Goal: Task Accomplishment & Management: Complete application form

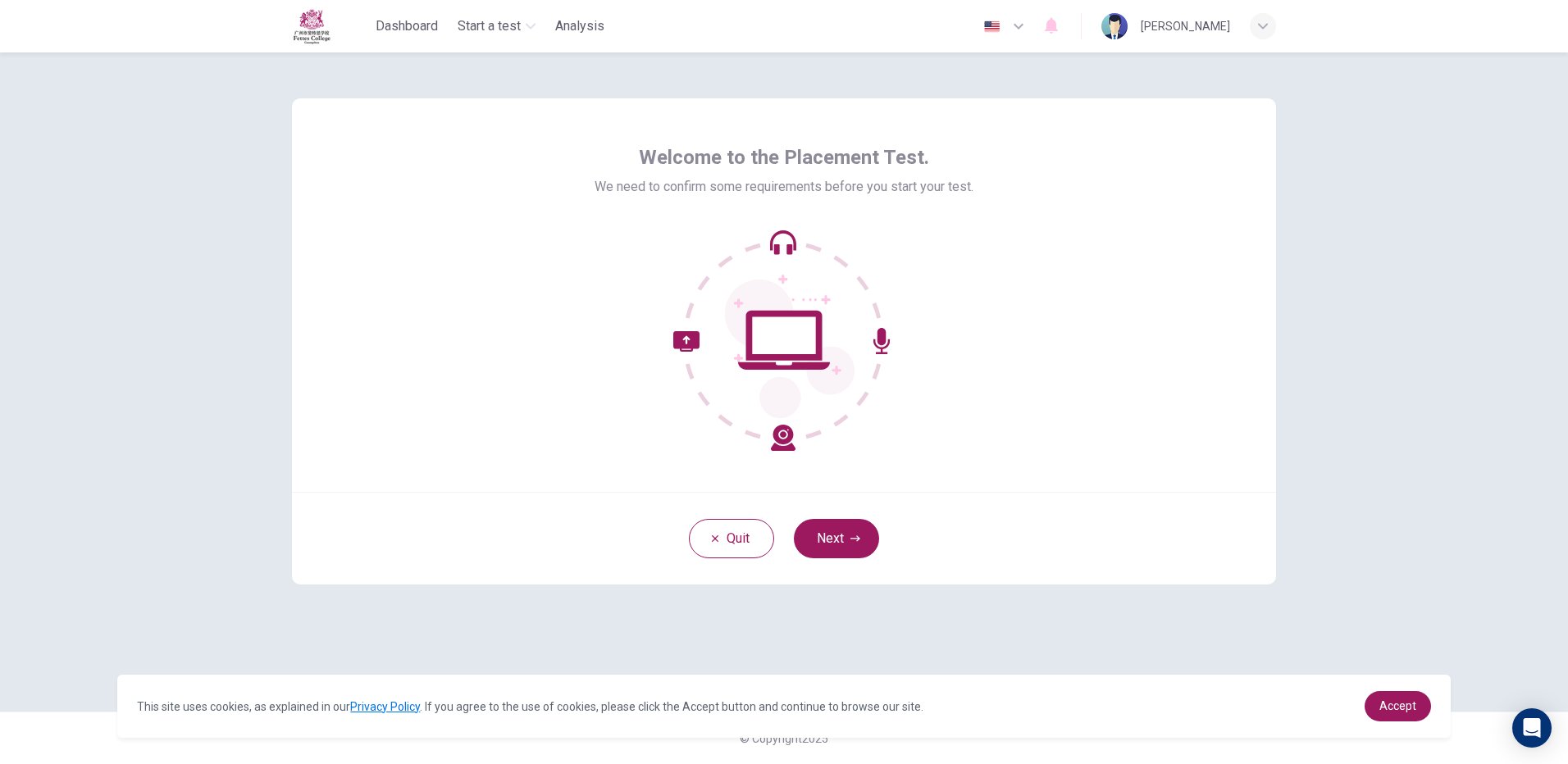
drag, startPoint x: 854, startPoint y: 513, endPoint x: 853, endPoint y: 527, distance: 14.0
click at [855, 512] on div "Quit Next" at bounding box center [784, 538] width 984 height 93
click at [851, 534] on icon "button" at bounding box center [854, 538] width 10 height 10
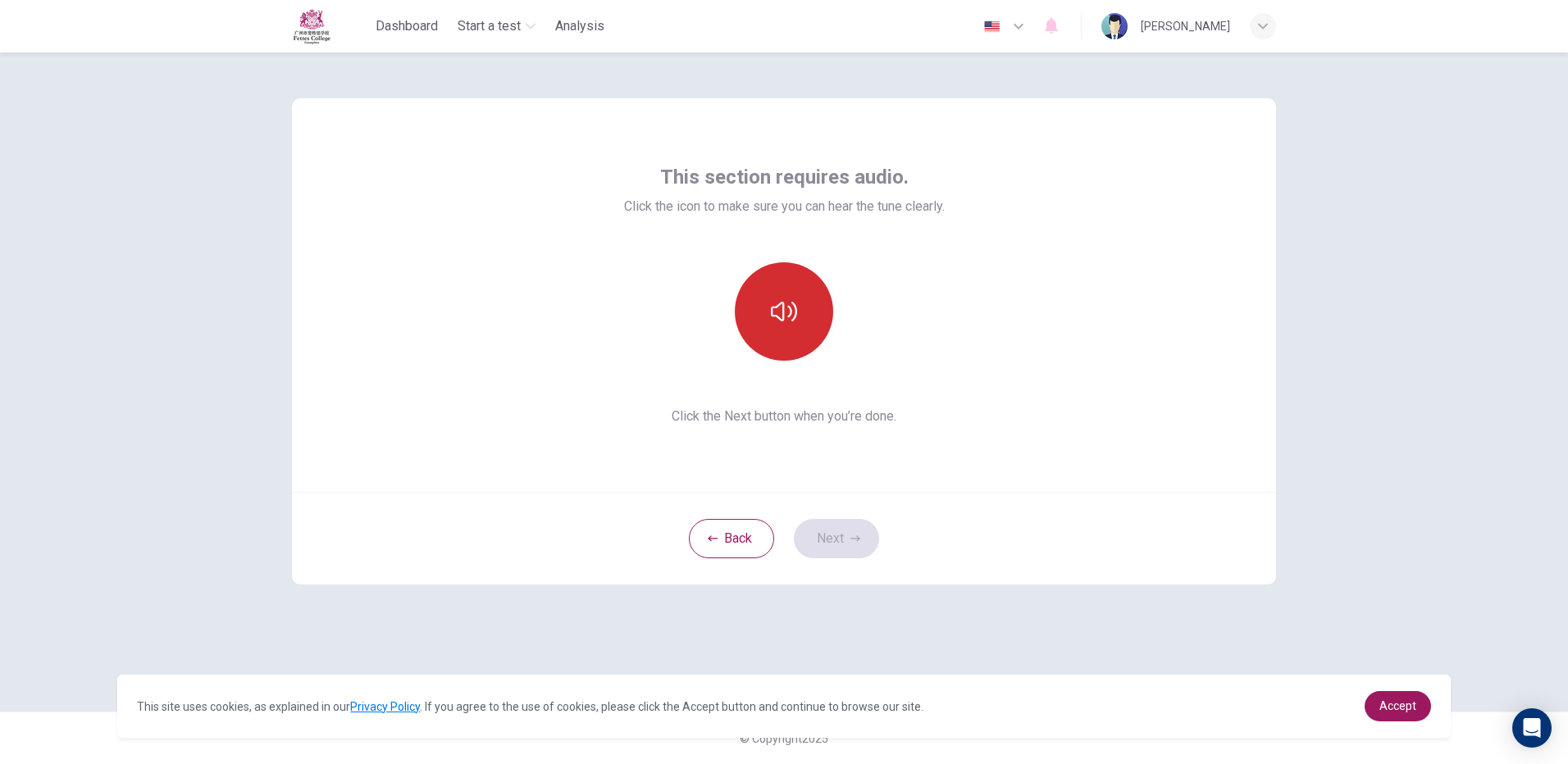
click at [800, 303] on button "button" at bounding box center [784, 311] width 99 height 99
click at [799, 319] on button "button" at bounding box center [784, 311] width 99 height 99
click at [1448, 77] on div "This section requires audio. Click the icon to make sure you can hear the tune …" at bounding box center [784, 408] width 1568 height 712
click at [754, 327] on button "button" at bounding box center [784, 311] width 99 height 99
click at [826, 315] on button "button" at bounding box center [784, 311] width 99 height 99
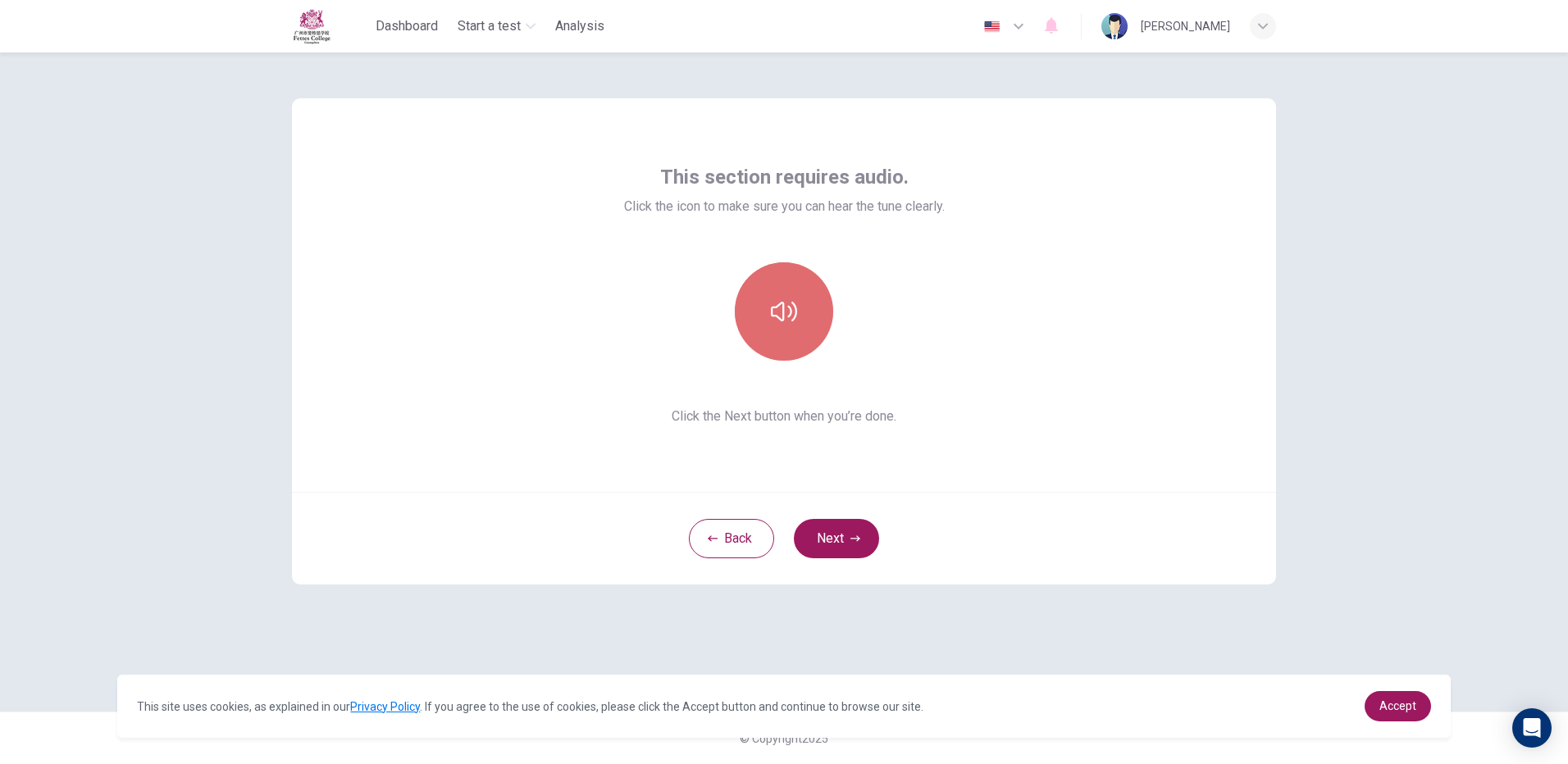
click at [813, 320] on button "button" at bounding box center [784, 311] width 99 height 99
click at [783, 328] on button "button" at bounding box center [784, 311] width 99 height 99
click at [782, 327] on button "button" at bounding box center [784, 311] width 99 height 99
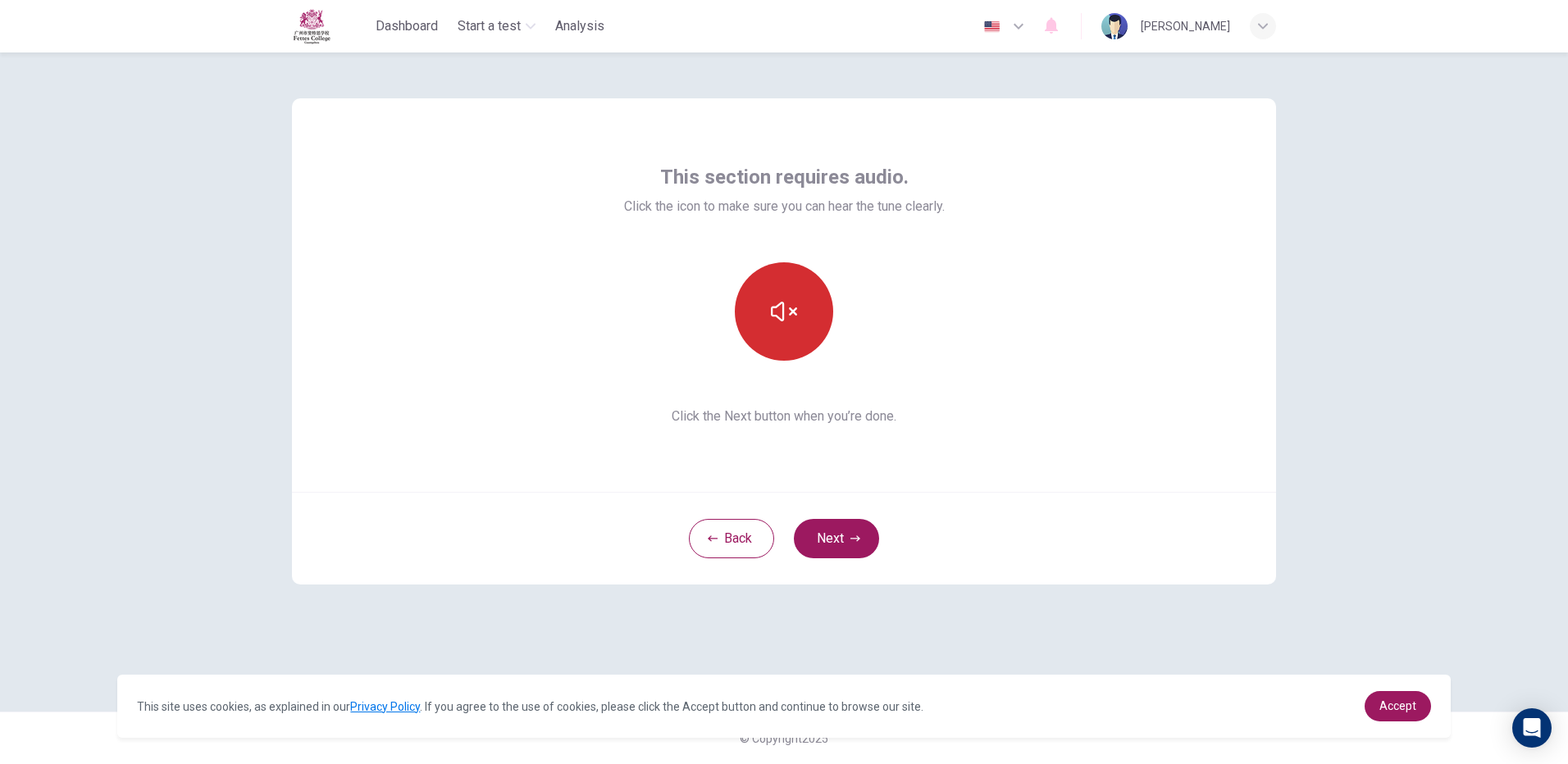
click at [782, 327] on button "button" at bounding box center [784, 311] width 99 height 99
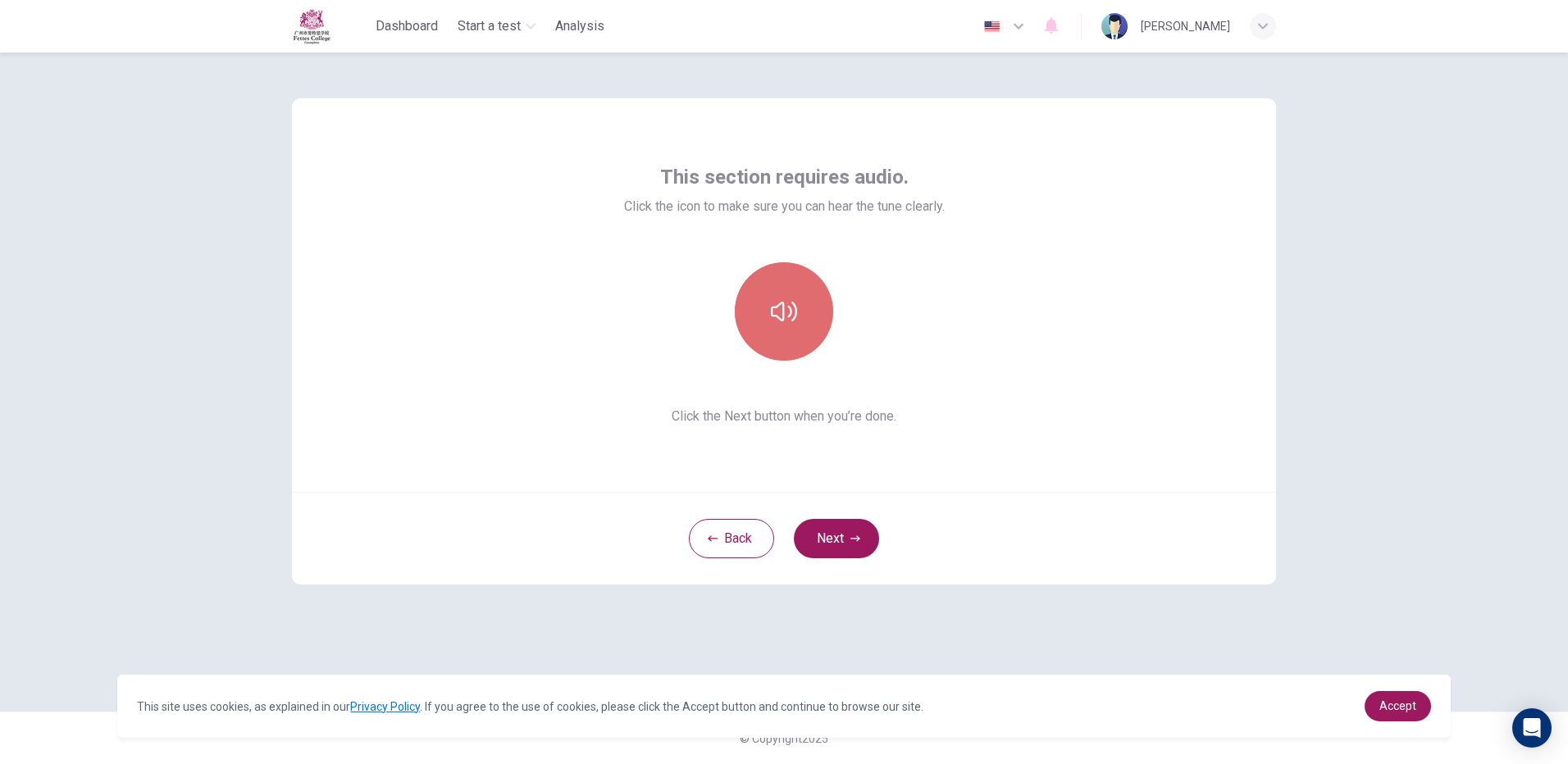
click at [782, 327] on button "button" at bounding box center [784, 311] width 99 height 99
click at [826, 535] on button "Next" at bounding box center [837, 538] width 86 height 39
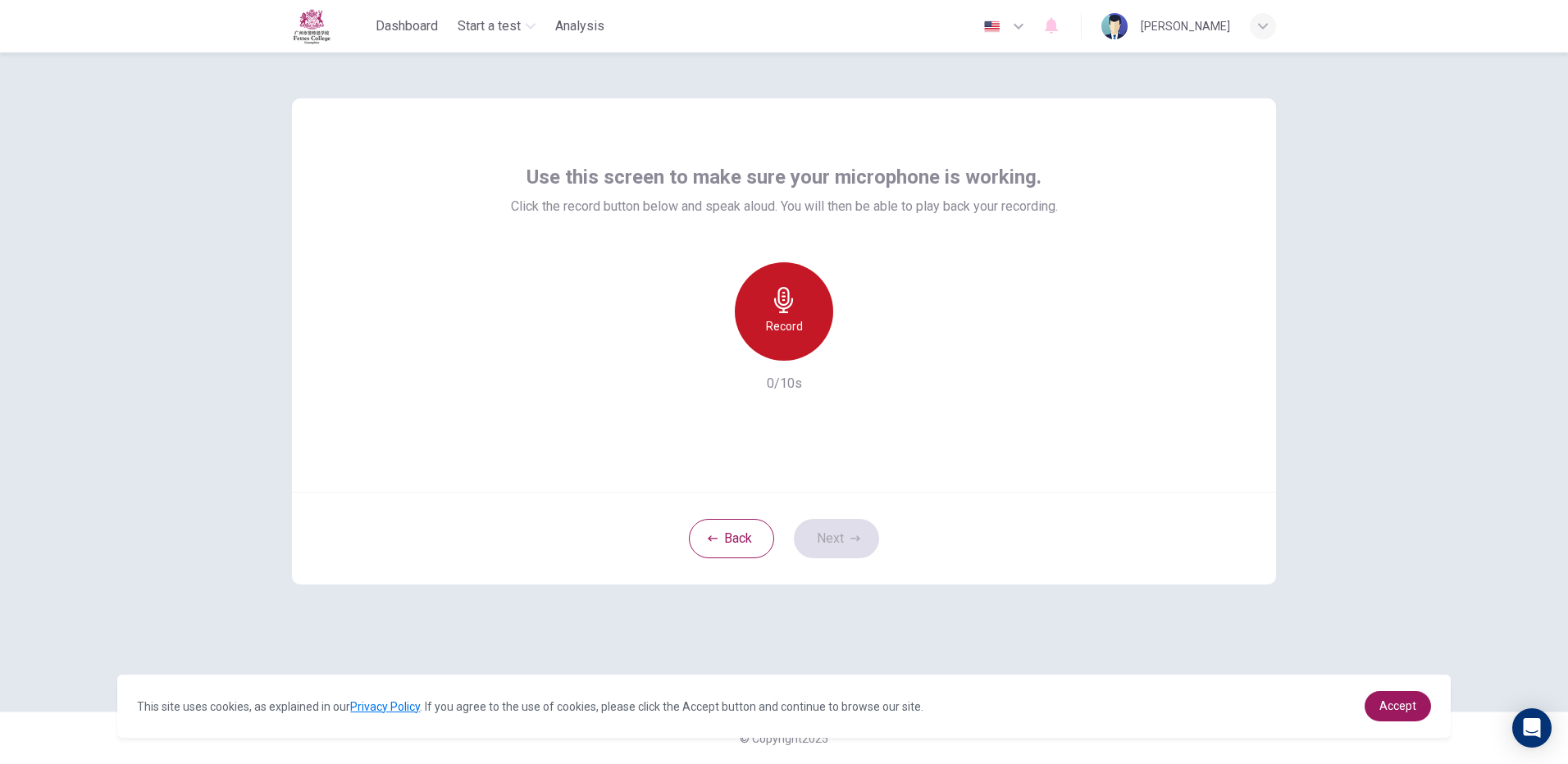
click at [761, 327] on div "Record" at bounding box center [784, 311] width 99 height 99
click at [802, 324] on div "Stop" at bounding box center [784, 311] width 99 height 99
click at [867, 352] on icon "button" at bounding box center [859, 348] width 17 height 17
click at [718, 344] on div "button" at bounding box center [708, 348] width 26 height 26
click at [776, 327] on h6 "Record" at bounding box center [784, 326] width 37 height 20
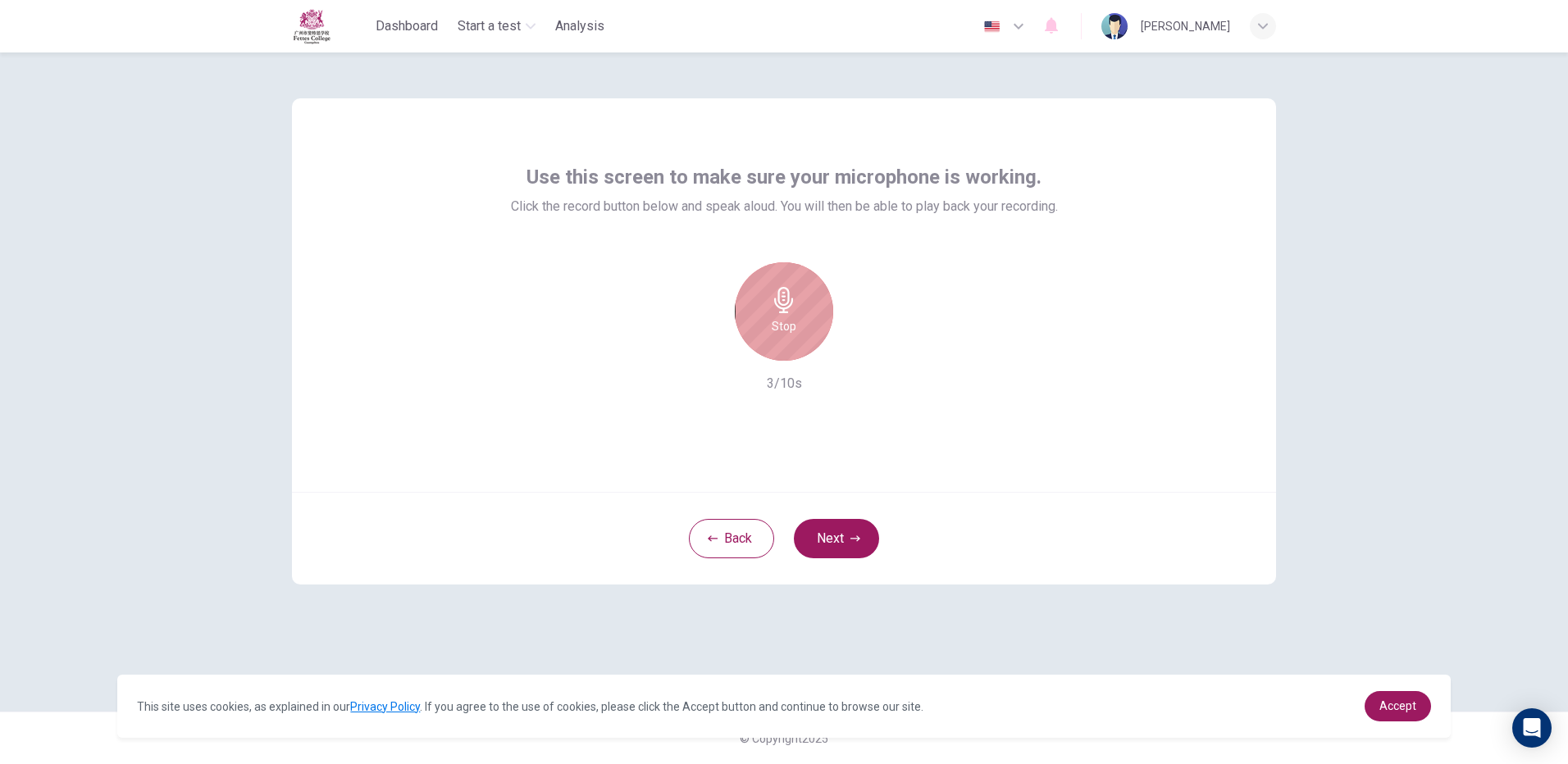
click at [803, 329] on div "Stop" at bounding box center [784, 311] width 99 height 99
click at [857, 363] on div "Record 3/10s" at bounding box center [784, 327] width 547 height 131
click at [854, 335] on div "button" at bounding box center [860, 348] width 26 height 26
click at [691, 354] on div "Record 3/10s" at bounding box center [784, 327] width 547 height 131
click at [834, 545] on button "Next" at bounding box center [837, 538] width 86 height 39
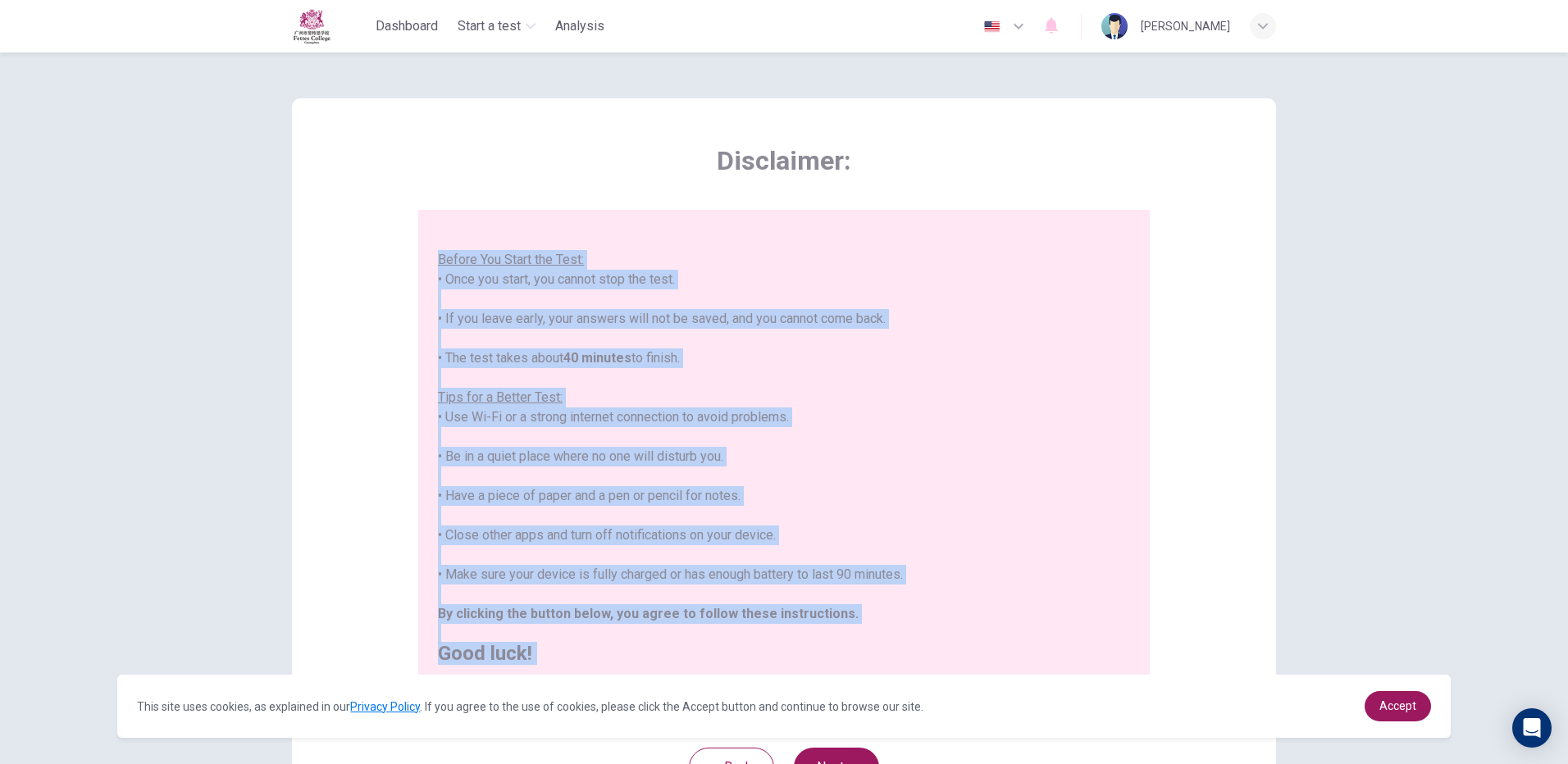
scroll to position [148, 0]
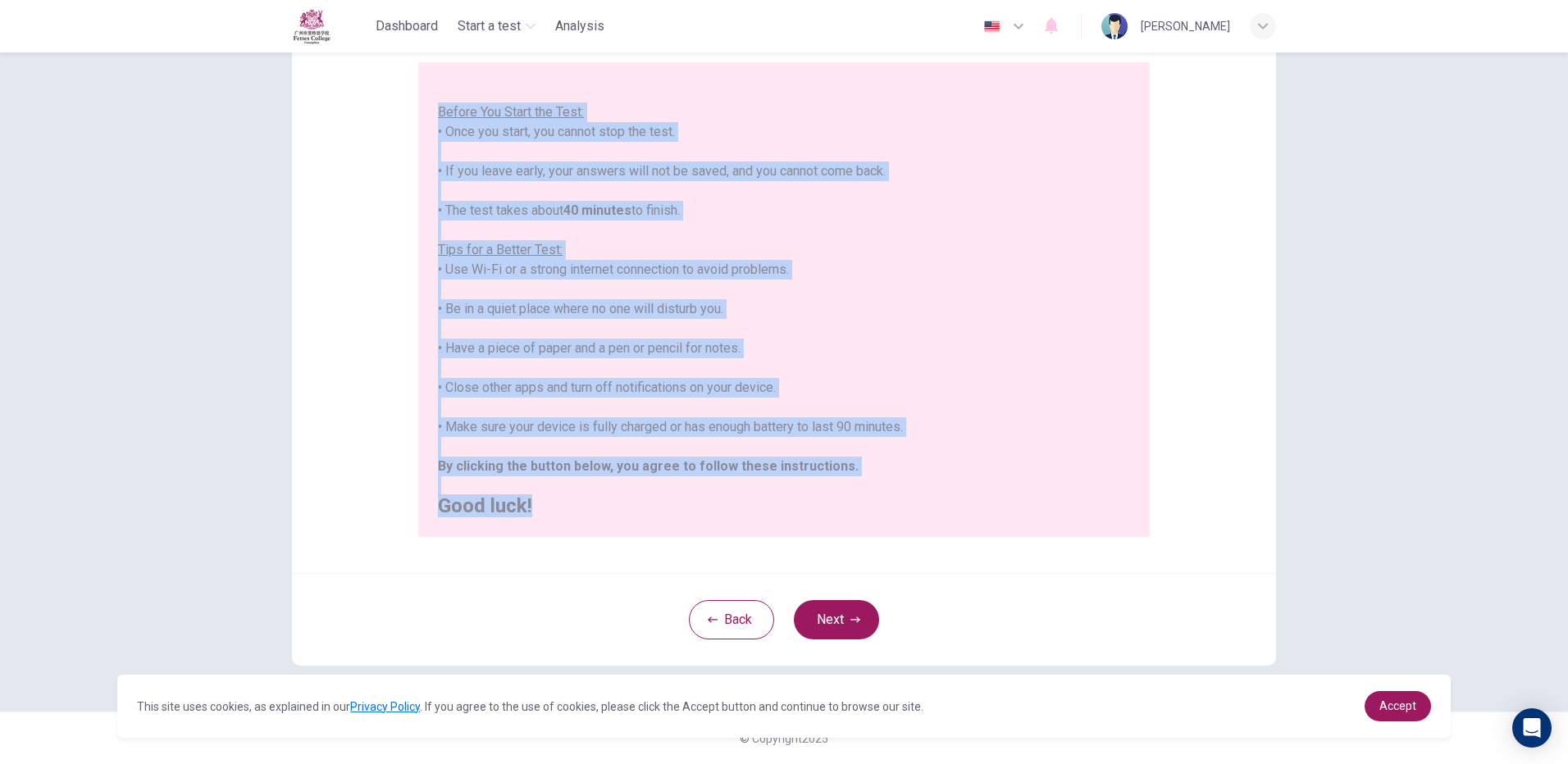
drag, startPoint x: 434, startPoint y: 252, endPoint x: 562, endPoint y: 533, distance: 308.8
click at [562, 533] on div "You are about to start a Placement Test . Before You Start the Test: • Once you…" at bounding box center [784, 299] width 731 height 474
copy div "Before You Start the Test: • Once you start, you cannot stop the test. • If you…"
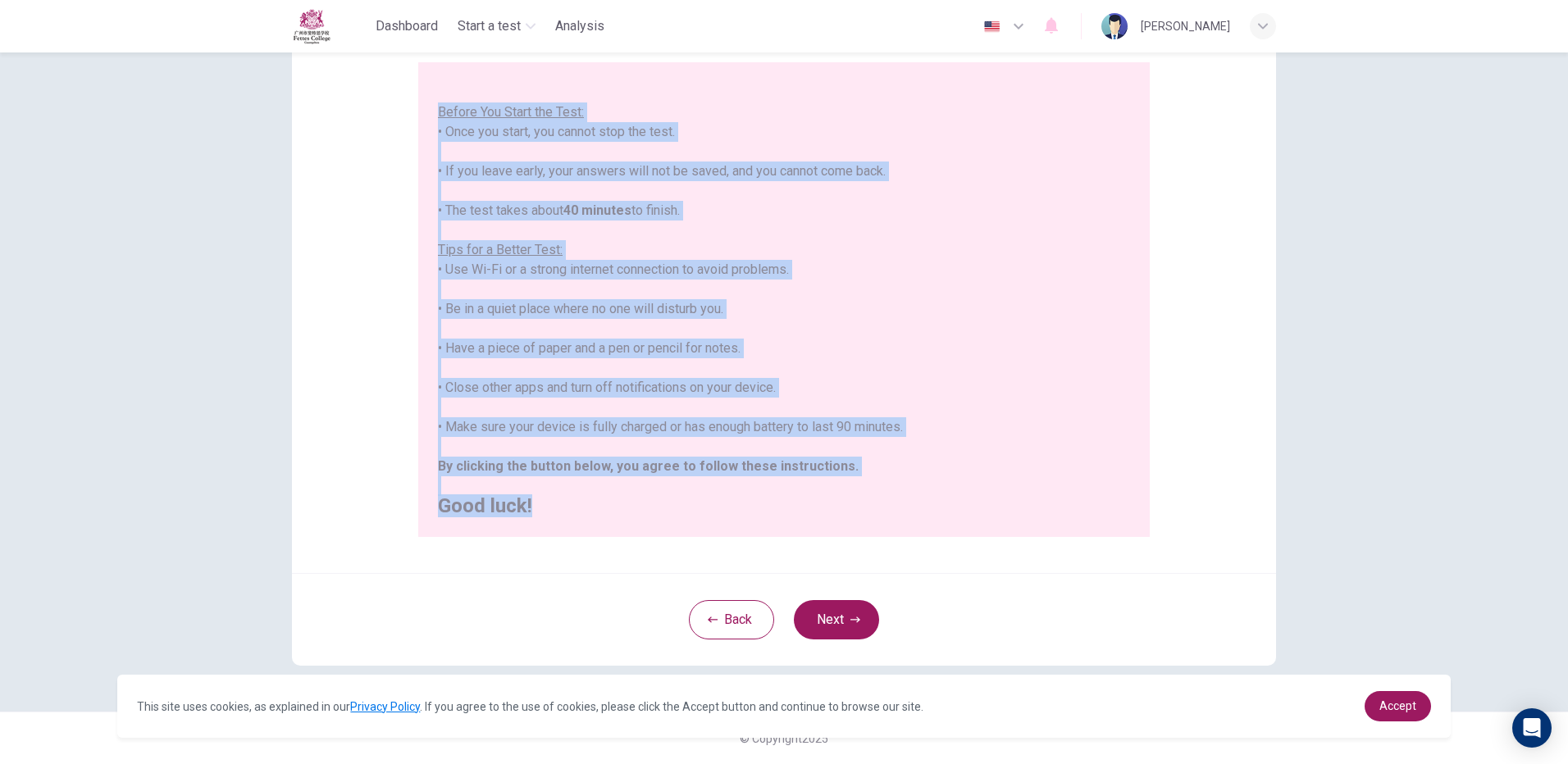
click at [826, 623] on button "Next" at bounding box center [837, 619] width 86 height 39
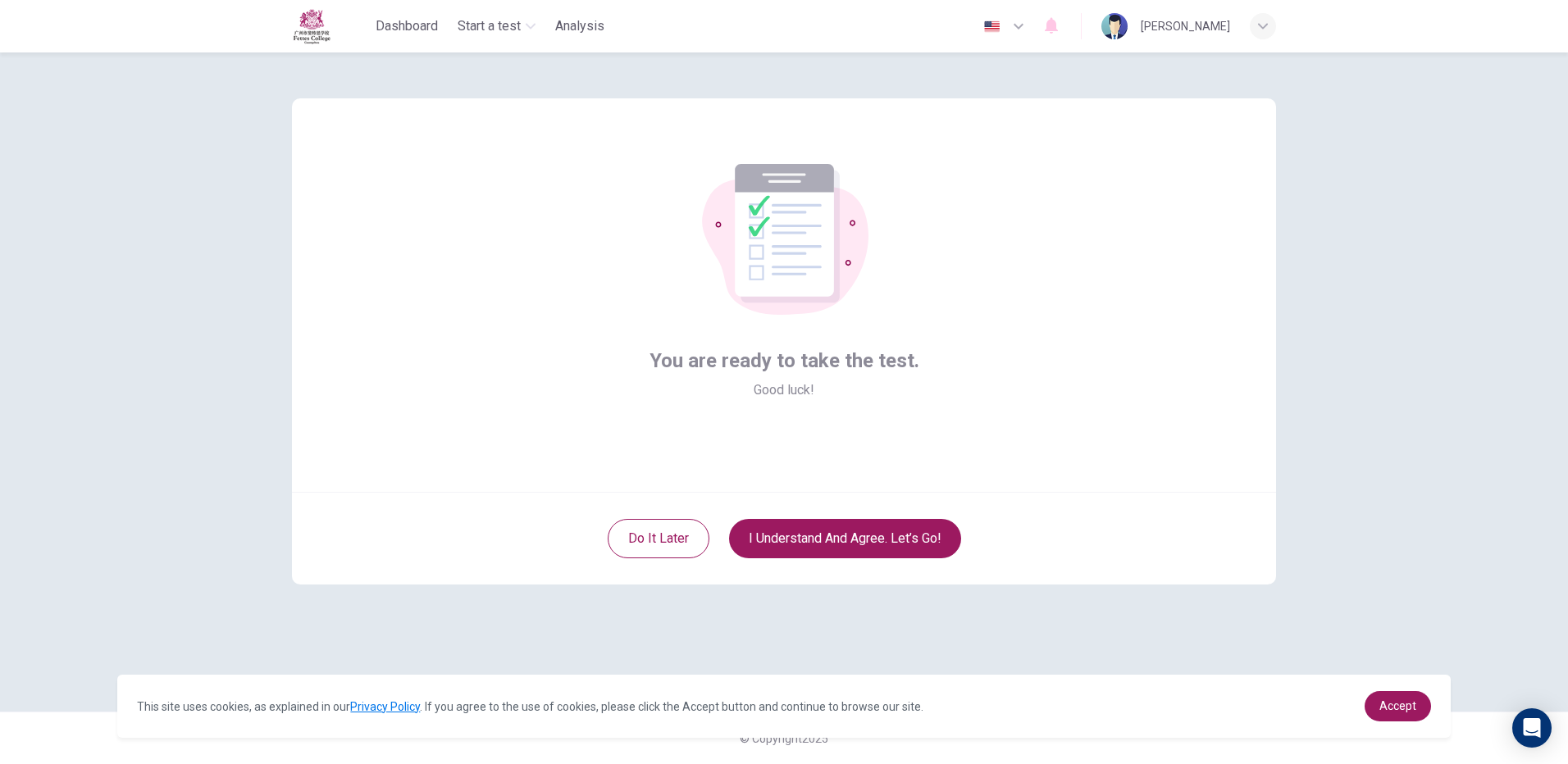
scroll to position [0, 0]
click at [918, 528] on button "I understand and agree. Let’s go!" at bounding box center [845, 538] width 232 height 39
click at [786, 540] on button "I understand and agree. Let’s go!" at bounding box center [845, 538] width 232 height 39
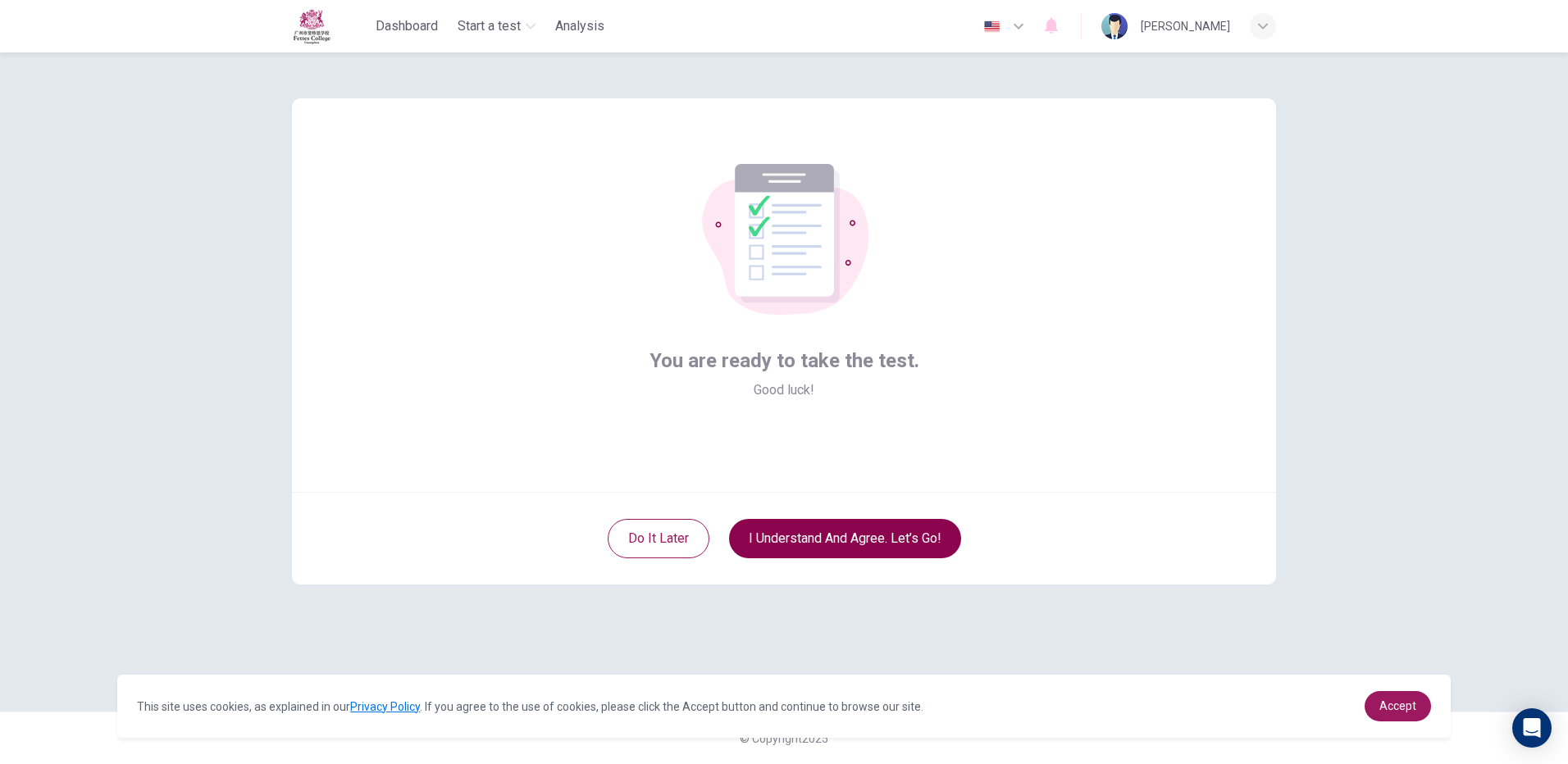
click at [786, 540] on button "I understand and agree. Let’s go!" at bounding box center [845, 538] width 232 height 39
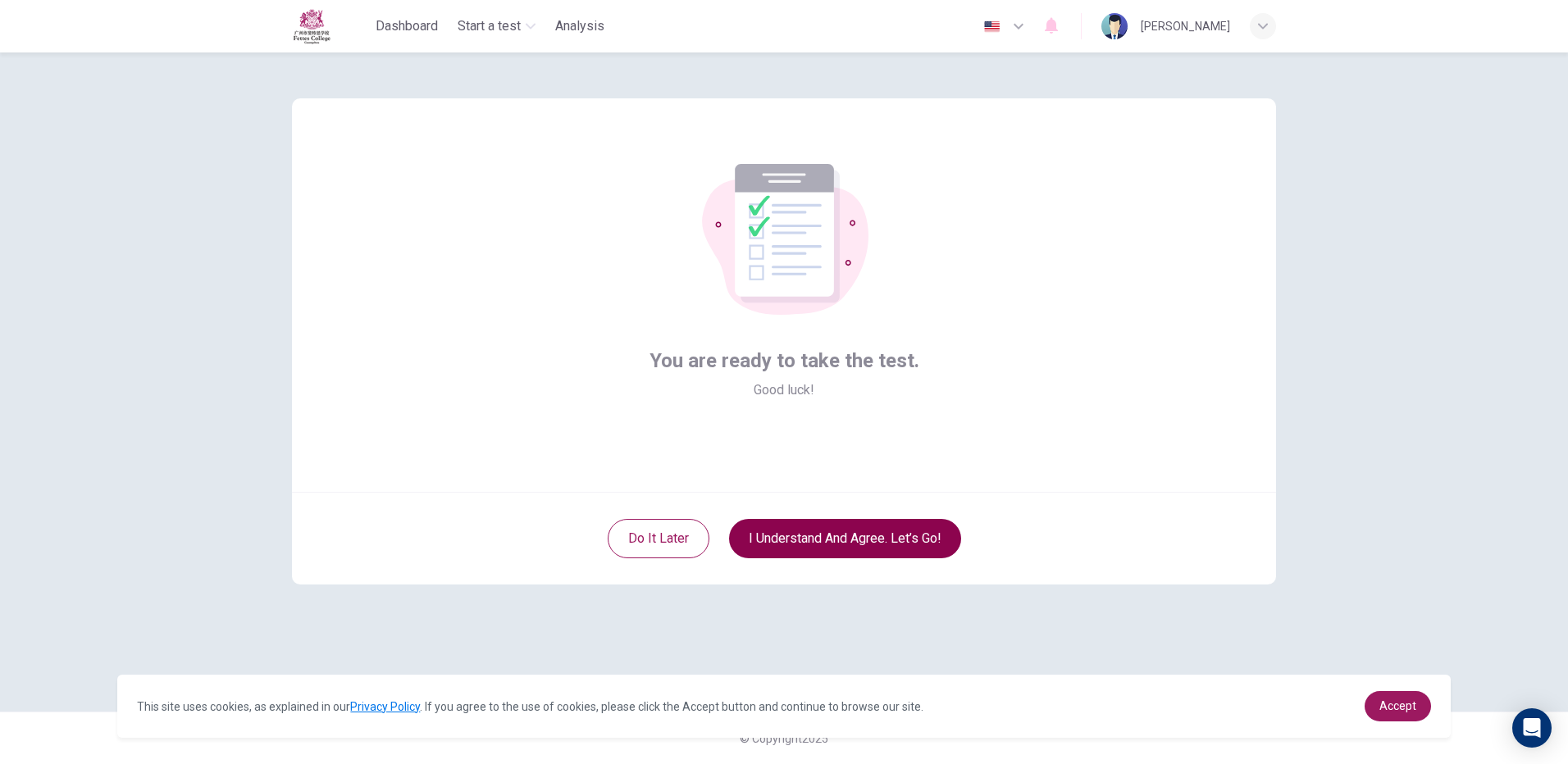
click at [786, 540] on button "I understand and agree. Let’s go!" at bounding box center [845, 538] width 232 height 39
click at [787, 540] on button "I understand and agree. Let’s go!" at bounding box center [845, 538] width 232 height 39
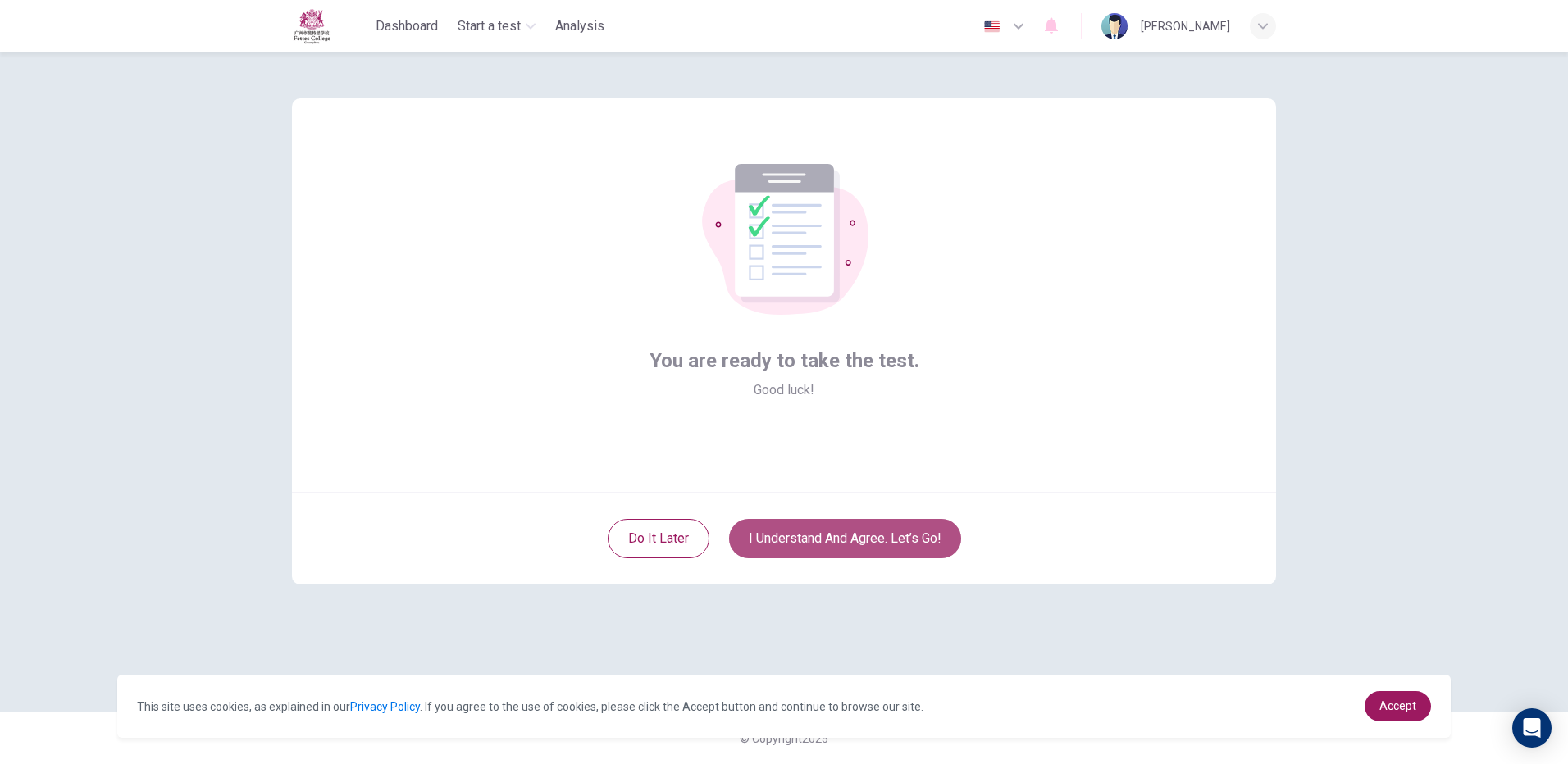
click at [787, 540] on button "I understand and agree. Let’s go!" at bounding box center [845, 538] width 232 height 39
drag, startPoint x: 812, startPoint y: 138, endPoint x: 812, endPoint y: 176, distance: 38.0
click at [812, 167] on div "You are ready to take the test. Good luck!" at bounding box center [784, 295] width 984 height 394
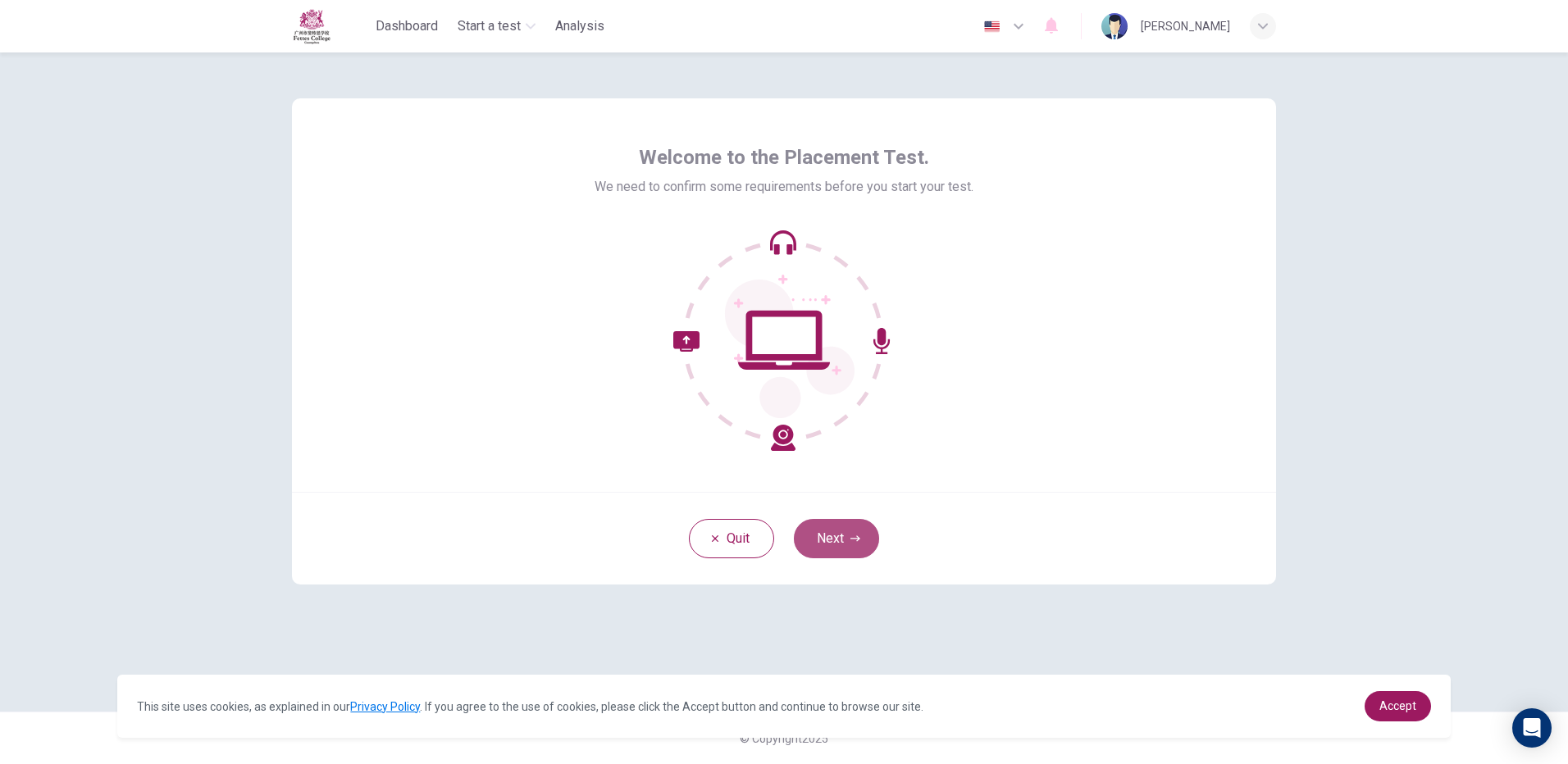
click at [821, 538] on button "Next" at bounding box center [837, 538] width 86 height 39
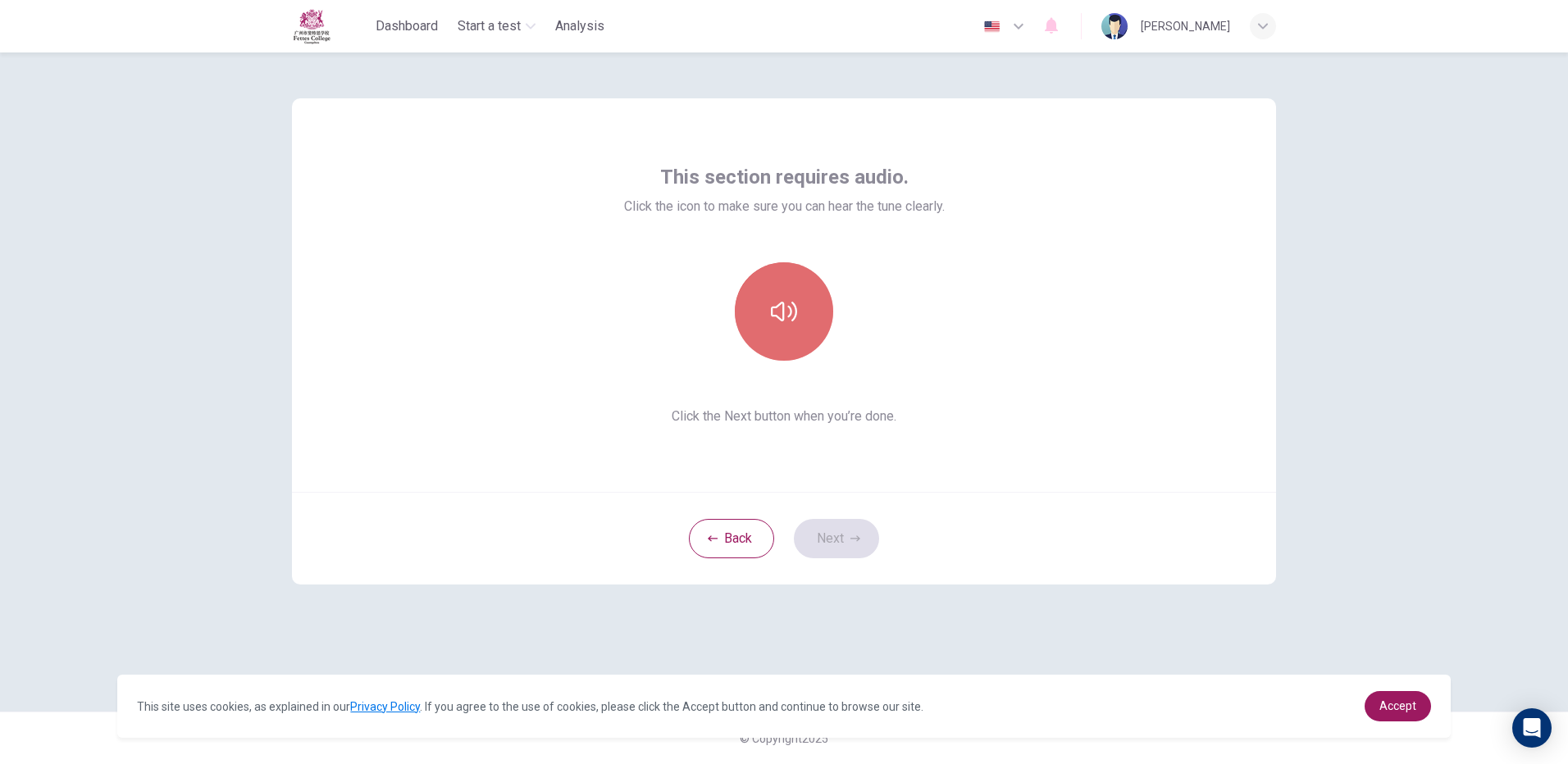
click at [780, 343] on button "button" at bounding box center [784, 311] width 99 height 99
click at [780, 273] on button "button" at bounding box center [784, 311] width 99 height 99
click at [828, 523] on button "Next" at bounding box center [837, 538] width 86 height 39
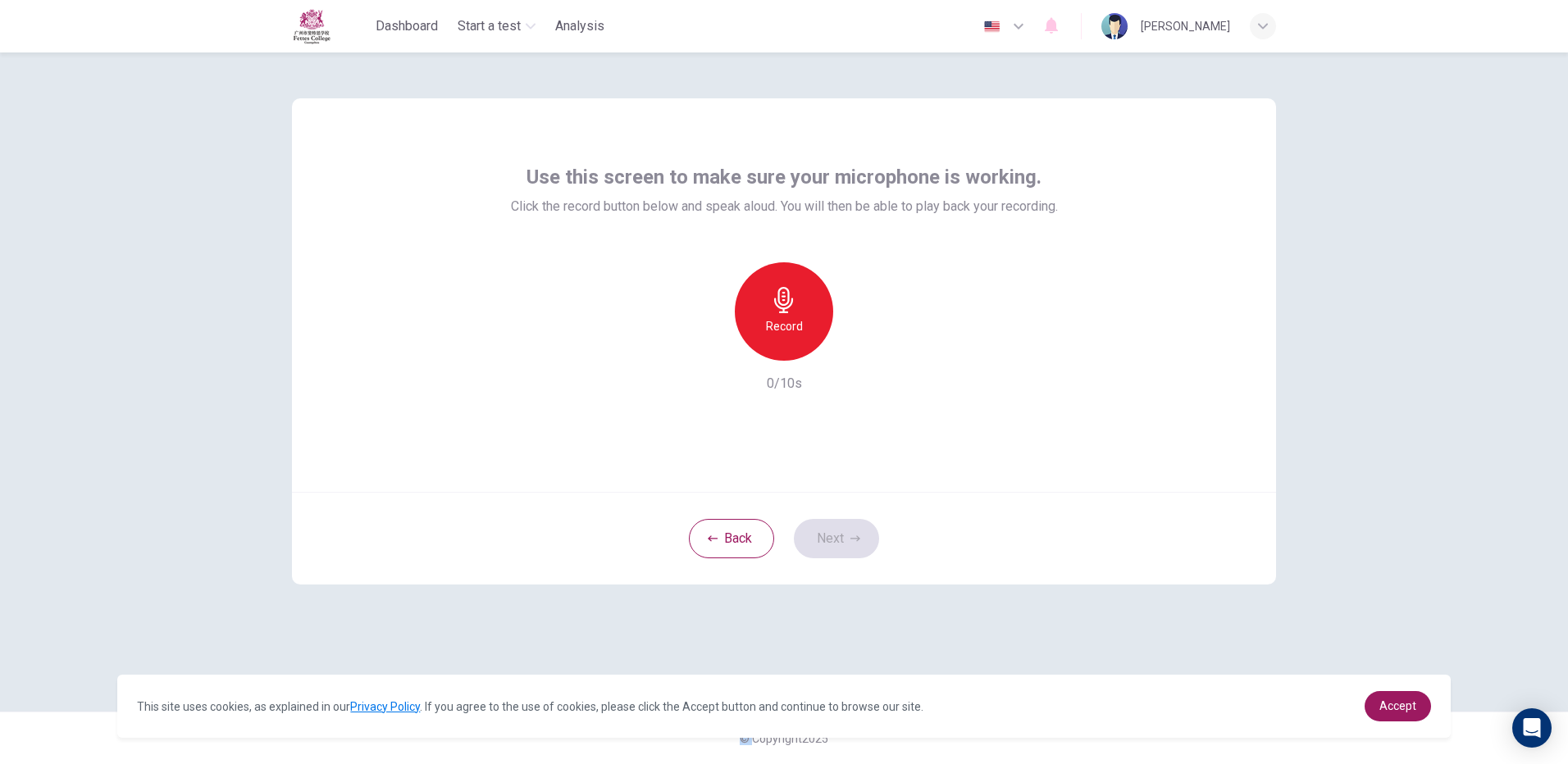
click at [829, 525] on div "Back Next" at bounding box center [784, 538] width 984 height 93
drag, startPoint x: 829, startPoint y: 525, endPoint x: 761, endPoint y: 299, distance: 236.0
click at [761, 299] on div "Record" at bounding box center [784, 311] width 99 height 99
click at [773, 327] on h6 "Stop" at bounding box center [784, 326] width 24 height 20
click at [812, 541] on button "Next" at bounding box center [837, 538] width 86 height 39
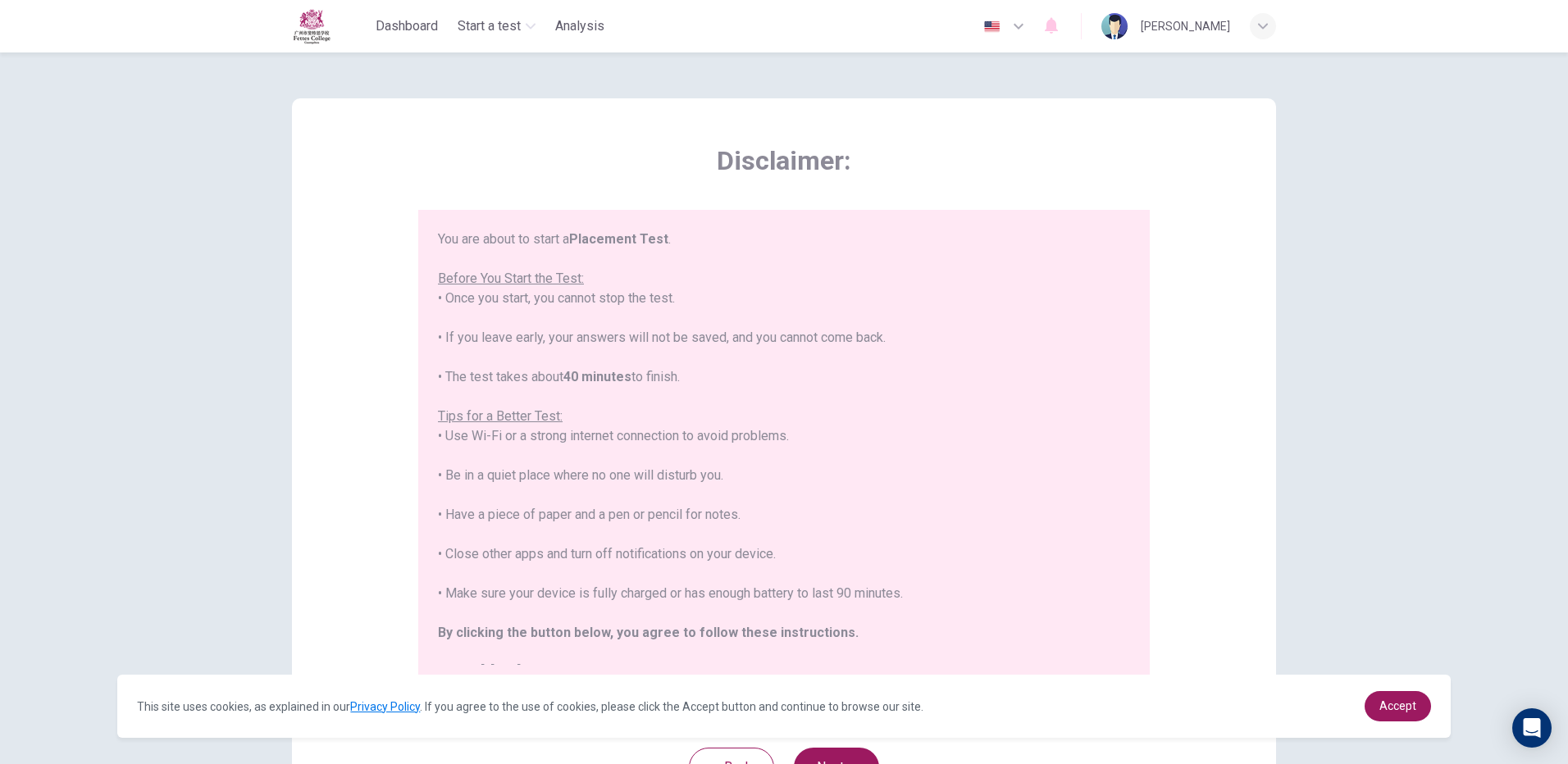
drag, startPoint x: 830, startPoint y: 725, endPoint x: 823, endPoint y: 738, distance: 14.8
click at [828, 727] on div "This site uses cookies, as explained in our Privacy Policy . If you agree to th…" at bounding box center [783, 705] width 1332 height 63
click at [820, 749] on button "Next" at bounding box center [837, 767] width 86 height 39
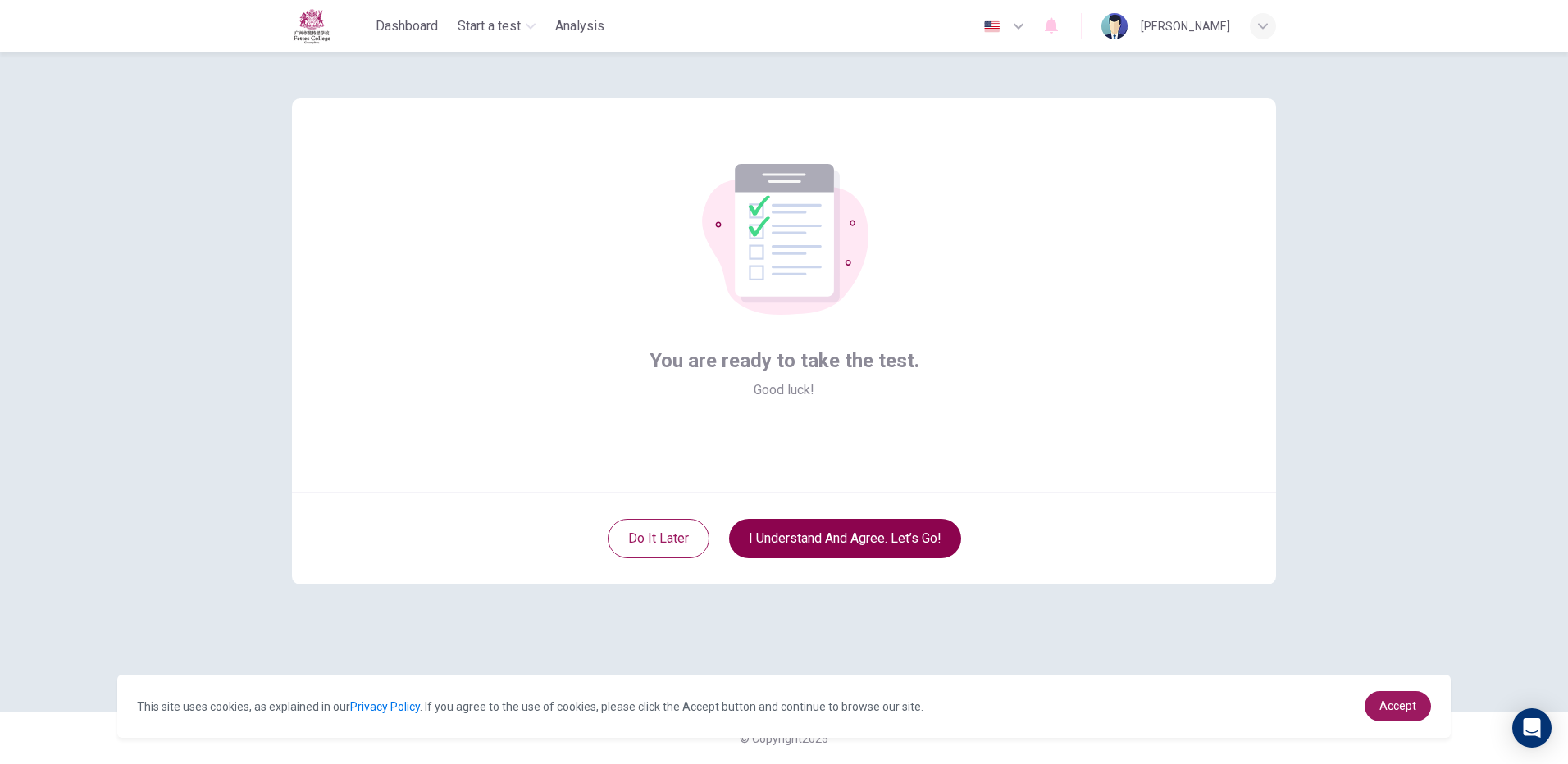
click at [833, 532] on button "I understand and agree. Let’s go!" at bounding box center [845, 538] width 232 height 39
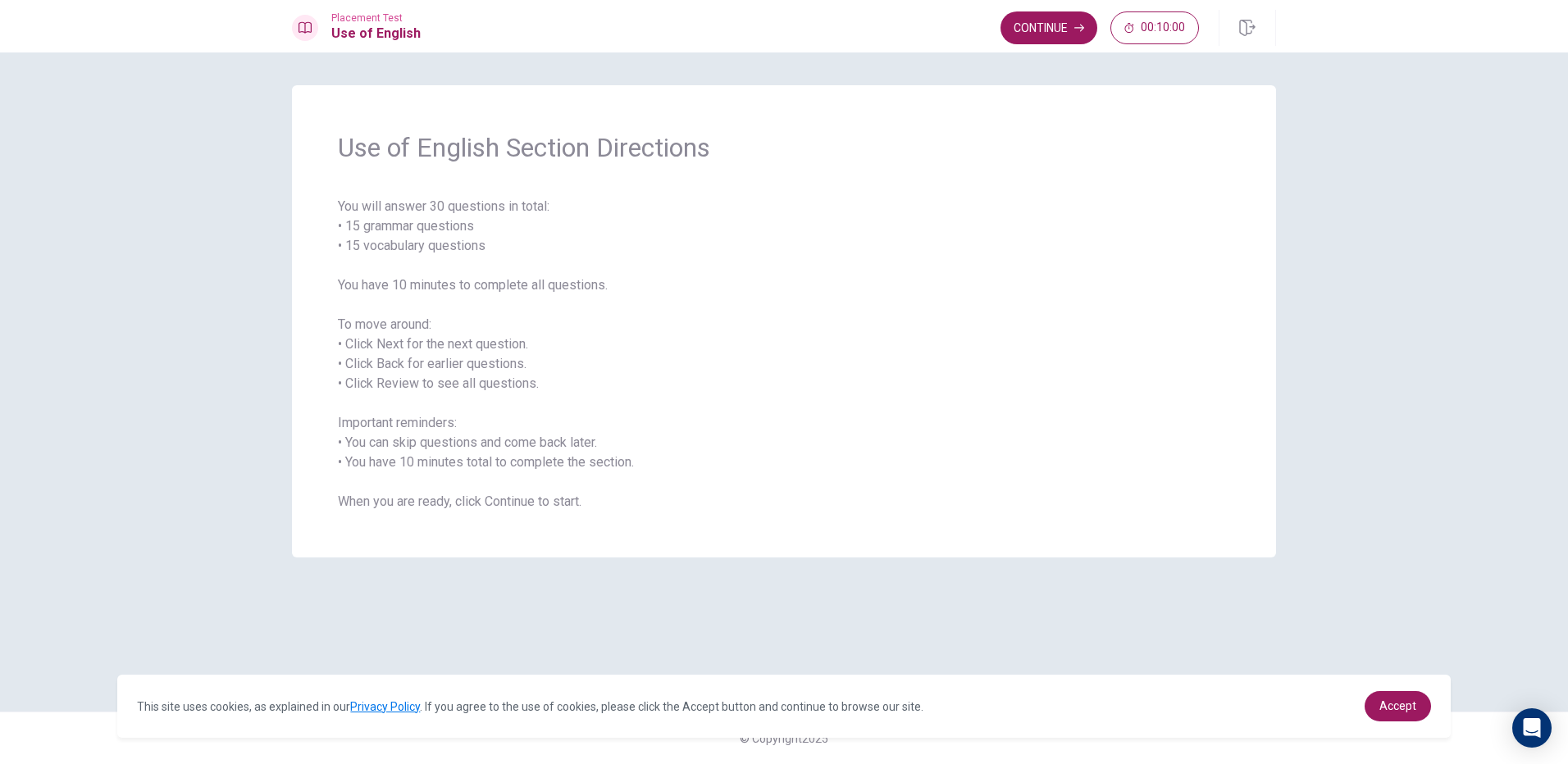
click at [578, 391] on span "You will answer 30 questions in total: • 15 grammar questions • 15 vocabulary q…" at bounding box center [784, 354] width 892 height 314
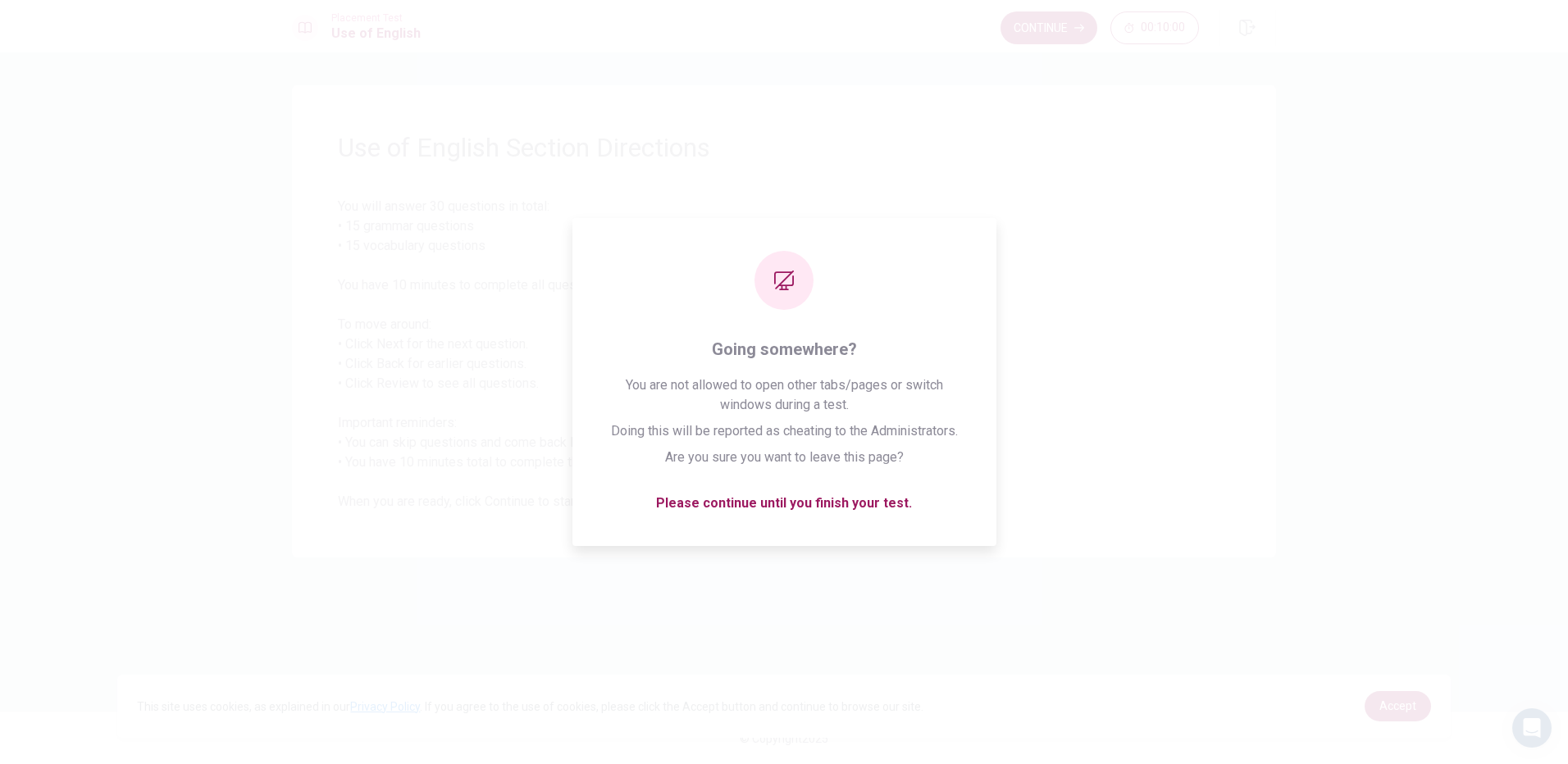
click at [610, 207] on span "You will answer 30 questions in total: • 15 grammar questions • 15 vocabulary q…" at bounding box center [784, 354] width 892 height 314
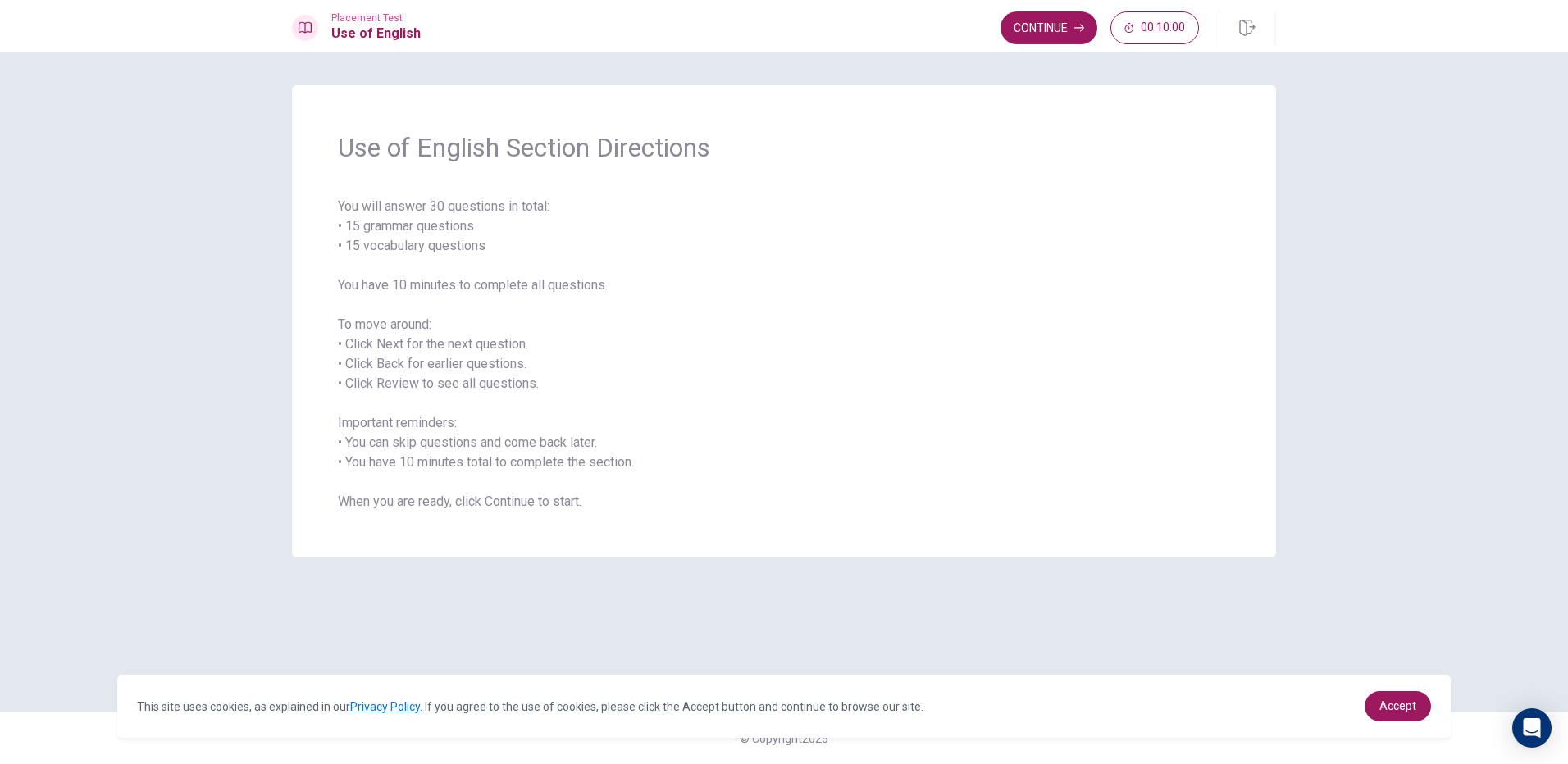
click at [775, 354] on span "You will answer 30 questions in total: • 15 grammar questions • 15 vocabulary q…" at bounding box center [784, 354] width 892 height 314
click at [781, 367] on span "You will answer 30 questions in total: • 15 grammar questions • 15 vocabulary q…" at bounding box center [784, 354] width 892 height 314
click at [786, 365] on span "You will answer 30 questions in total: • 15 grammar questions • 15 vocabulary q…" at bounding box center [784, 354] width 892 height 314
click at [969, 72] on div "Use of English Section Directions You will answer 30 questions in total: • 15 g…" at bounding box center [784, 408] width 1568 height 712
click at [1012, 38] on button "Continue" at bounding box center [1048, 28] width 97 height 33
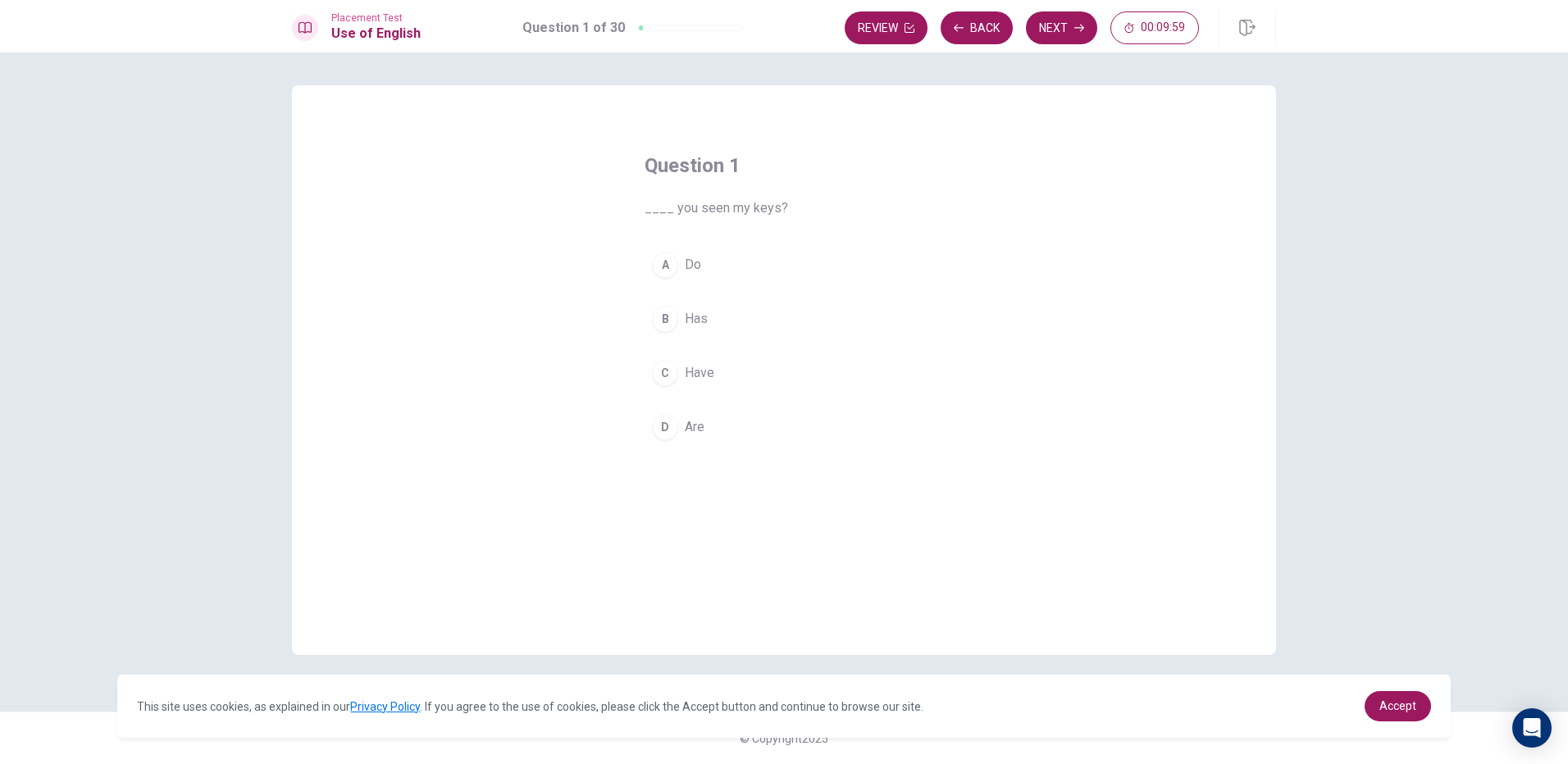
drag, startPoint x: 701, startPoint y: 225, endPoint x: 703, endPoint y: 208, distance: 17.1
click at [703, 215] on div "Question 1 ____ you seen my keys? A Do B Has C Have D Are" at bounding box center [784, 300] width 344 height 348
click at [676, 270] on div "A" at bounding box center [665, 265] width 26 height 26
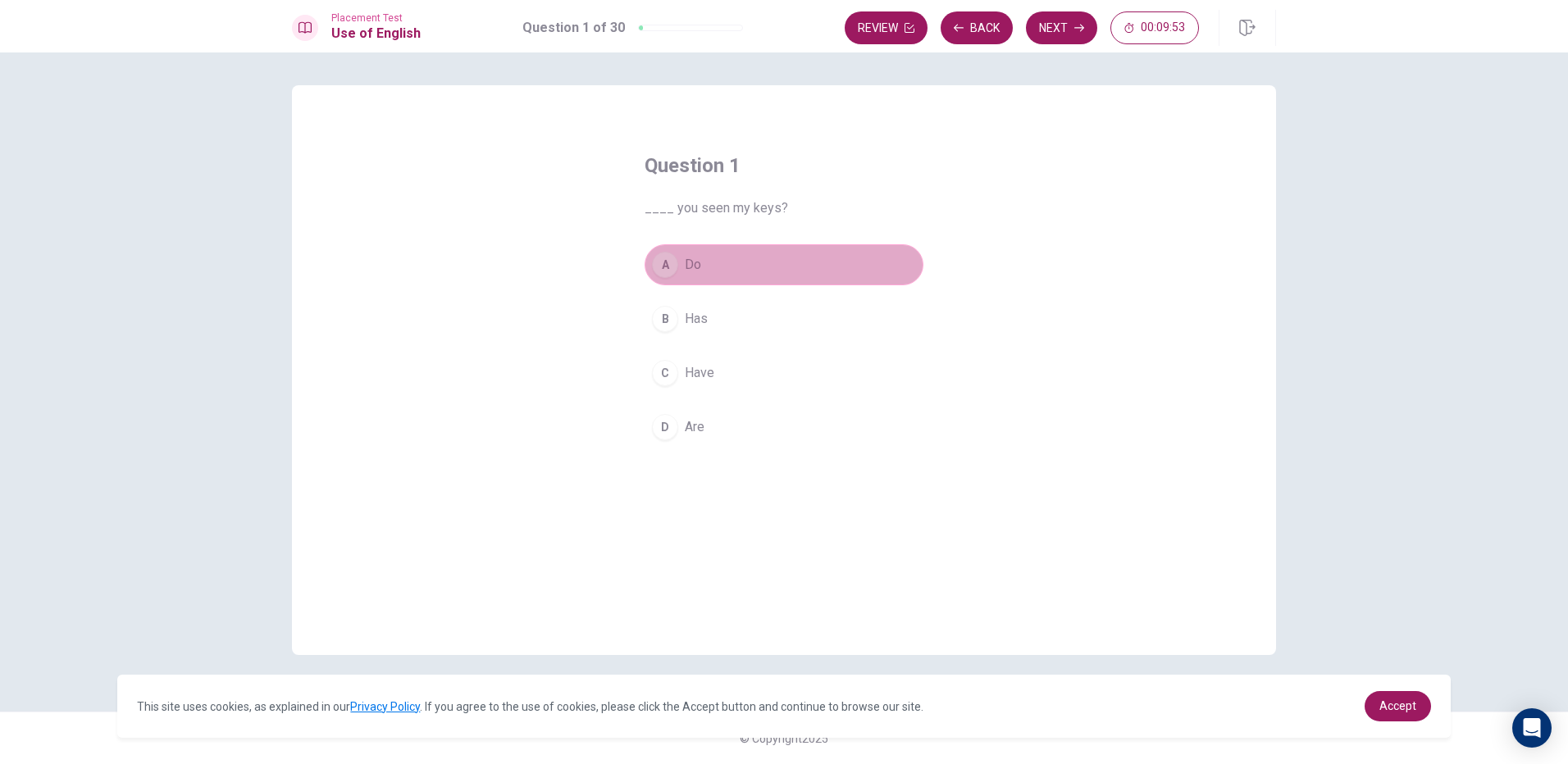
click at [677, 260] on div "A" at bounding box center [665, 265] width 26 height 26
click at [671, 265] on div "A" at bounding box center [665, 265] width 26 height 26
click at [1054, 33] on button "Next" at bounding box center [1061, 28] width 72 height 33
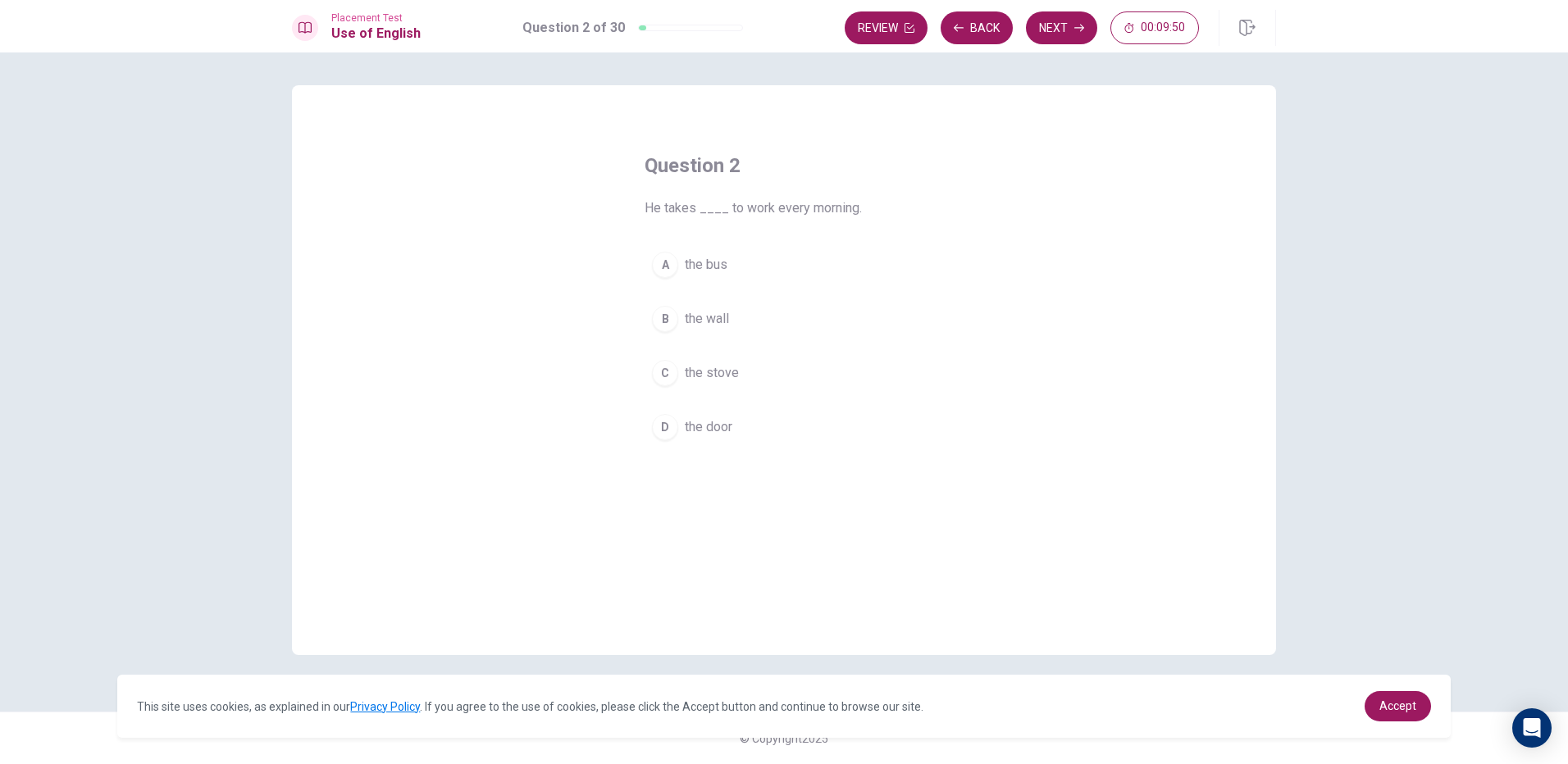
click at [697, 325] on span "the wall" at bounding box center [707, 319] width 45 height 20
click at [1080, 14] on button "Next" at bounding box center [1061, 28] width 72 height 33
click at [653, 320] on div "B" at bounding box center [665, 319] width 26 height 26
click at [1032, 26] on button "Next" at bounding box center [1061, 28] width 72 height 33
click at [687, 320] on span "did starting" at bounding box center [717, 319] width 65 height 20
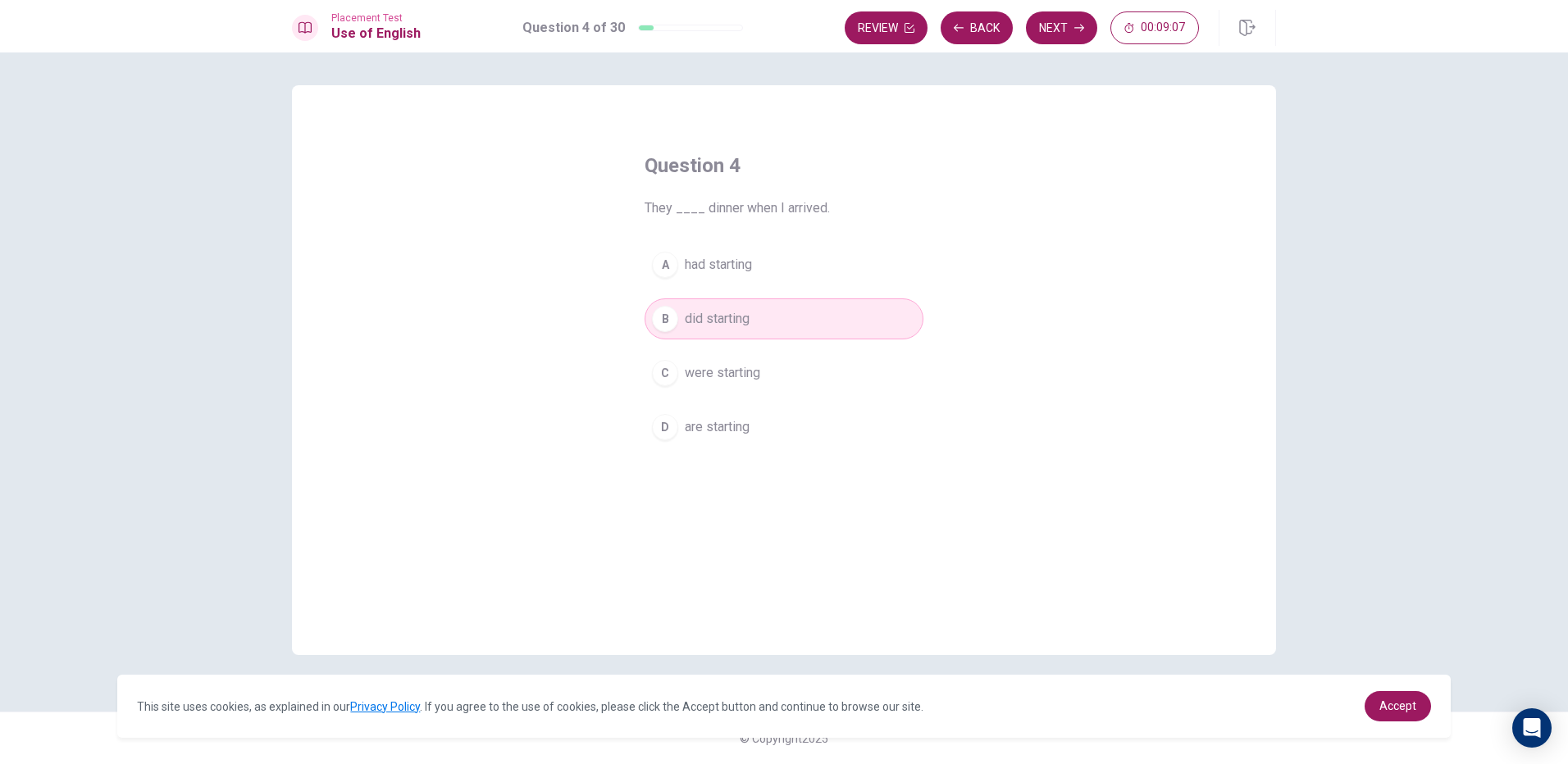
click at [1085, 8] on div "Placement Test Use of English Question 4 of 30 Review Back Next 00:09:07" at bounding box center [784, 26] width 1568 height 52
click at [1063, 52] on div "Question 4 They ____ dinner when I arrived. A had starting B did starting C wer…" at bounding box center [784, 408] width 1568 height 712
click at [1064, 32] on button "Next" at bounding box center [1061, 28] width 72 height 33
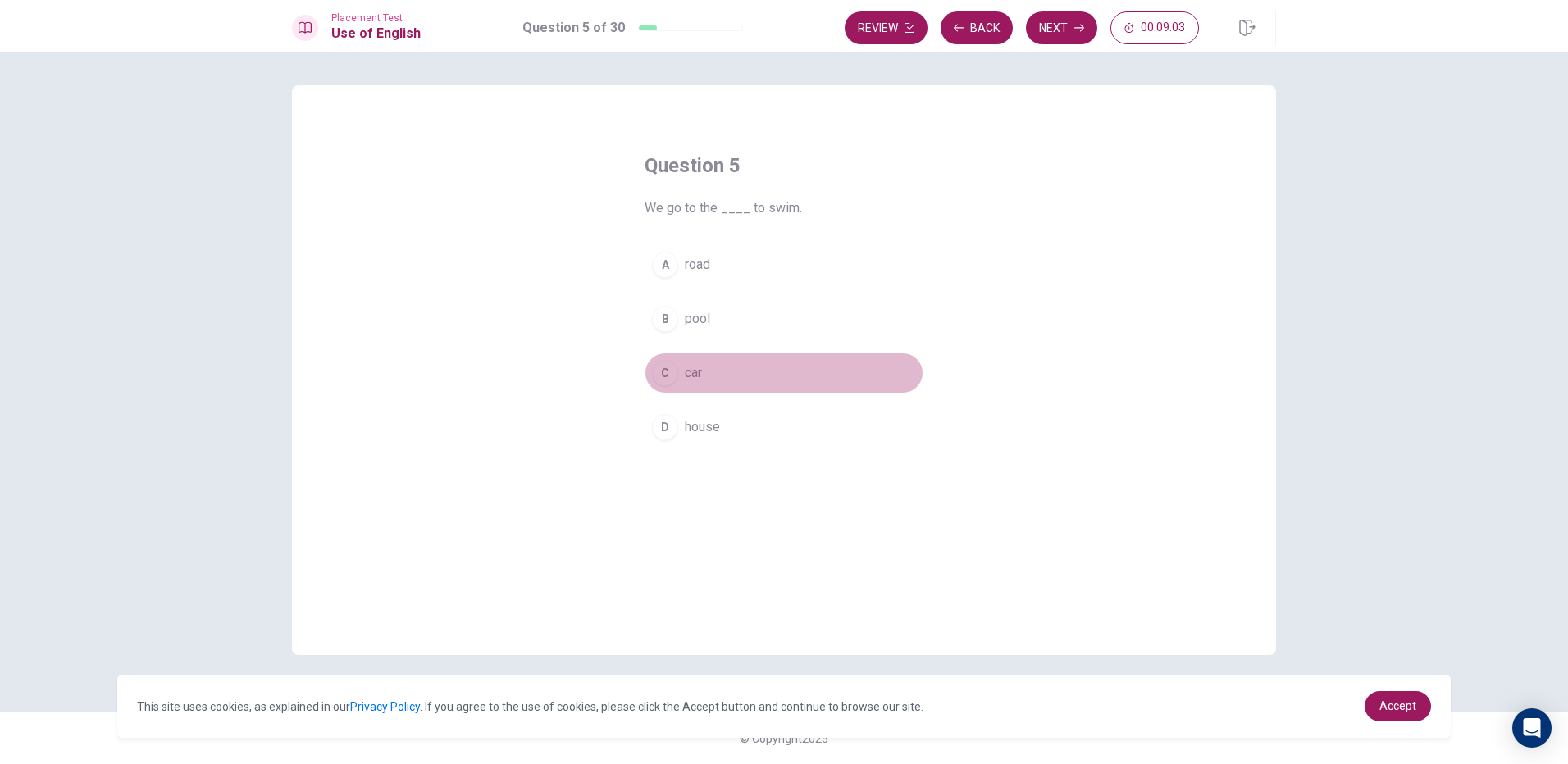
click at [687, 374] on span "car" at bounding box center [694, 373] width 17 height 20
click at [734, 416] on button "D house" at bounding box center [784, 427] width 279 height 41
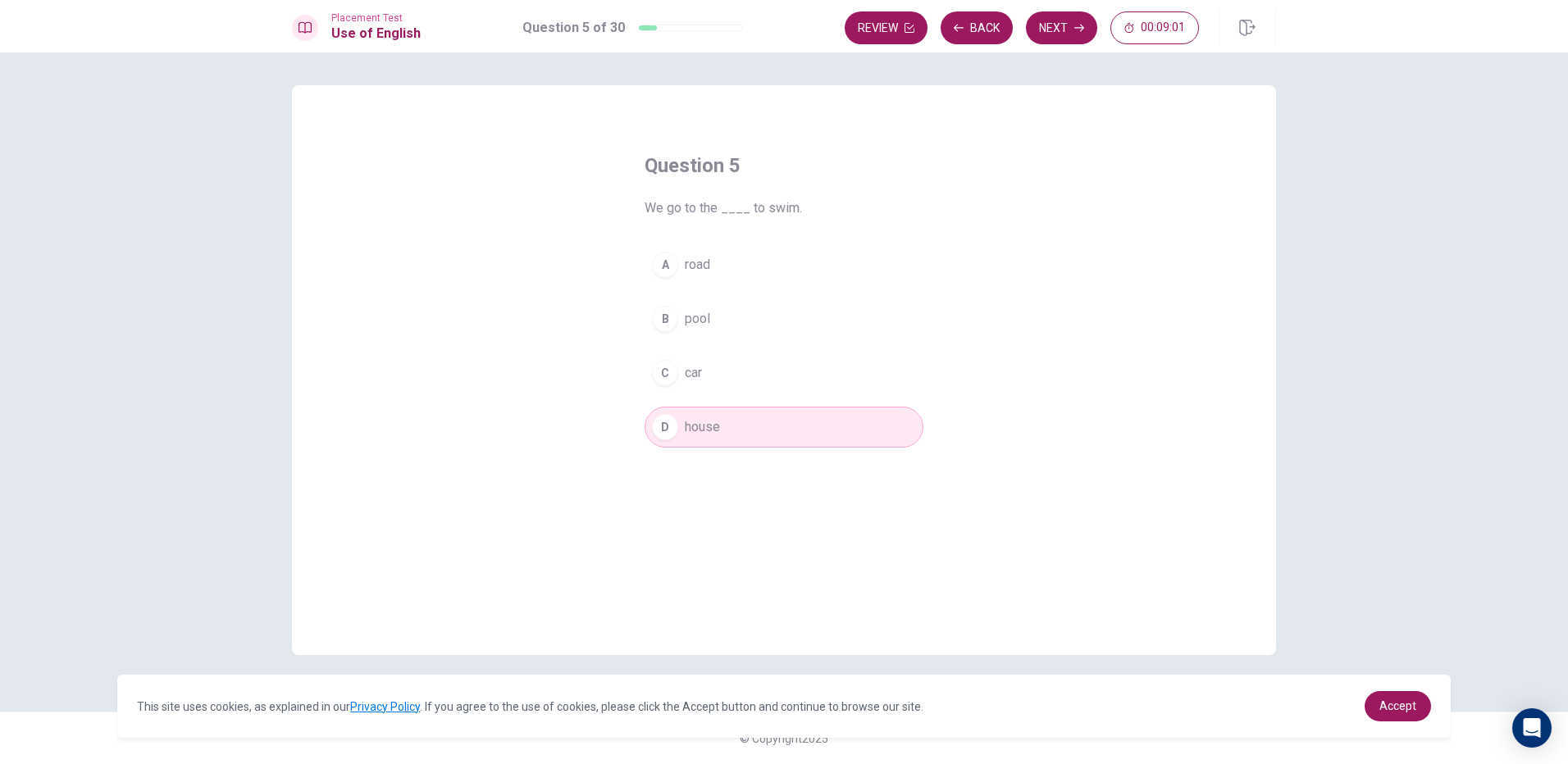
click at [712, 312] on button "B pool" at bounding box center [784, 319] width 279 height 41
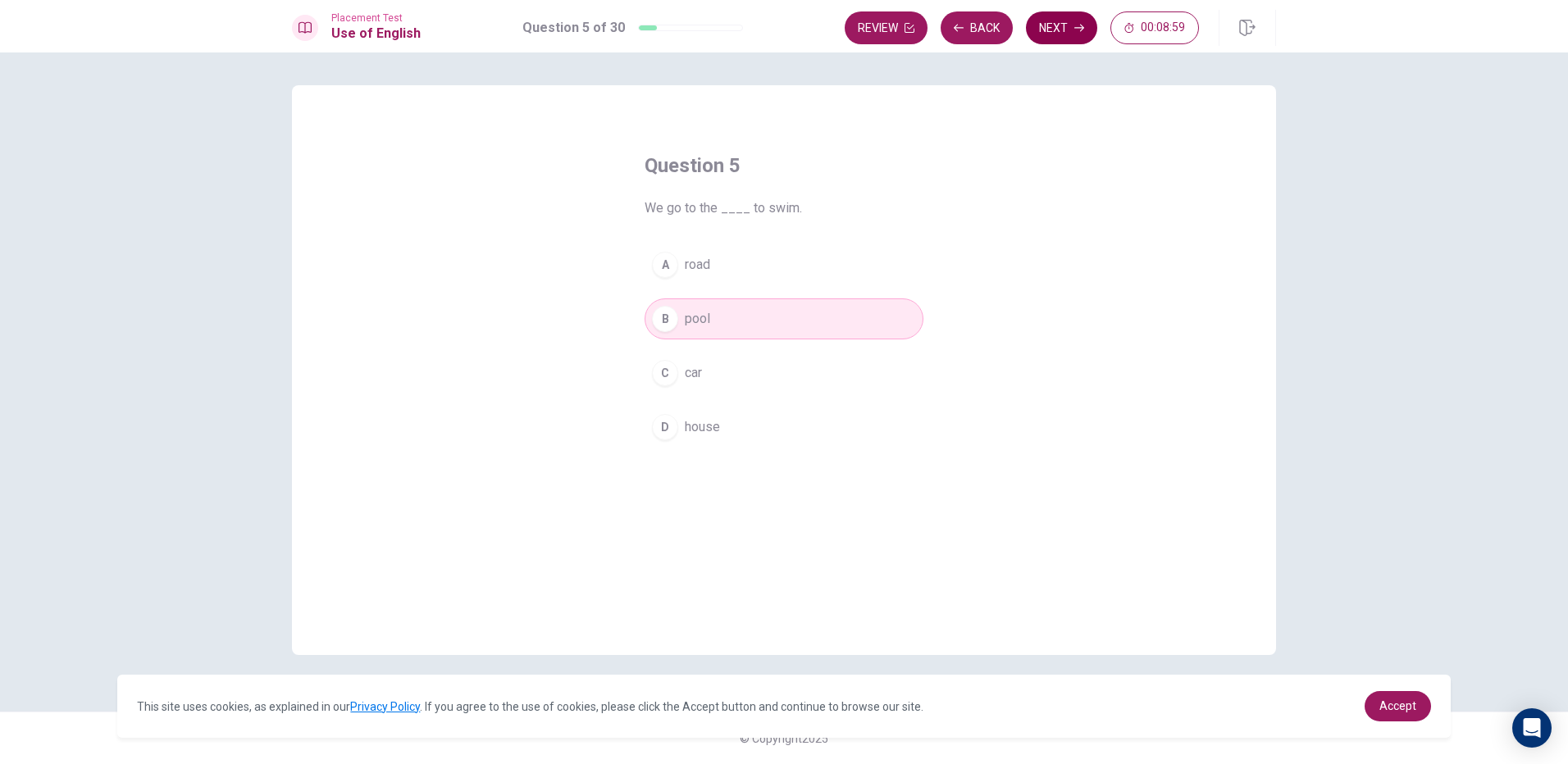
click at [1033, 30] on button "Next" at bounding box center [1061, 28] width 72 height 33
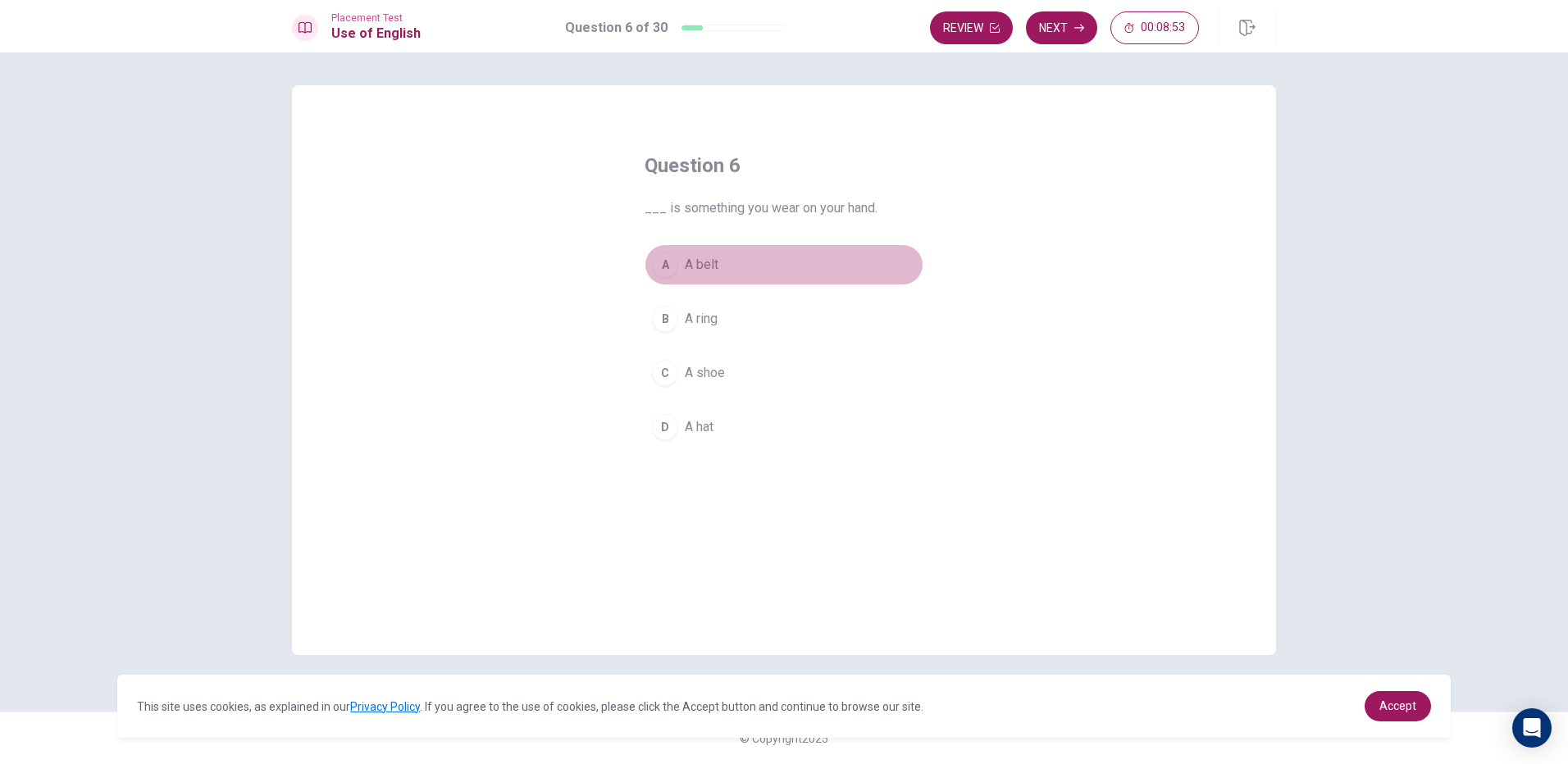
click at [676, 261] on div "A" at bounding box center [665, 265] width 26 height 26
click at [1063, 33] on button "Next" at bounding box center [1061, 28] width 72 height 33
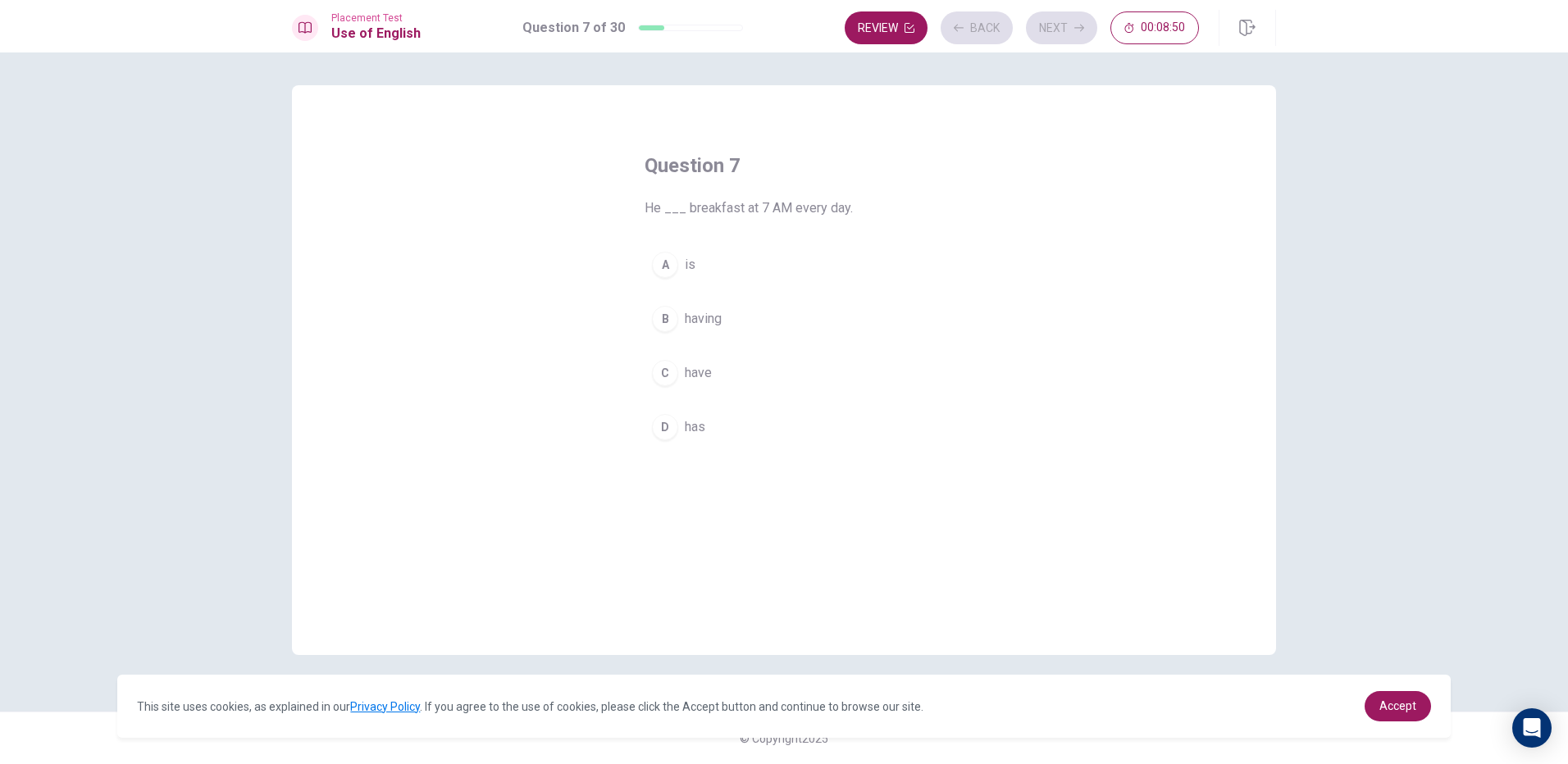
click at [697, 380] on span "have" at bounding box center [698, 373] width 27 height 20
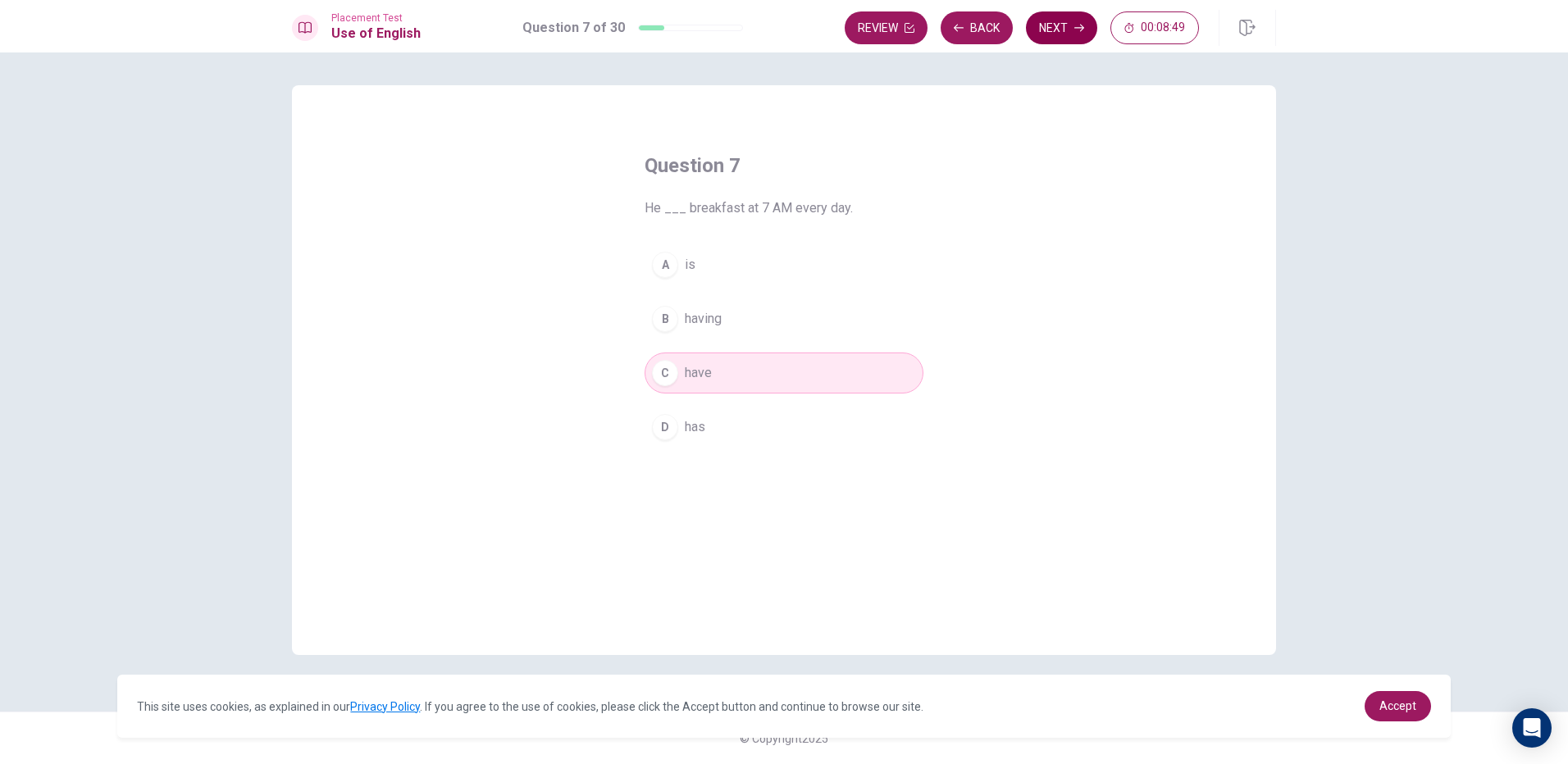
click at [1053, 24] on button "Next" at bounding box center [1061, 28] width 72 height 33
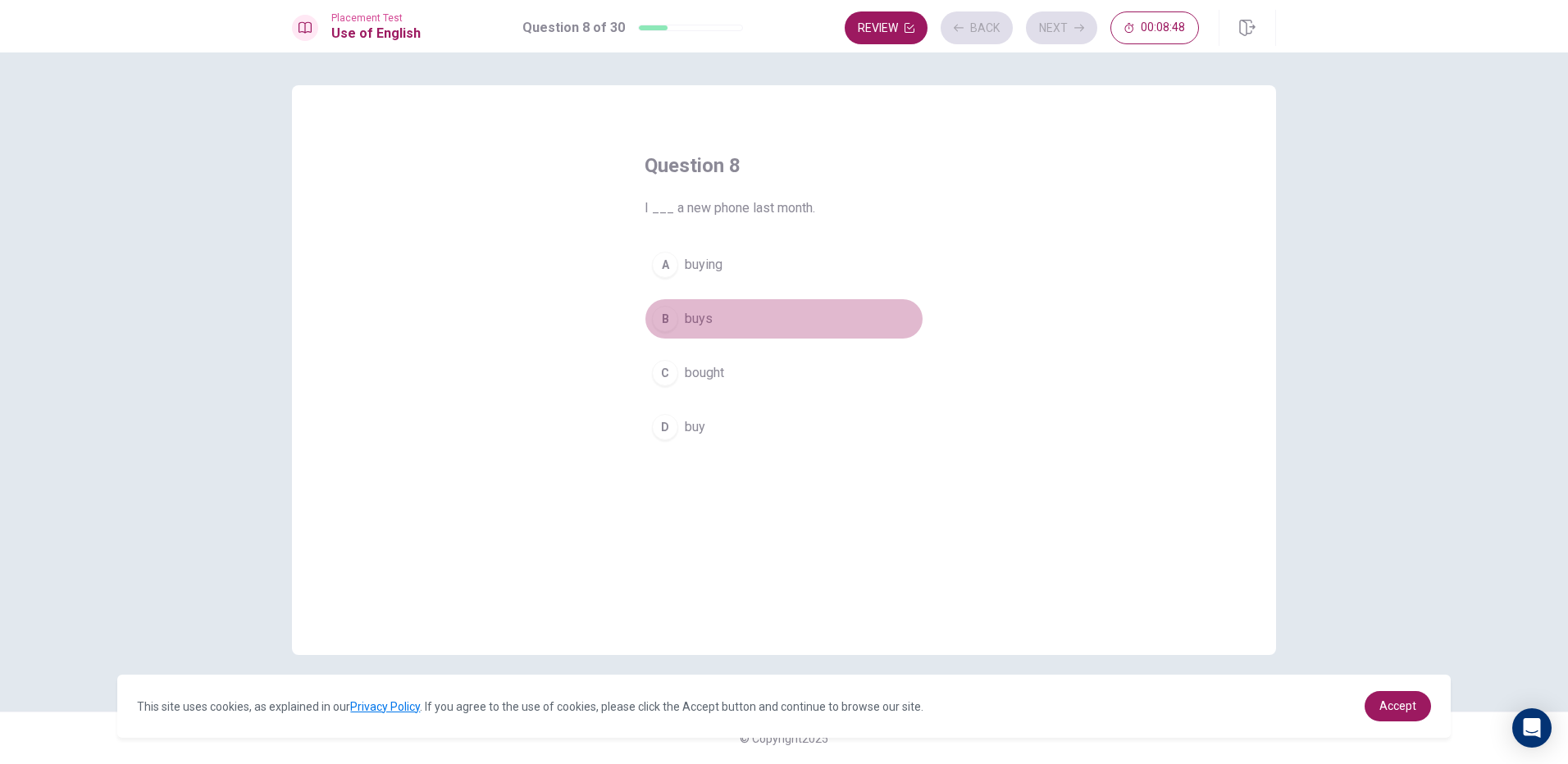
click at [690, 323] on span "buys" at bounding box center [699, 319] width 28 height 20
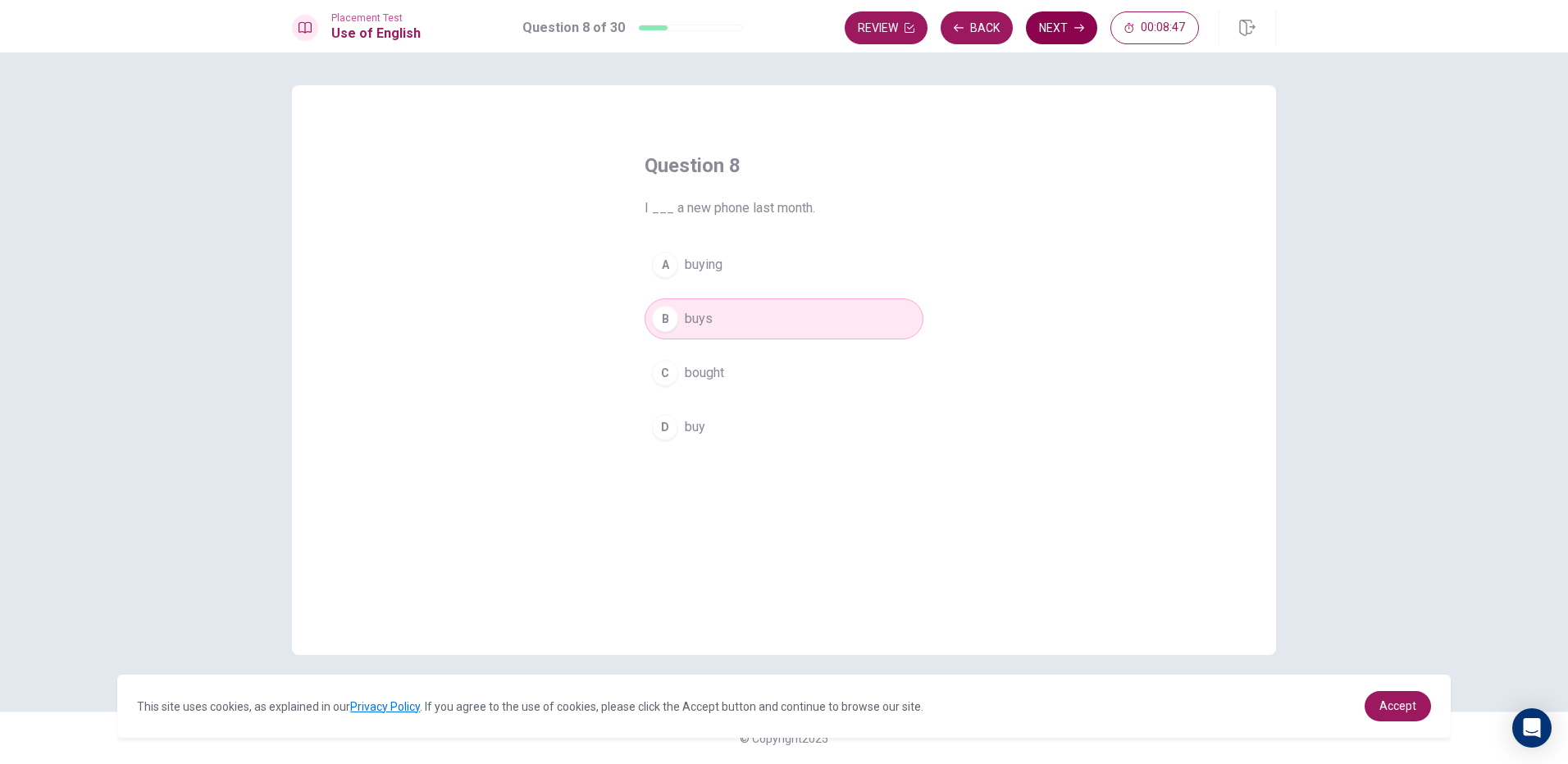
click at [1036, 33] on button "Next" at bounding box center [1061, 28] width 72 height 33
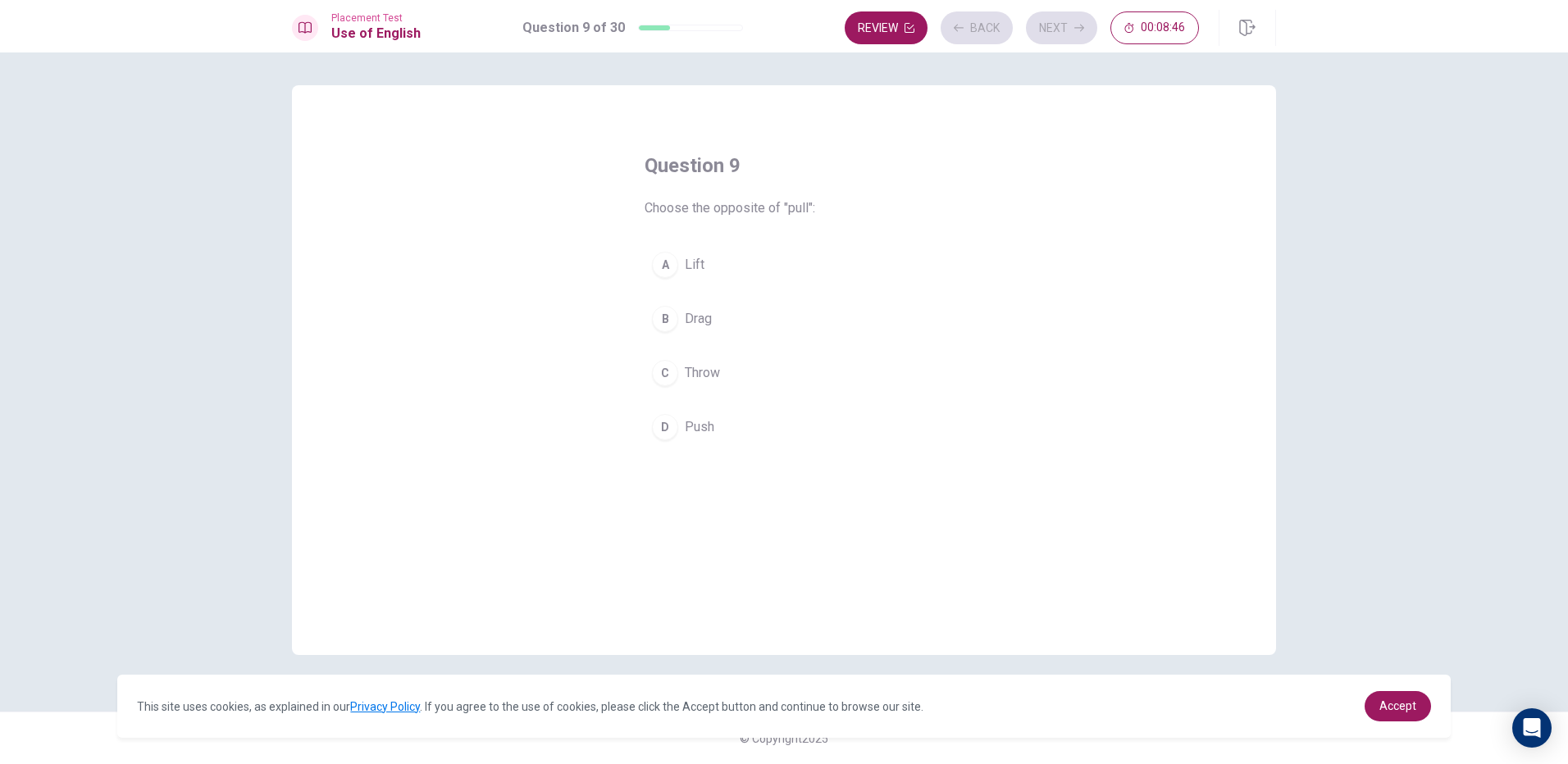
click at [677, 266] on div "A" at bounding box center [665, 265] width 26 height 26
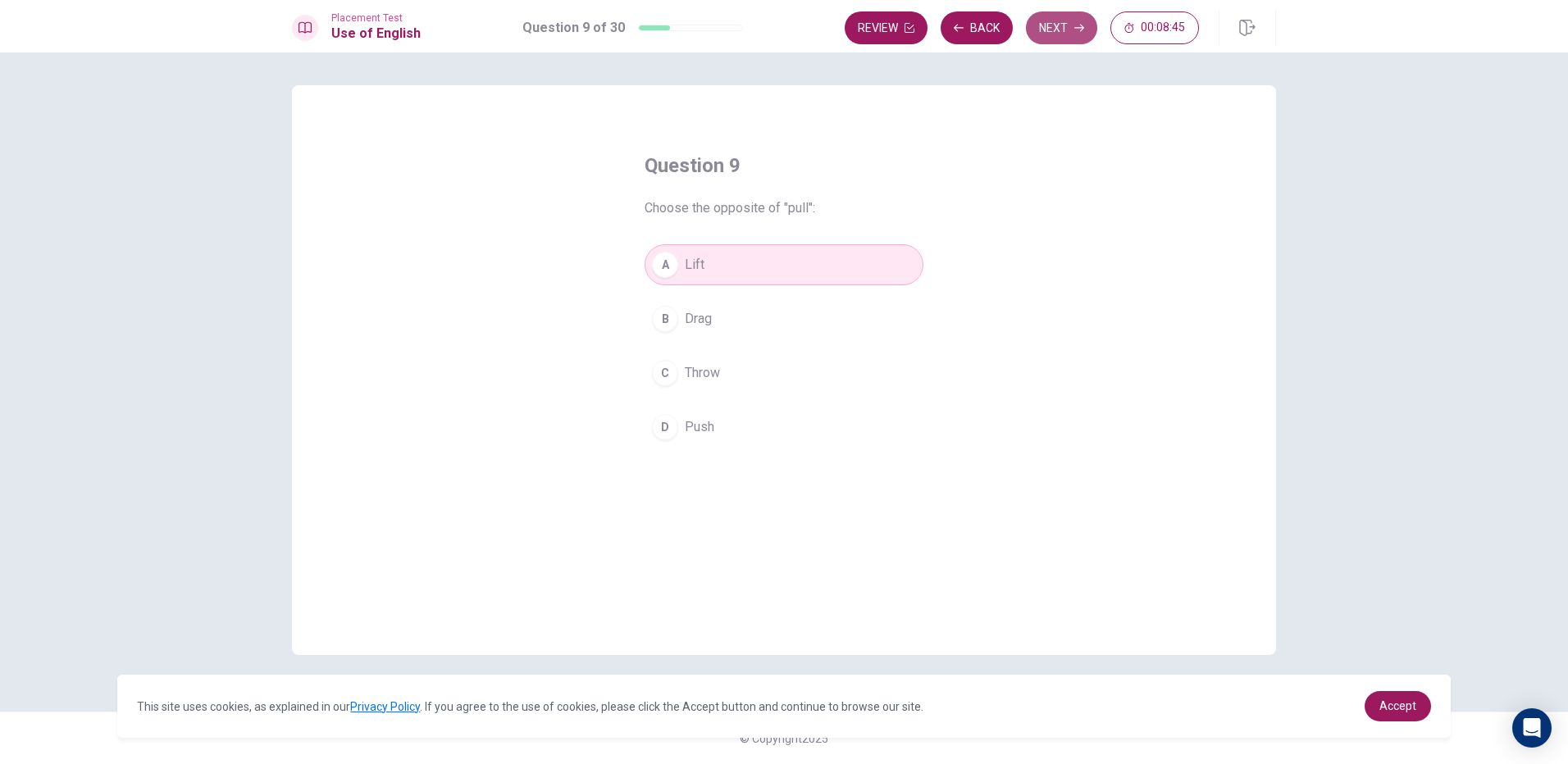
click at [1055, 38] on button "Next" at bounding box center [1061, 28] width 72 height 33
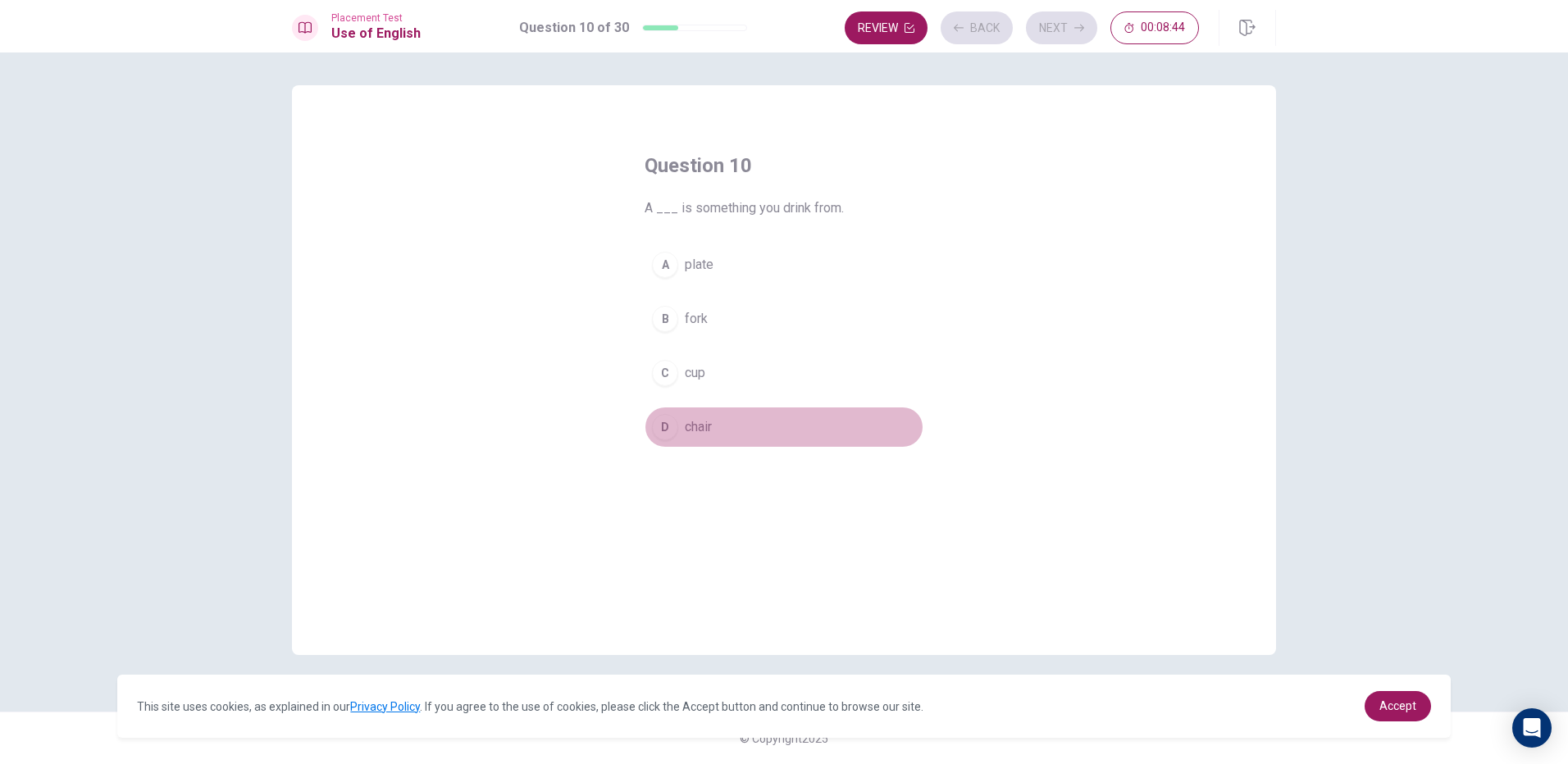
drag, startPoint x: 664, startPoint y: 419, endPoint x: 695, endPoint y: 361, distance: 65.8
click at [665, 416] on div "D" at bounding box center [665, 427] width 26 height 26
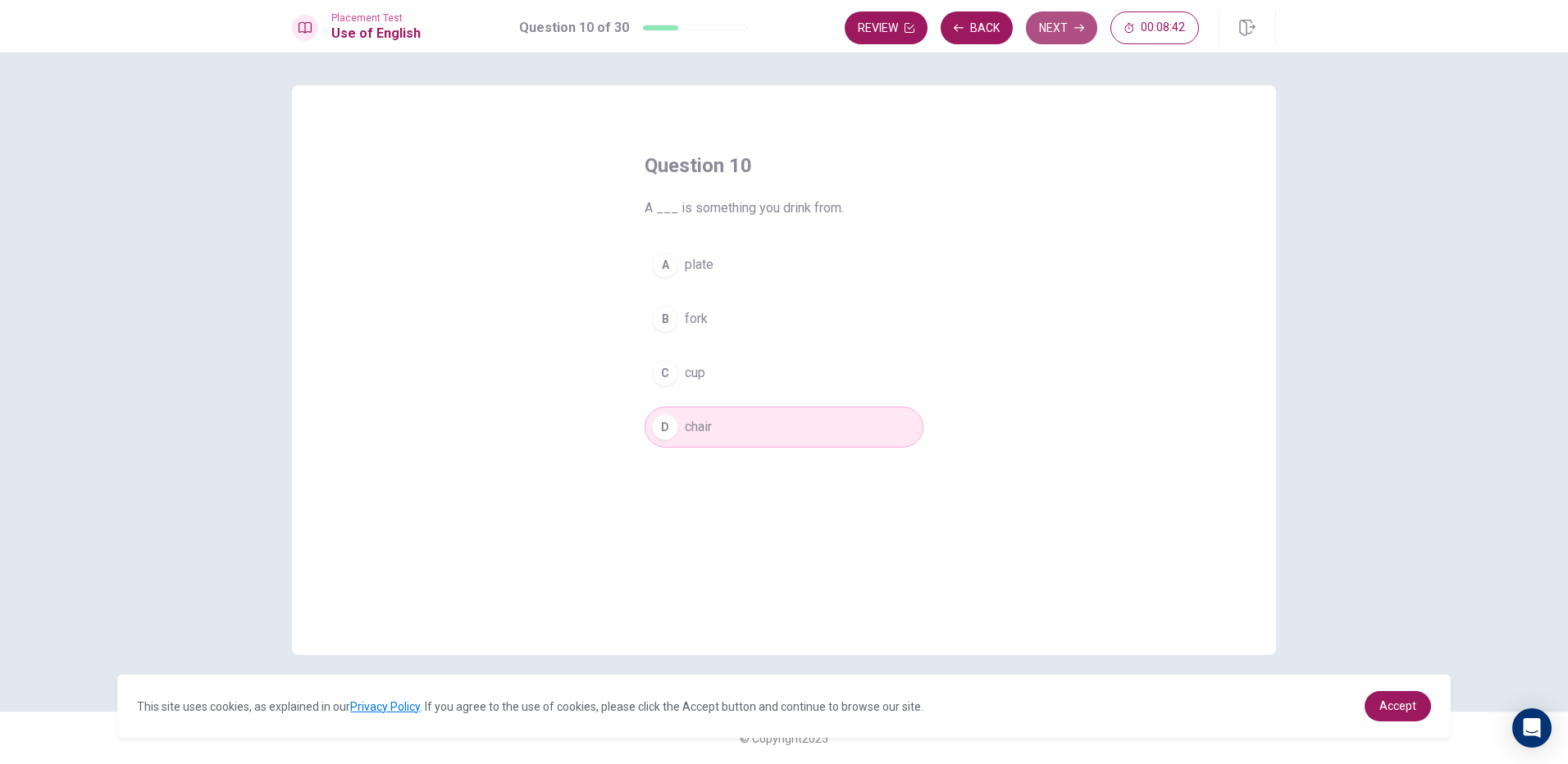
click at [1034, 30] on button "Next" at bounding box center [1061, 28] width 72 height 33
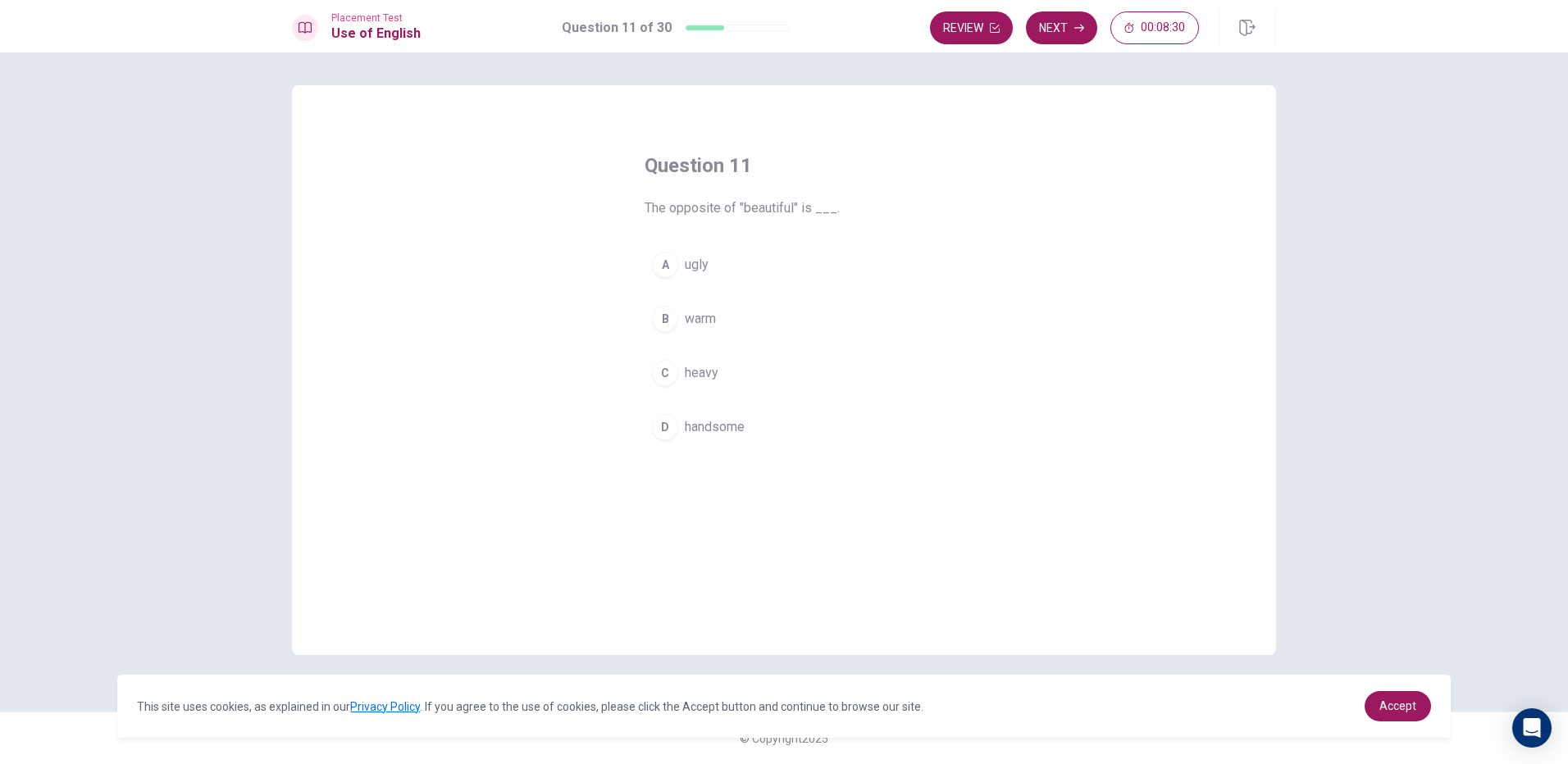
click at [665, 439] on div "D" at bounding box center [665, 427] width 26 height 26
drag, startPoint x: 1084, startPoint y: 24, endPoint x: 1076, endPoint y: 33, distance: 12.0
click at [1080, 27] on button "Next" at bounding box center [1061, 28] width 72 height 33
click at [673, 374] on div "C" at bounding box center [665, 373] width 26 height 26
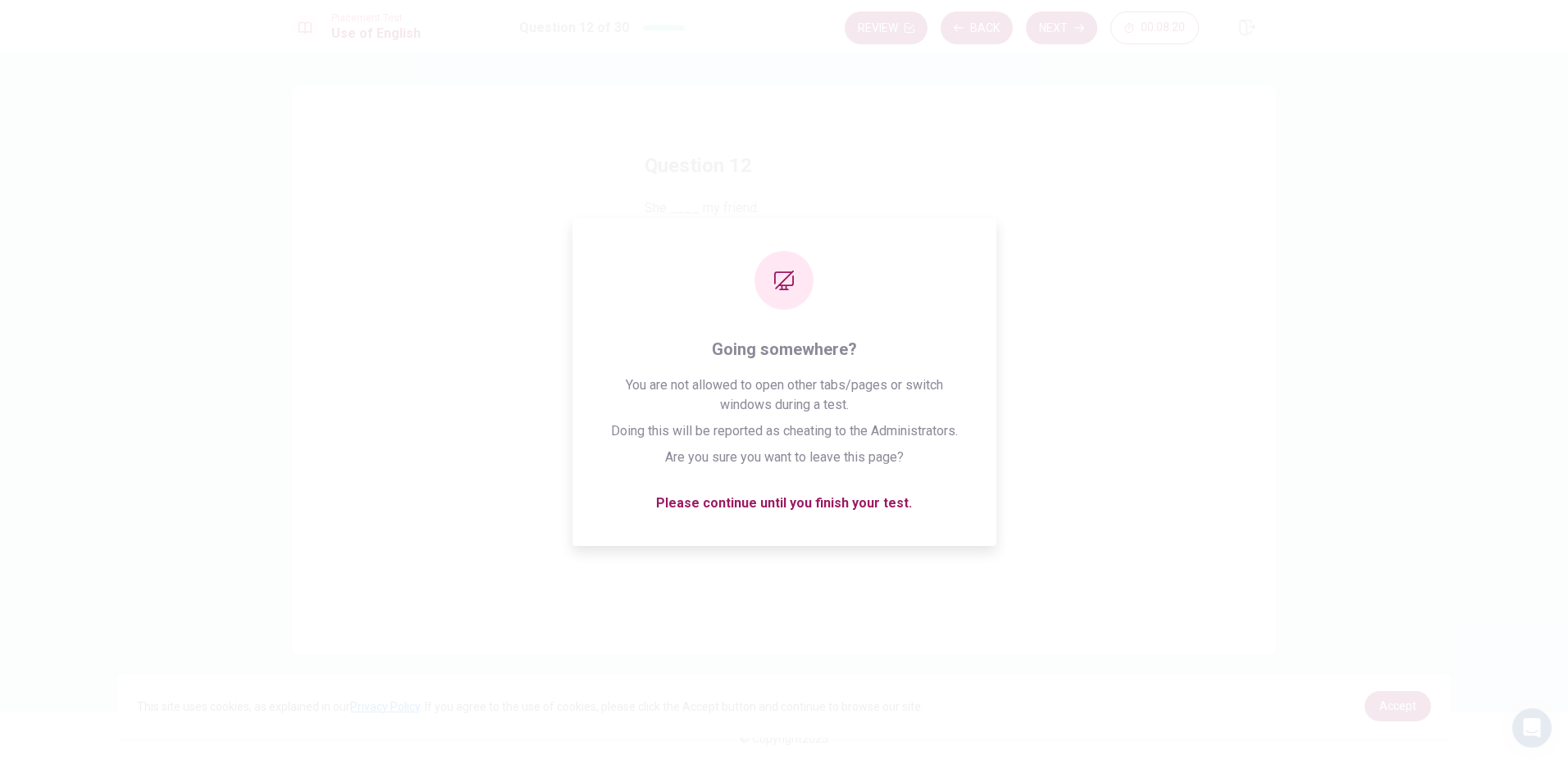
click at [1061, 63] on div "Question 12 She ____ my friend. A is B are C has D have © Copyright 2025" at bounding box center [784, 408] width 1568 height 712
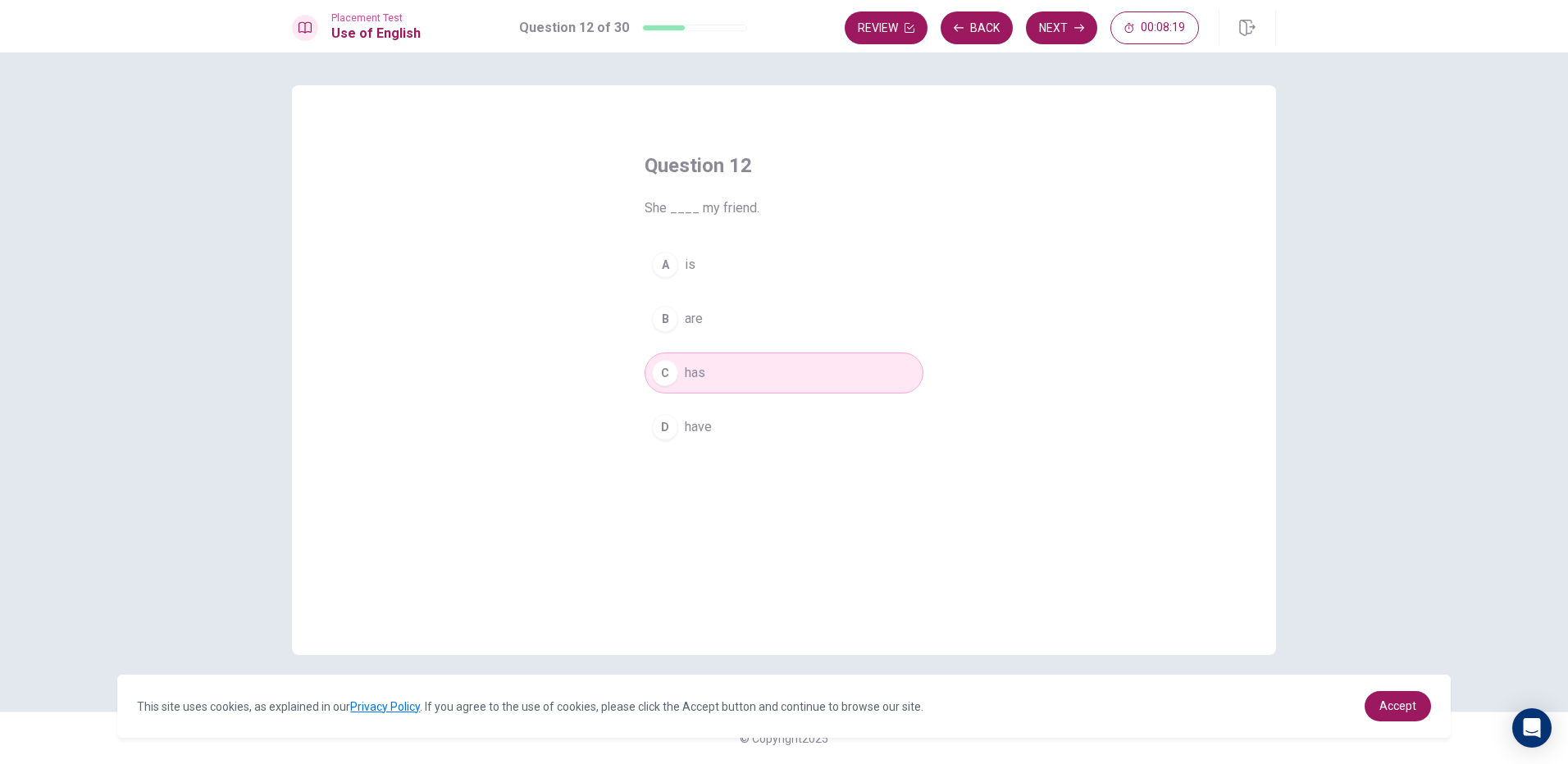
click at [1061, 46] on div "Placement Test Use of English Question 12 of 30 Review Back Next 00:08:19" at bounding box center [784, 26] width 1568 height 52
click at [1066, 35] on button "Next" at bounding box center [1061, 28] width 72 height 33
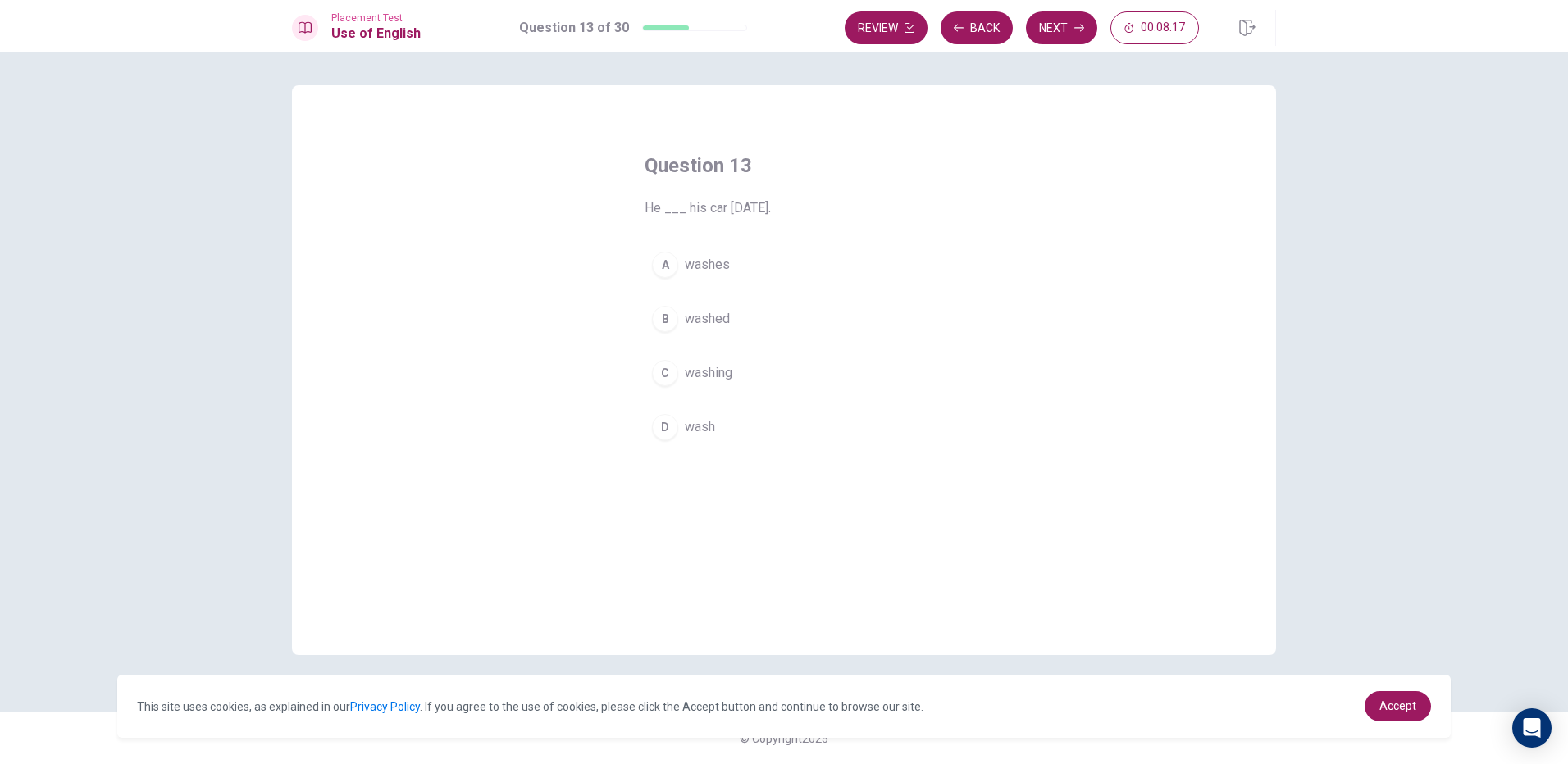
click at [682, 297] on div "A washes B washed C washing D wash" at bounding box center [784, 346] width 279 height 203
click at [672, 266] on div "A" at bounding box center [665, 265] width 26 height 26
click at [1053, 38] on button "Next" at bounding box center [1061, 28] width 72 height 33
click at [639, 377] on div "Question 14 The opposite of "calm" is ___. A quiet B soft C anxious D balanced" at bounding box center [784, 300] width 344 height 348
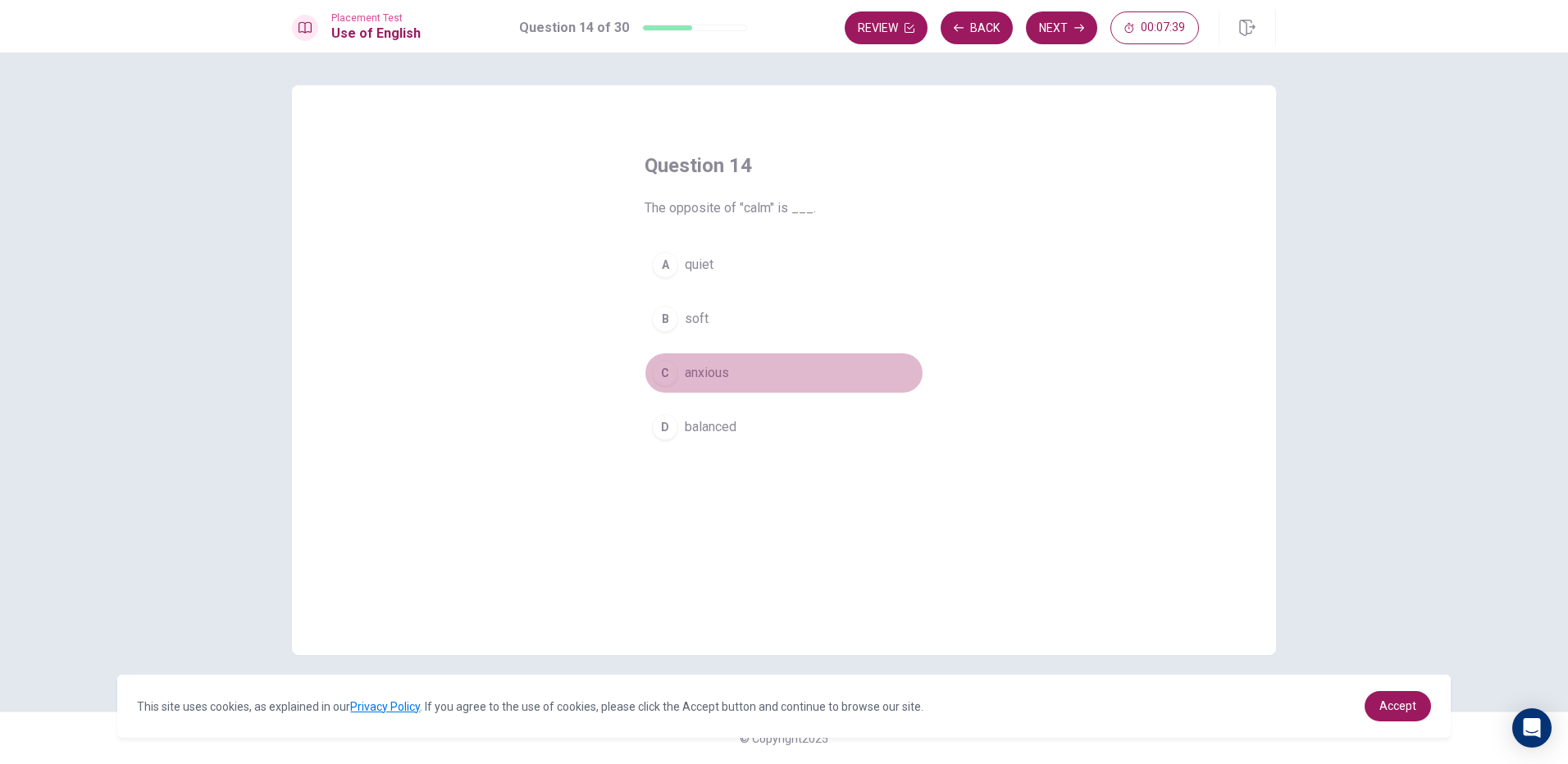
click at [660, 361] on div "C" at bounding box center [665, 373] width 26 height 26
click at [1071, 20] on button "Next" at bounding box center [1061, 28] width 72 height 33
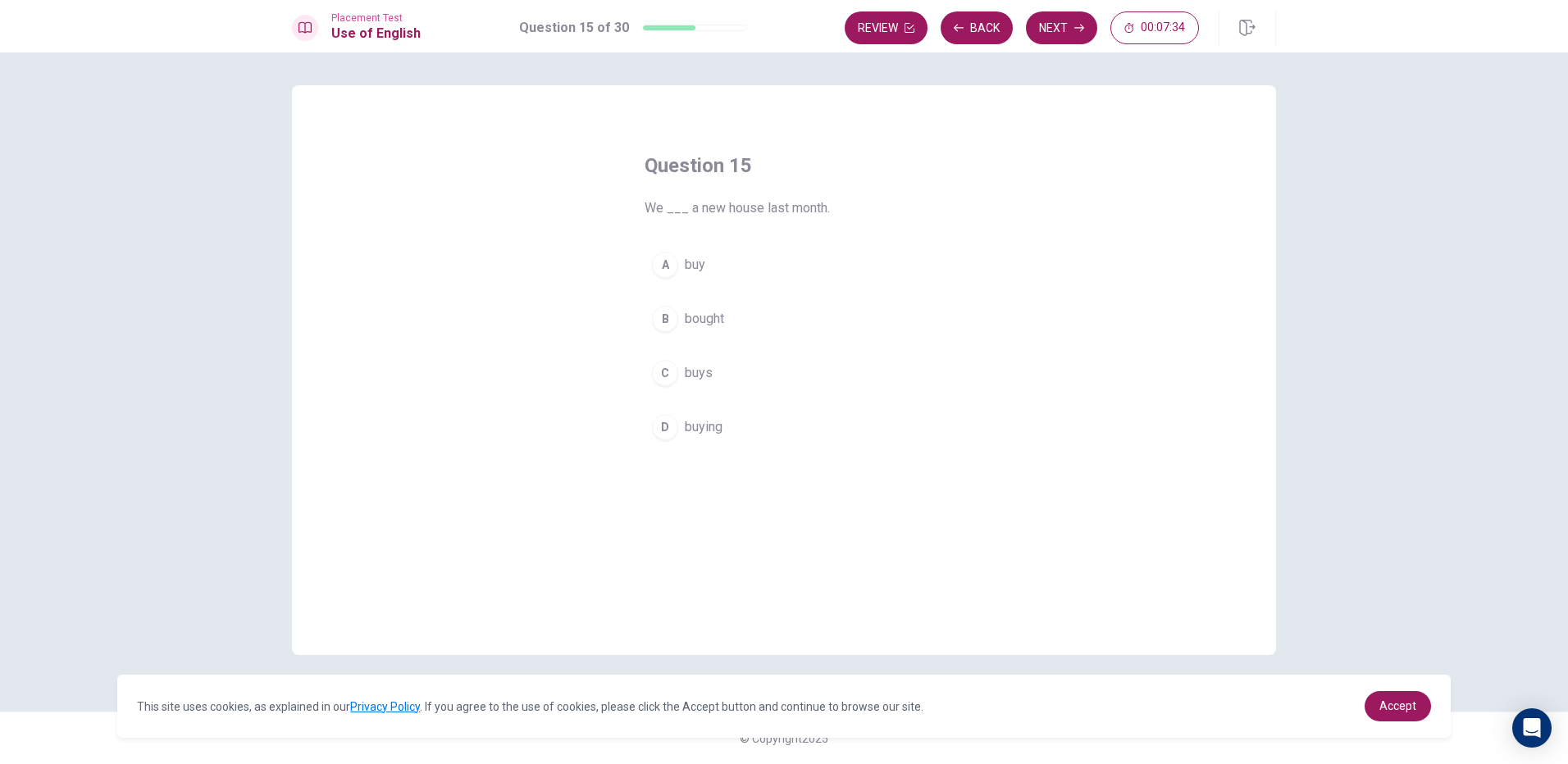
click at [684, 345] on div "A buy B bought C buys D buying" at bounding box center [784, 346] width 279 height 203
click at [684, 313] on button "B bought" at bounding box center [784, 319] width 279 height 41
click at [1093, 33] on button "Next" at bounding box center [1061, 28] width 72 height 33
click at [742, 403] on div "A scarf B raining coat C pair of sandals D pair of sunglasses" at bounding box center [784, 346] width 279 height 203
click at [679, 348] on div "A scarf B raining coat C pair of sandals D pair of sunglasses" at bounding box center [784, 346] width 279 height 203
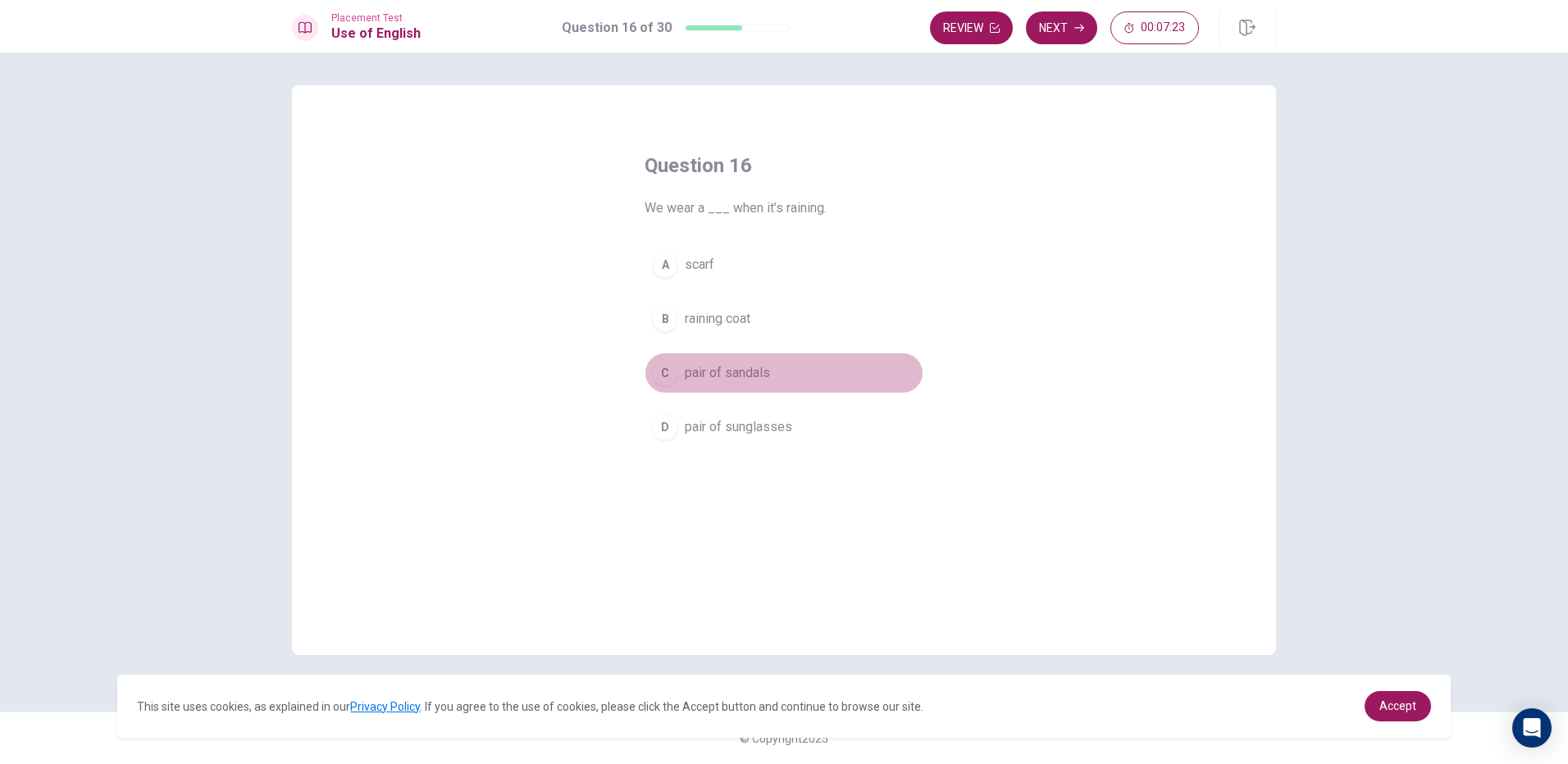
click at [677, 358] on button "C pair of sandals" at bounding box center [784, 373] width 279 height 41
click at [1044, 17] on button "Next" at bounding box center [1061, 28] width 72 height 33
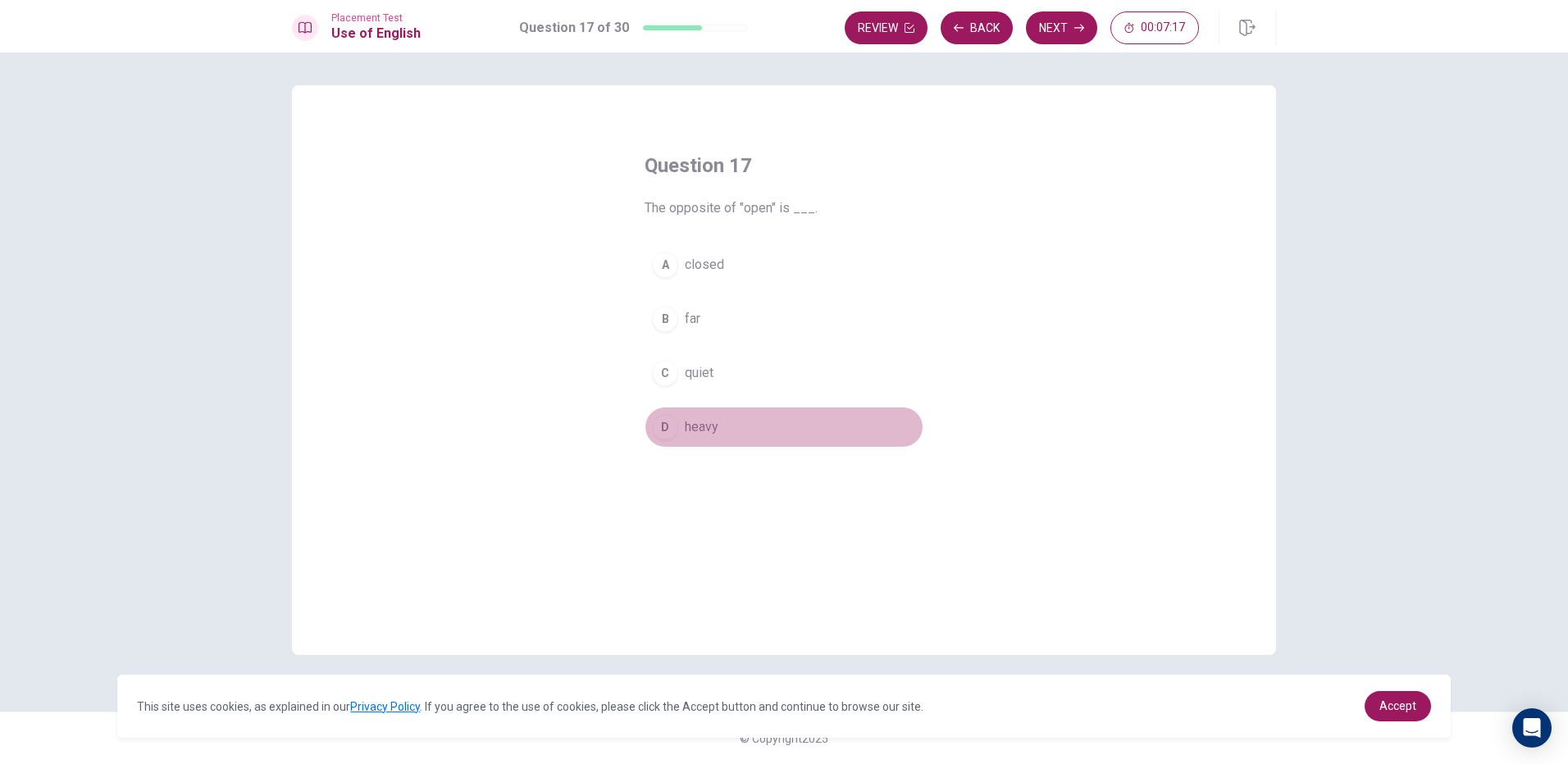
click at [707, 425] on span "heavy" at bounding box center [701, 427] width 33 height 20
drag, startPoint x: 1042, startPoint y: 46, endPoint x: 1052, endPoint y: 38, distance: 12.8
click at [1051, 38] on div "Placement Test Use of English Question 17 of 30 Review Back Next 00:07:16" at bounding box center [784, 26] width 1568 height 52
click at [1052, 38] on button "Next" at bounding box center [1061, 28] width 72 height 33
click at [668, 315] on div "B" at bounding box center [665, 319] width 26 height 26
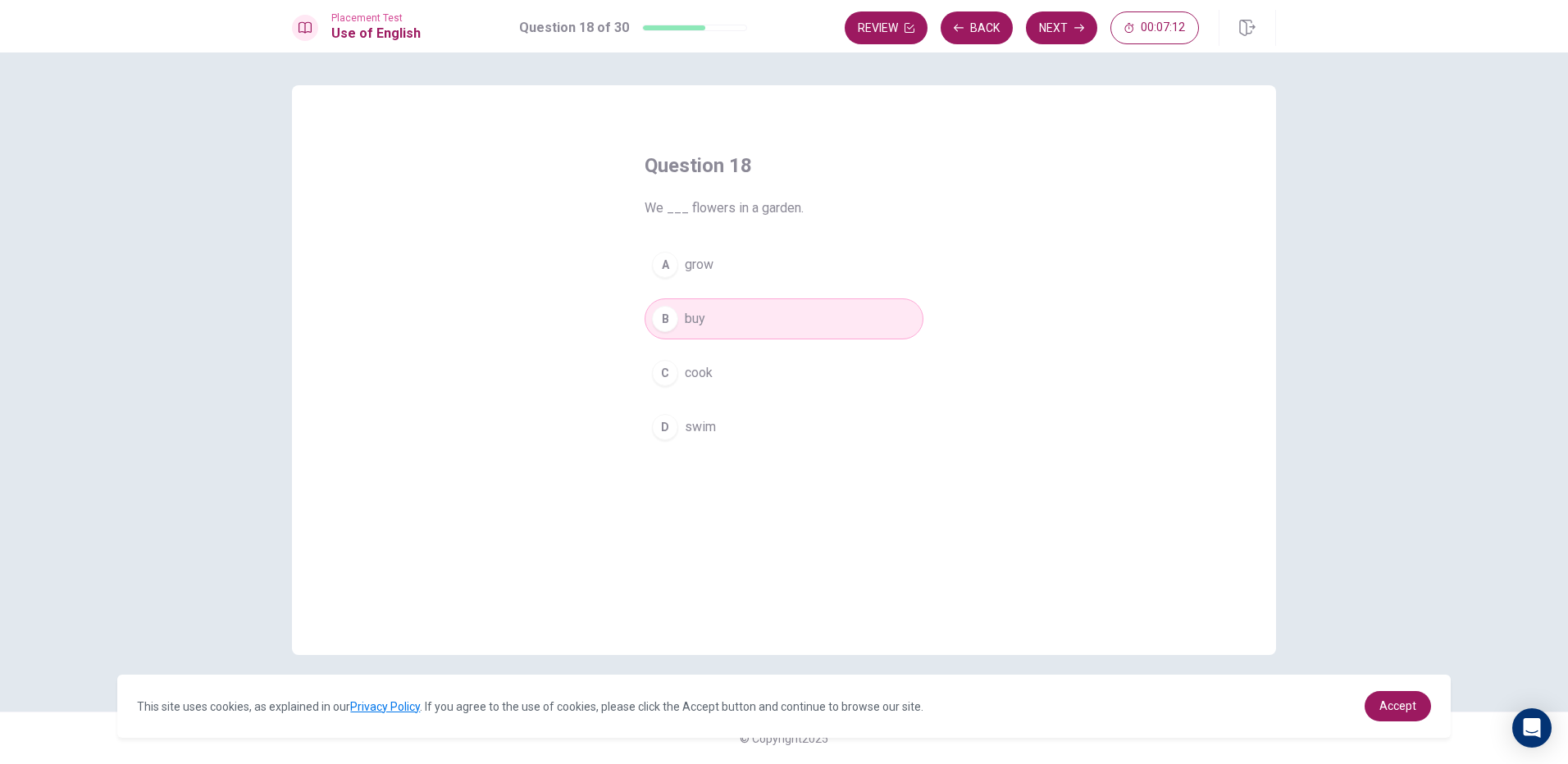
click at [1075, 10] on div "Review Back Next 00:07:12" at bounding box center [1060, 27] width 432 height 36
click at [1065, 17] on button "Next" at bounding box center [1061, 28] width 72 height 33
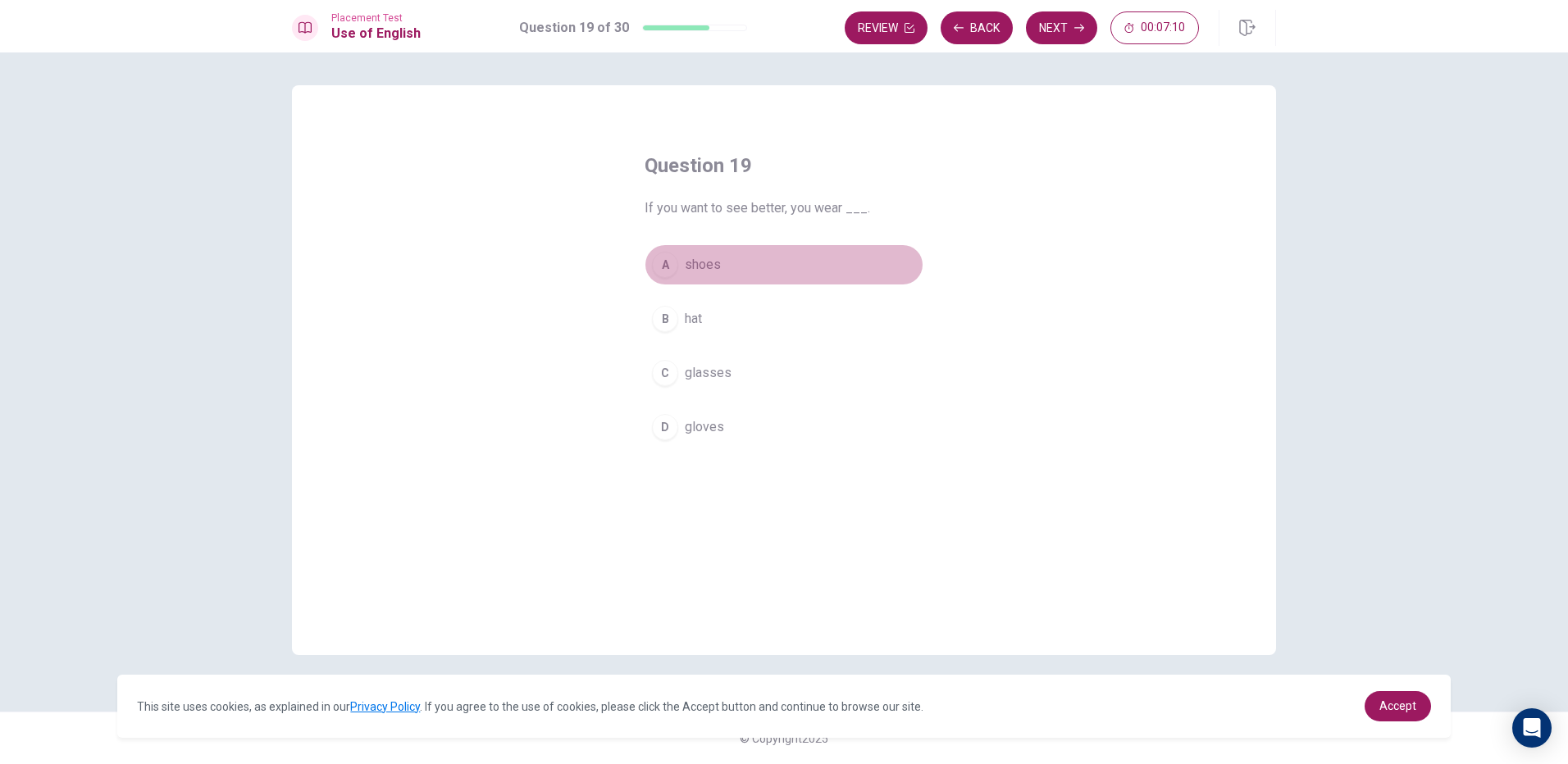
click at [674, 274] on button "A shoes" at bounding box center [784, 265] width 279 height 41
click at [1083, 24] on button "Next" at bounding box center [1061, 28] width 72 height 33
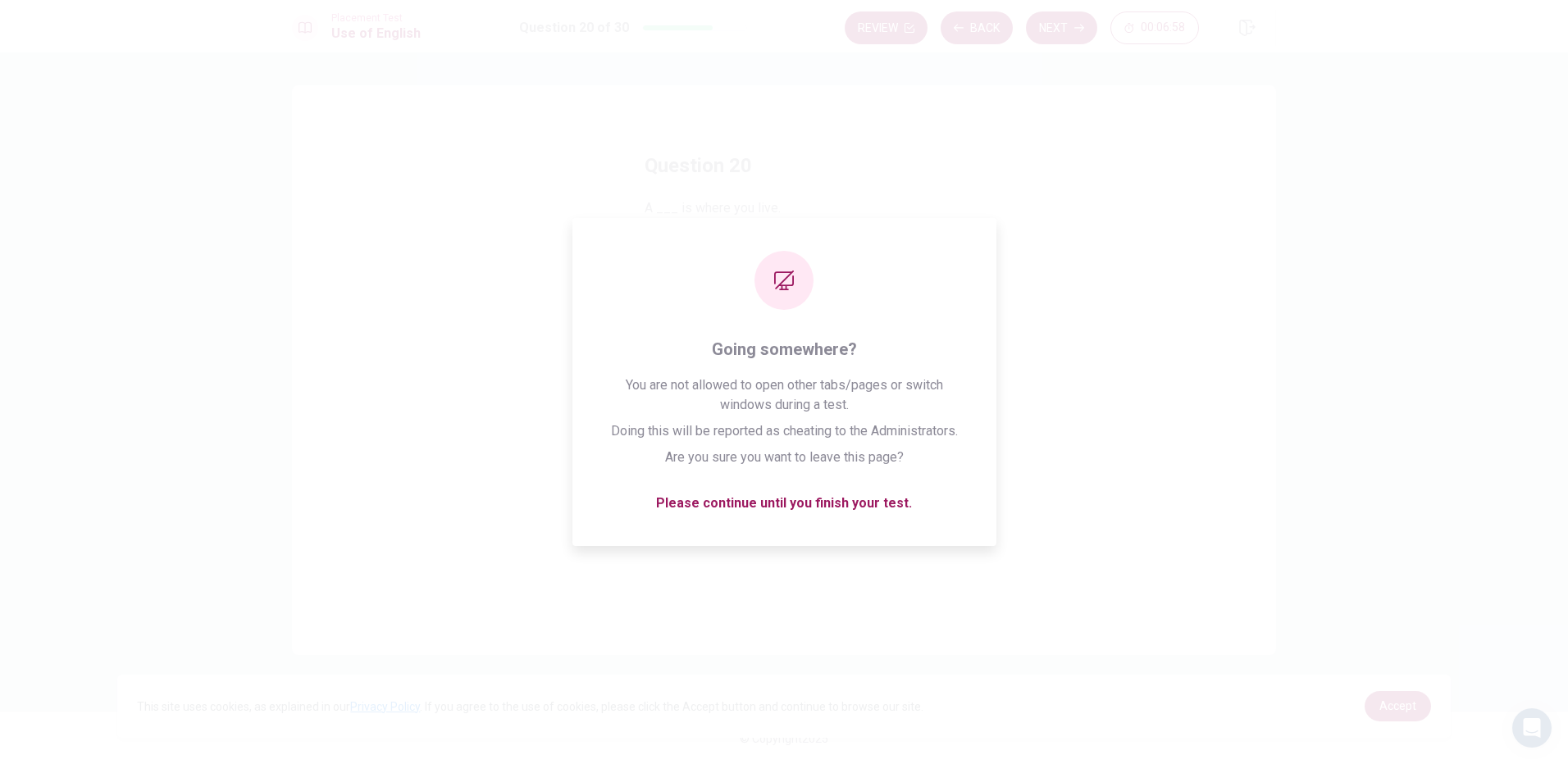
click at [369, 380] on div "Question 20 A ___ is where you live. A house [GEOGRAPHIC_DATA]" at bounding box center [784, 370] width 984 height 569
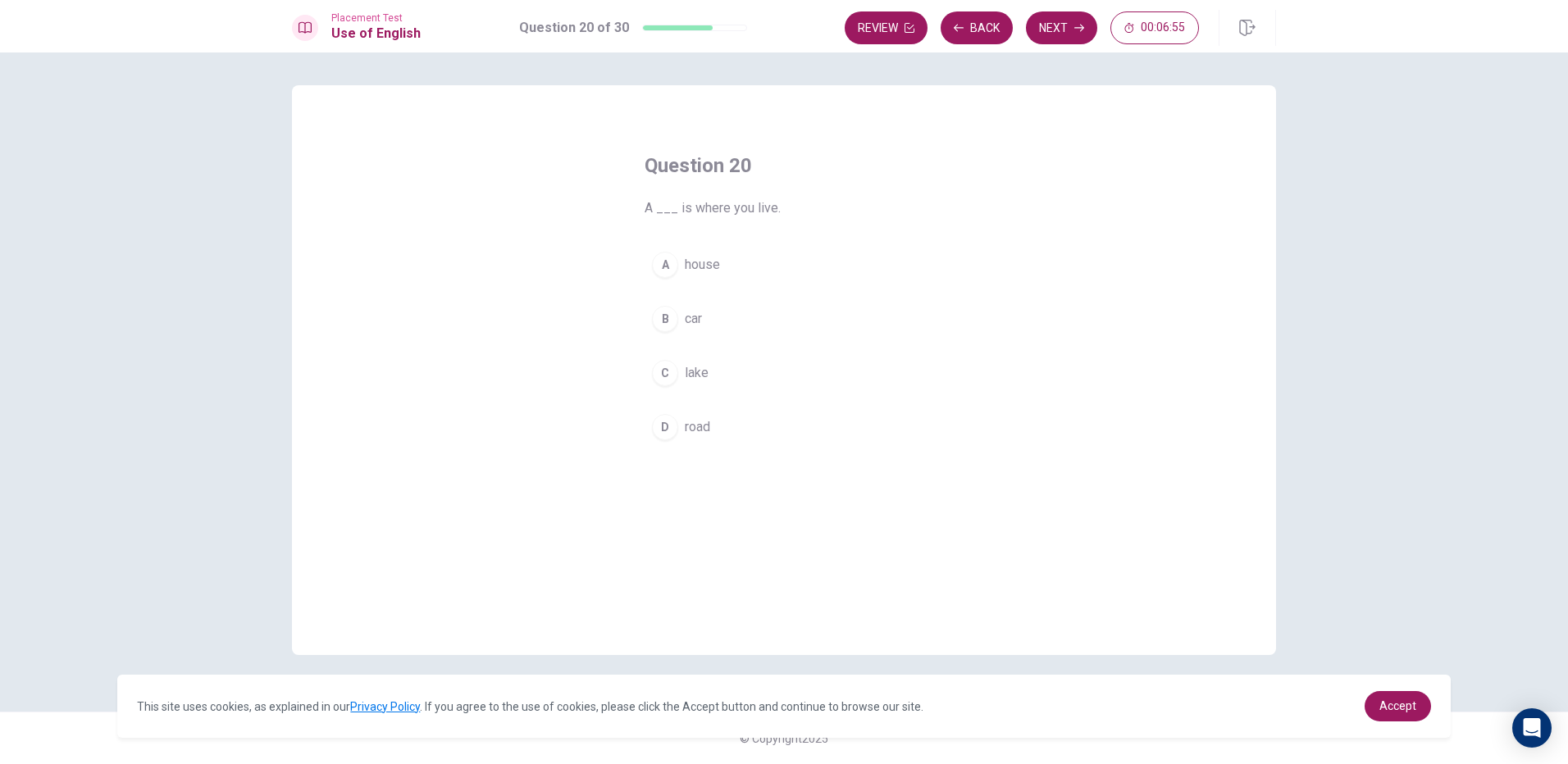
click at [675, 308] on button "B car" at bounding box center [784, 319] width 279 height 41
click at [1084, 33] on button "Next" at bounding box center [1061, 28] width 72 height 33
click at [679, 330] on button "B book" at bounding box center [784, 319] width 279 height 41
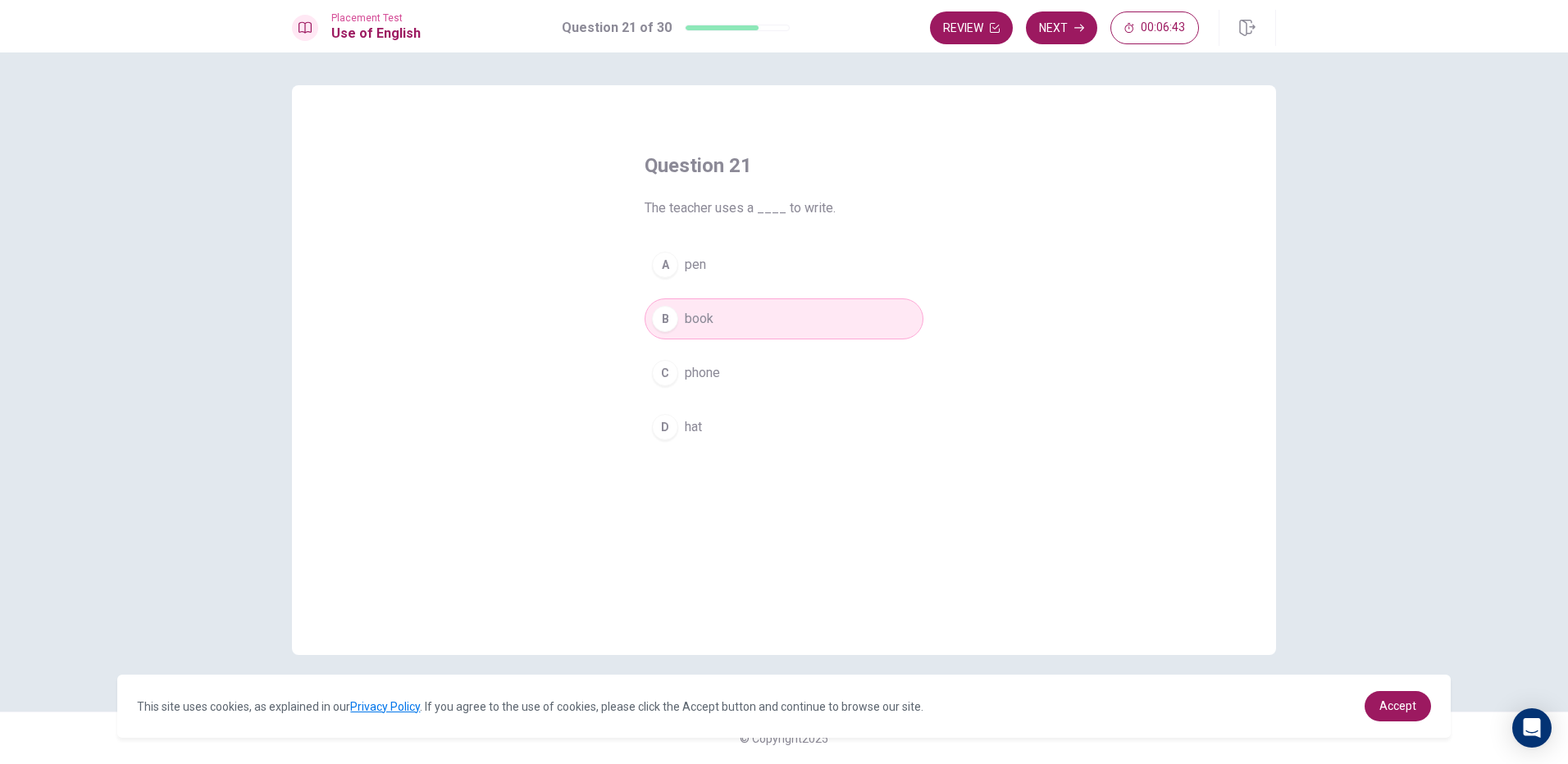
click at [1038, 45] on div "Review Next 00:06:43" at bounding box center [1102, 27] width 346 height 36
click at [1046, 45] on div "Review Next 00:06:43" at bounding box center [1102, 27] width 346 height 36
click at [1055, 43] on button "Next" at bounding box center [1061, 28] width 72 height 33
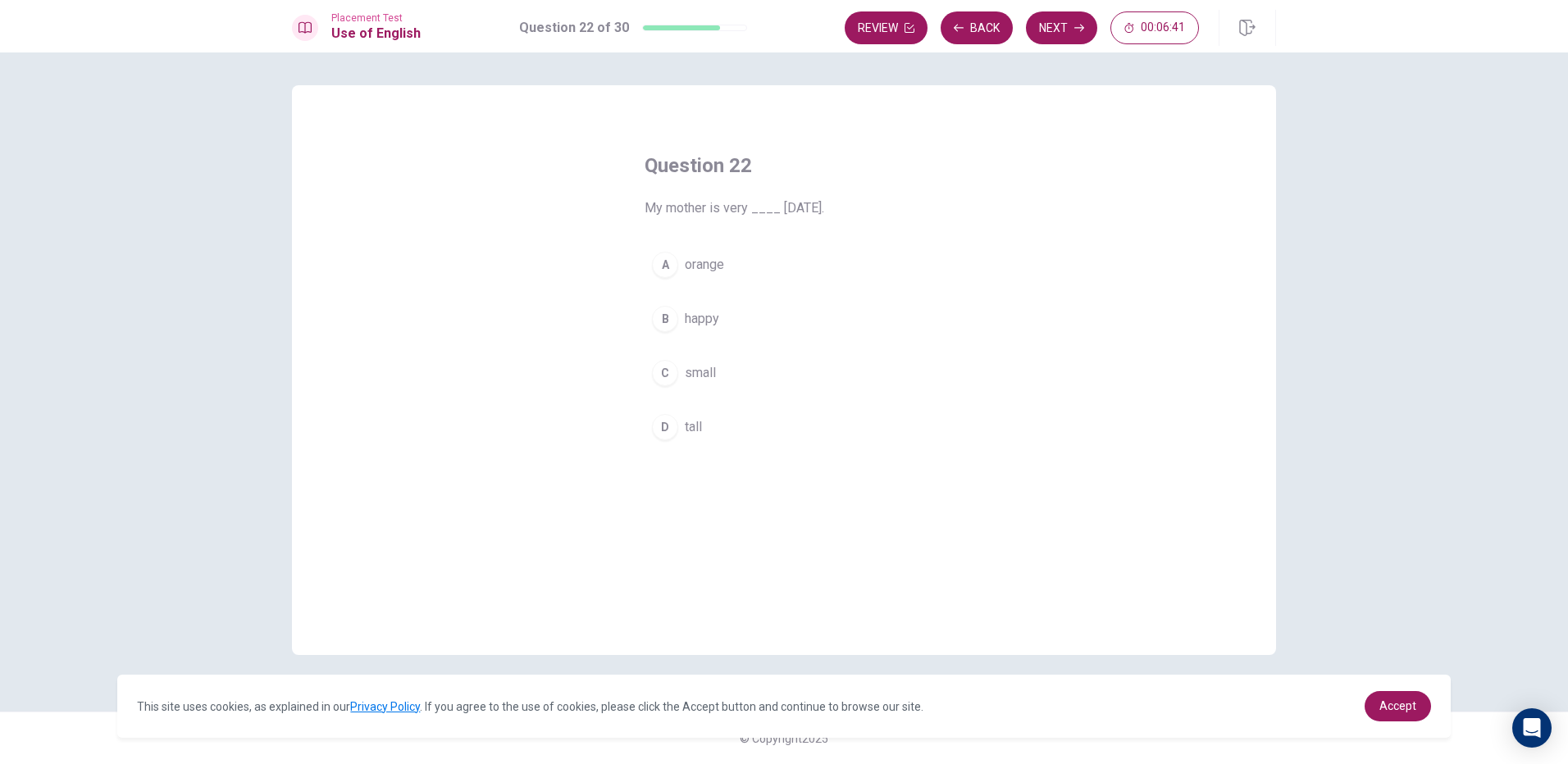
click at [701, 277] on button "A orange" at bounding box center [784, 265] width 279 height 41
click at [1059, 43] on button "Next" at bounding box center [1061, 28] width 72 height 33
click at [667, 369] on button "C brings" at bounding box center [784, 373] width 279 height 41
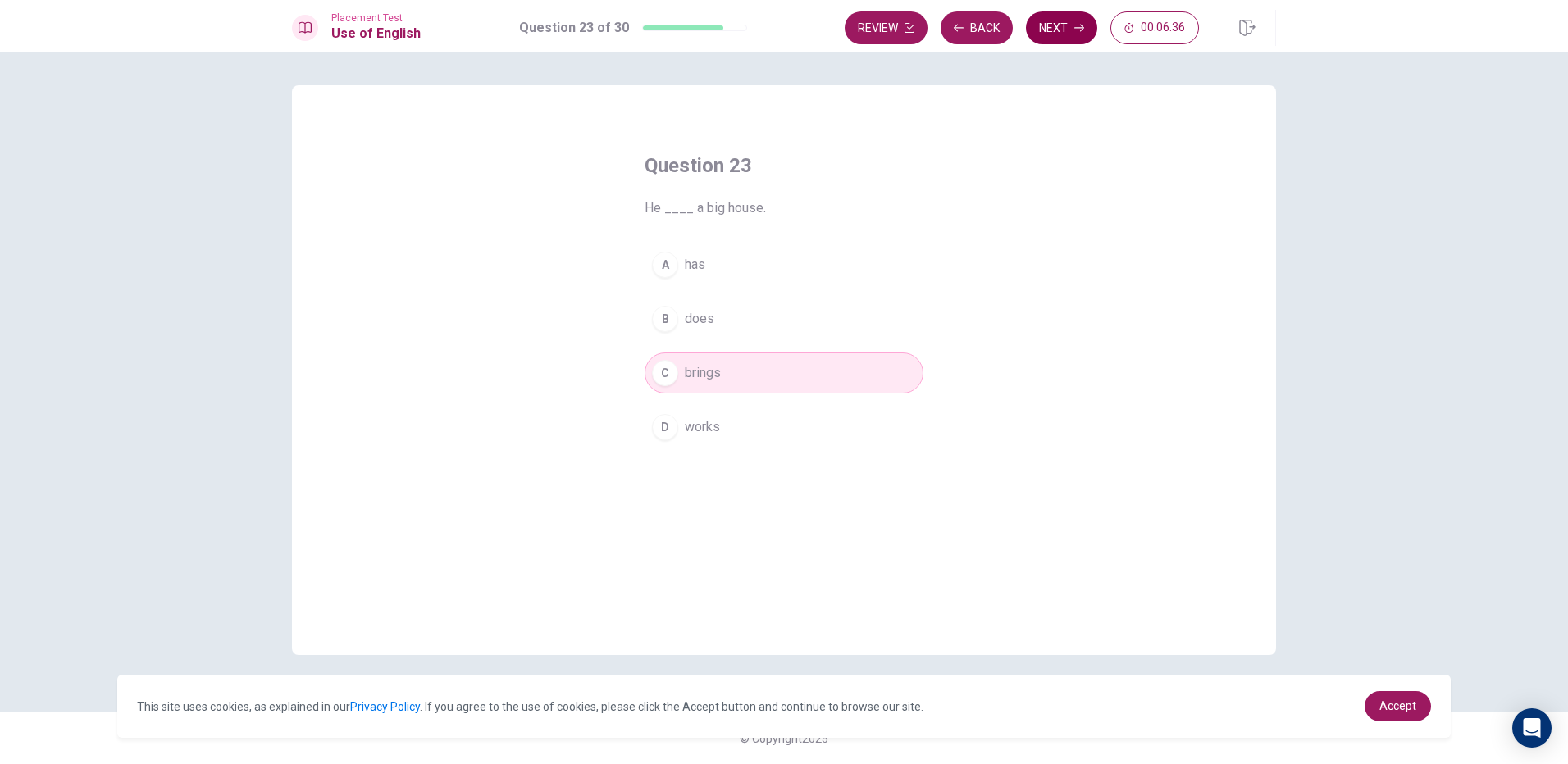
click at [1034, 36] on button "Next" at bounding box center [1061, 28] width 72 height 33
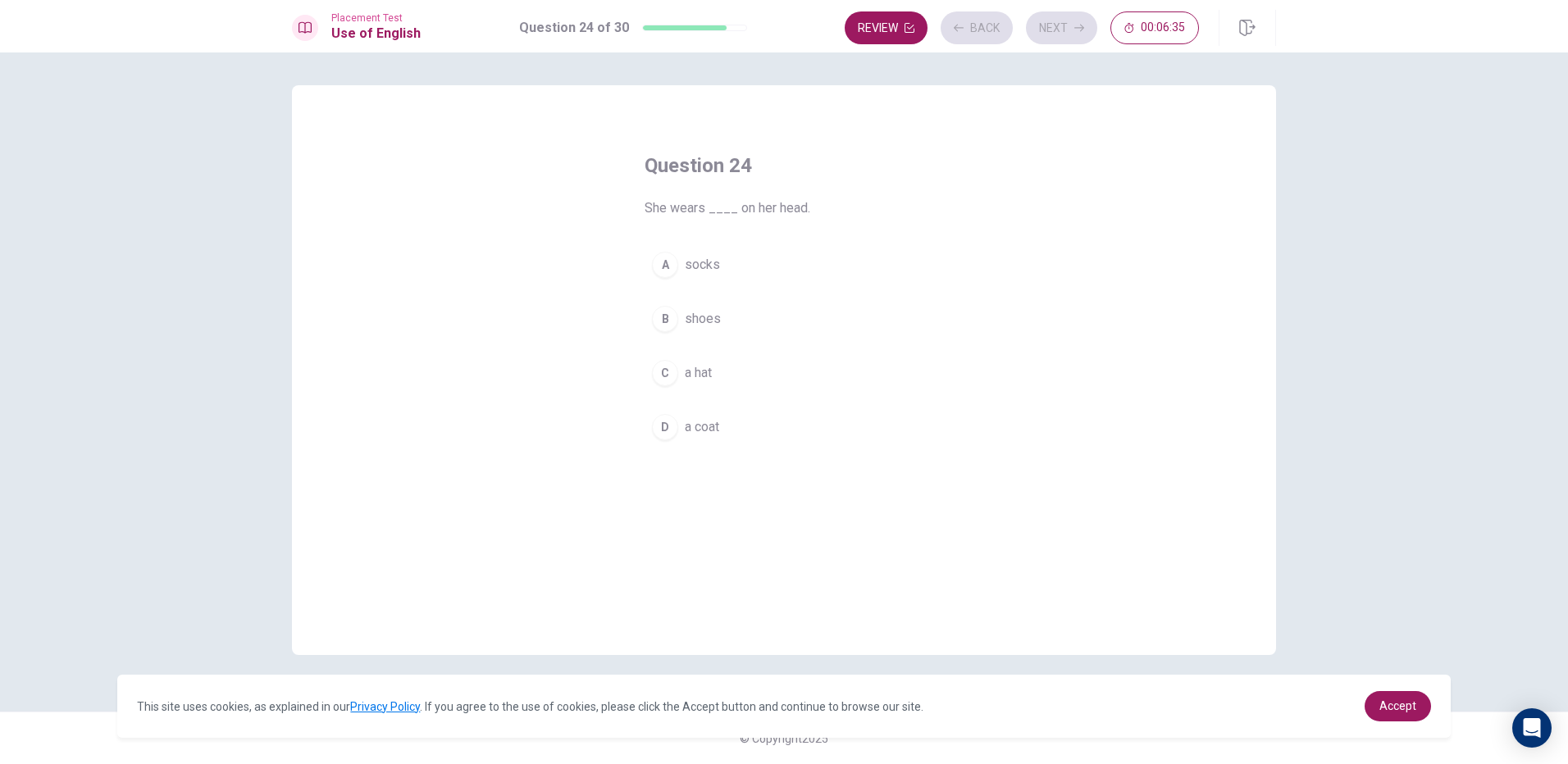
click at [695, 255] on button "A socks" at bounding box center [784, 265] width 279 height 41
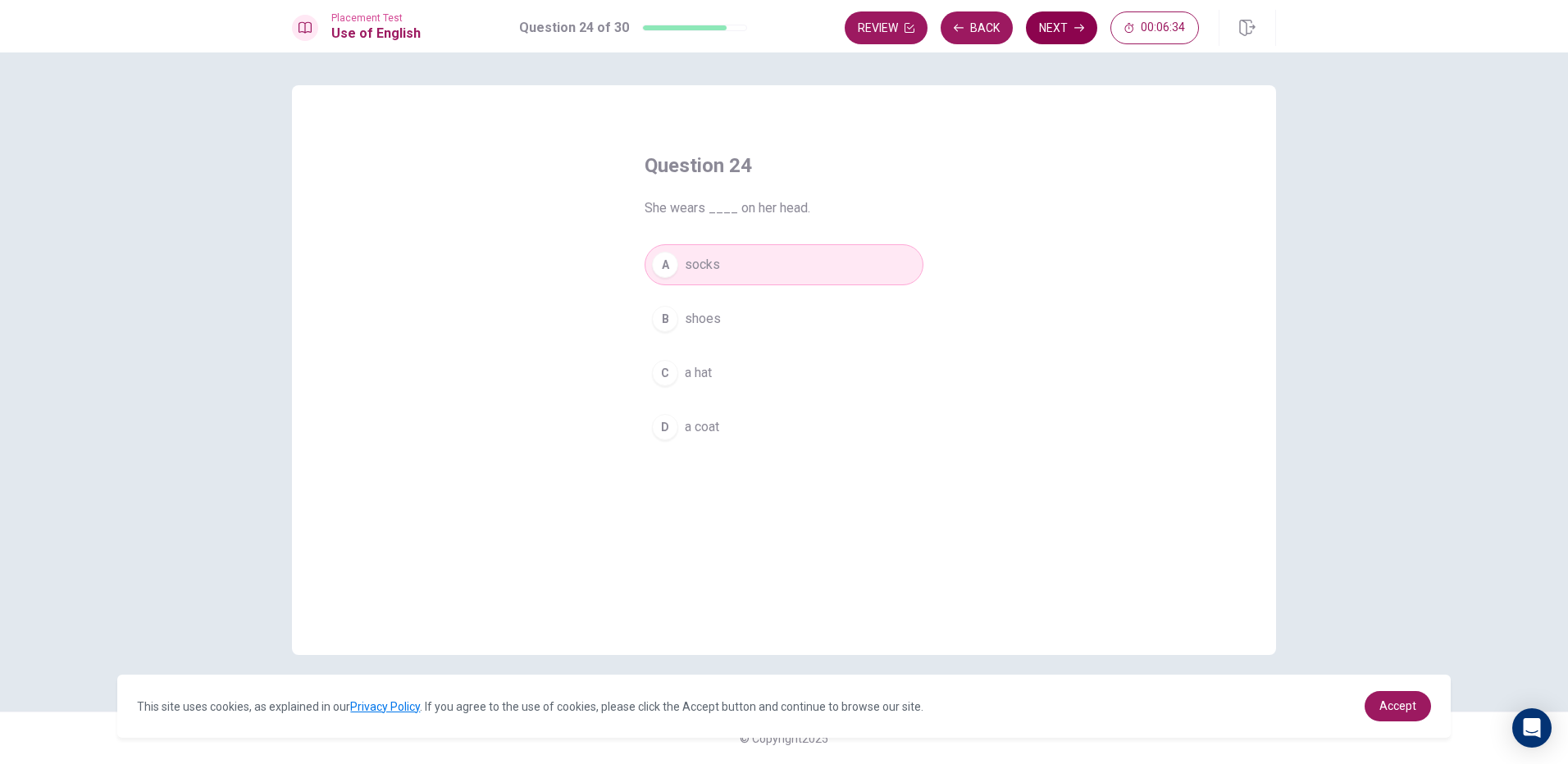
click at [1050, 25] on button "Next" at bounding box center [1061, 28] width 72 height 33
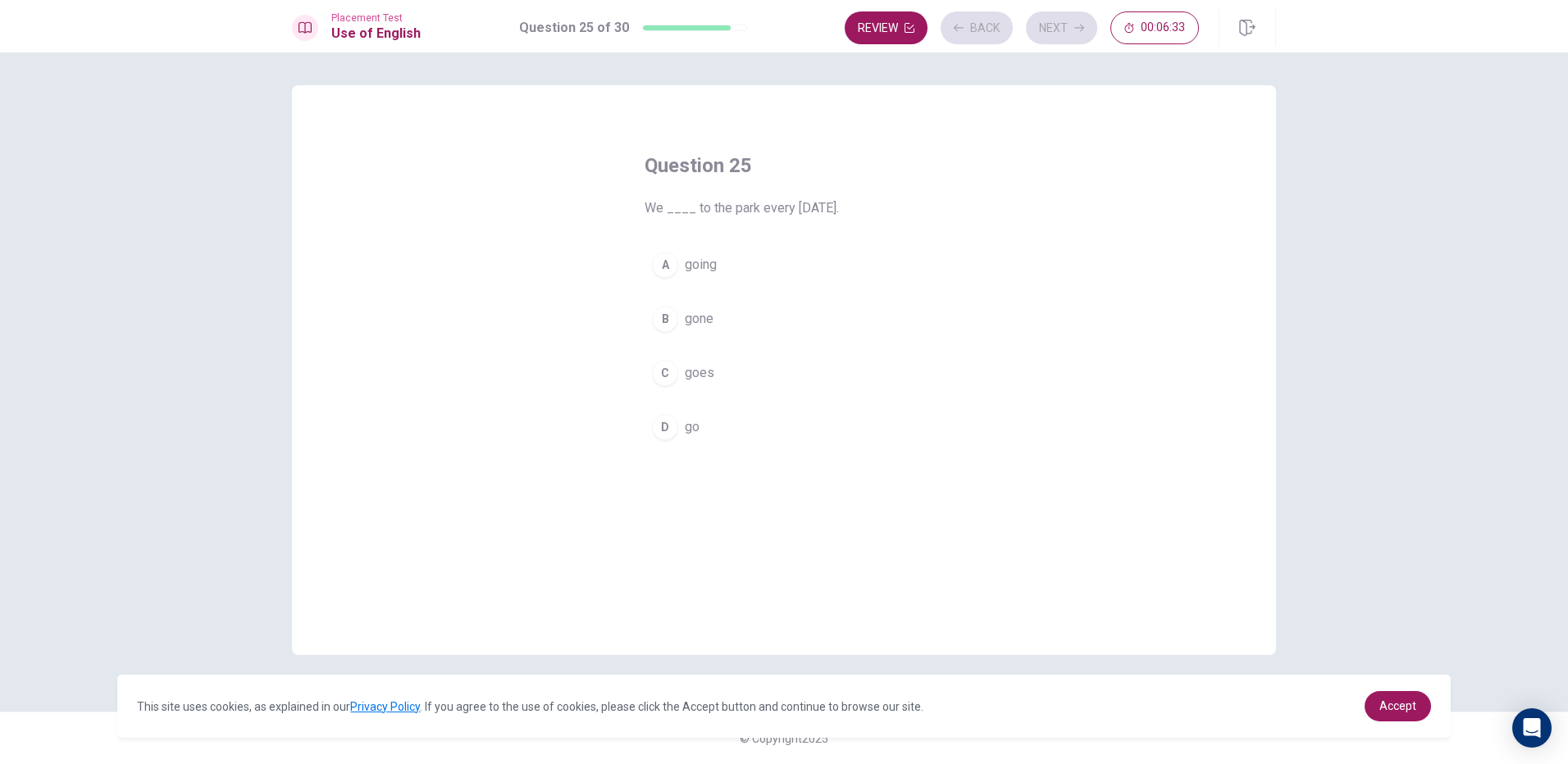
click at [670, 383] on div "C" at bounding box center [665, 373] width 26 height 26
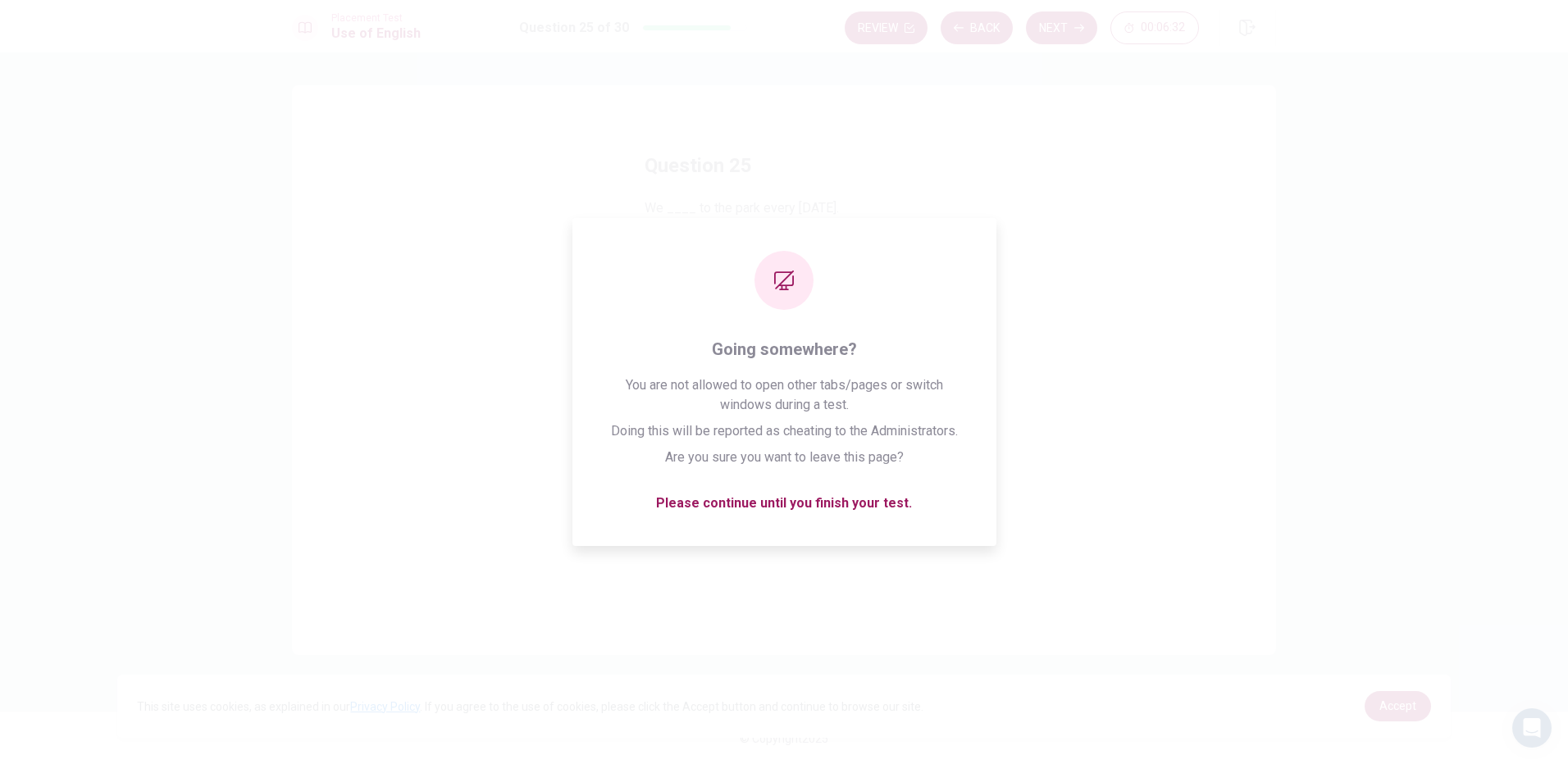
click at [1051, 34] on button "Next" at bounding box center [1061, 28] width 72 height 33
click at [853, 22] on div "Placement Test Use of English Question 26 of 30 Review Next 00:06:22" at bounding box center [770, 27] width 1036 height 36
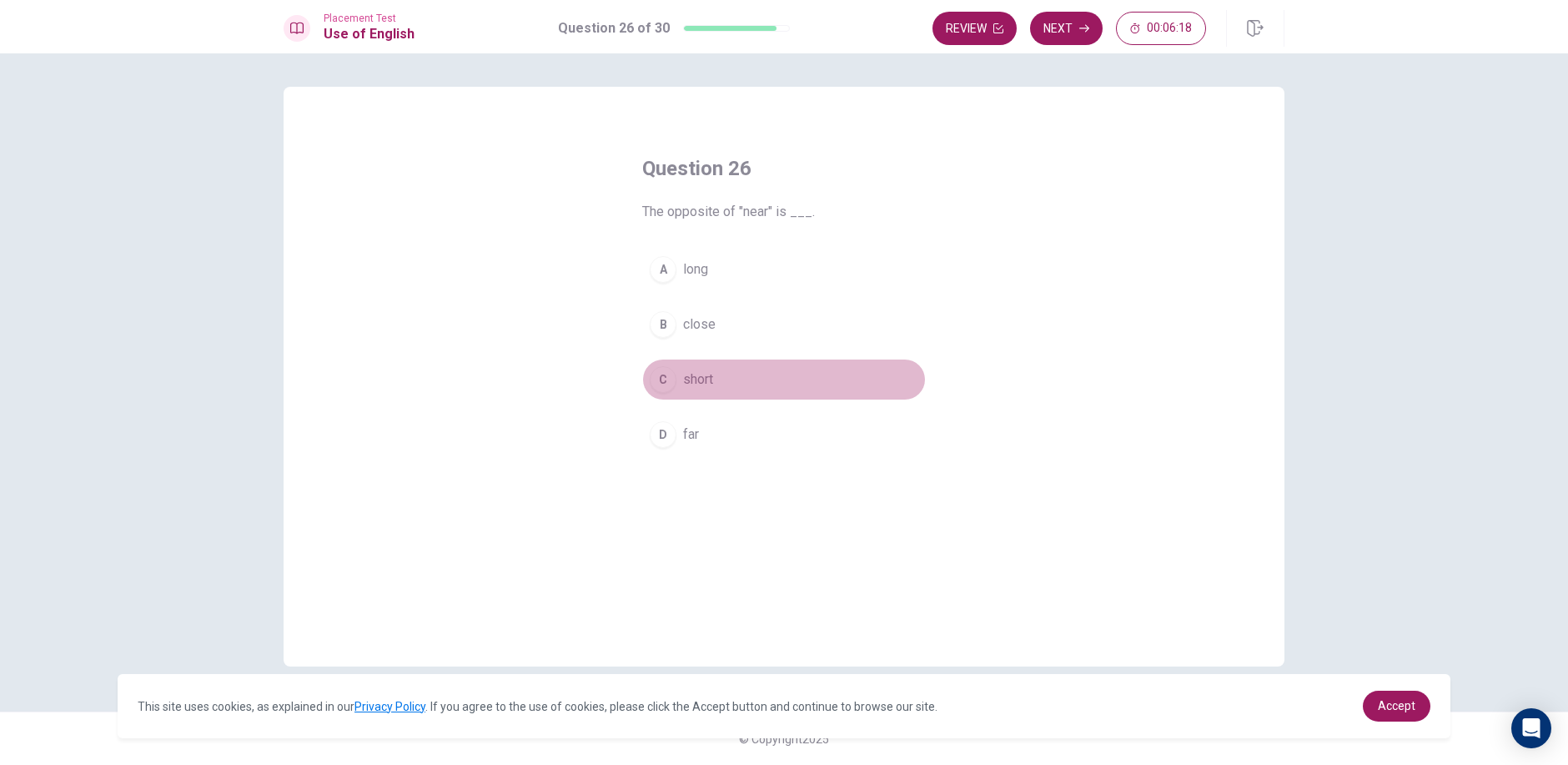
click at [761, 363] on button "C short" at bounding box center [784, 379] width 283 height 42
drag, startPoint x: 1096, startPoint y: 32, endPoint x: 1015, endPoint y: 99, distance: 105.1
click at [1094, 32] on button "Next" at bounding box center [1066, 28] width 73 height 34
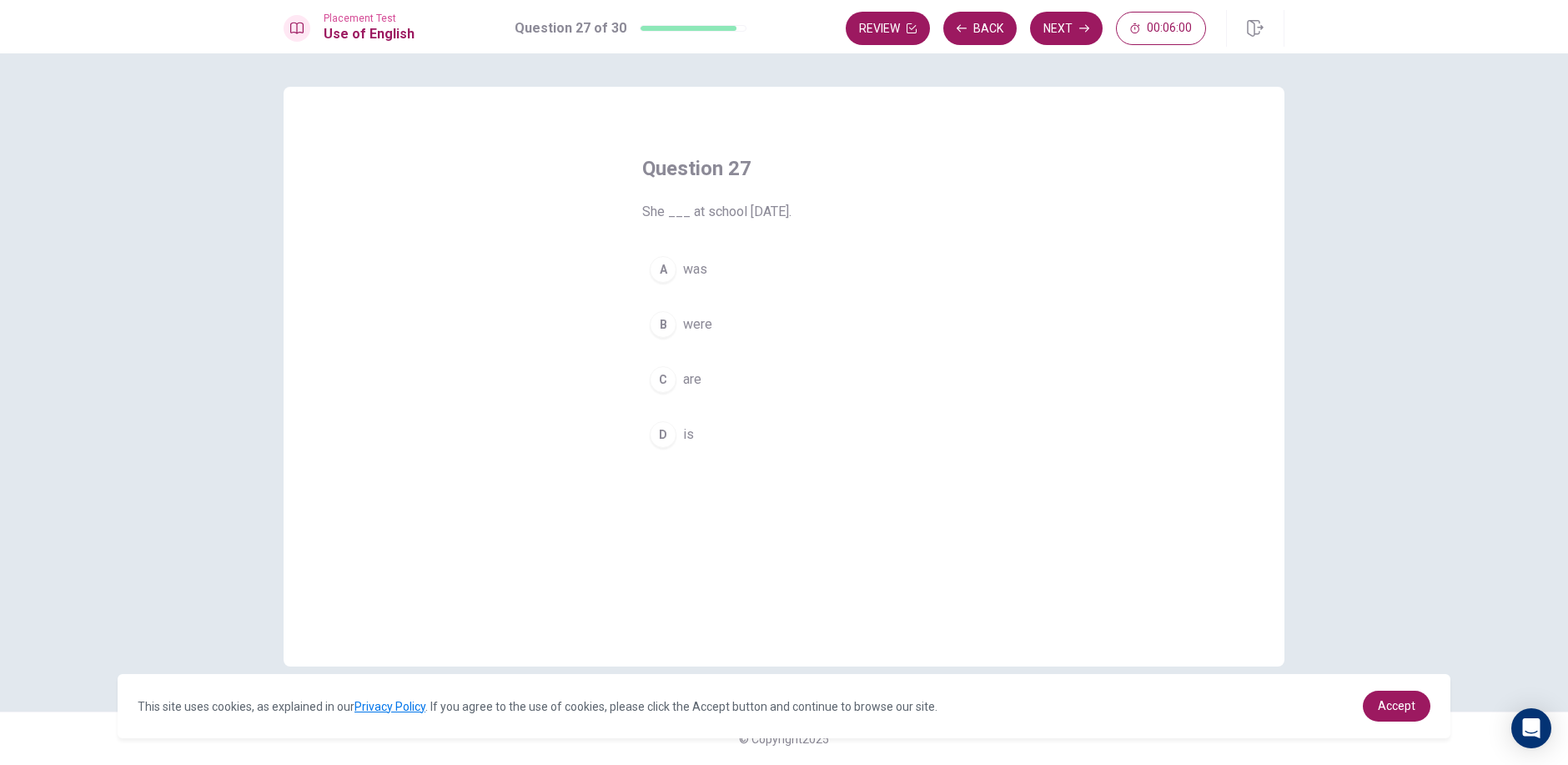
click at [711, 333] on span "were" at bounding box center [697, 324] width 29 height 20
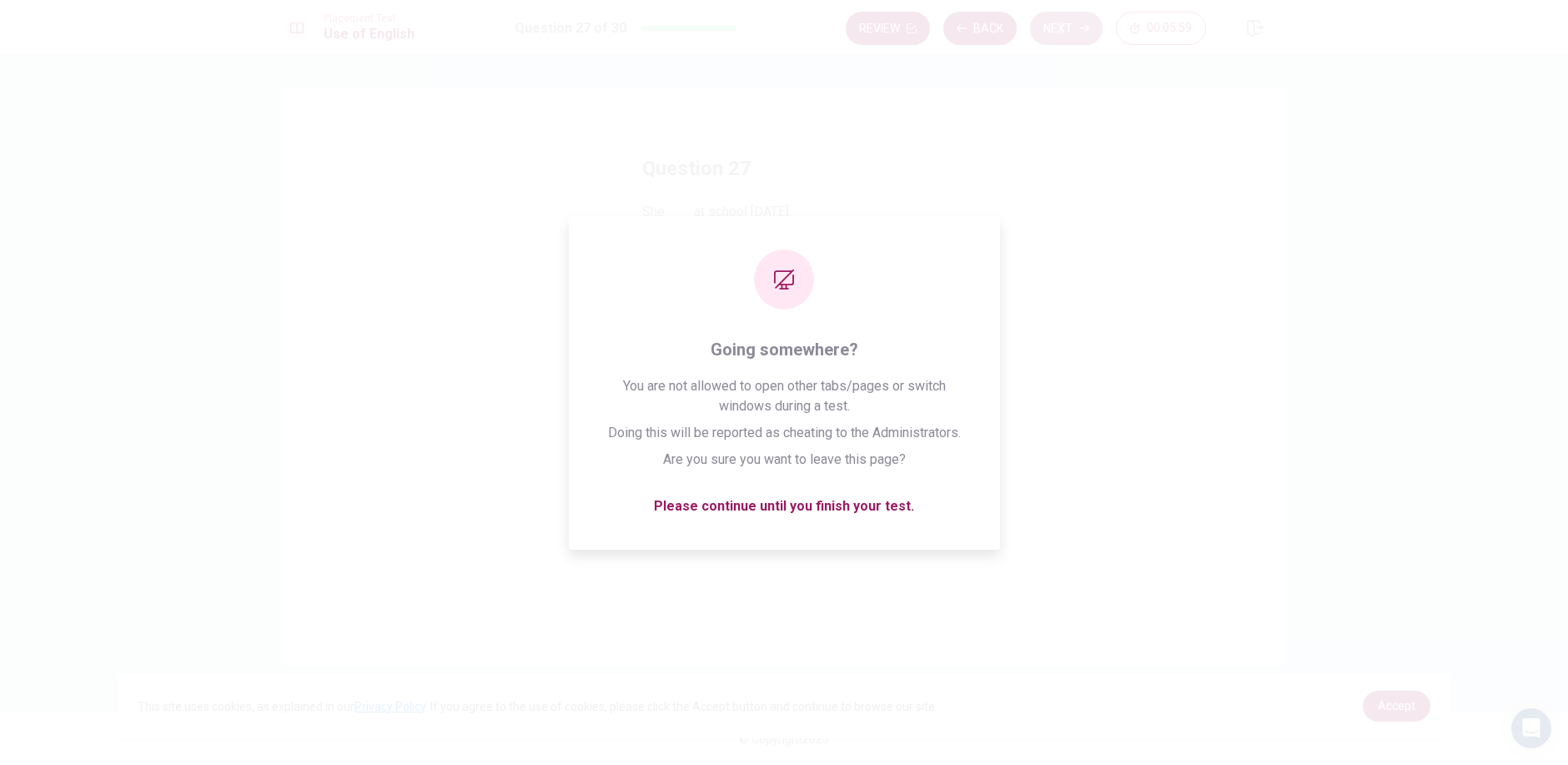
click at [1080, 28] on icon "button" at bounding box center [1084, 28] width 10 height 7
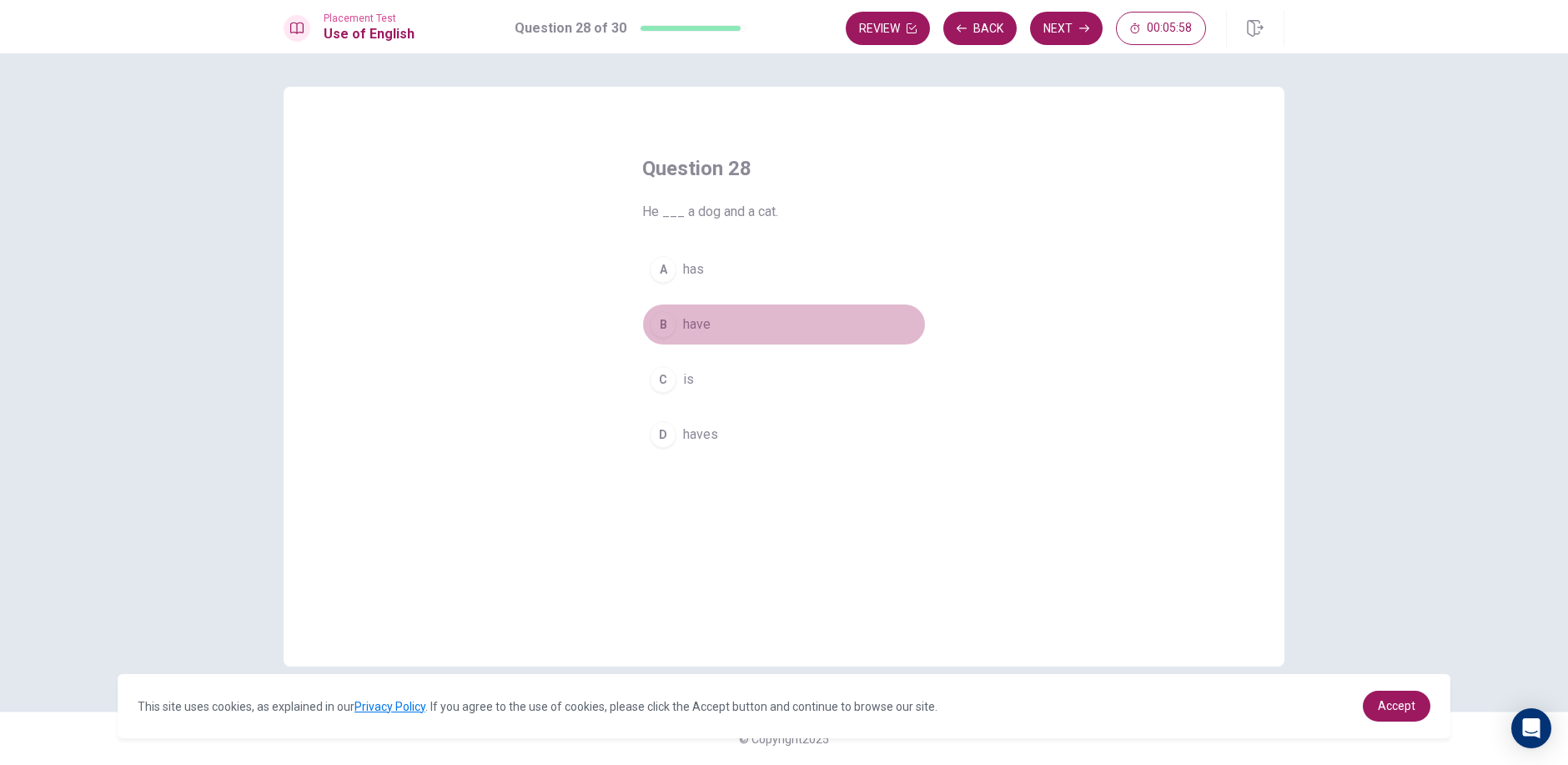
drag, startPoint x: 688, startPoint y: 306, endPoint x: 831, endPoint y: 193, distance: 182.3
click at [689, 305] on button "B have" at bounding box center [784, 324] width 283 height 42
click at [1047, 34] on button "Next" at bounding box center [1066, 28] width 73 height 34
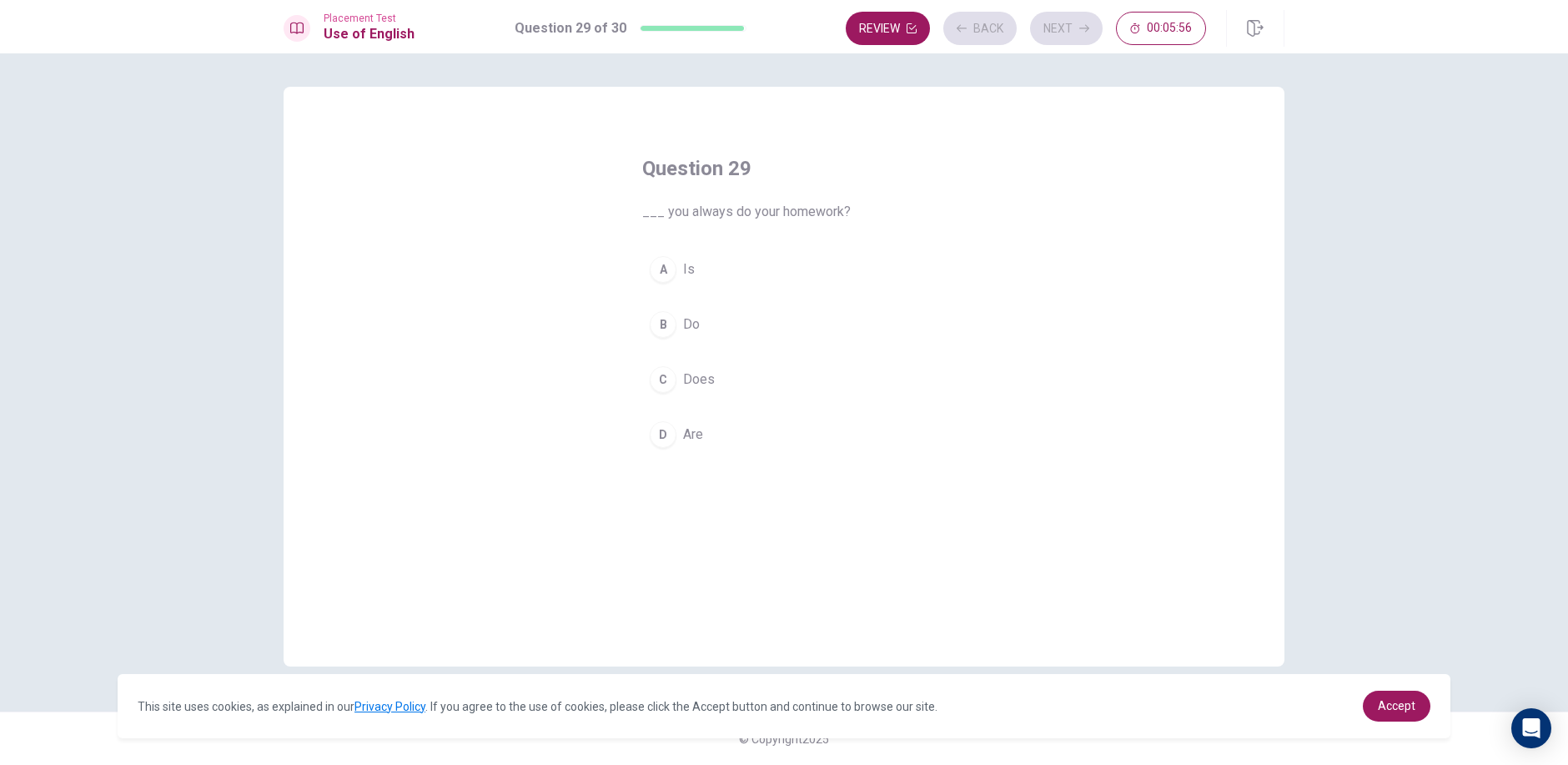
click at [689, 264] on span "Is" at bounding box center [688, 269] width 12 height 20
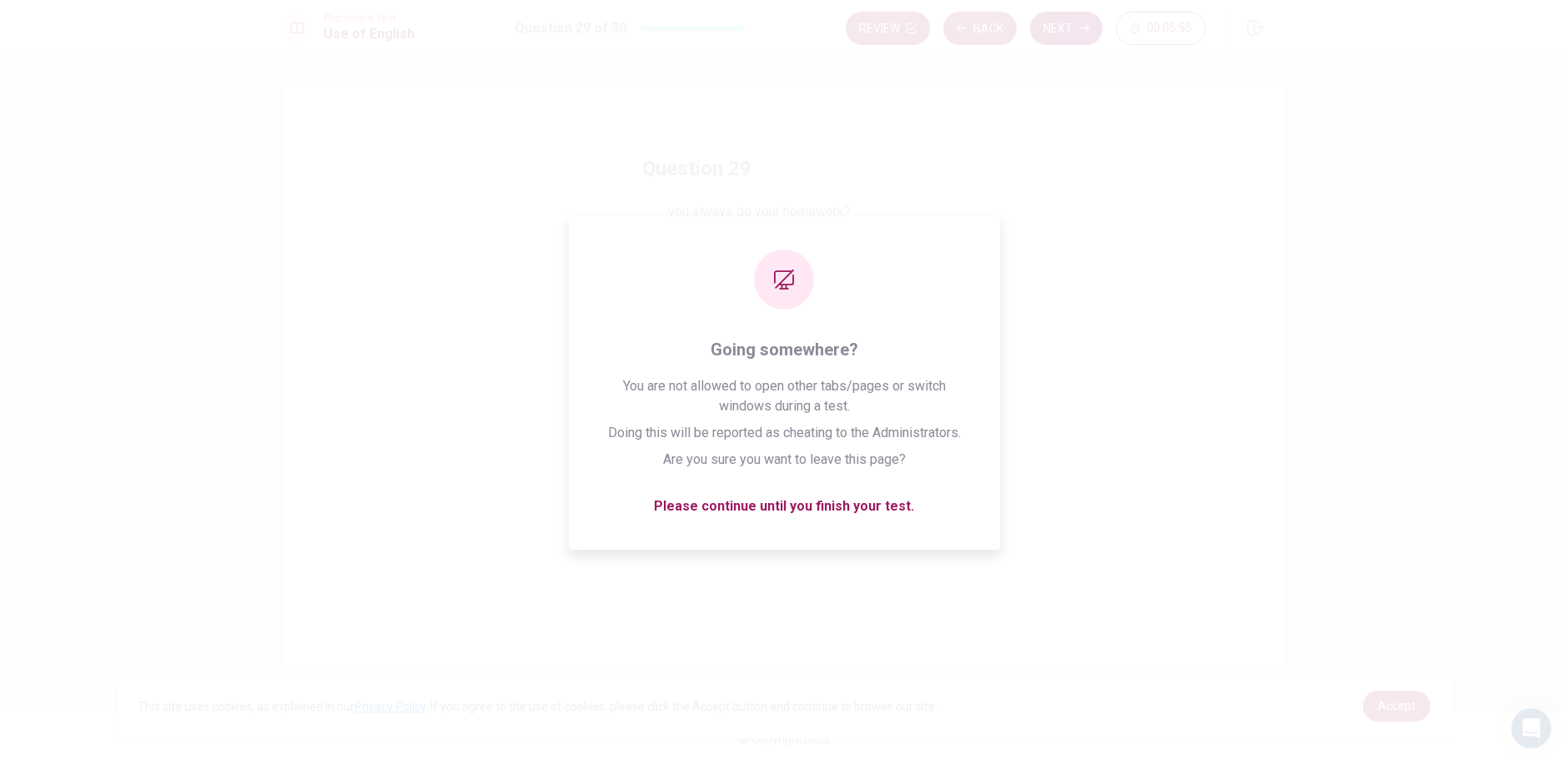
click at [1075, 33] on button "Next" at bounding box center [1066, 28] width 73 height 34
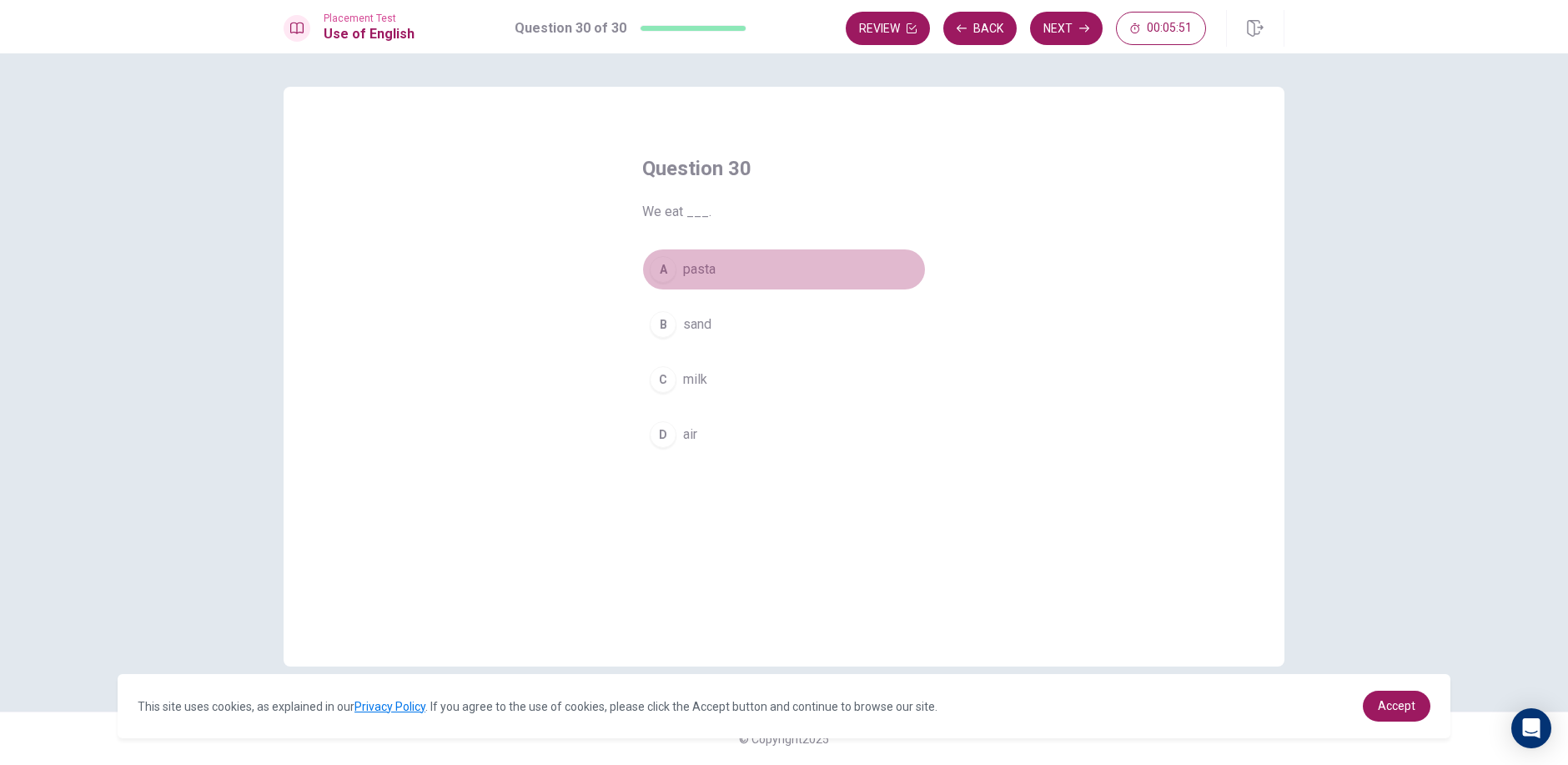
click at [672, 259] on button "A pasta" at bounding box center [784, 269] width 283 height 42
click at [1070, 44] on button "Next" at bounding box center [1066, 28] width 73 height 34
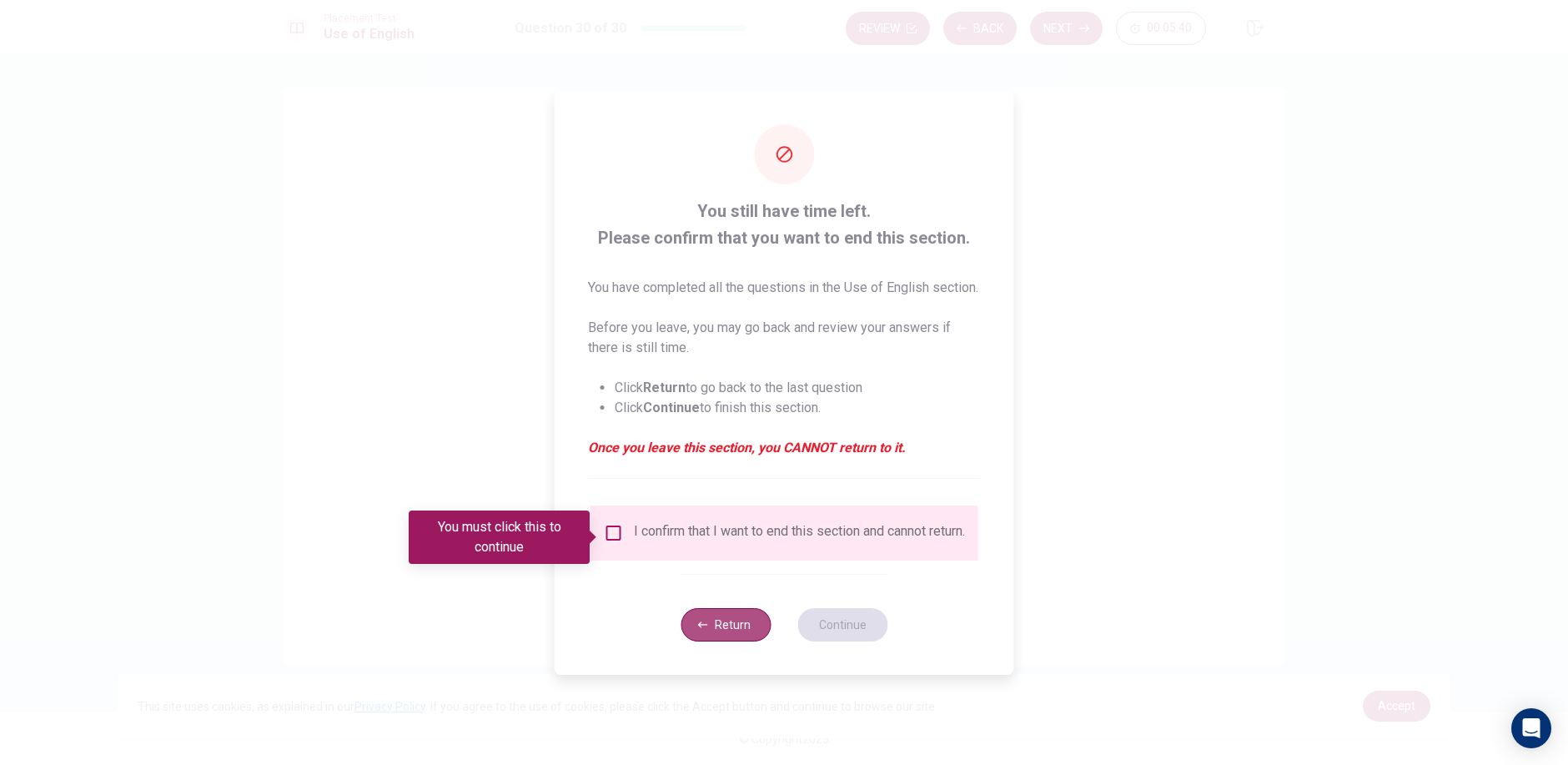
click at [696, 633] on button "Return" at bounding box center [725, 625] width 90 height 34
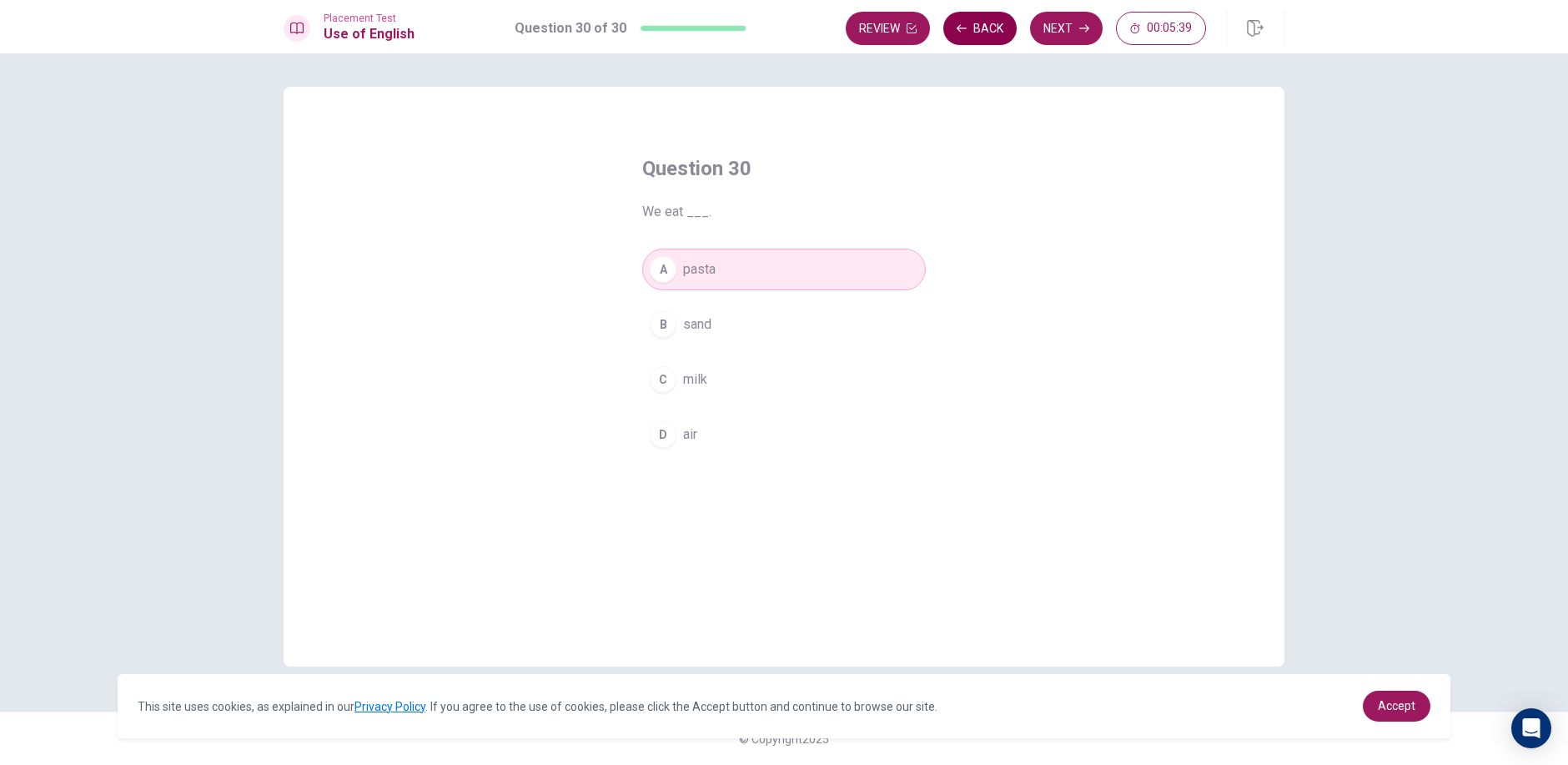
click at [997, 34] on button "Back" at bounding box center [980, 28] width 74 height 34
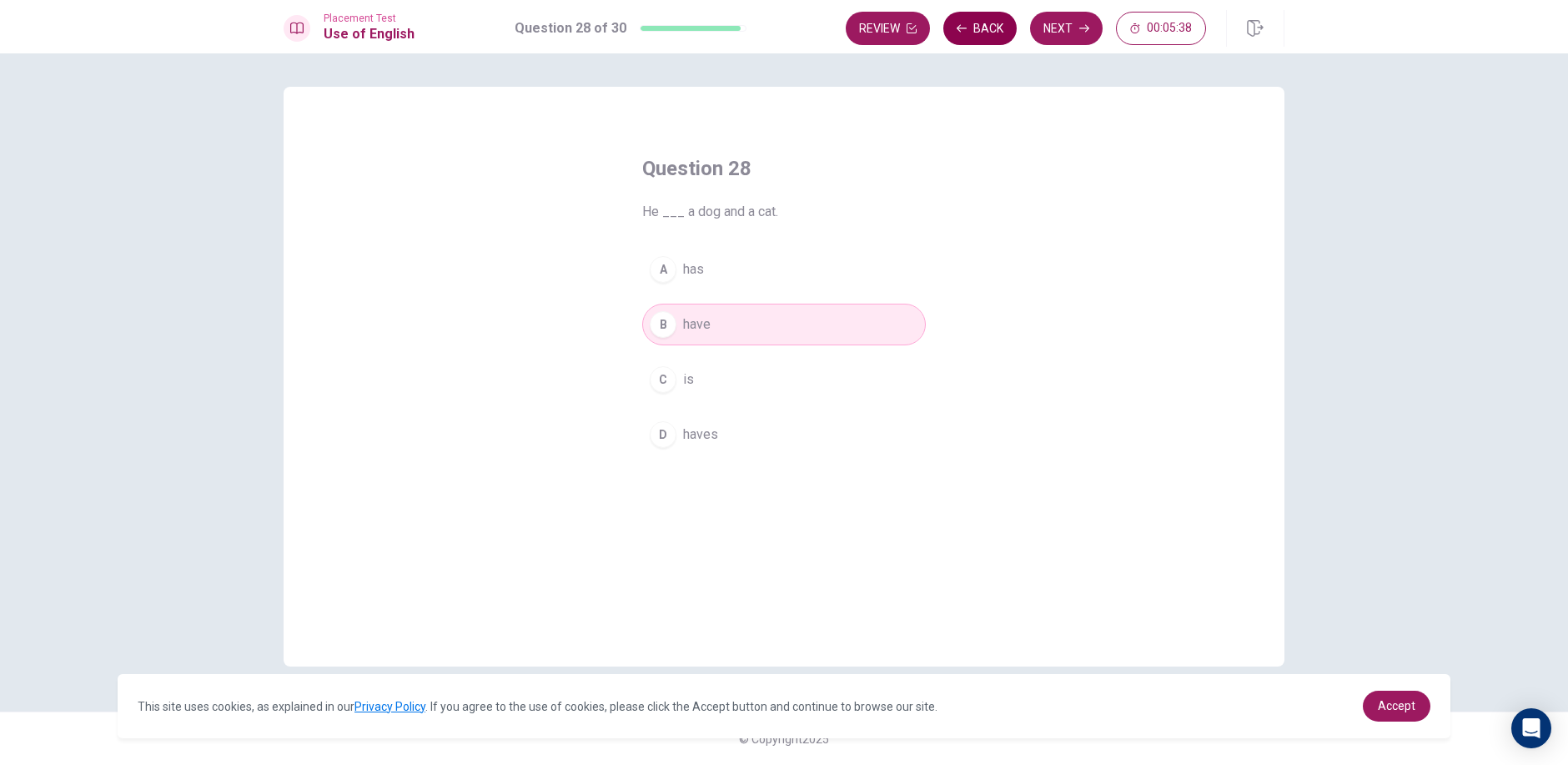
click at [997, 34] on button "Back" at bounding box center [980, 28] width 74 height 34
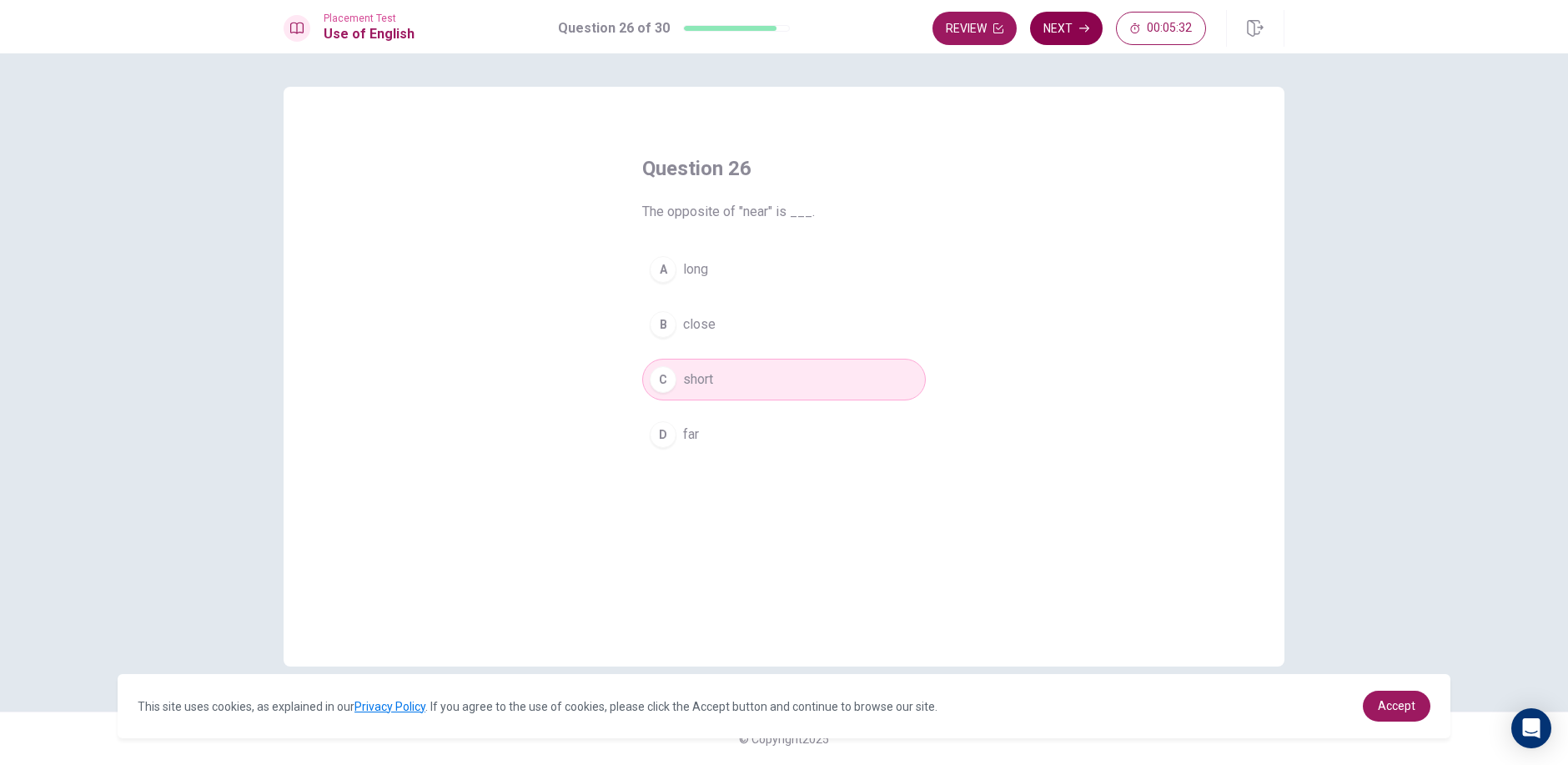
click at [1080, 33] on icon "button" at bounding box center [1084, 28] width 10 height 10
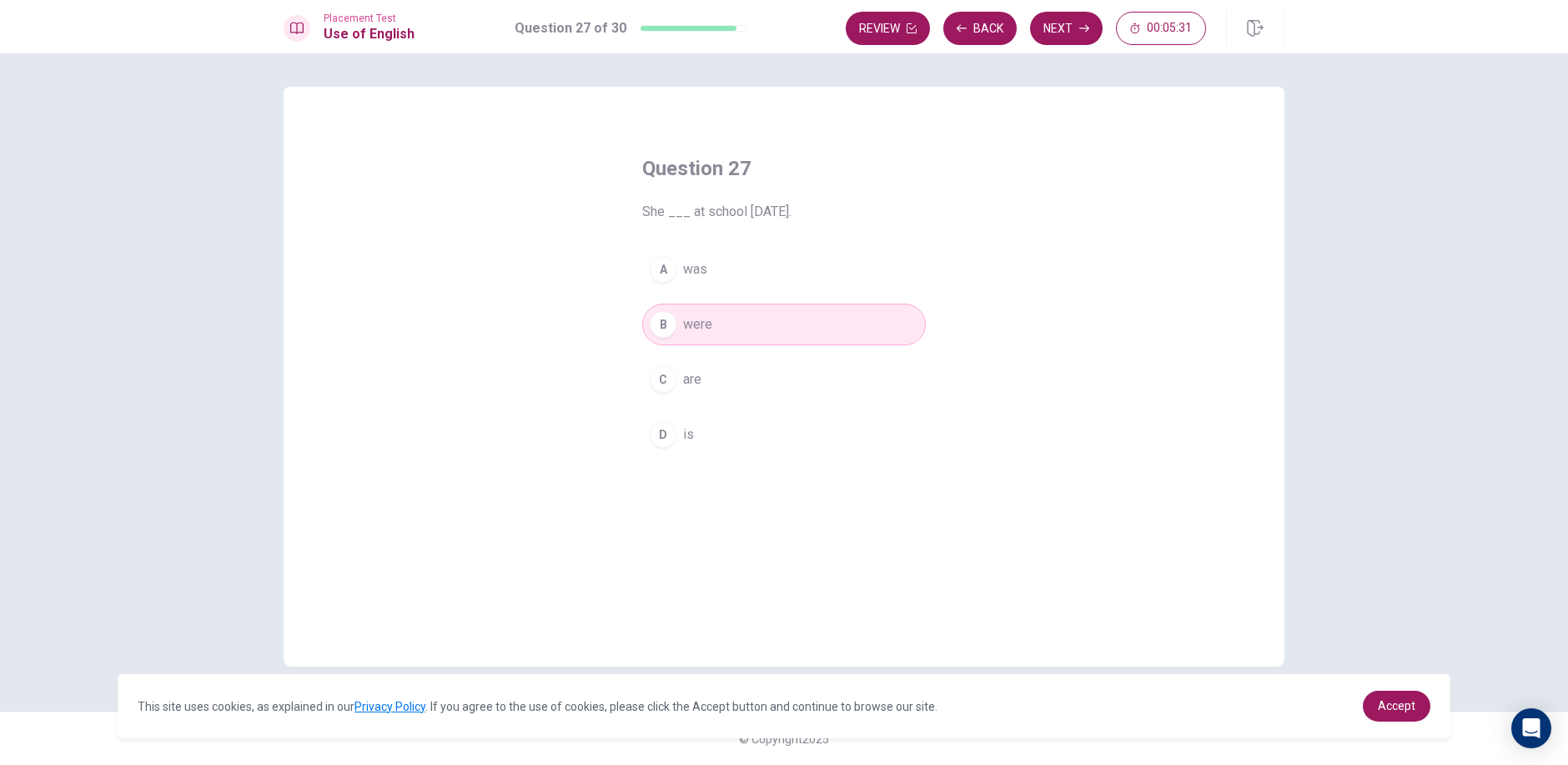
click at [821, 335] on button "B were" at bounding box center [784, 324] width 283 height 42
click at [1059, 34] on button "Next" at bounding box center [1066, 28] width 73 height 34
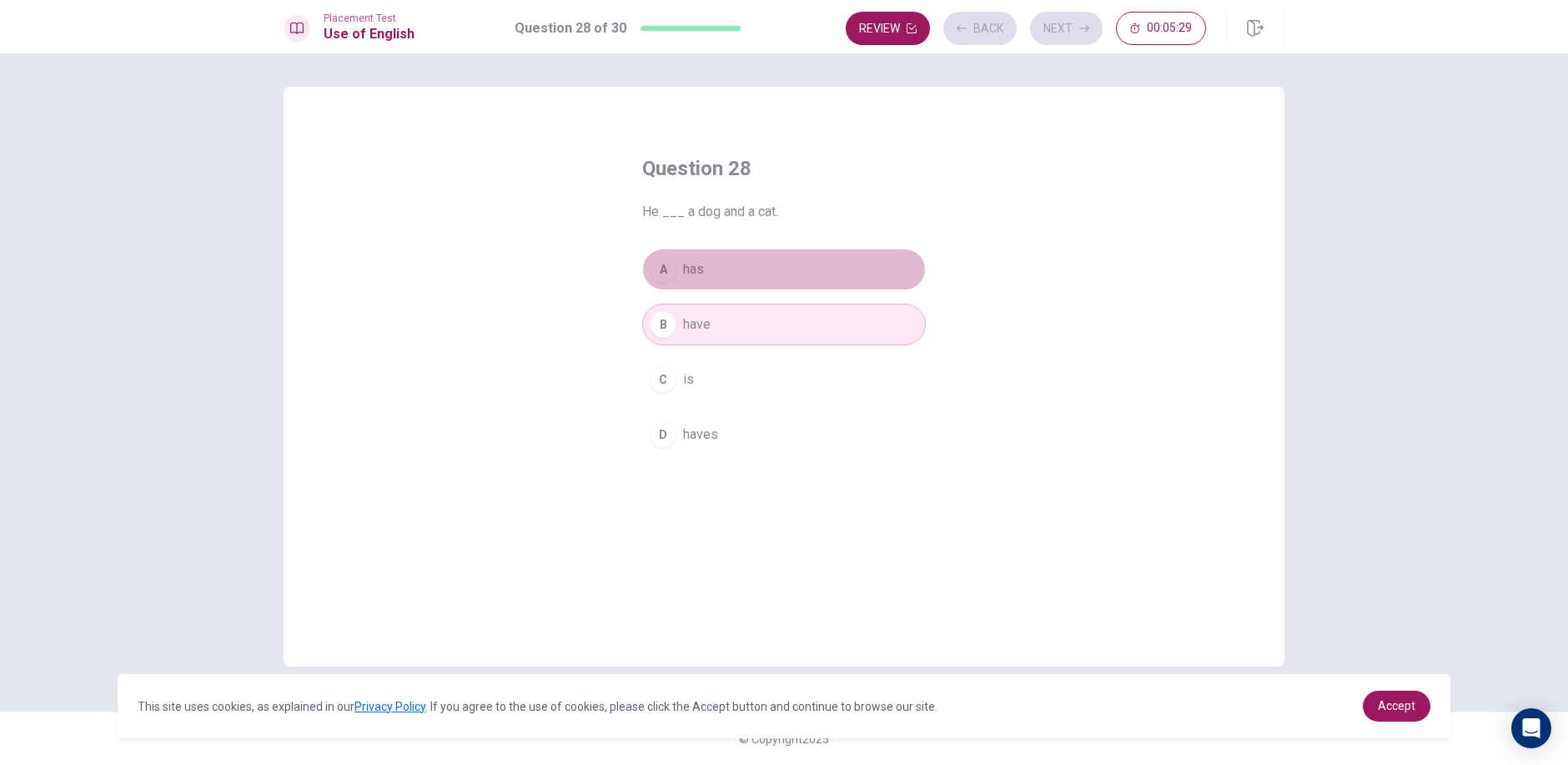
click at [675, 266] on div "A" at bounding box center [663, 269] width 27 height 27
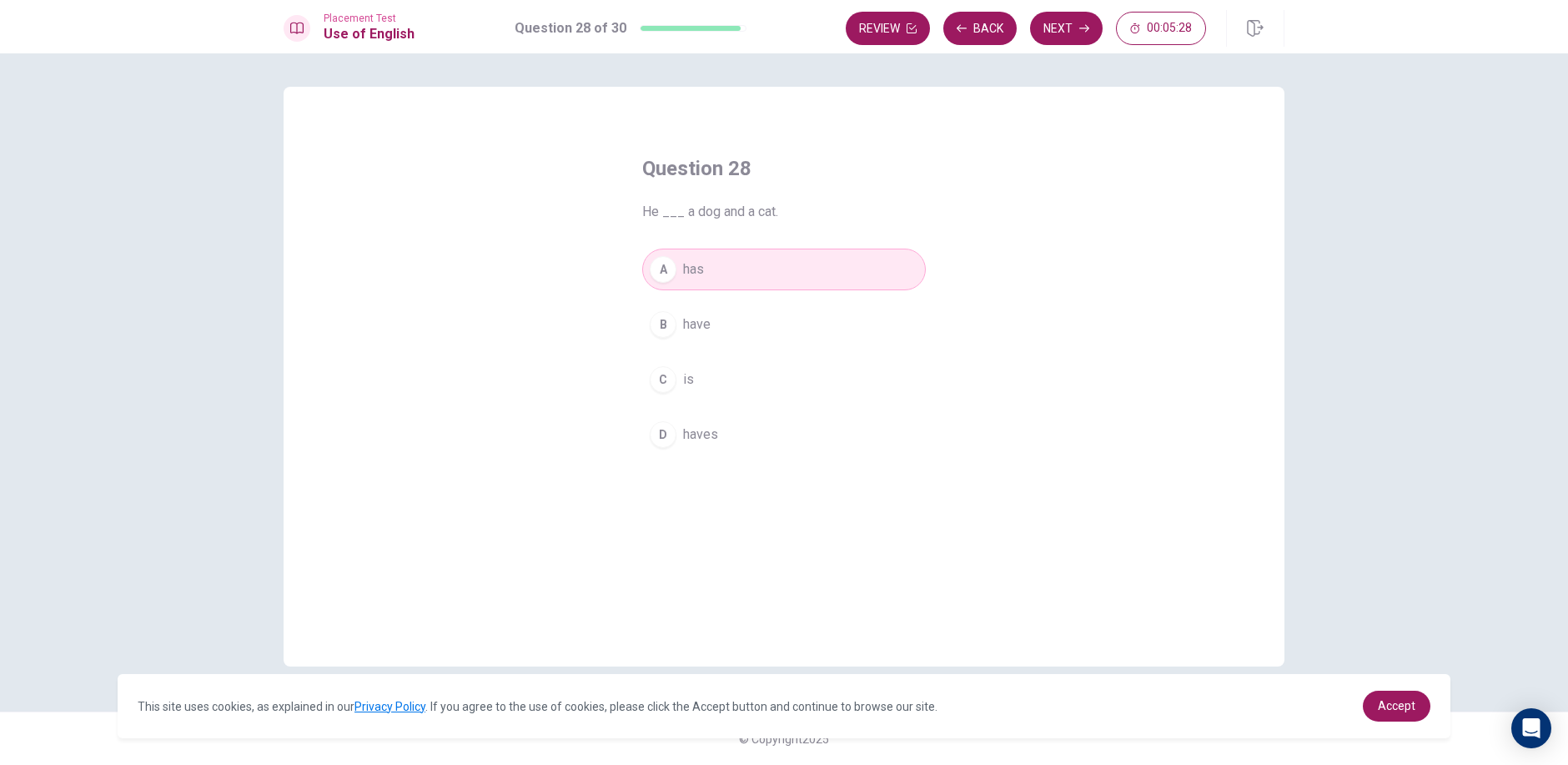
click at [1077, 52] on div "Placement Test Use of English Question 28 of 30 Review Back Next 00:05:28" at bounding box center [784, 27] width 1568 height 53
click at [1082, 25] on icon "button" at bounding box center [1084, 28] width 10 height 10
click at [786, 423] on button "D Are" at bounding box center [784, 434] width 283 height 42
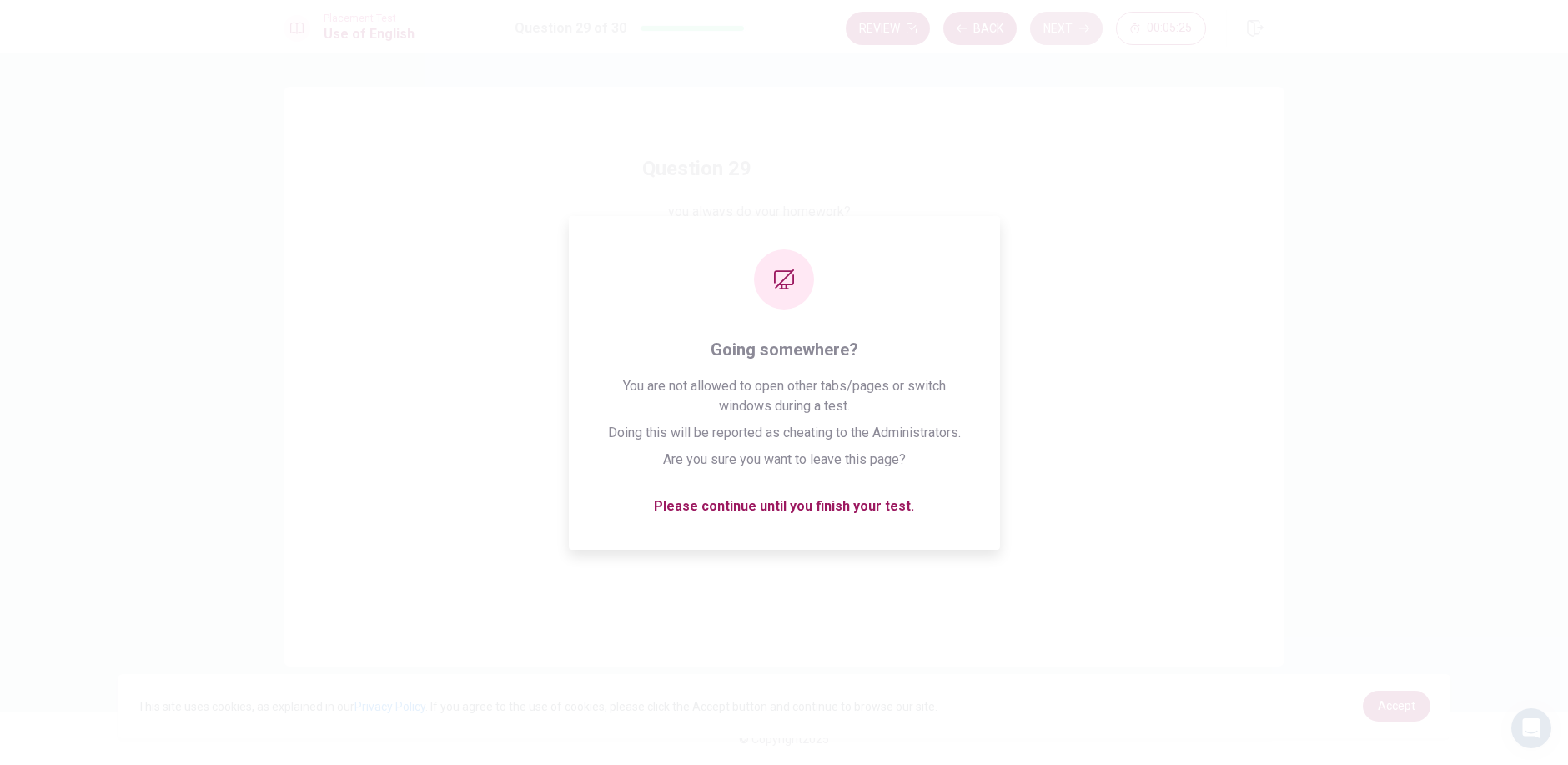
click at [1082, 15] on button "Next" at bounding box center [1066, 28] width 73 height 34
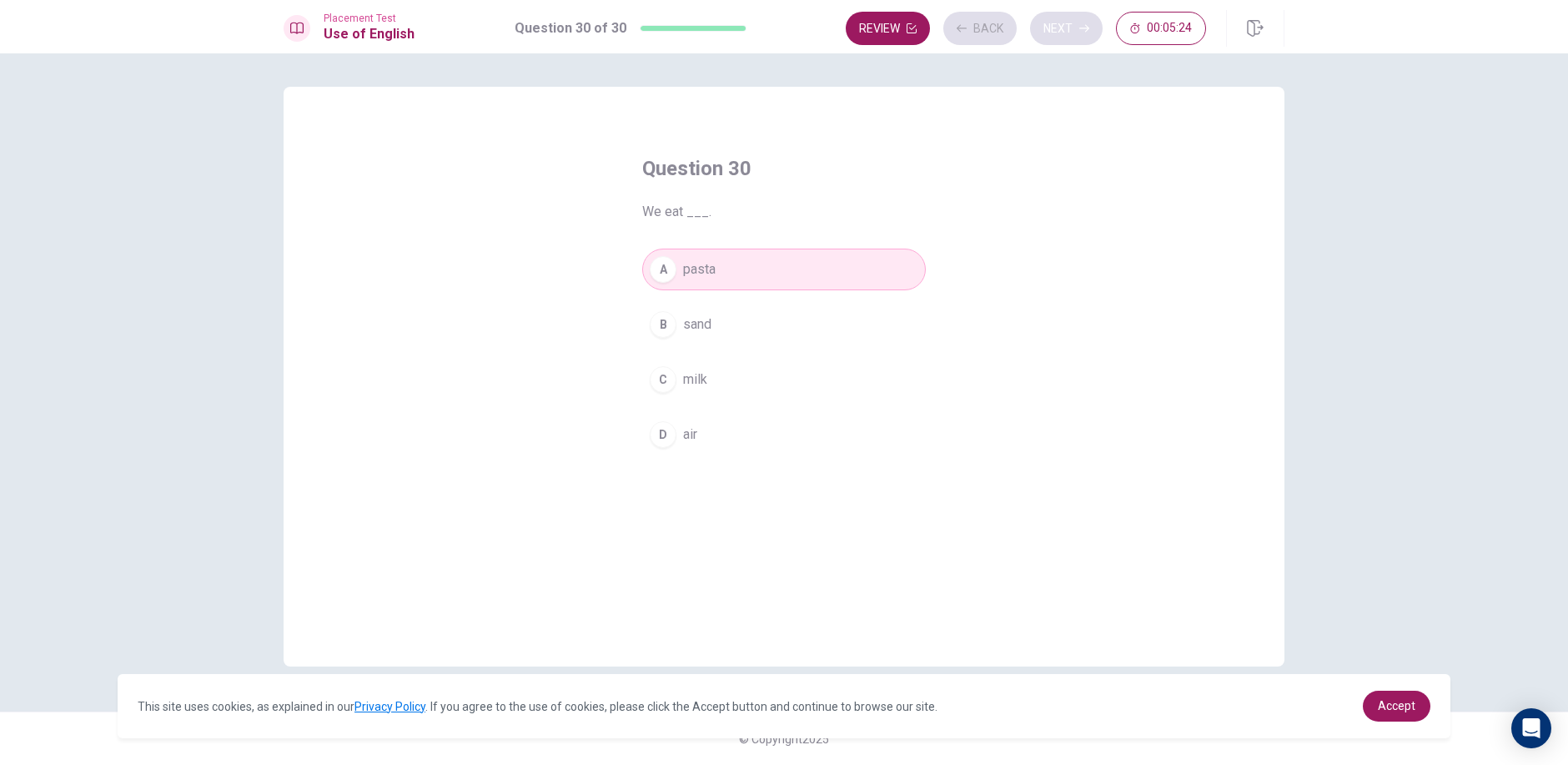
click at [1082, 15] on div "Review Back Next 00:05:24" at bounding box center [1025, 28] width 360 height 34
click at [749, 306] on div "A pasta B sand C milk D air" at bounding box center [784, 352] width 283 height 207
click at [1088, 28] on icon "button" at bounding box center [1084, 28] width 10 height 7
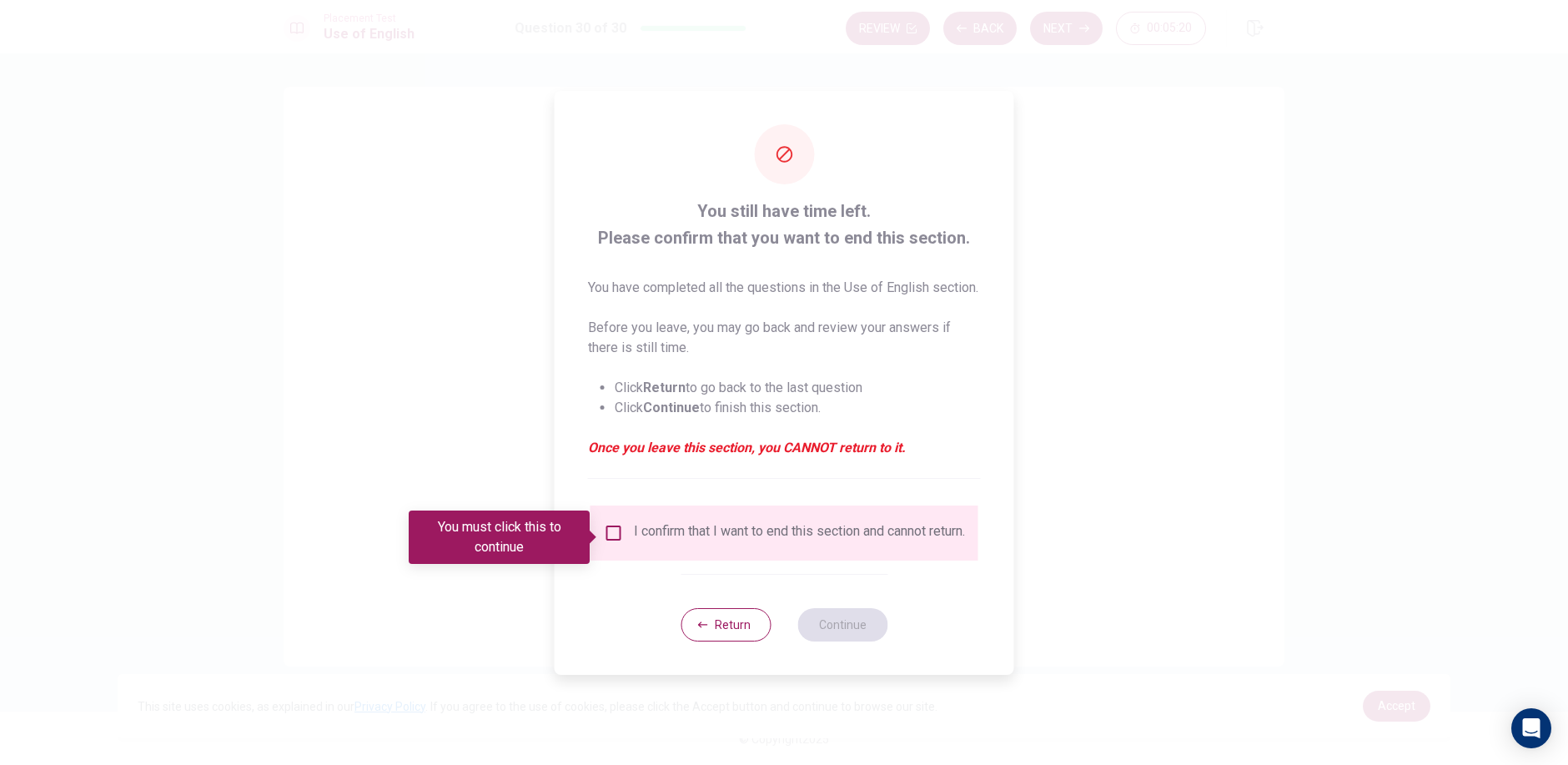
click at [617, 543] on input "You must click this to continue" at bounding box center [614, 532] width 20 height 20
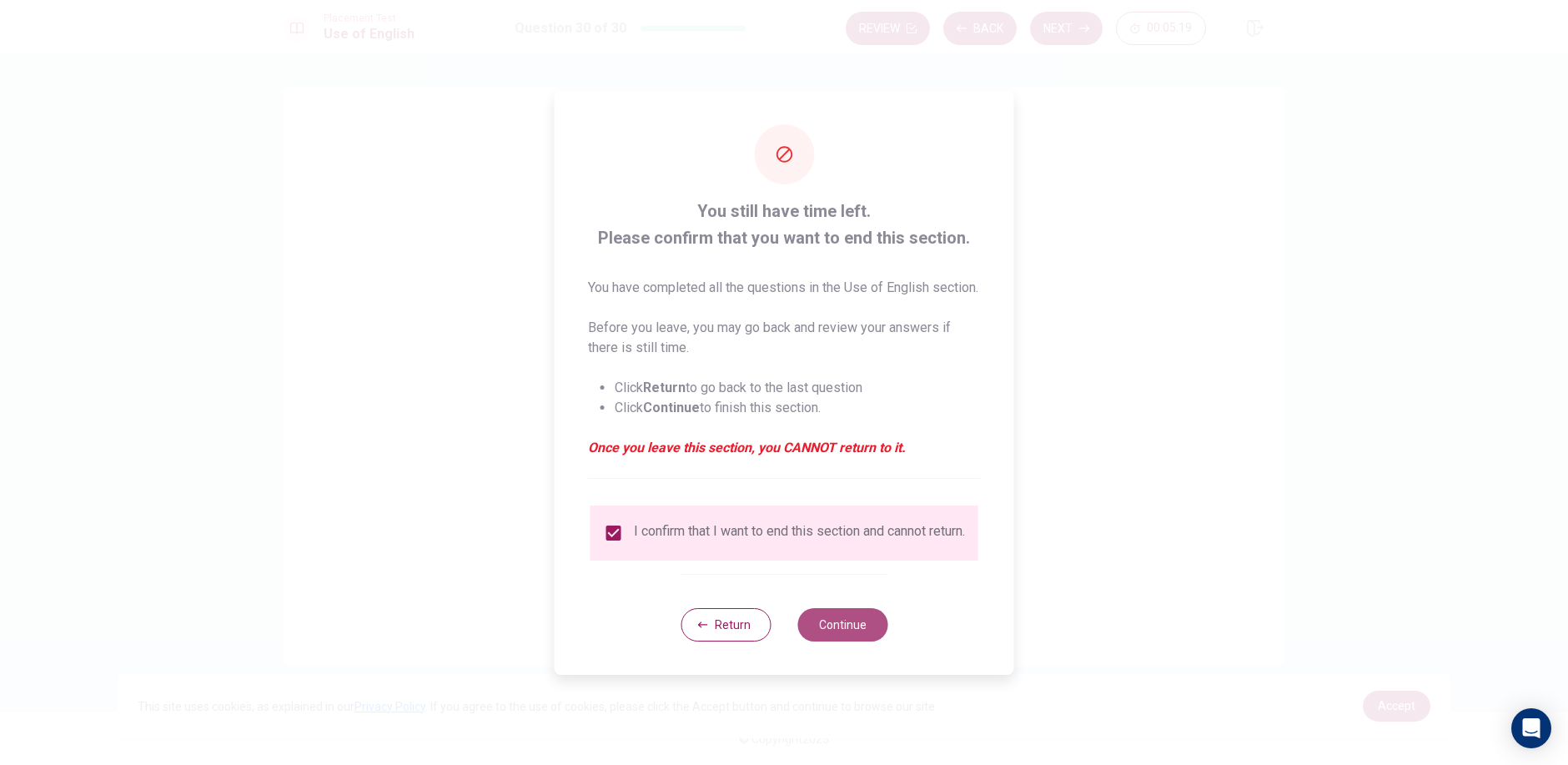
click at [821, 641] on button "Continue" at bounding box center [841, 625] width 90 height 34
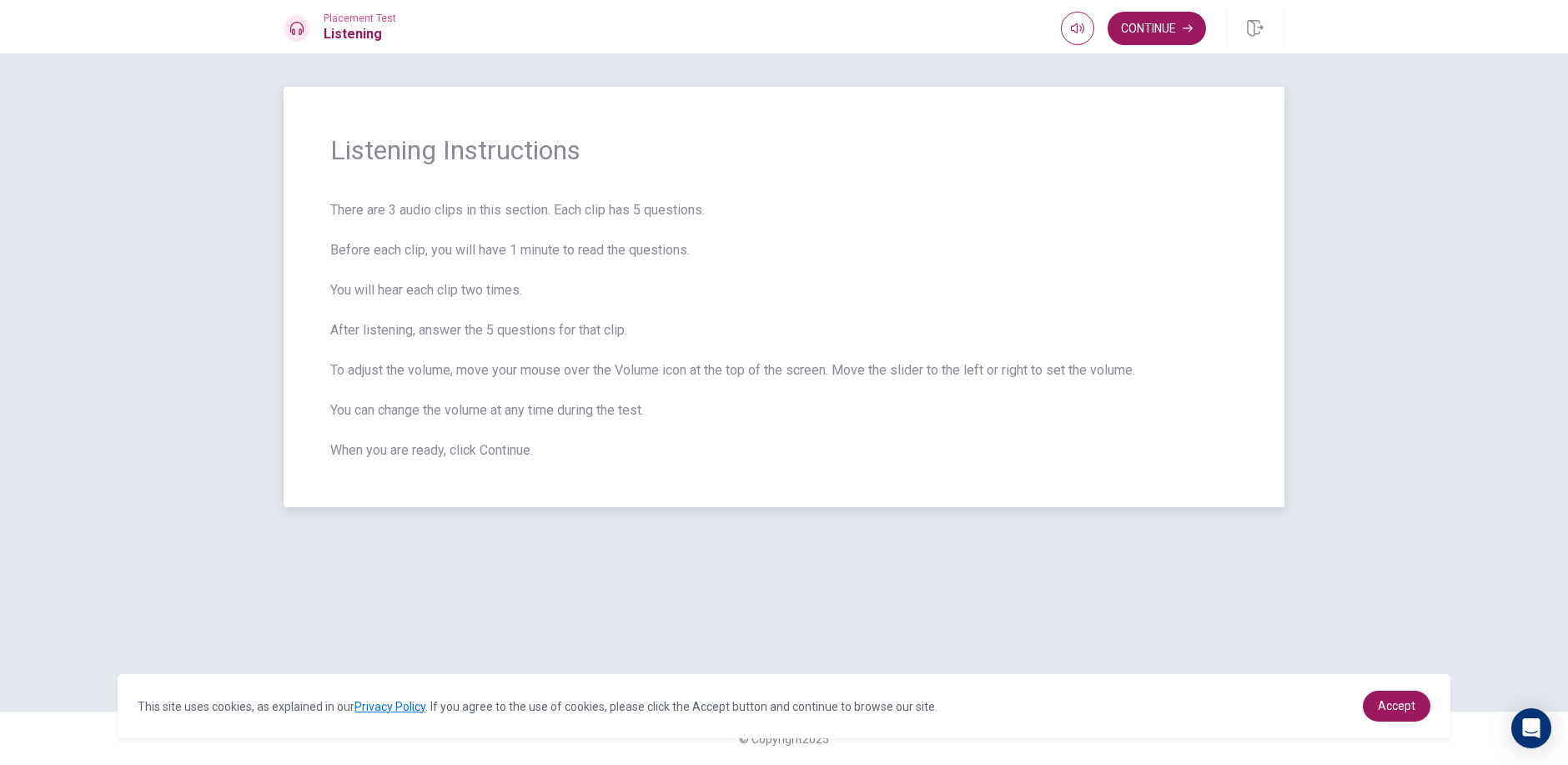
drag, startPoint x: 327, startPoint y: 142, endPoint x: 411, endPoint y: 381, distance: 253.3
click at [411, 381] on div "Listening Instructions There are 3 audio clips in this section. Each clip has 5…" at bounding box center [784, 297] width 1000 height 420
drag, startPoint x: 327, startPoint y: 211, endPoint x: 360, endPoint y: 231, distance: 38.6
click at [360, 231] on div "Listening Instructions There are 3 audio clips in this section. Each clip has 5…" at bounding box center [784, 297] width 1000 height 420
click at [328, 205] on div "Listening Instructions There are 3 audio clips in this section. Each clip has 5…" at bounding box center [784, 297] width 1000 height 420
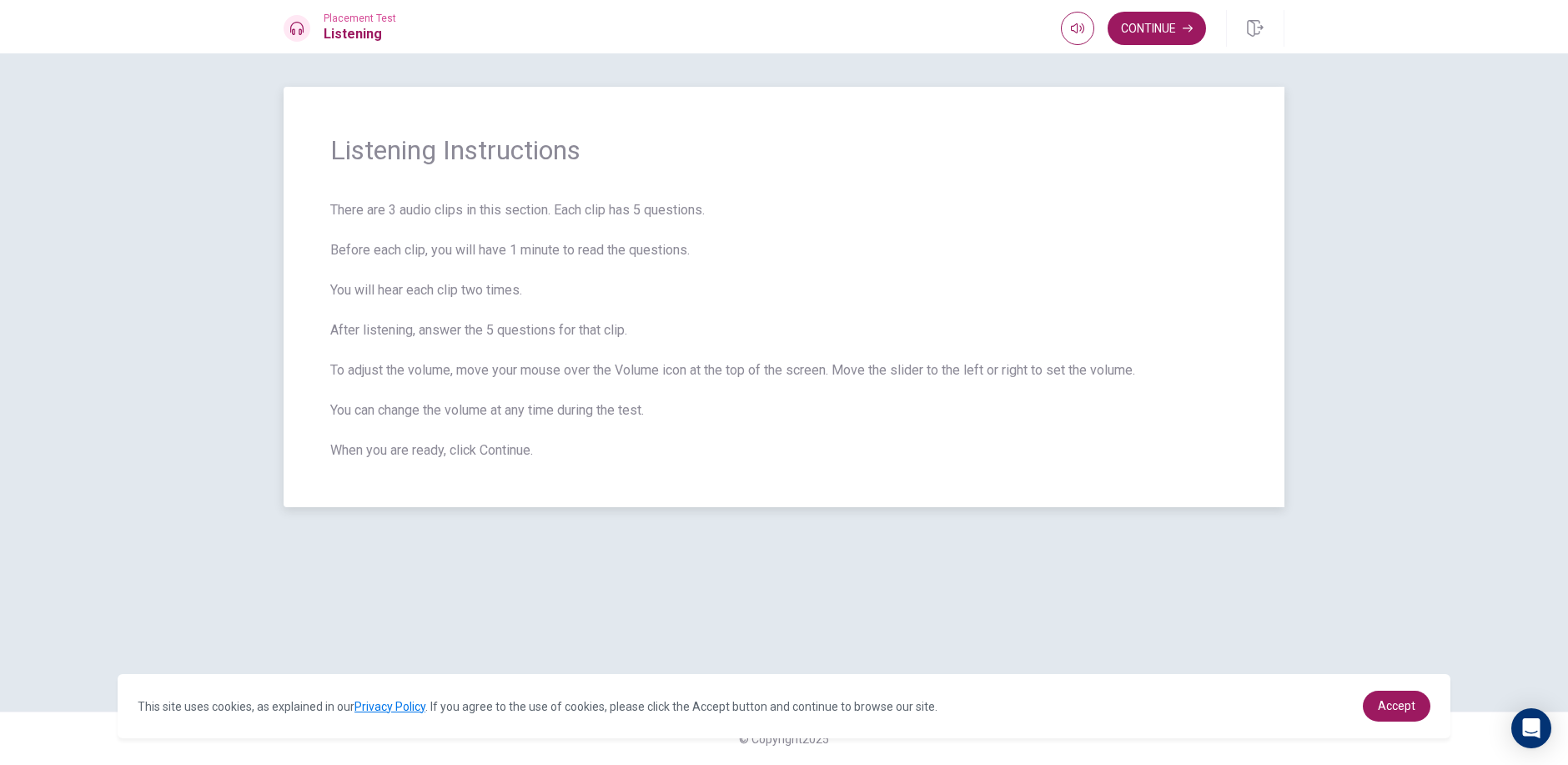
drag, startPoint x: 332, startPoint y: 208, endPoint x: 512, endPoint y: 433, distance: 288.1
click at [512, 433] on span "There are 3 audio clips in this section. Each clip has 5 questions. Before each…" at bounding box center [784, 330] width 907 height 260
click at [337, 156] on span "Listening Instructions" at bounding box center [784, 150] width 907 height 34
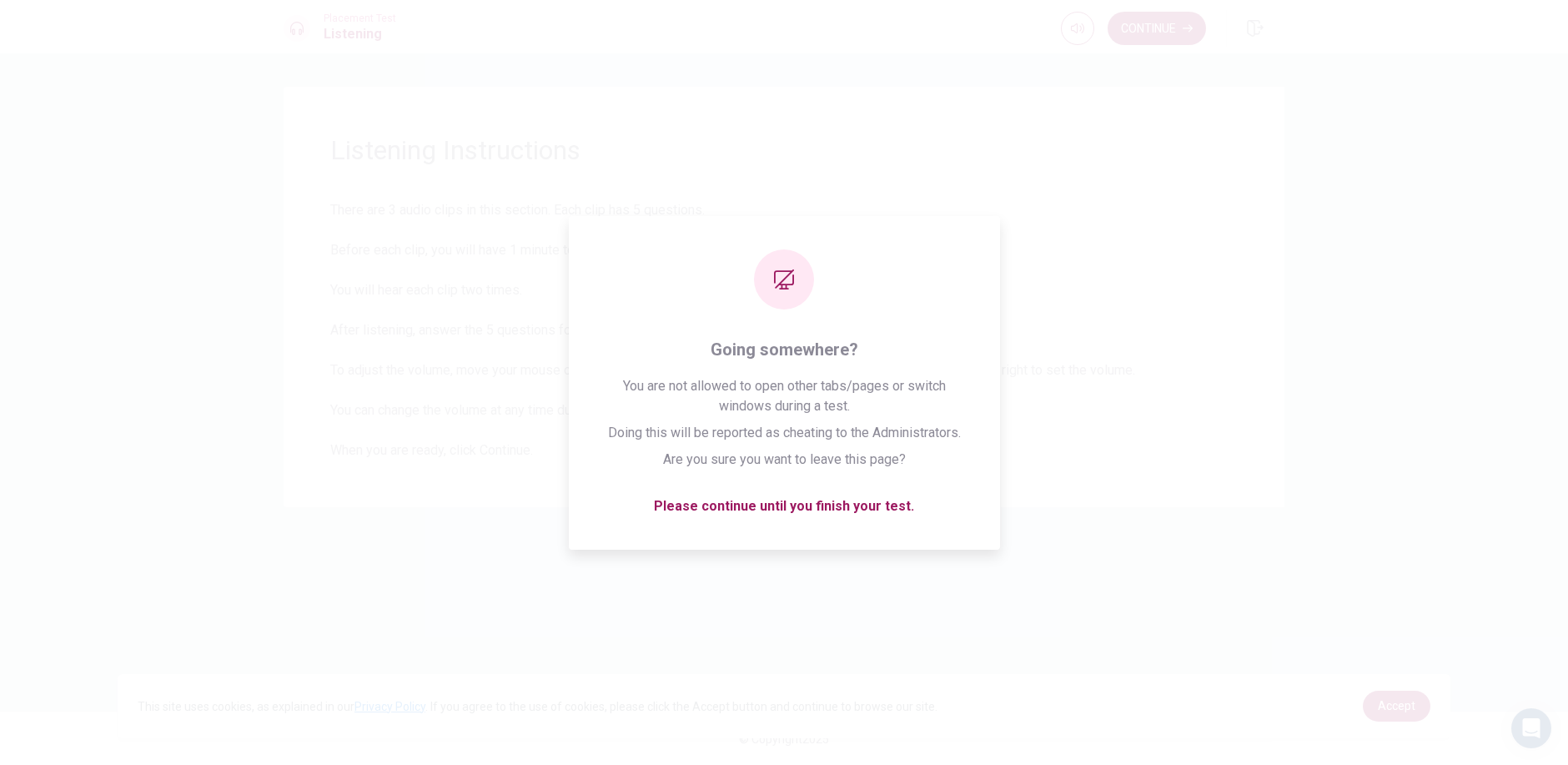
click at [1297, 467] on div "Listening Instructions There are 3 audio clips in this section. Each clip has 5…" at bounding box center [784, 382] width 1054 height 591
click at [1413, 719] on link "Accept" at bounding box center [1397, 705] width 68 height 31
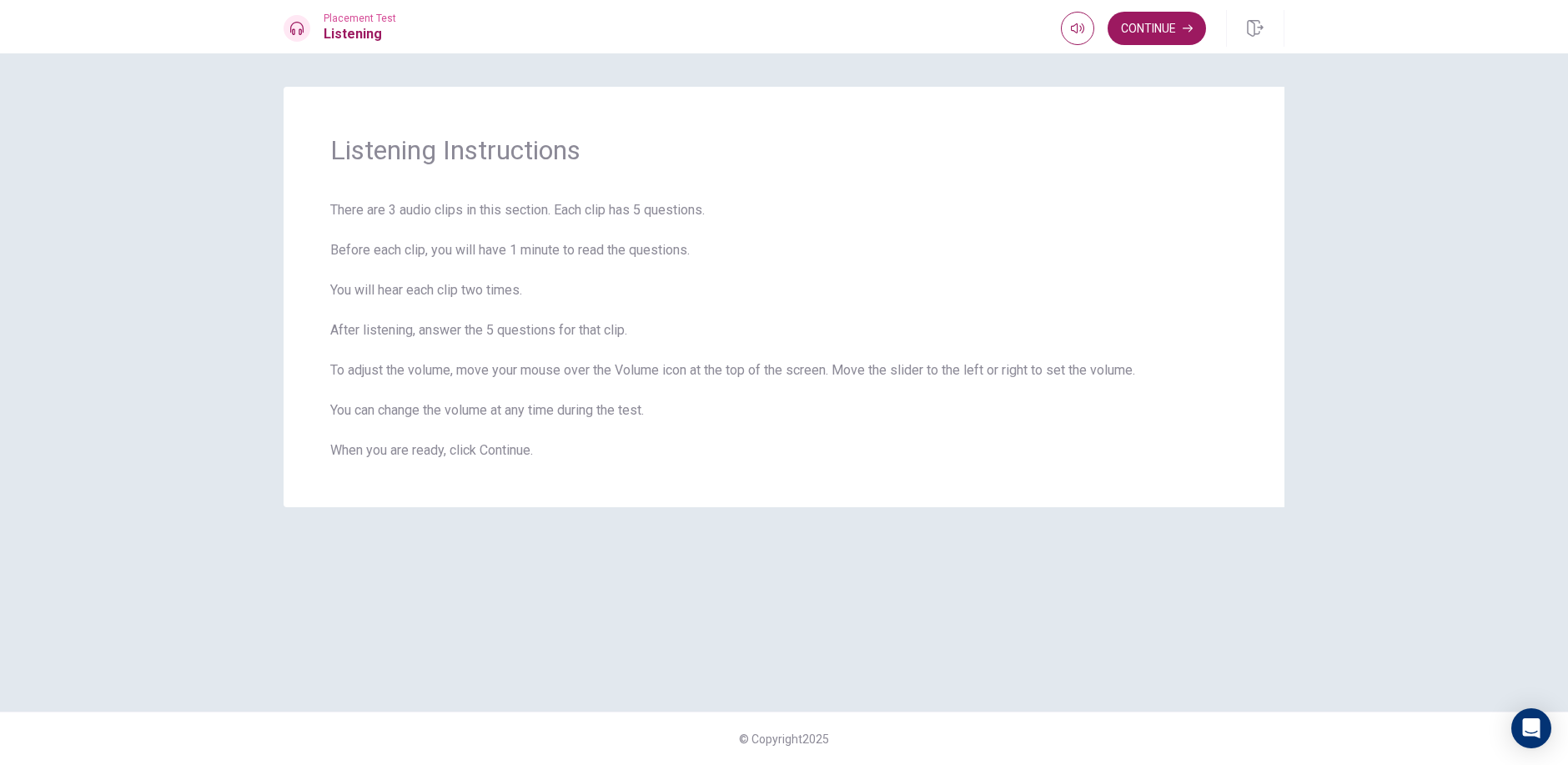
click at [1217, 593] on div "Listening Instructions There are 3 audio clips in this section. Each clip has 5…" at bounding box center [784, 382] width 1054 height 591
click at [489, 319] on span "There are 3 audio clips in this section. Each clip has 5 questions. Before each…" at bounding box center [784, 330] width 907 height 260
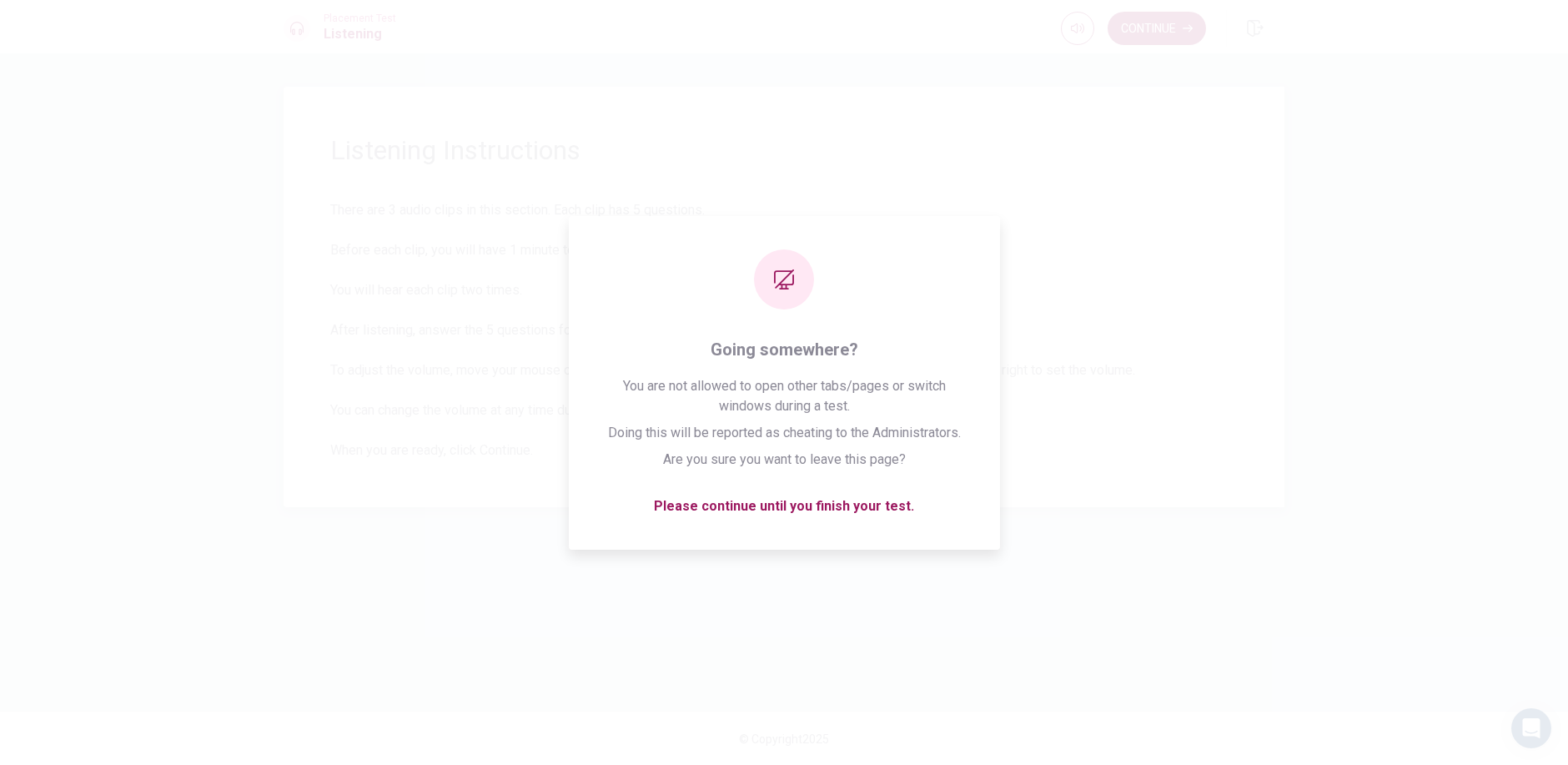
click at [366, 440] on span "There are 3 audio clips in this section. Each clip has 5 questions. Before each…" at bounding box center [784, 330] width 907 height 260
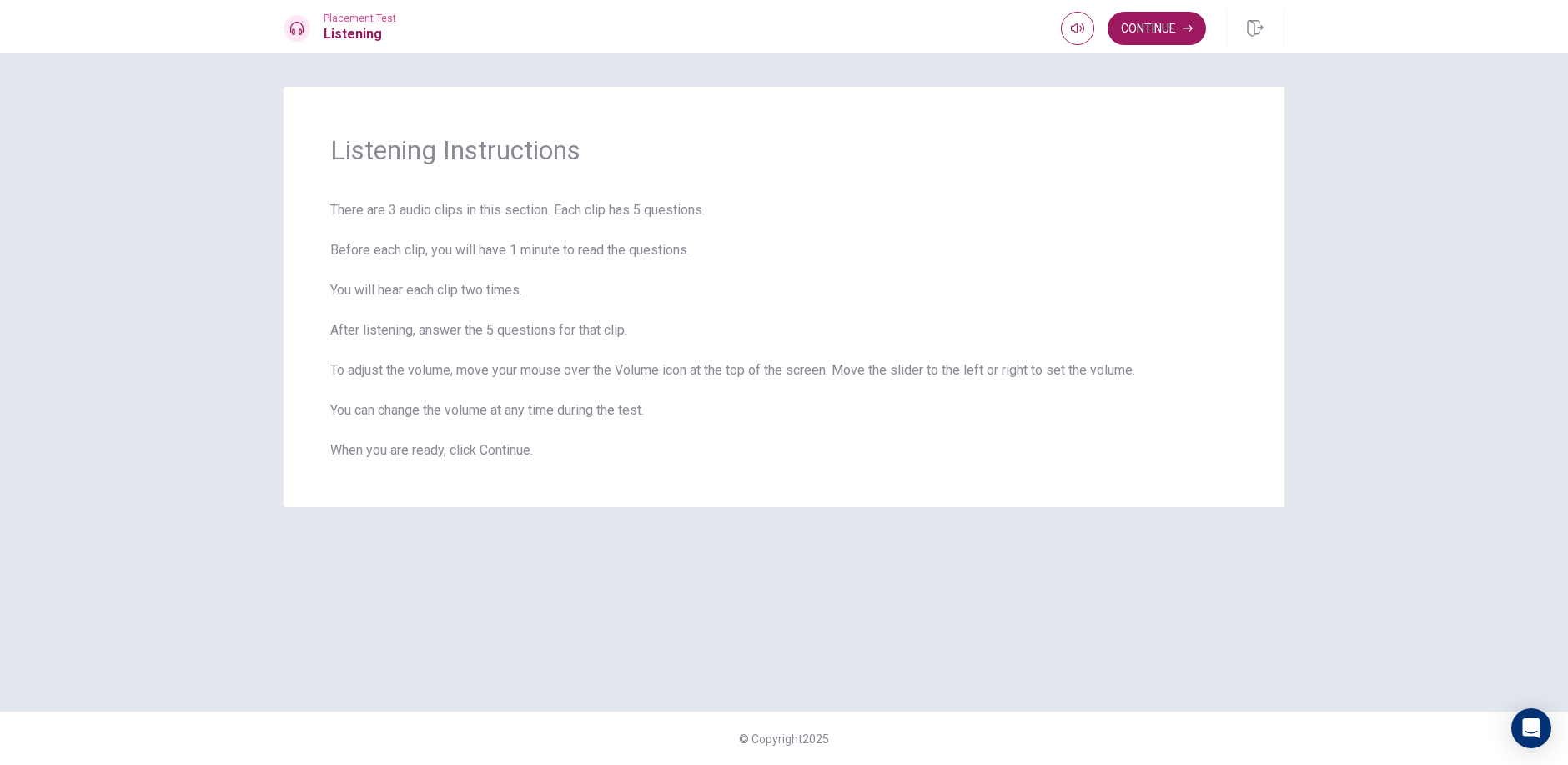
click at [924, 530] on div "Listening Instructions There are 3 audio clips in this section. Each clip has 5…" at bounding box center [784, 382] width 1054 height 591
click at [975, 570] on div "Listening Instructions There are 3 audio clips in this section. Each clip has 5…" at bounding box center [784, 382] width 1054 height 591
click at [1306, 360] on div "Listening Instructions There are 3 audio clips in this section. Each clip has 5…" at bounding box center [784, 382] width 1054 height 591
click at [1143, 25] on button "Continue" at bounding box center [1156, 28] width 99 height 34
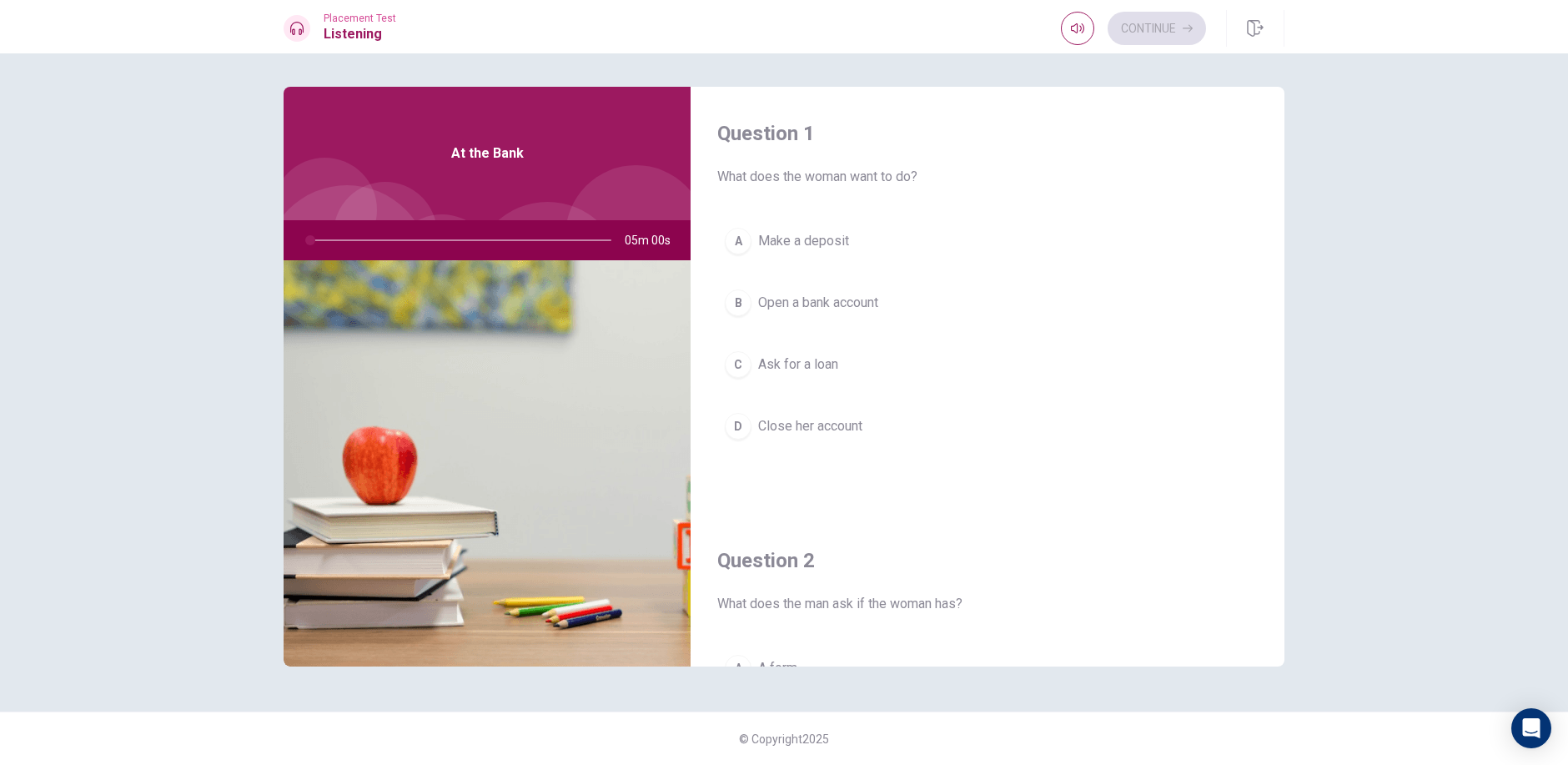
click at [473, 219] on div "At the Bank" at bounding box center [487, 154] width 407 height 133
click at [743, 364] on div "C" at bounding box center [738, 364] width 27 height 27
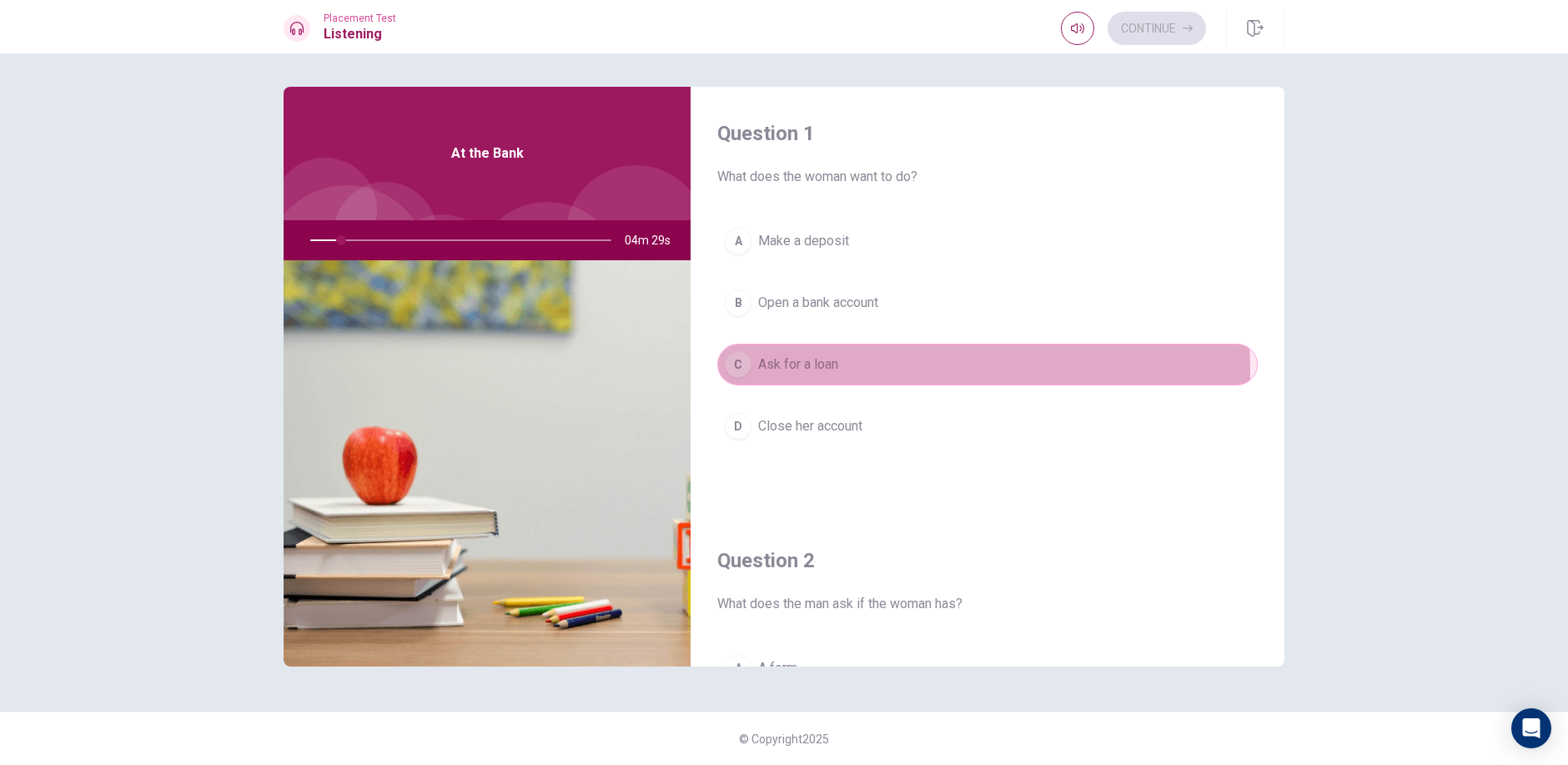
click at [738, 371] on div "C" at bounding box center [738, 364] width 27 height 27
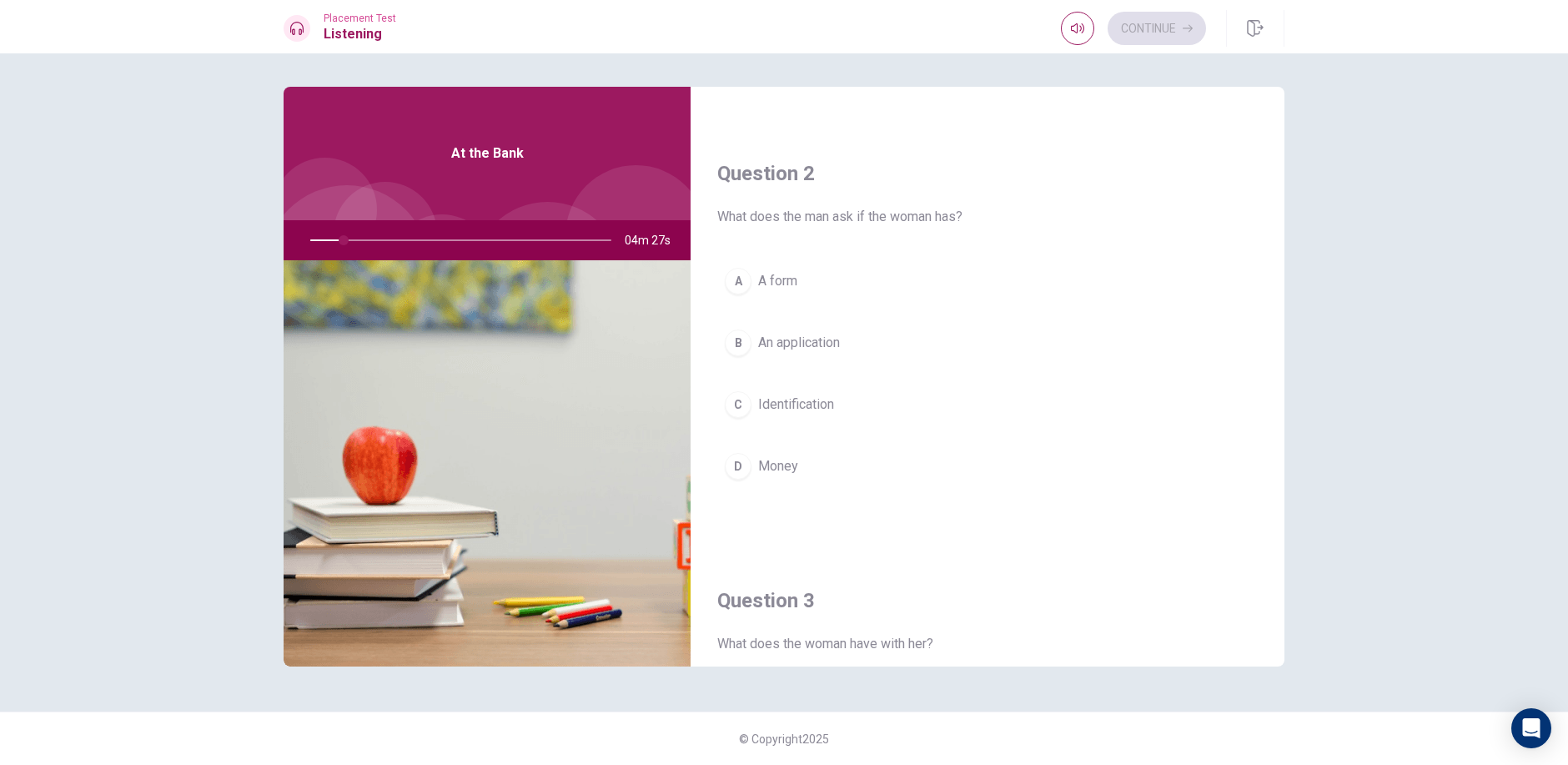
scroll to position [417, 0]
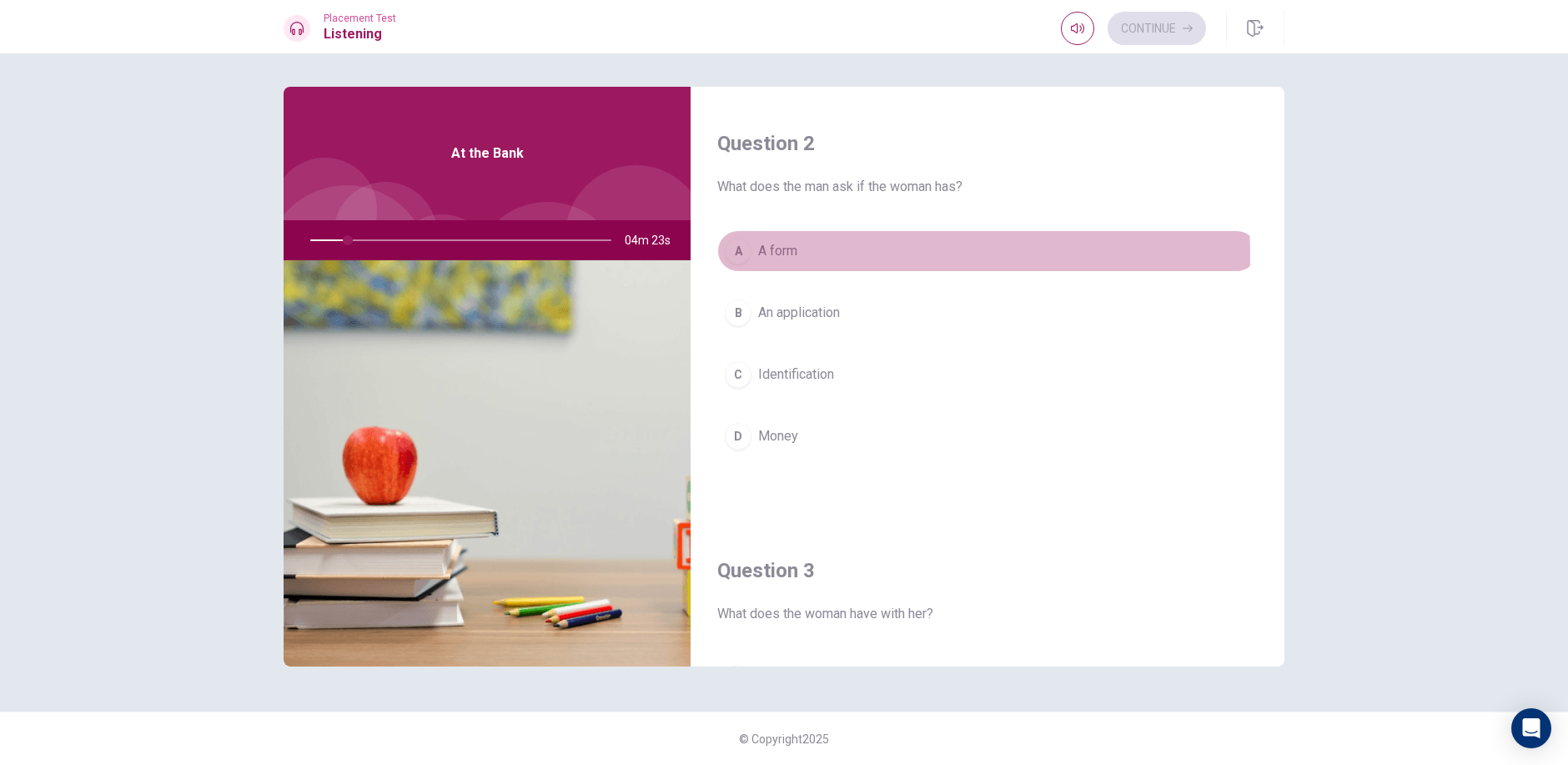
click at [755, 256] on button "A A form" at bounding box center [987, 251] width 540 height 42
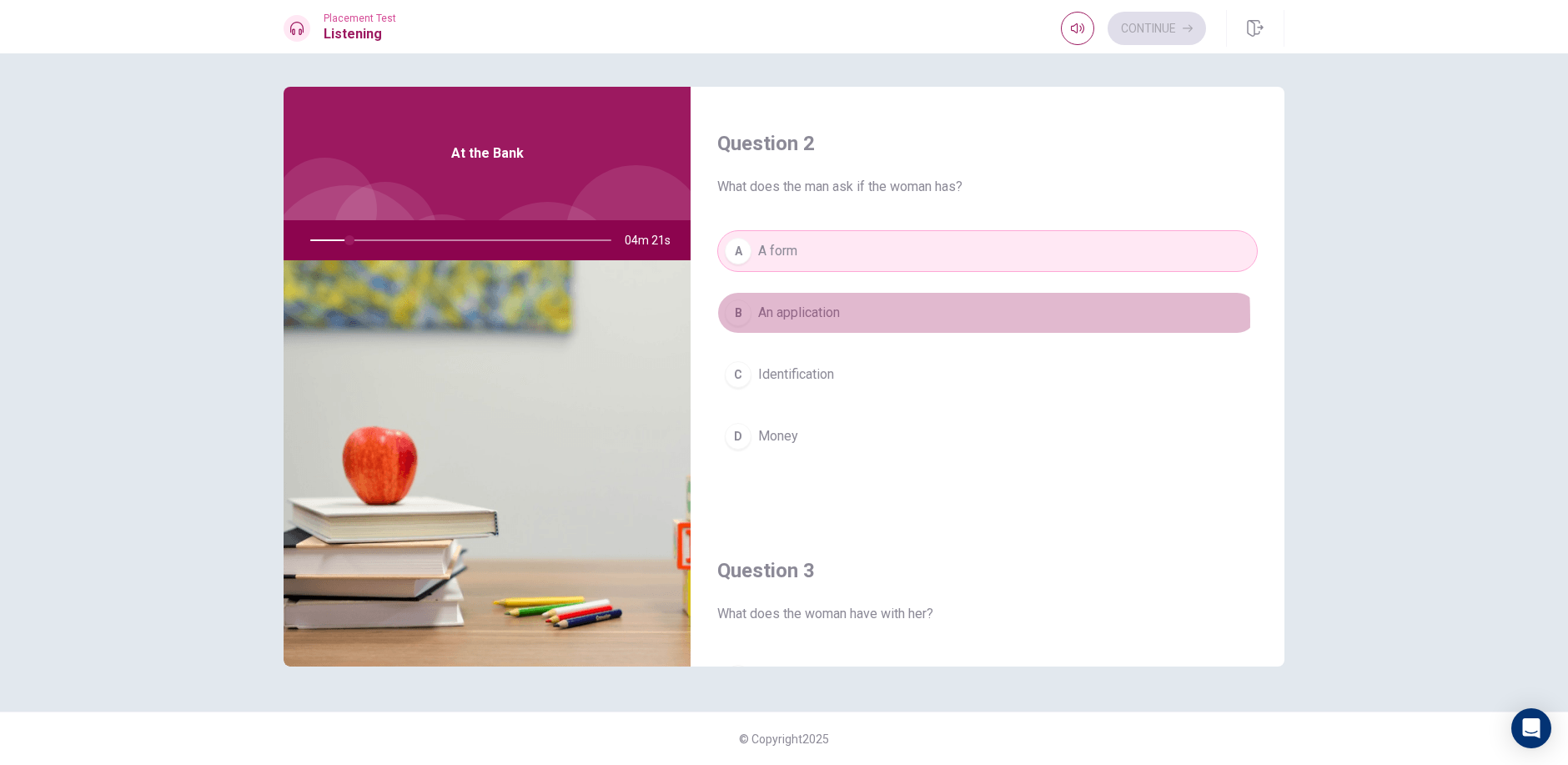
click at [747, 319] on div "B" at bounding box center [738, 313] width 27 height 27
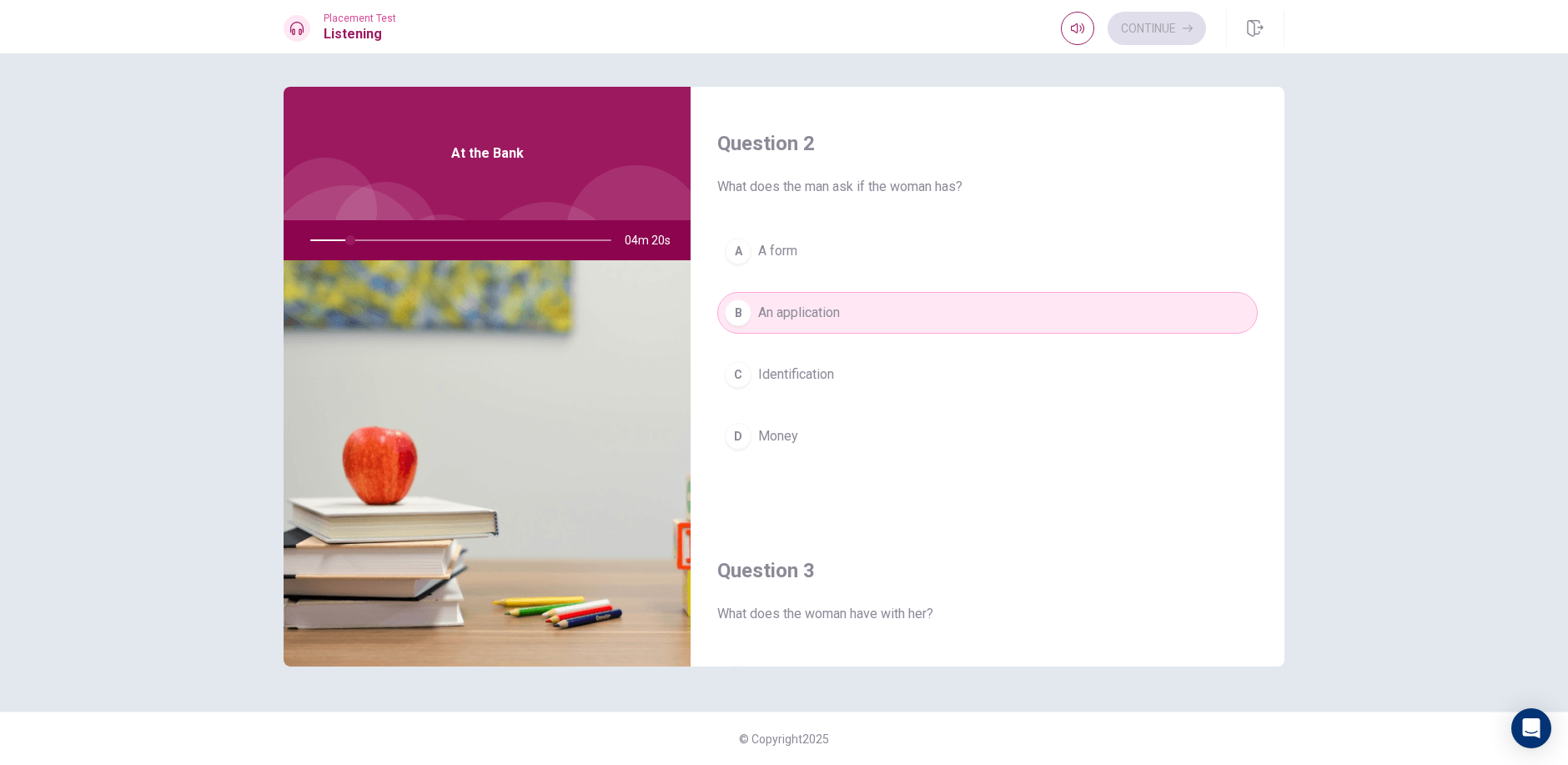
click at [744, 365] on button "C Identification" at bounding box center [987, 374] width 540 height 42
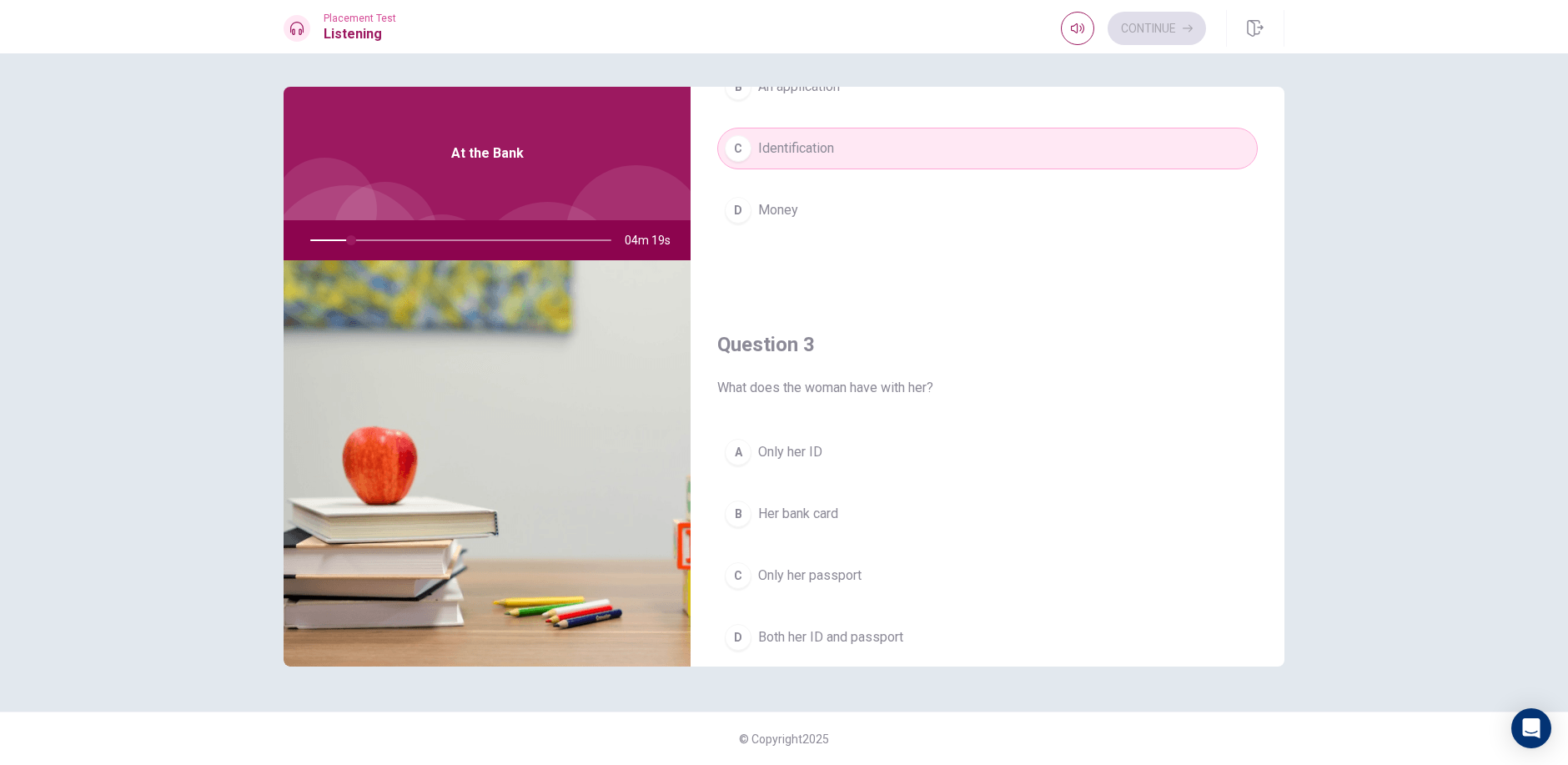
scroll to position [667, 0]
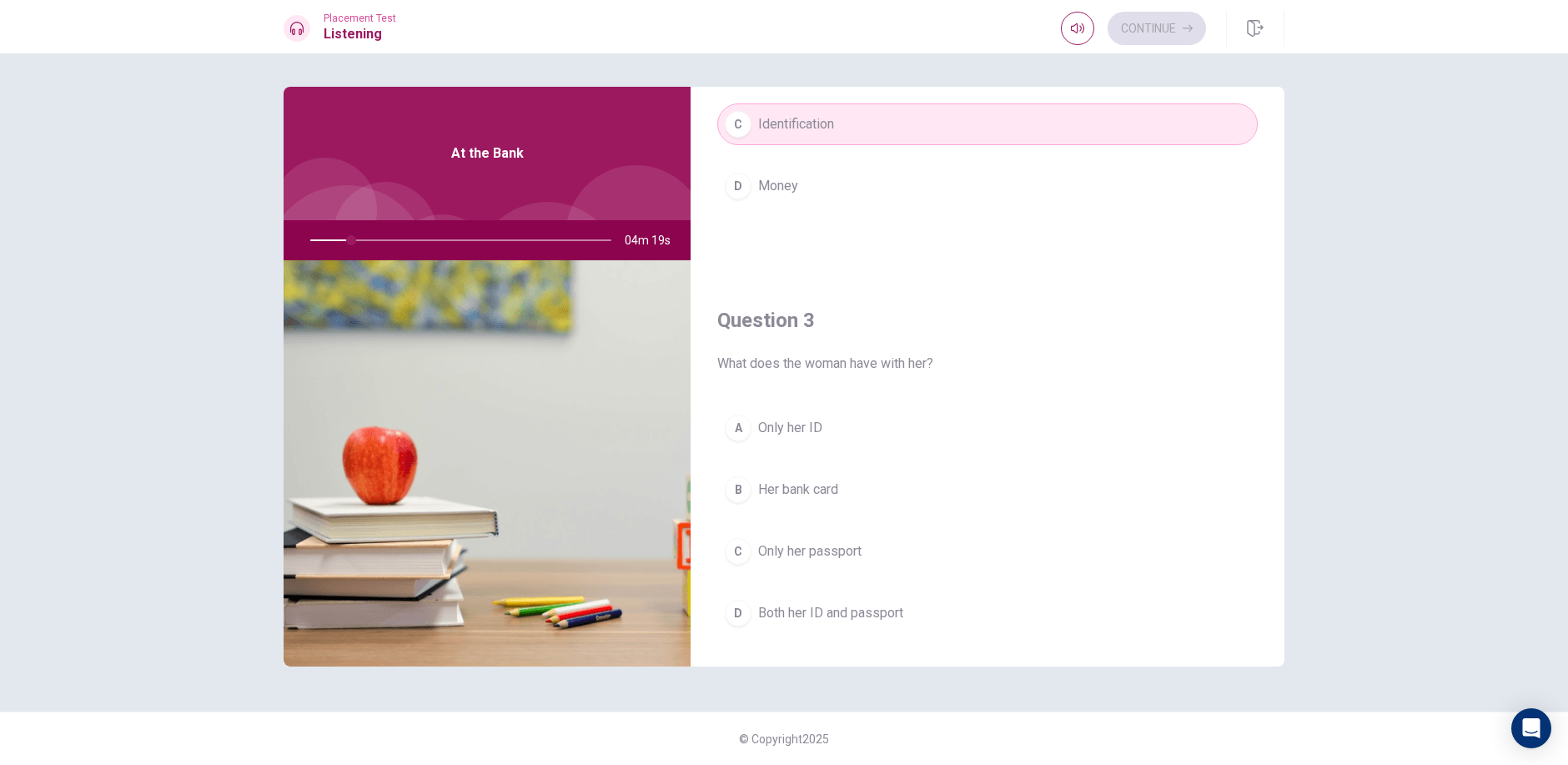
drag, startPoint x: 742, startPoint y: 404, endPoint x: 744, endPoint y: 413, distance: 9.2
click at [742, 407] on div "Question 3 What does the woman have with her? A Only her ID B Her bank card C O…" at bounding box center [987, 487] width 593 height 427
drag, startPoint x: 746, startPoint y: 423, endPoint x: 732, endPoint y: 416, distance: 15.7
click at [746, 425] on div "A" at bounding box center [738, 427] width 27 height 27
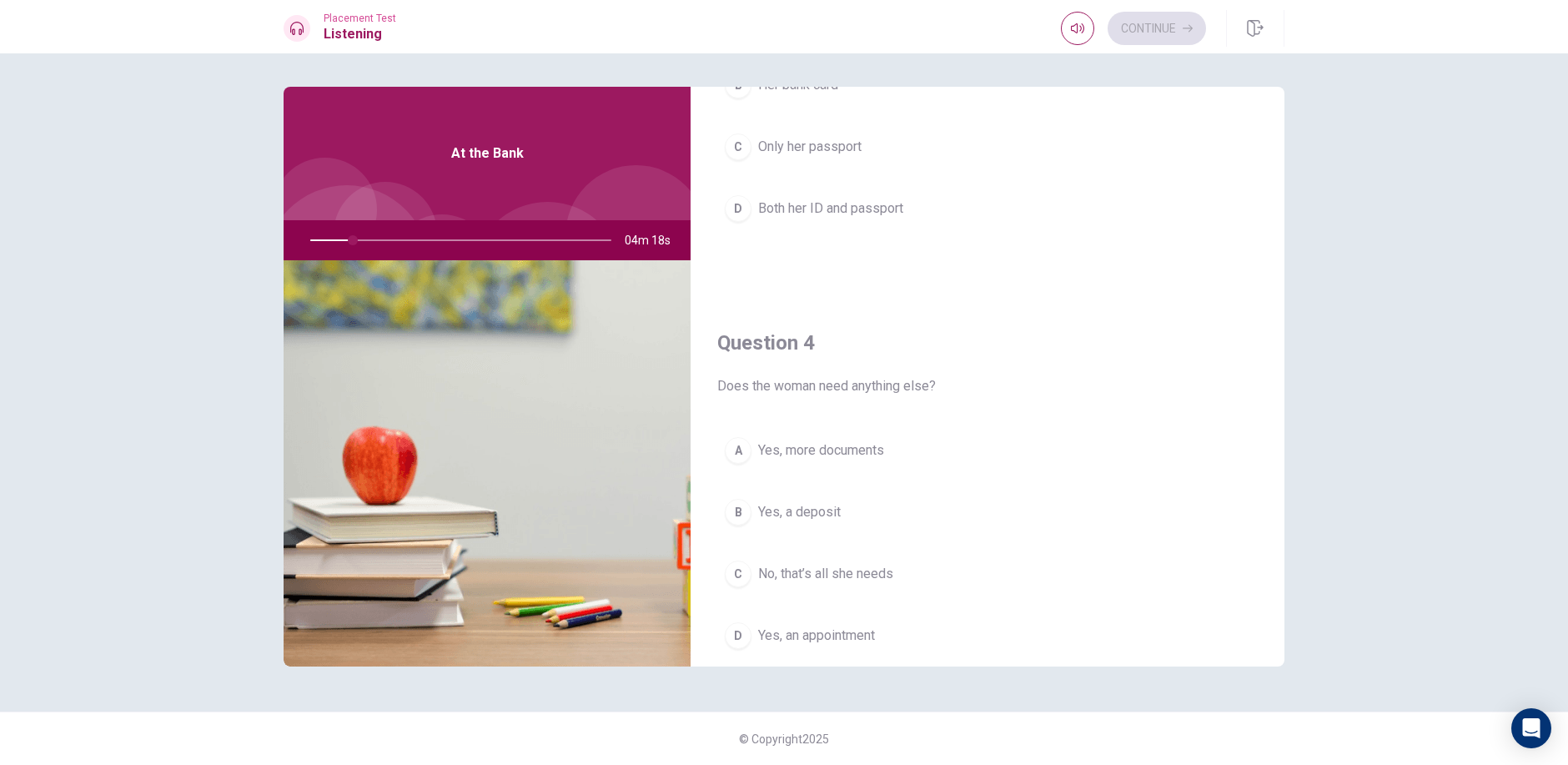
scroll to position [1084, 0]
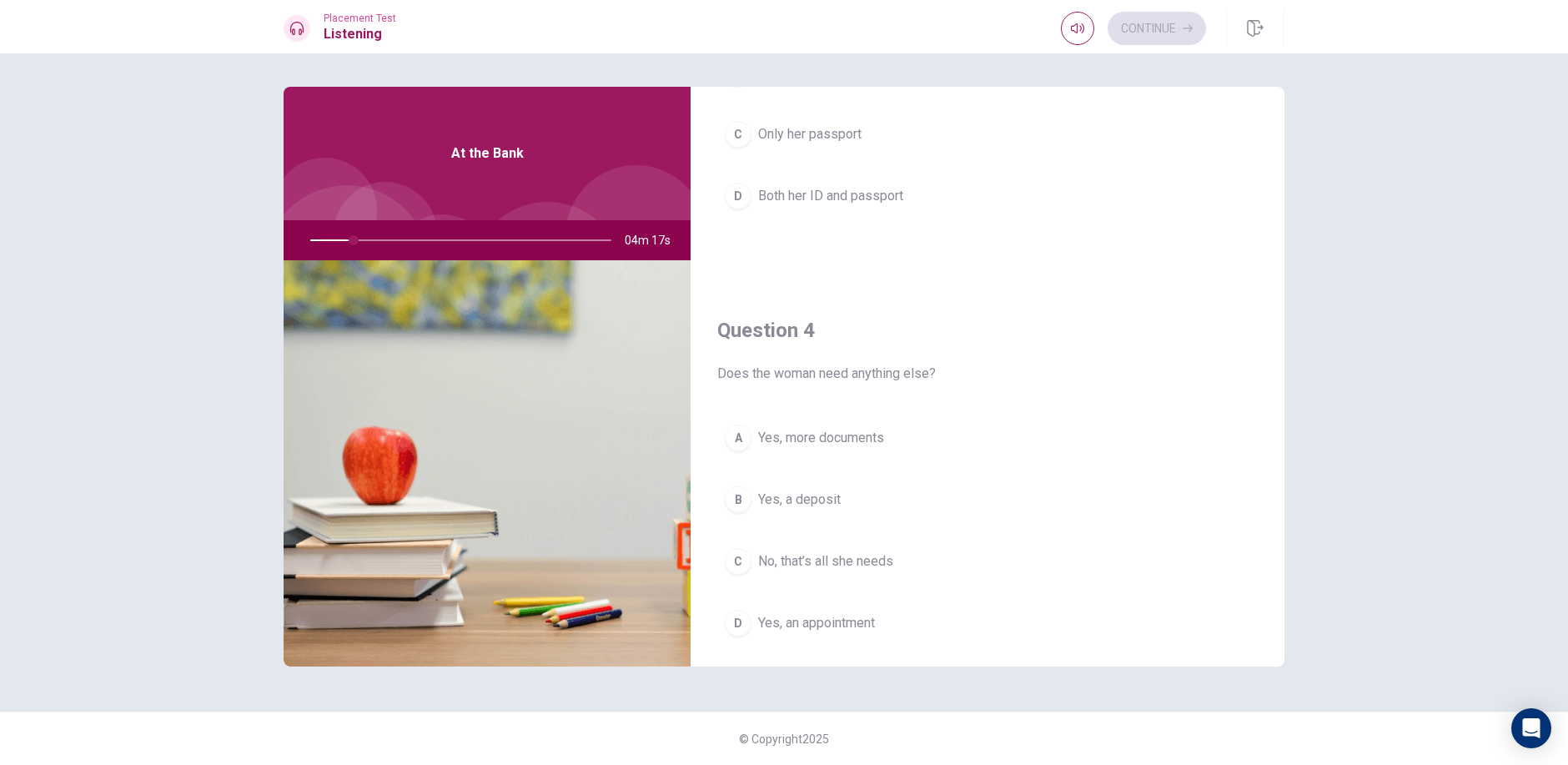
click at [786, 559] on span "No, that’s all she needs" at bounding box center [825, 561] width 135 height 20
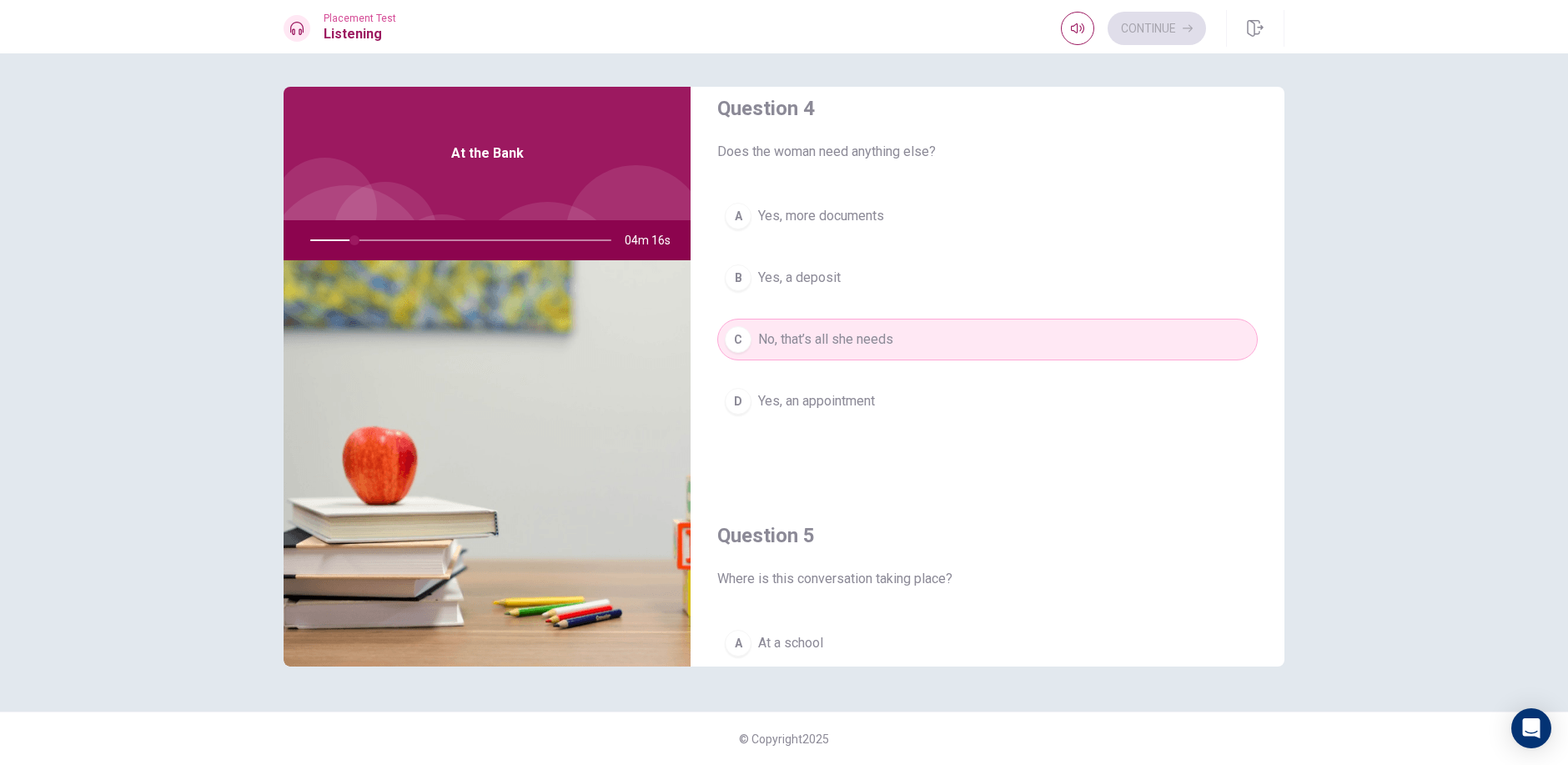
scroll to position [1555, 0]
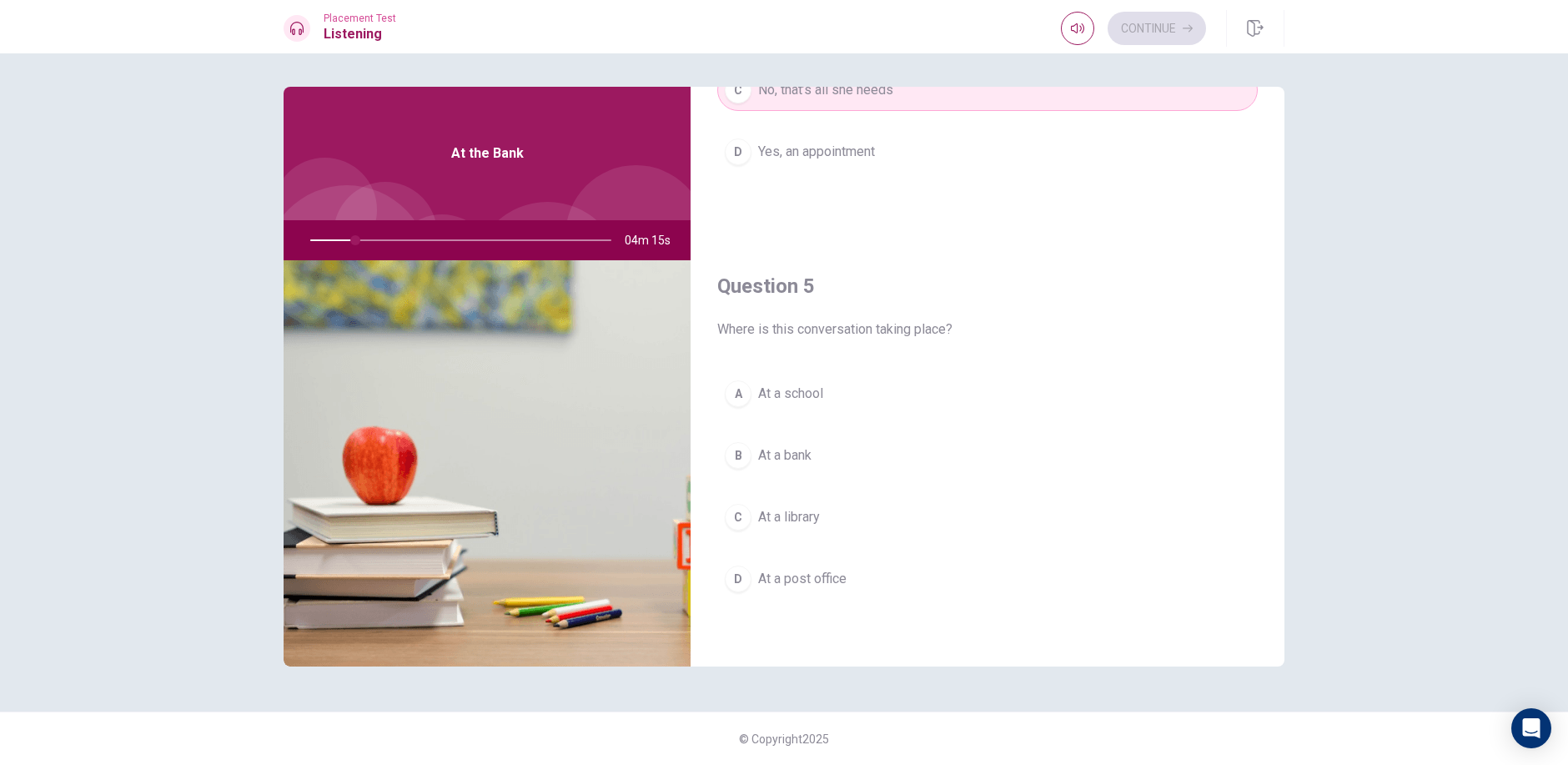
drag, startPoint x: 772, startPoint y: 480, endPoint x: 770, endPoint y: 455, distance: 25.1
click at [772, 479] on div "A At a school B At a bank C At a library D At a post office" at bounding box center [987, 503] width 540 height 260
click at [770, 453] on span "At a bank" at bounding box center [784, 455] width 53 height 20
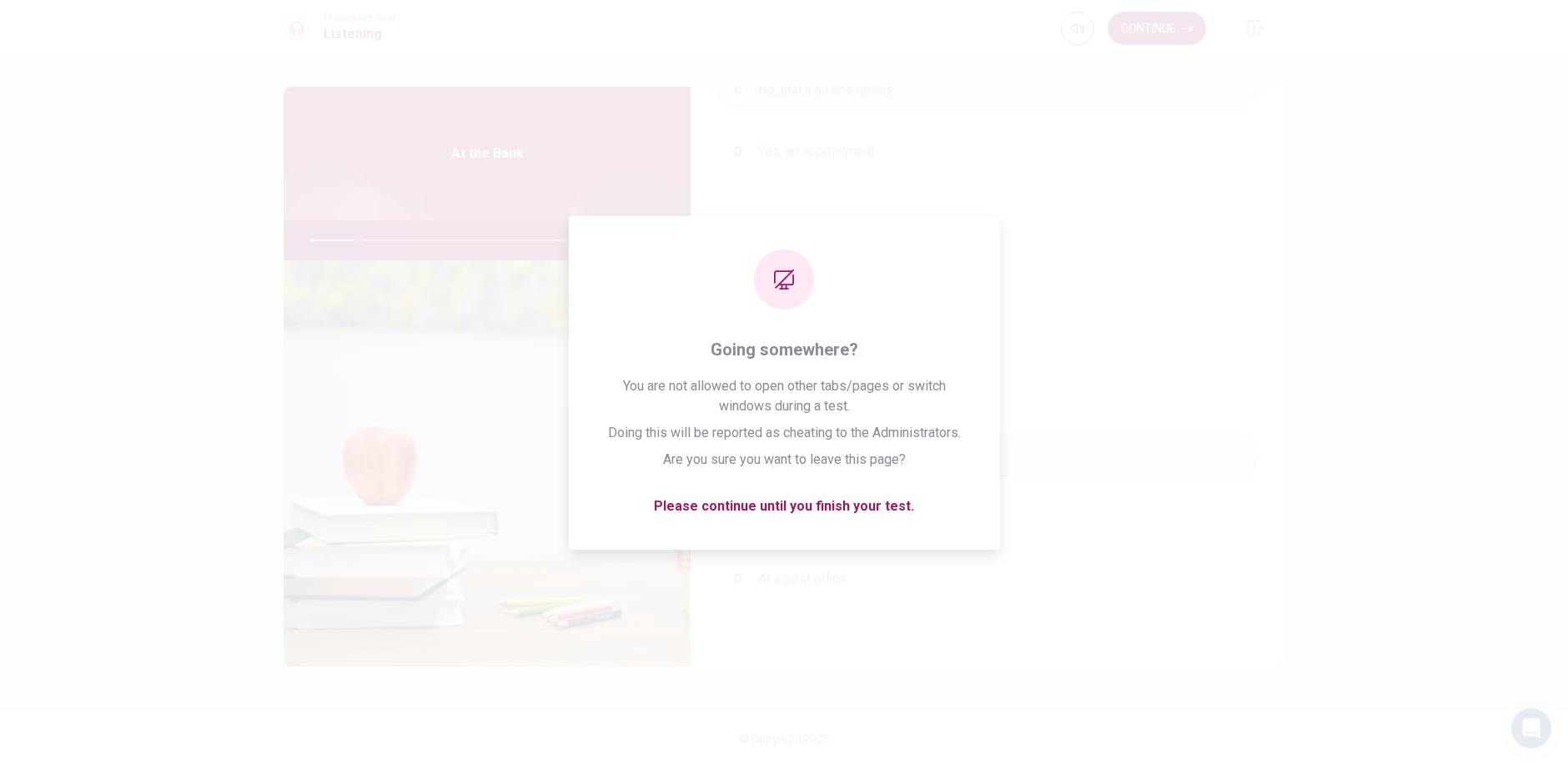
click at [1140, 37] on button "Continue" at bounding box center [1156, 28] width 99 height 34
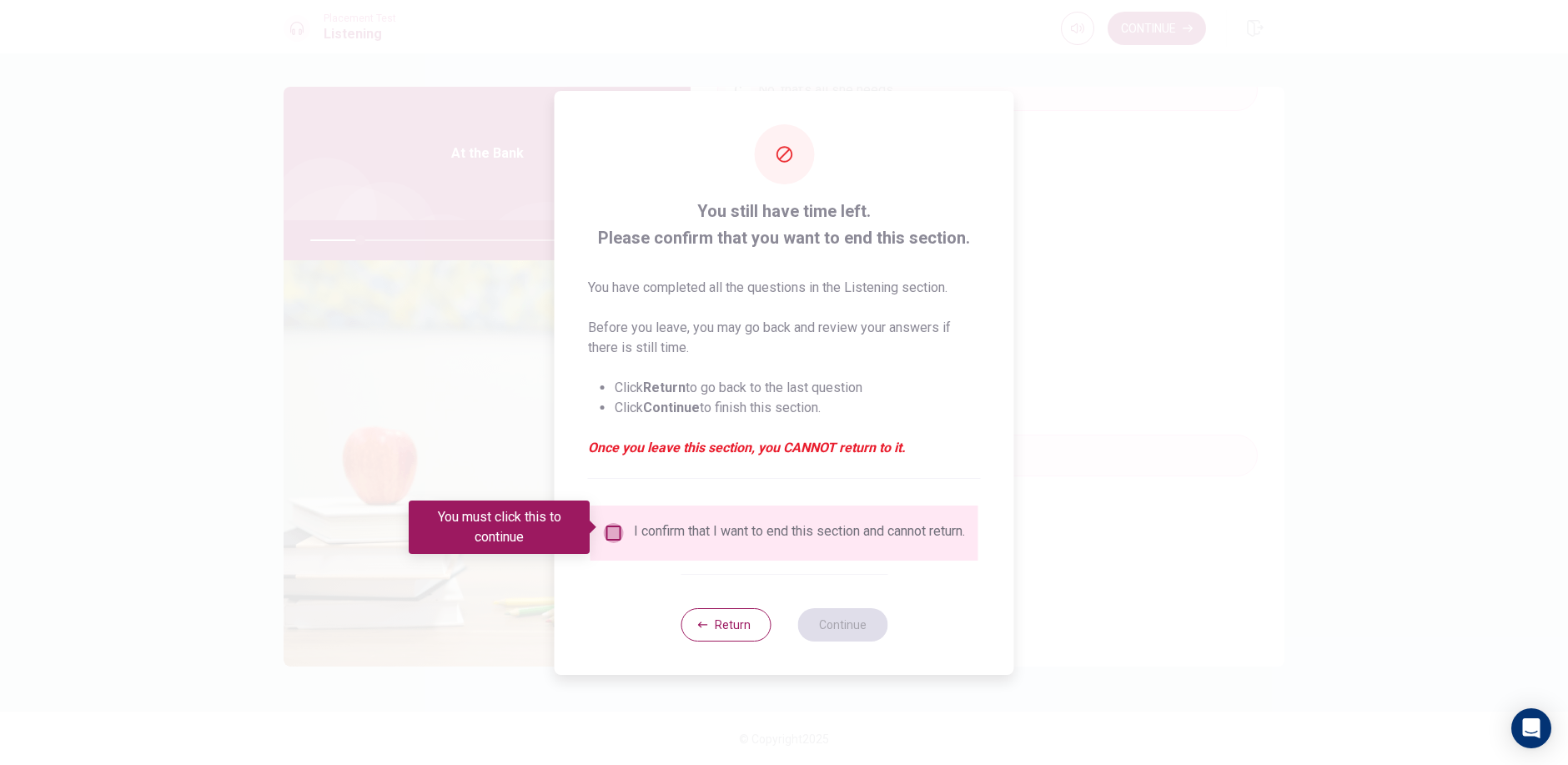
click at [614, 533] on input "You must click this to continue" at bounding box center [614, 532] width 20 height 20
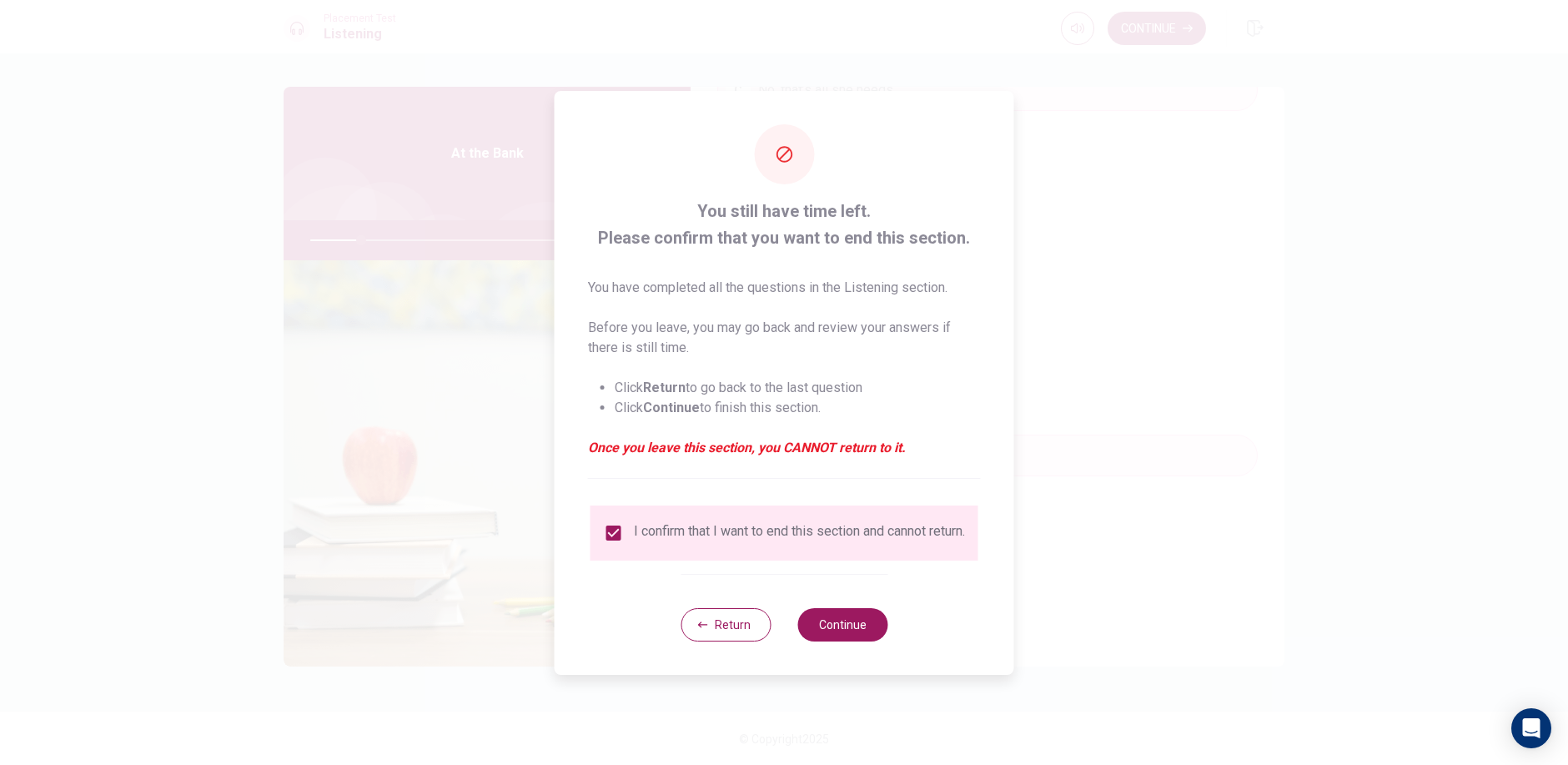
click at [833, 650] on div "Return Continue" at bounding box center [784, 625] width 207 height 101
click at [833, 628] on button "Continue" at bounding box center [841, 625] width 90 height 34
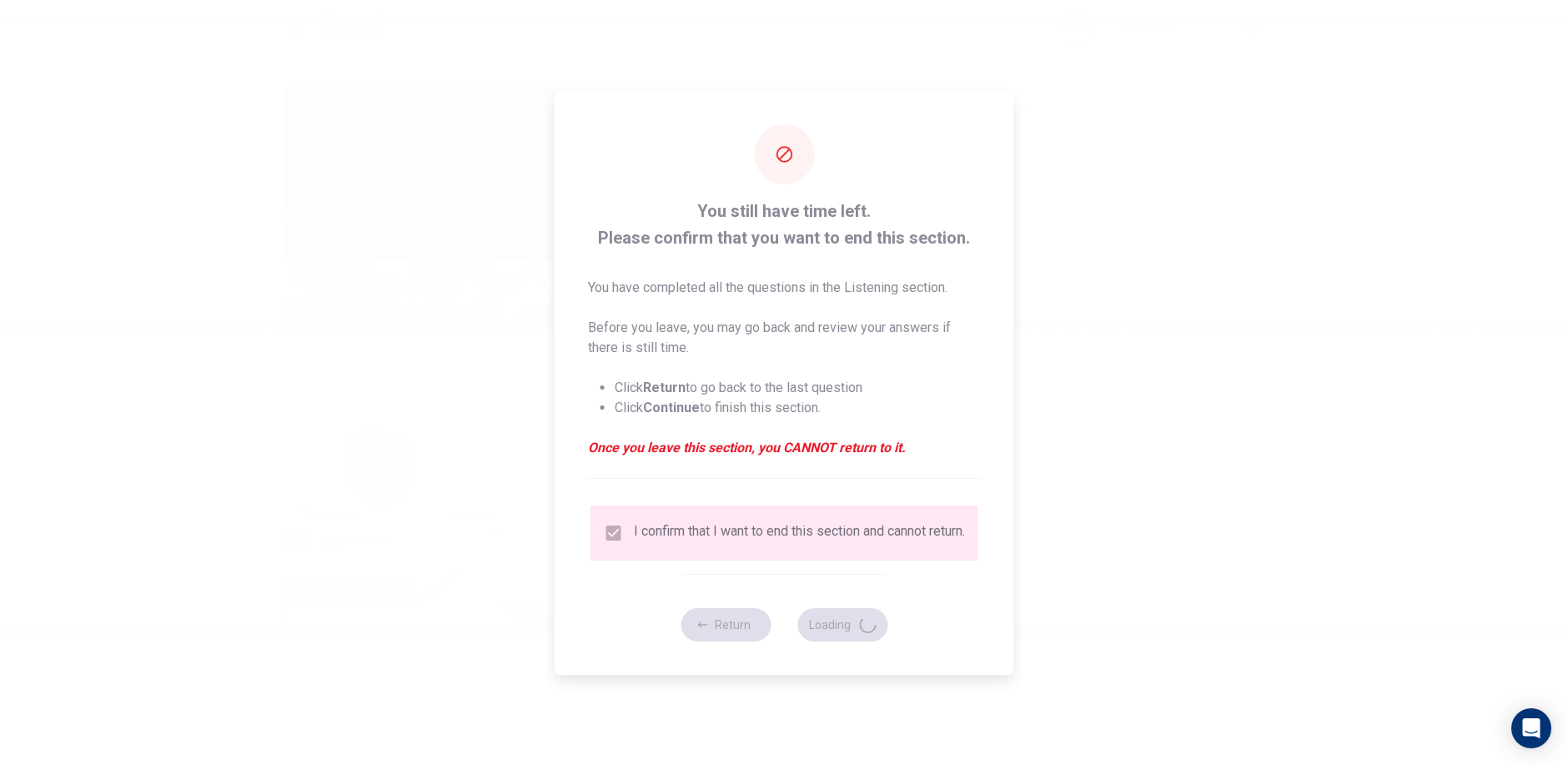
type input "18"
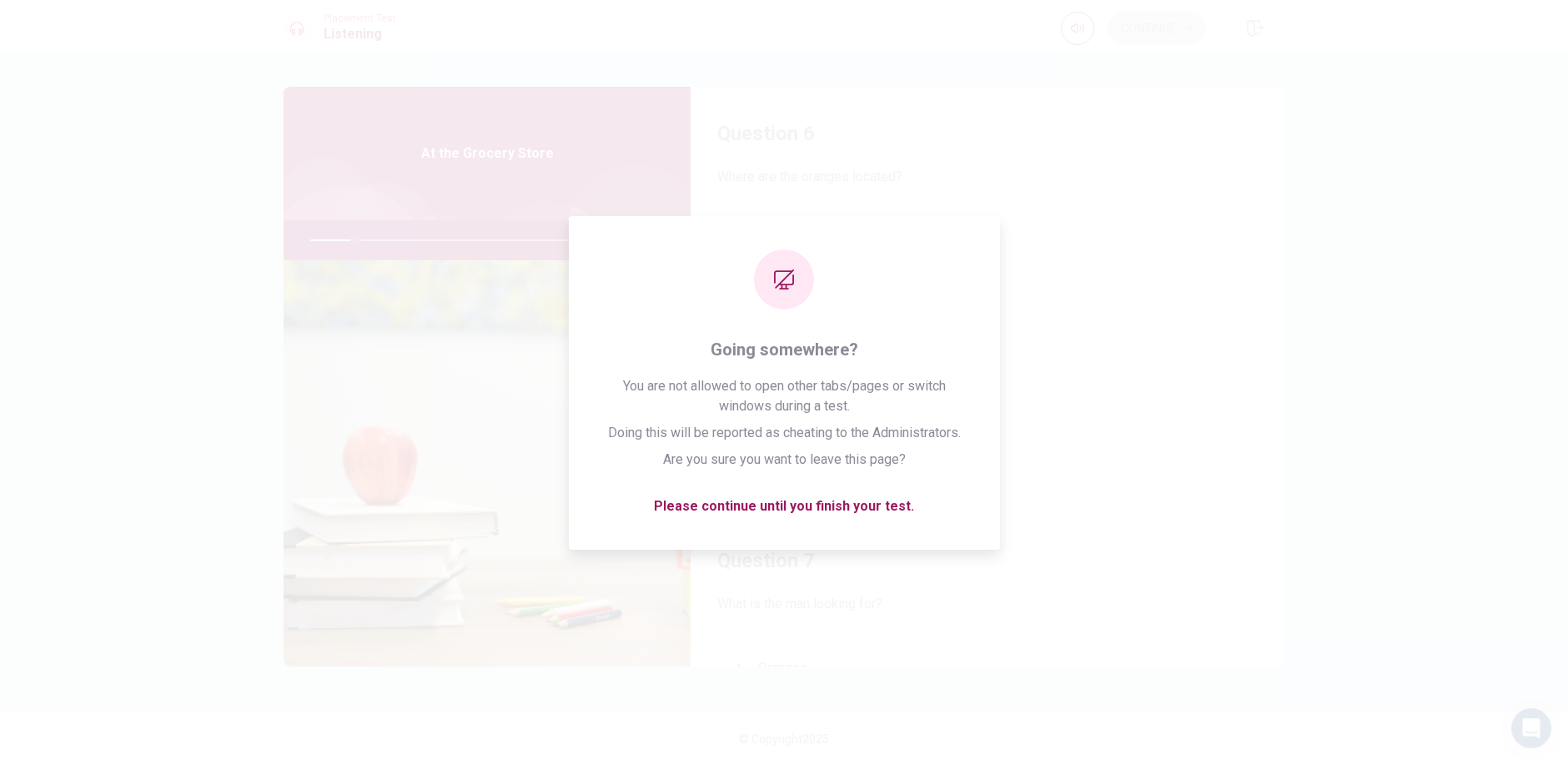
click at [1381, 171] on div "Question 6 Where are the oranges located? A In a different aisle B At the entra…" at bounding box center [784, 409] width 1568 height 712
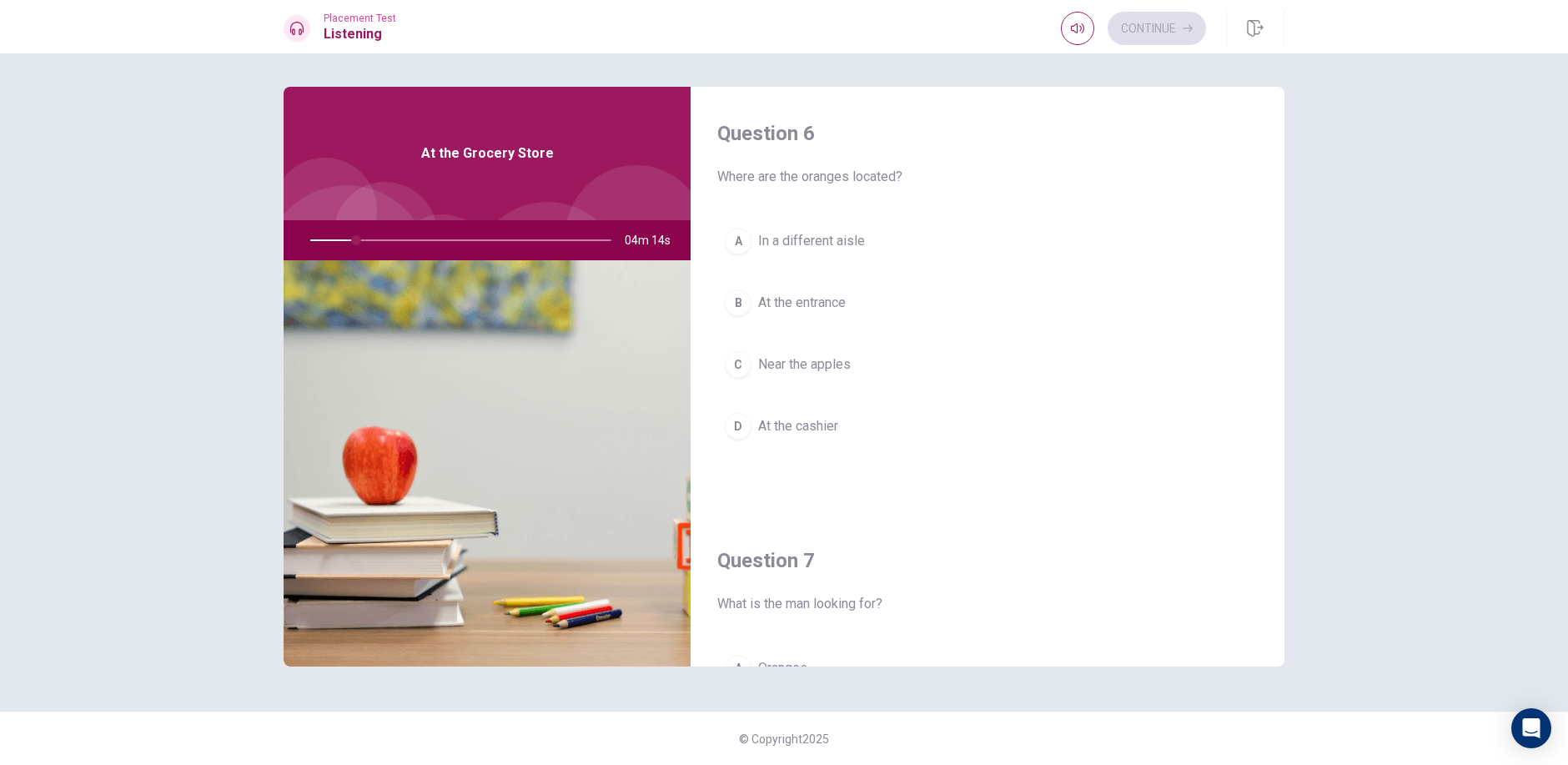
click at [811, 265] on div "A In a different aisle B At the entrance C Near the apples D At the cashier" at bounding box center [987, 350] width 540 height 260
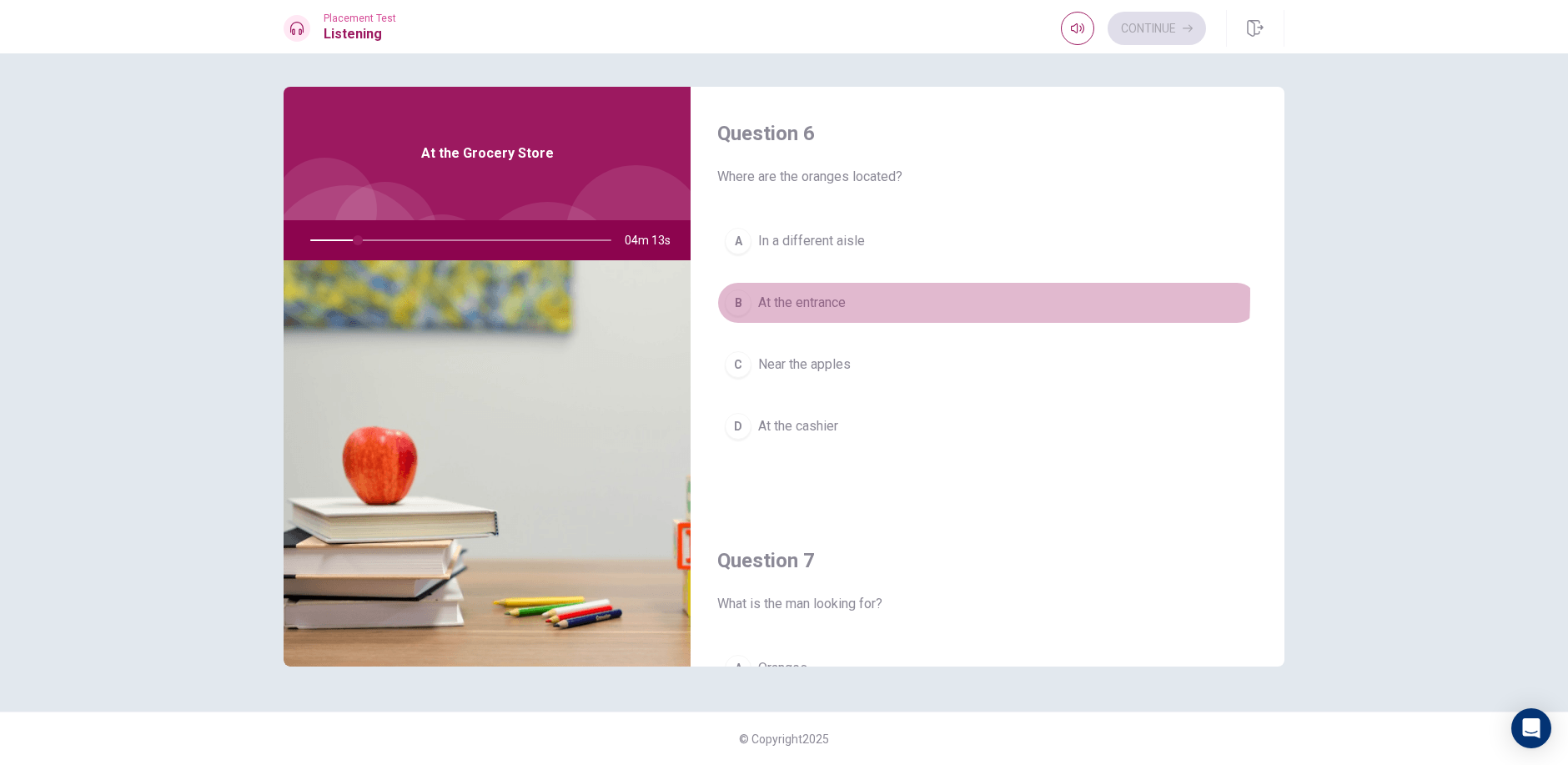
click at [767, 294] on span "At the entrance" at bounding box center [801, 302] width 88 height 20
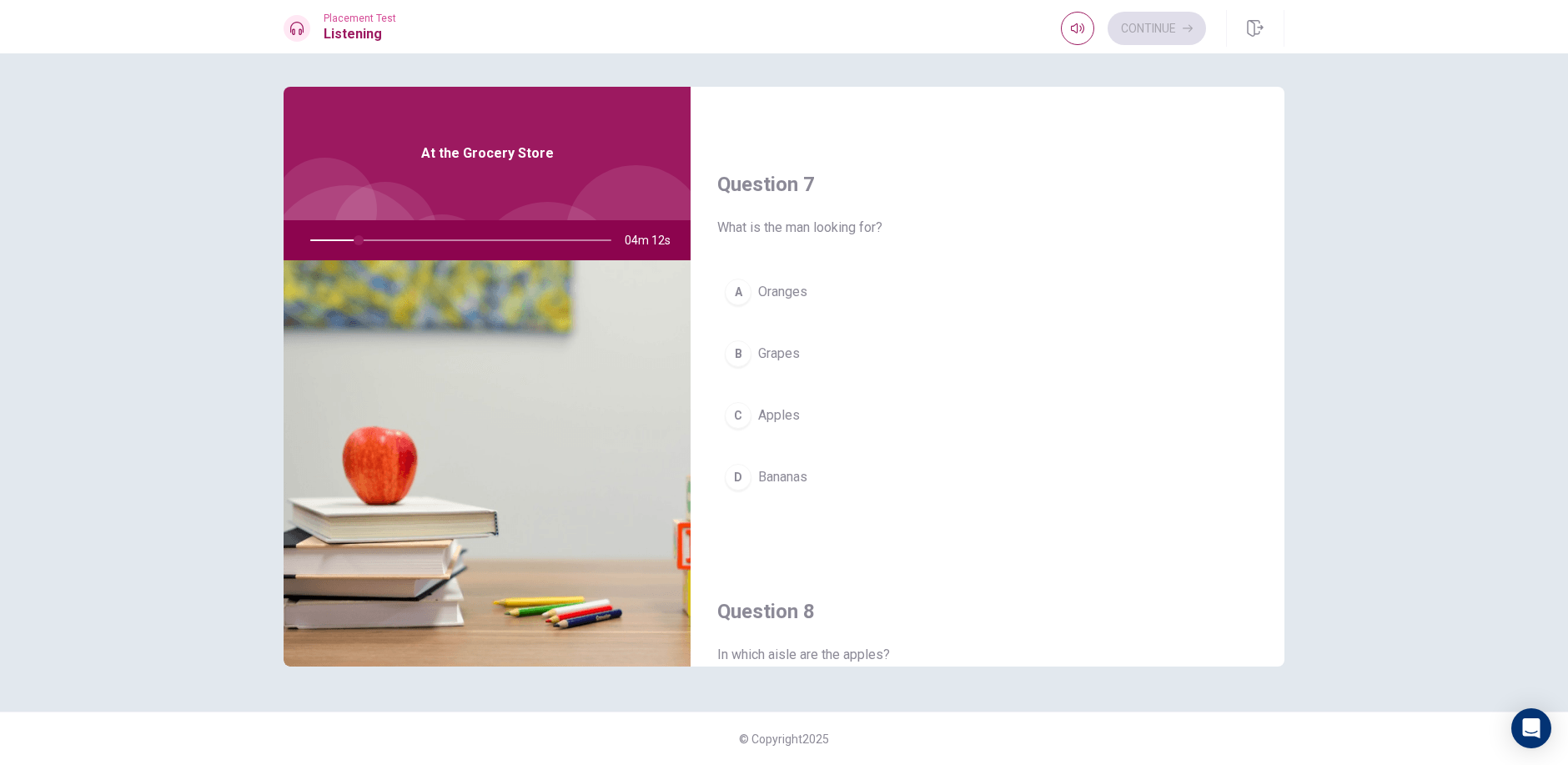
scroll to position [417, 0]
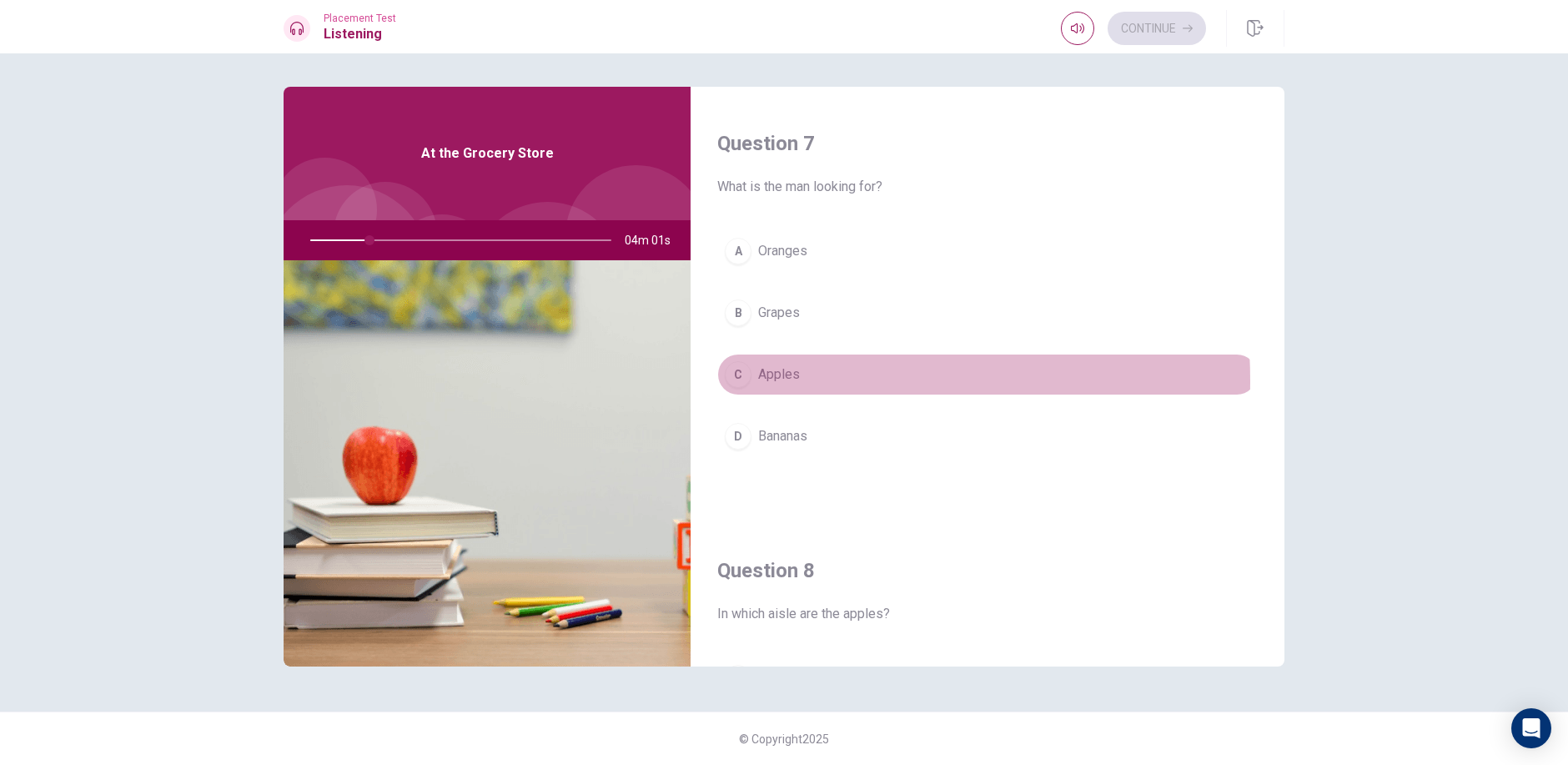
click at [736, 381] on div "C" at bounding box center [738, 374] width 27 height 27
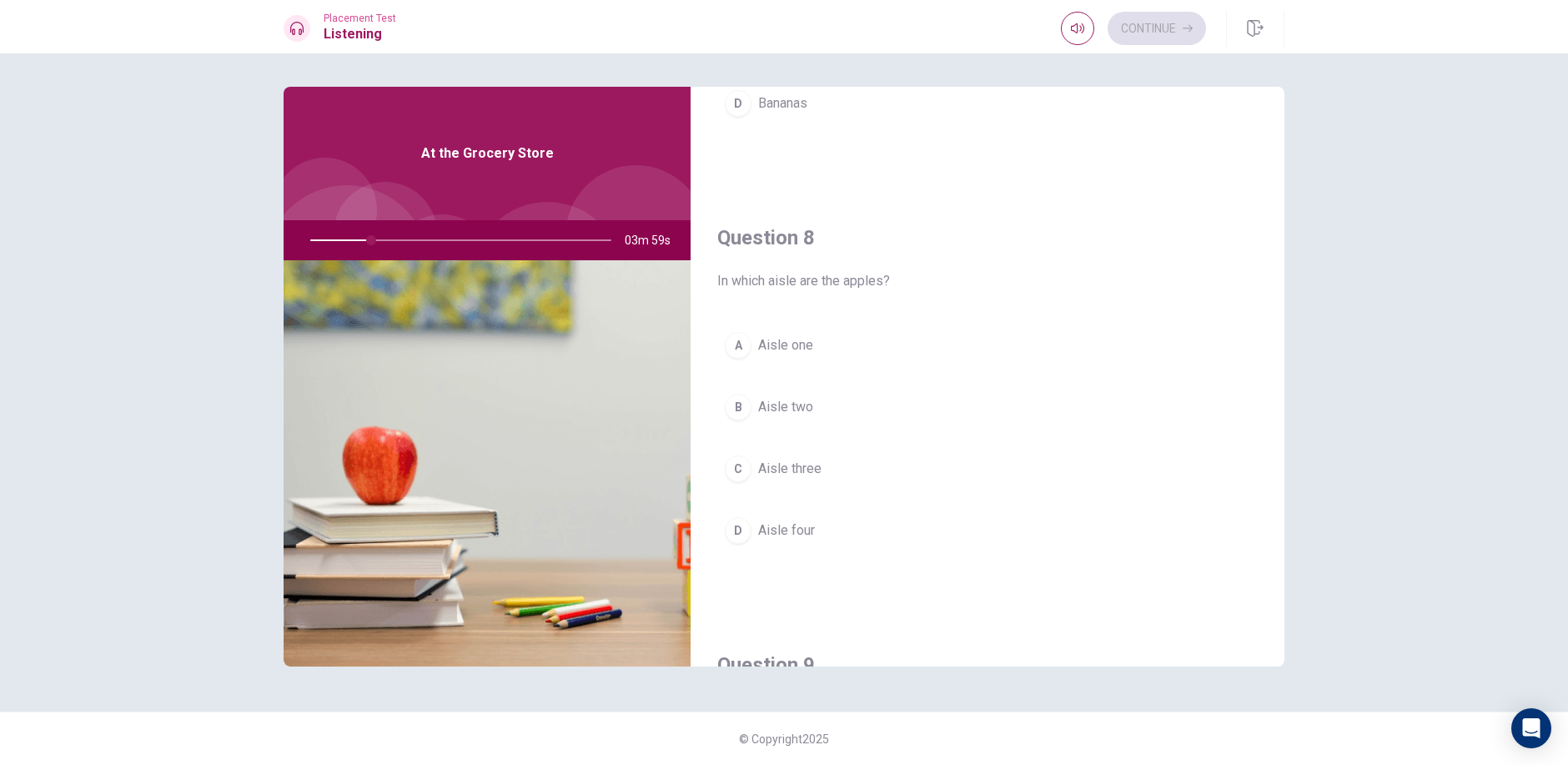
scroll to position [751, 0]
click at [797, 443] on div "A Aisle one B Aisle two C Aisle three D Aisle four" at bounding box center [987, 453] width 540 height 260
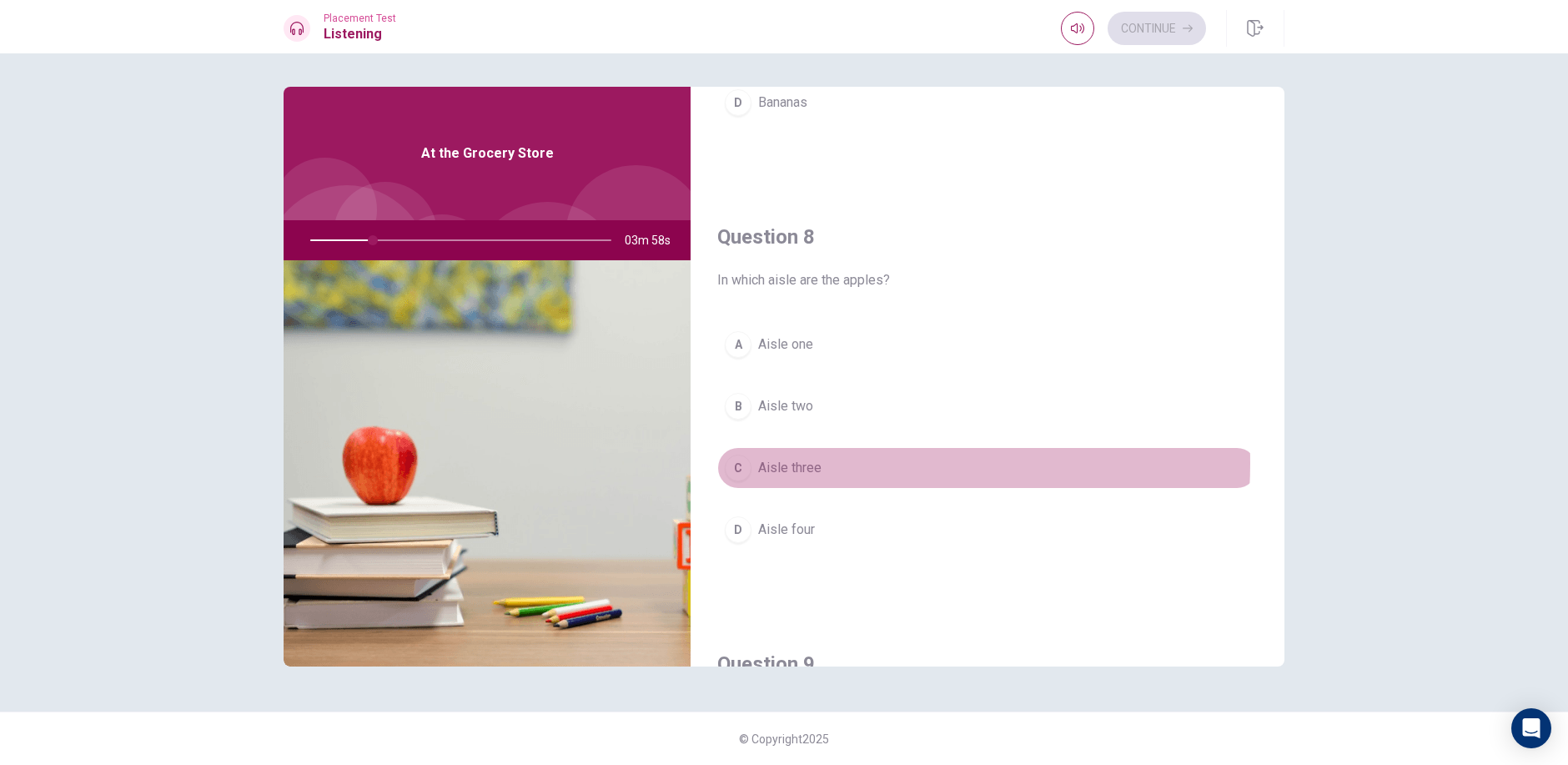
click at [821, 463] on button "C Aisle three" at bounding box center [987, 467] width 540 height 42
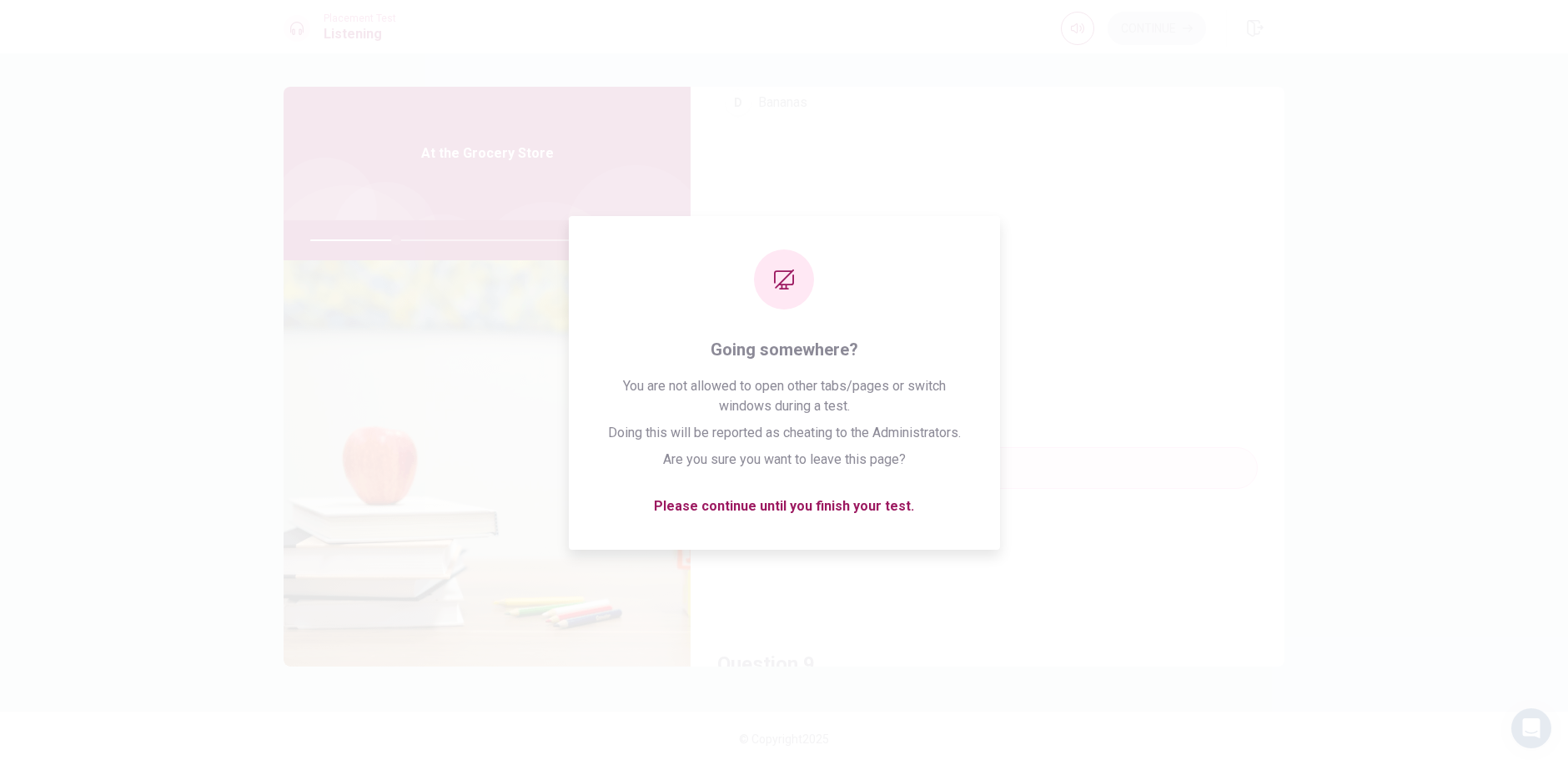
click at [1094, 340] on button "A Aisle one" at bounding box center [987, 344] width 540 height 42
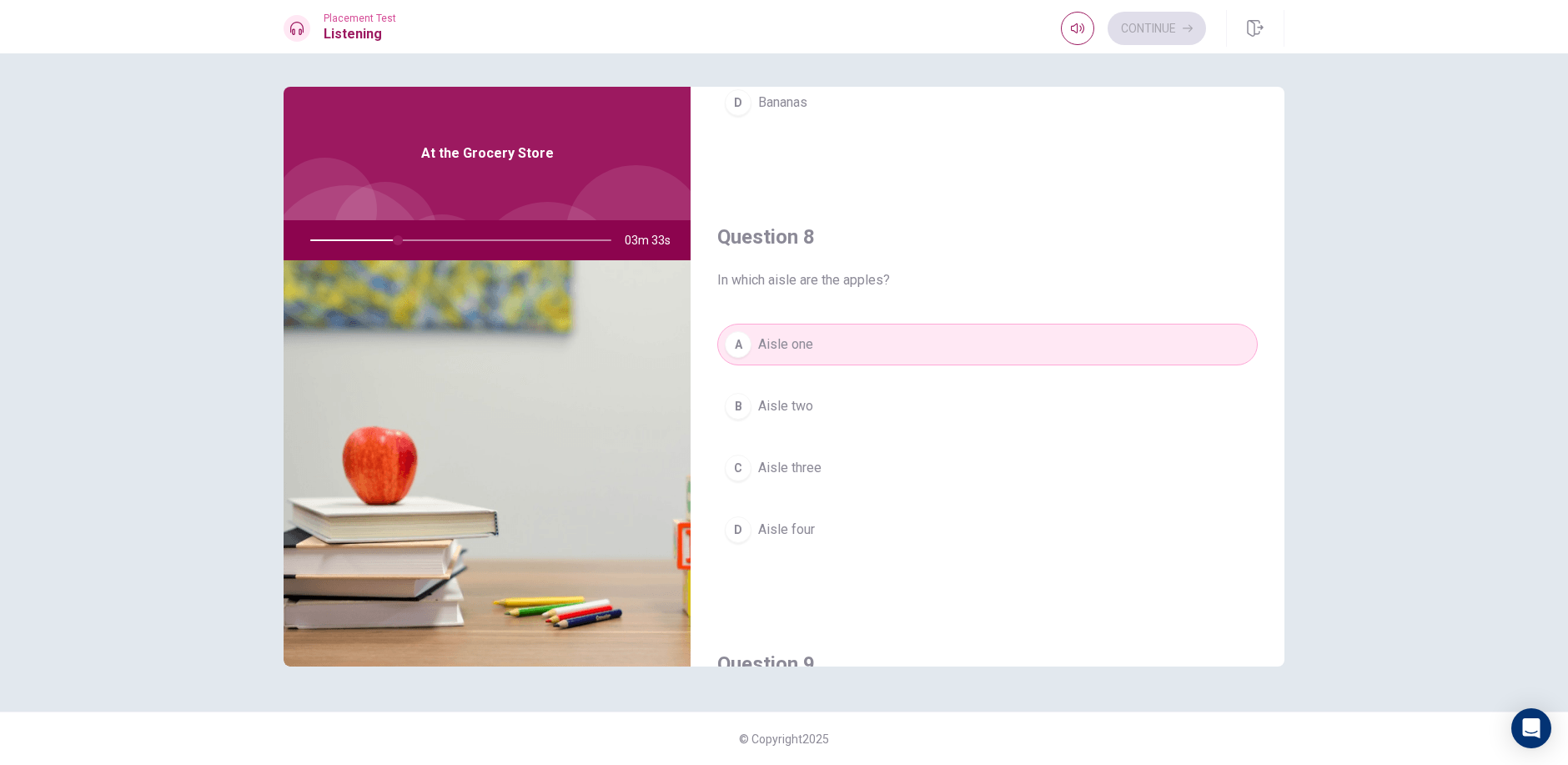
click at [764, 404] on span "Aisle two" at bounding box center [785, 406] width 55 height 20
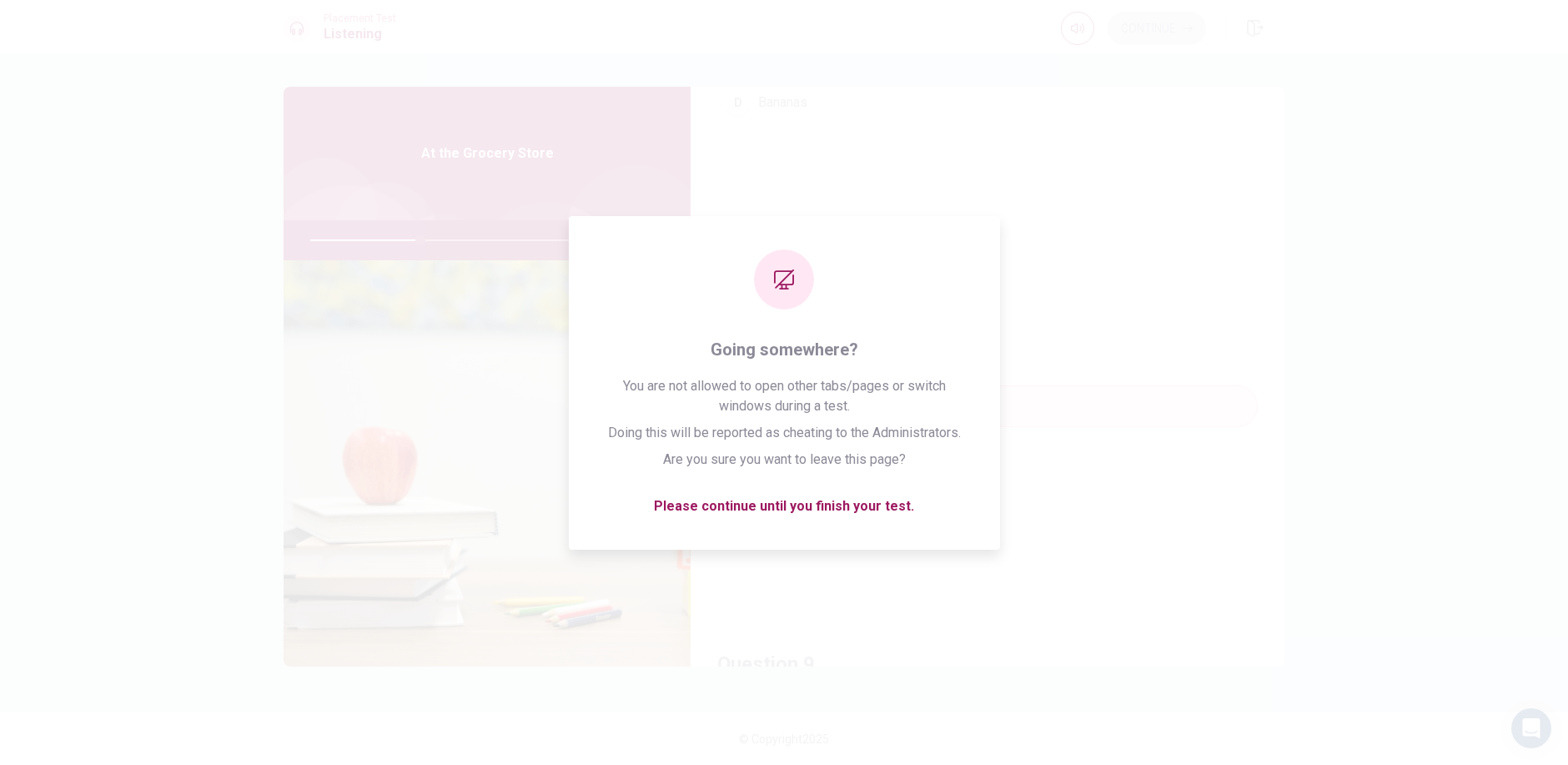
click at [1239, 274] on span "In which aisle are the apples?" at bounding box center [987, 280] width 540 height 20
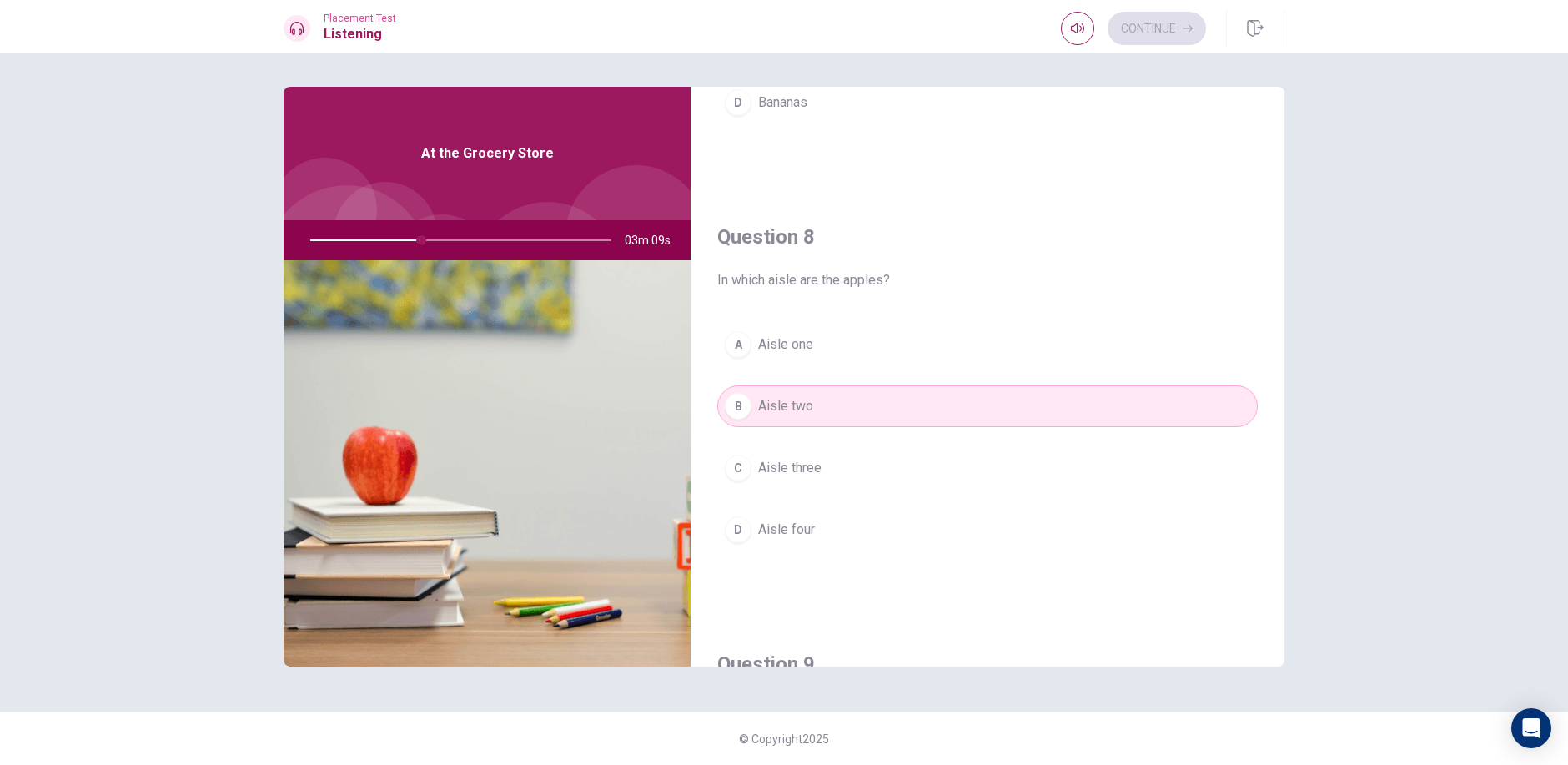
click at [783, 457] on button "C Aisle three" at bounding box center [987, 467] width 540 height 42
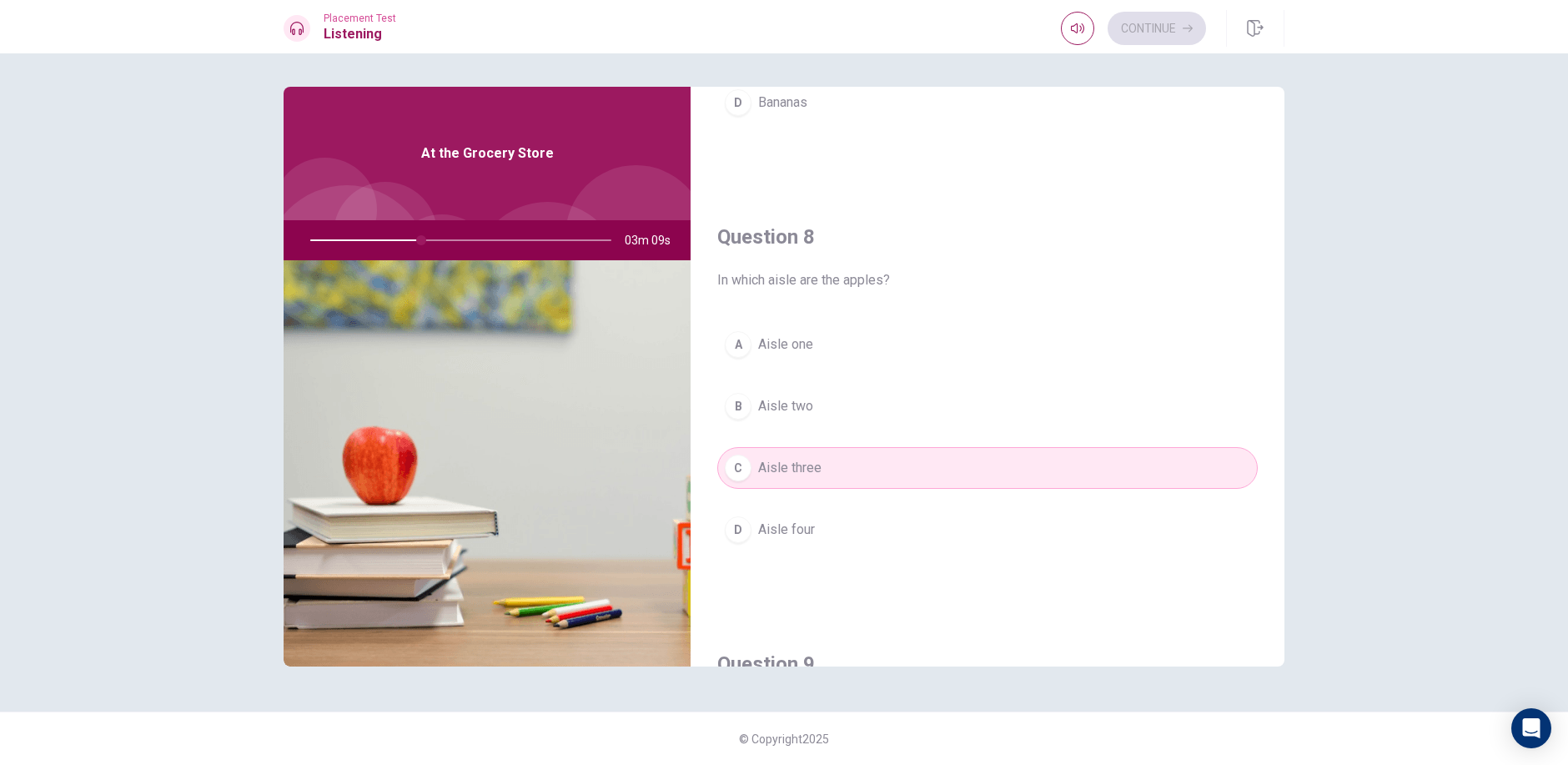
click at [785, 458] on span "Aisle three" at bounding box center [789, 467] width 63 height 20
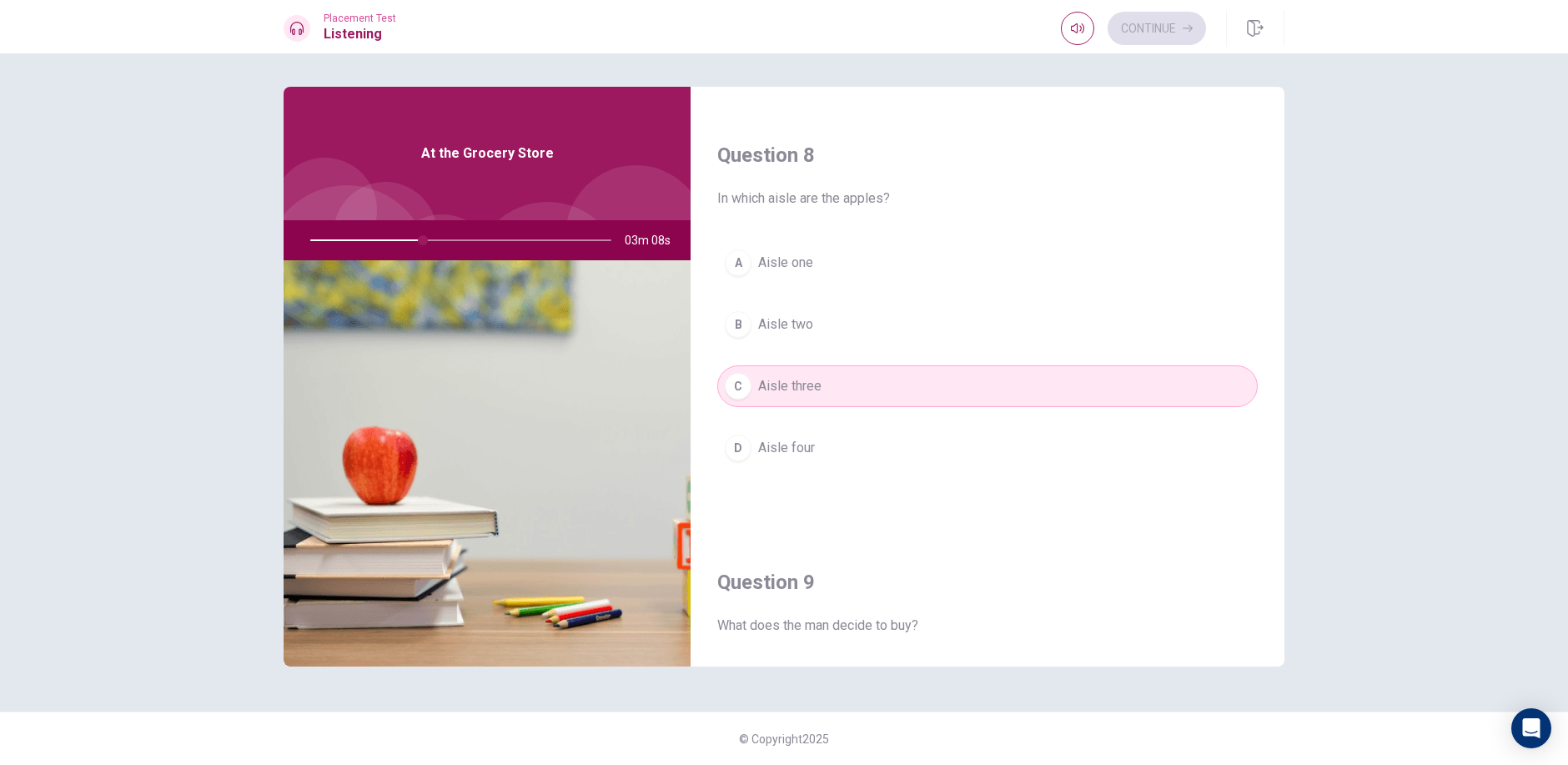
scroll to position [1084, 0]
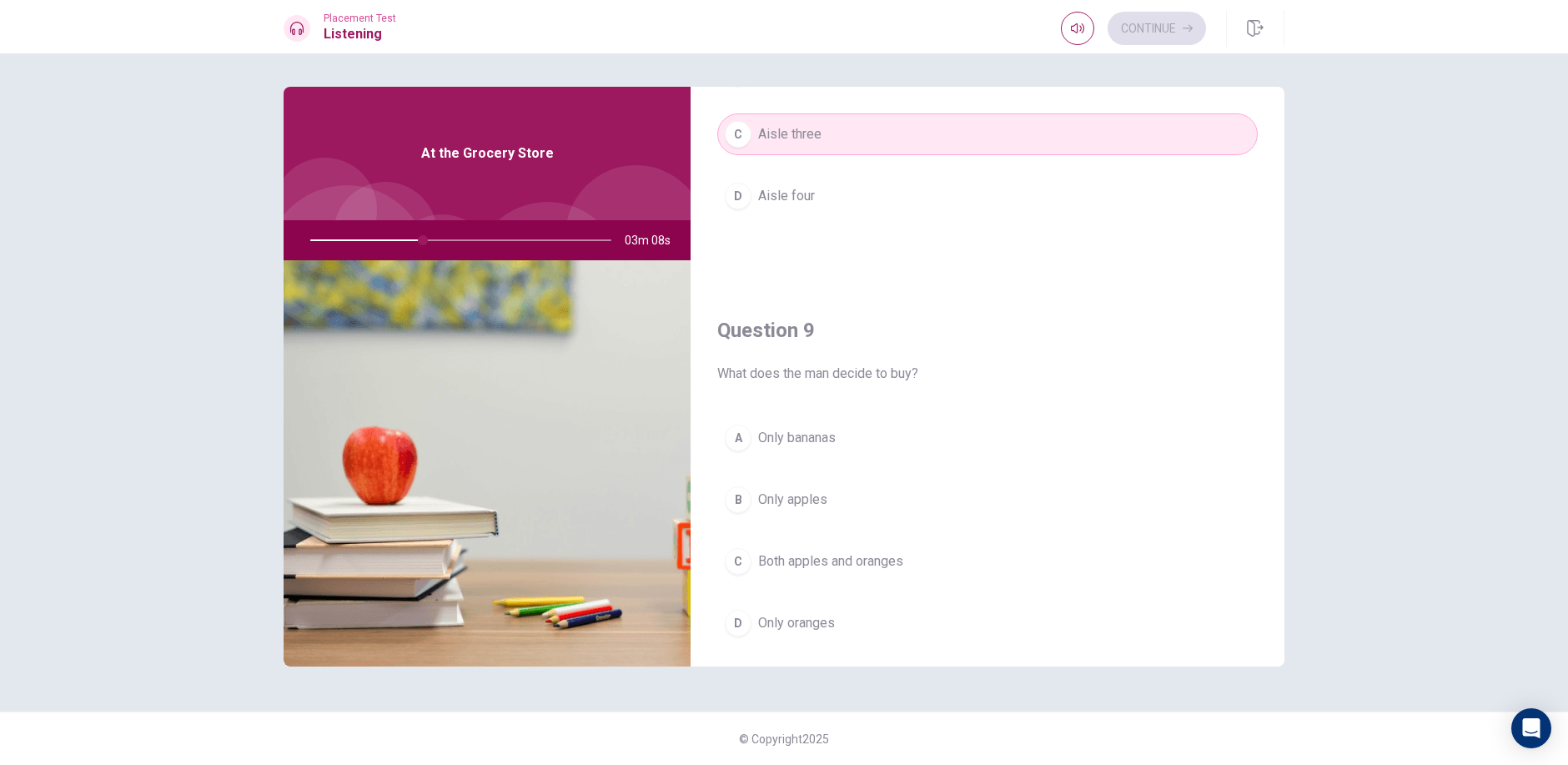
click at [812, 415] on div "Question 9 What does the man decide to buy? A Only bananas B Only apples C Both…" at bounding box center [987, 497] width 593 height 427
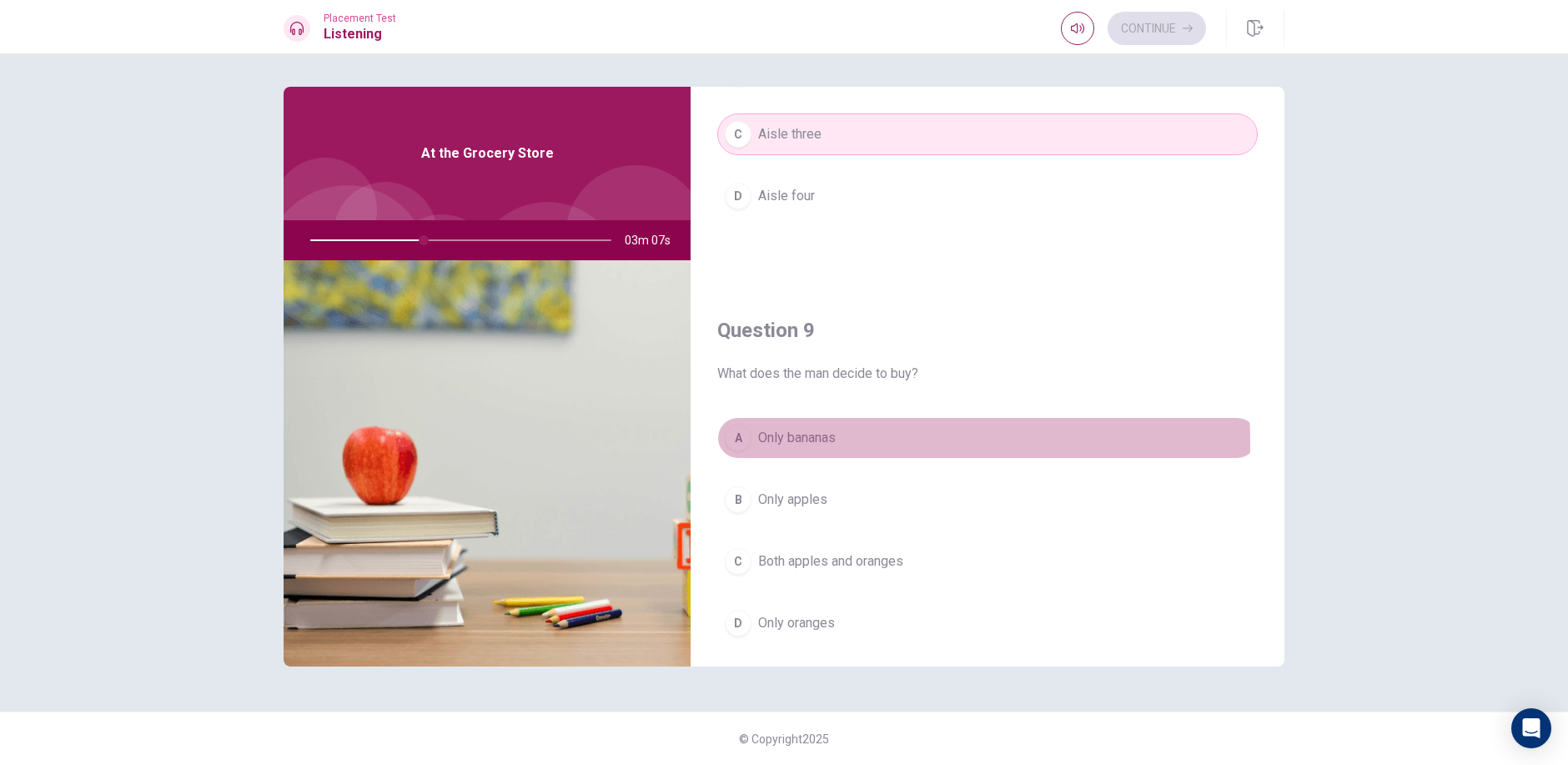
click at [781, 442] on span "Only bananas" at bounding box center [796, 437] width 77 height 20
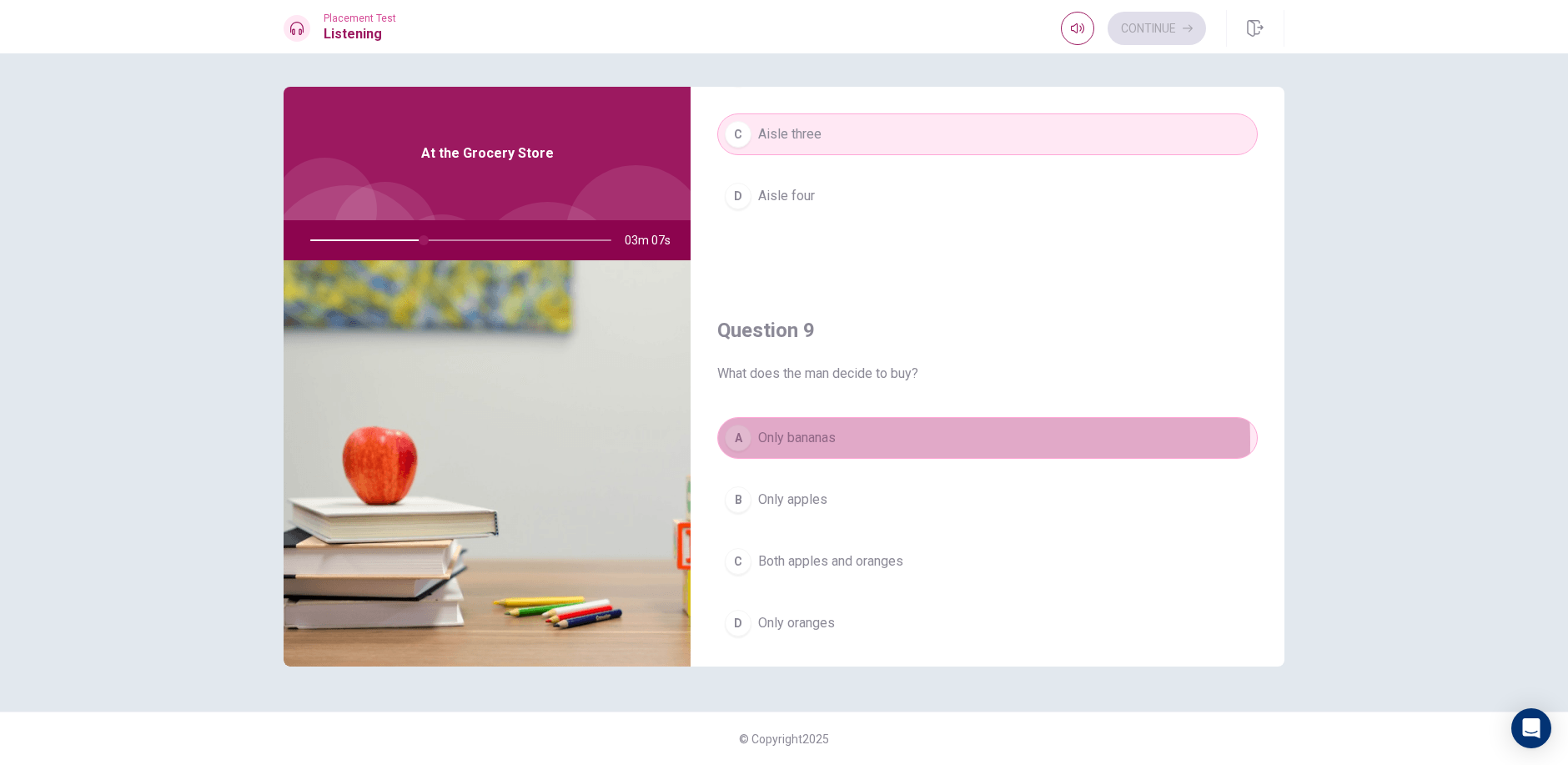
click at [781, 442] on span "Only bananas" at bounding box center [796, 437] width 77 height 20
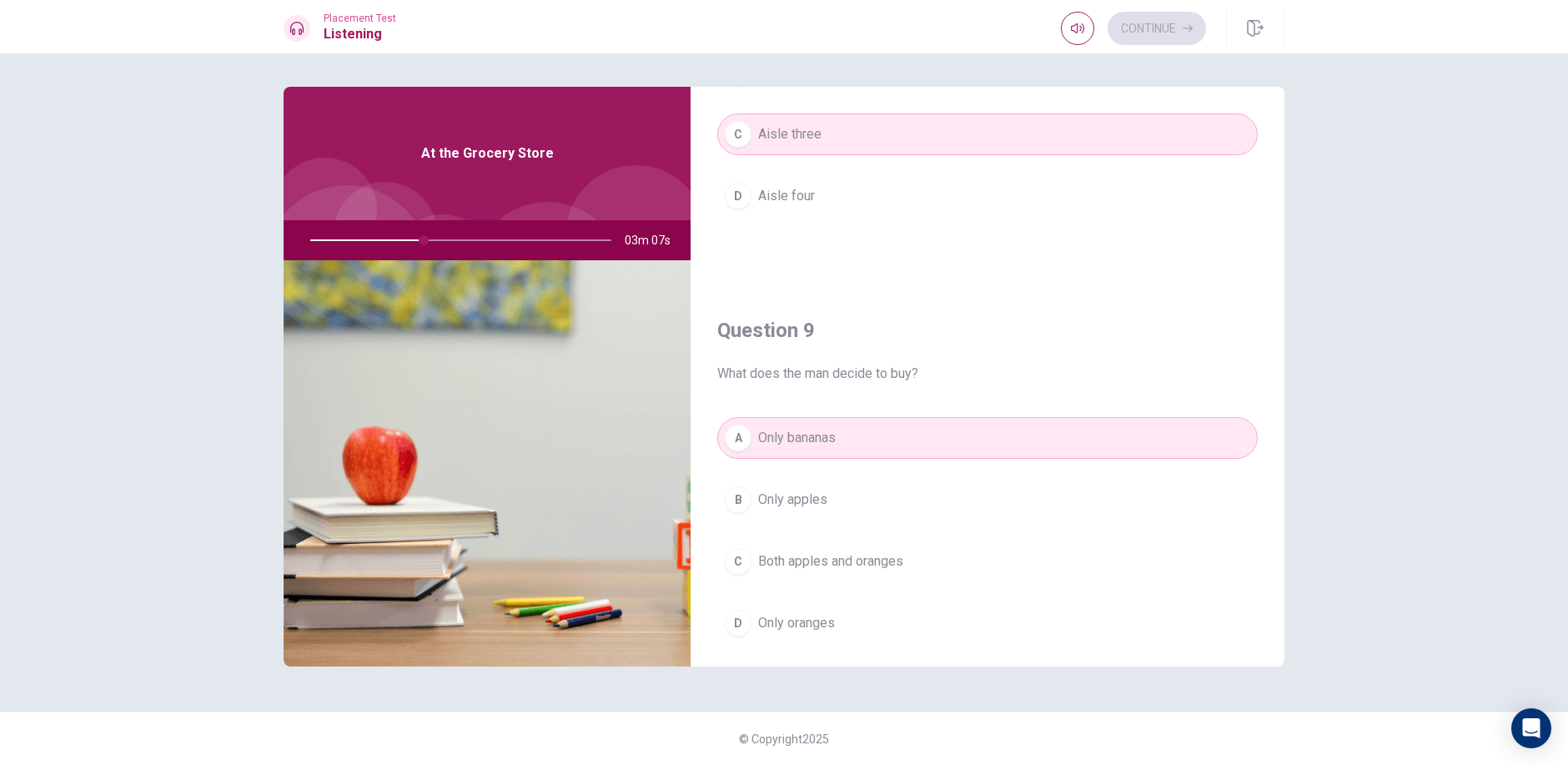
click at [717, 426] on div "A Only bananas B Only apples C Both apples and oranges D Only oranges" at bounding box center [987, 546] width 540 height 260
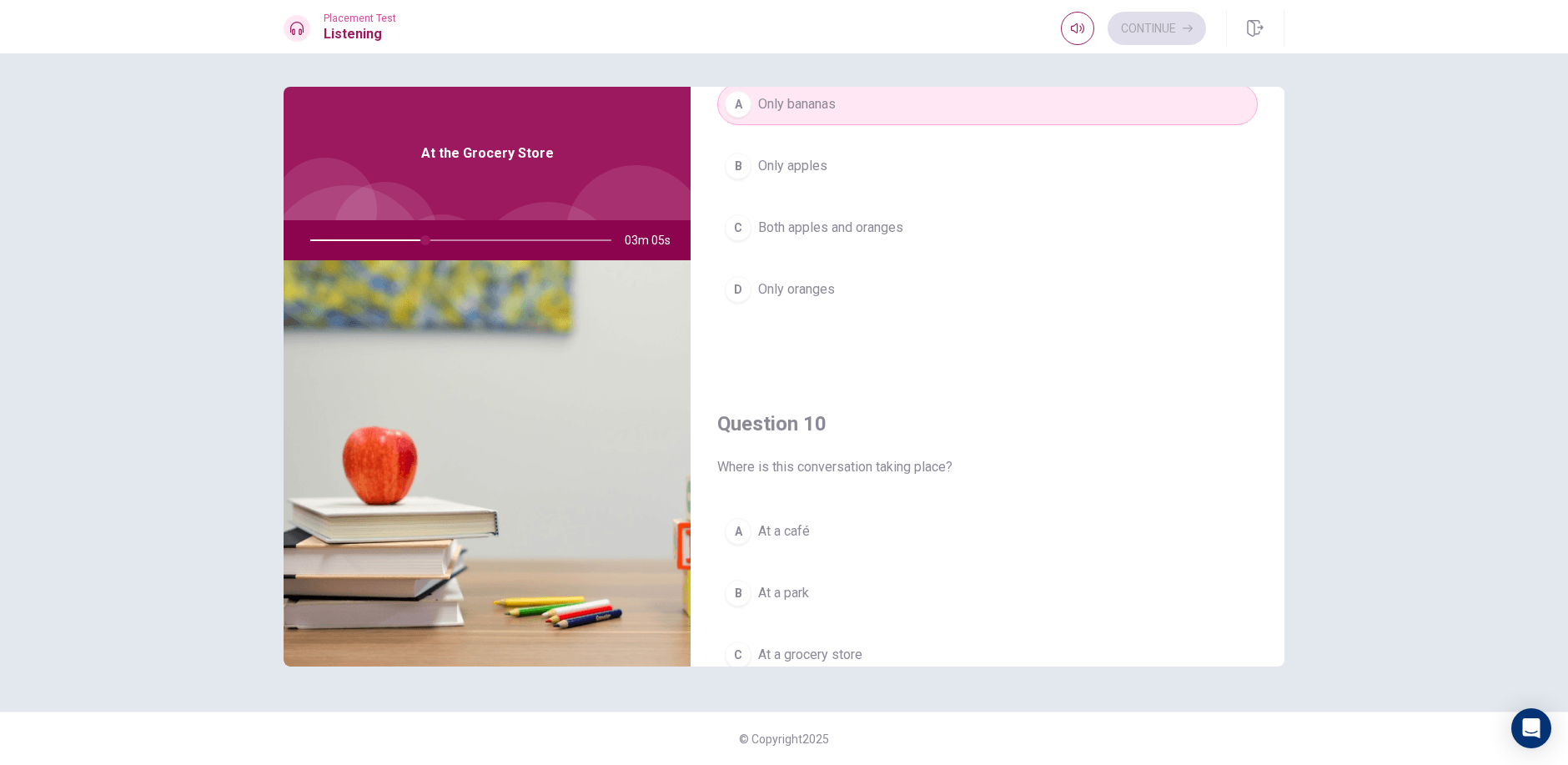
click at [741, 600] on div "B" at bounding box center [738, 593] width 27 height 27
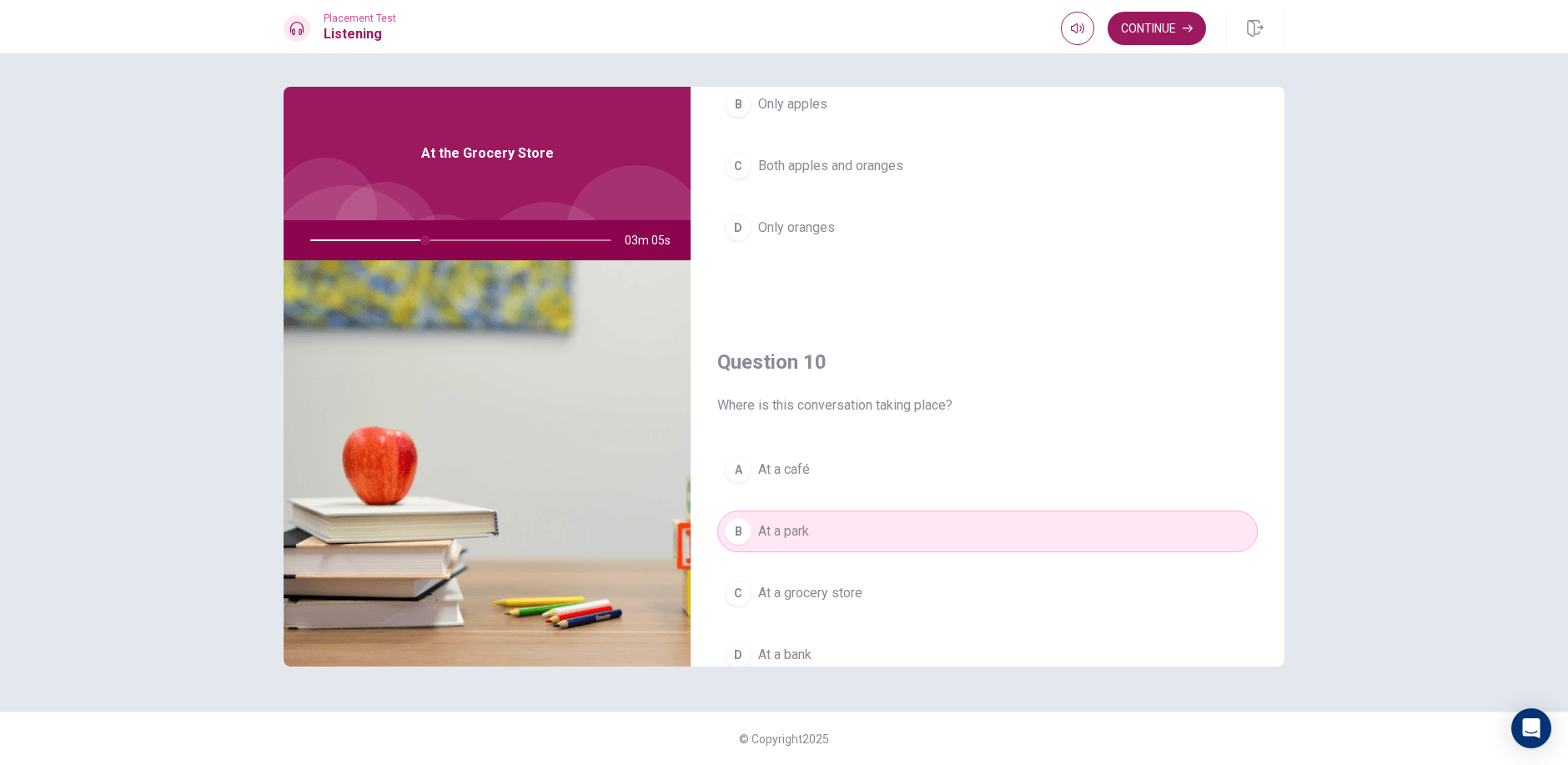
scroll to position [1555, 0]
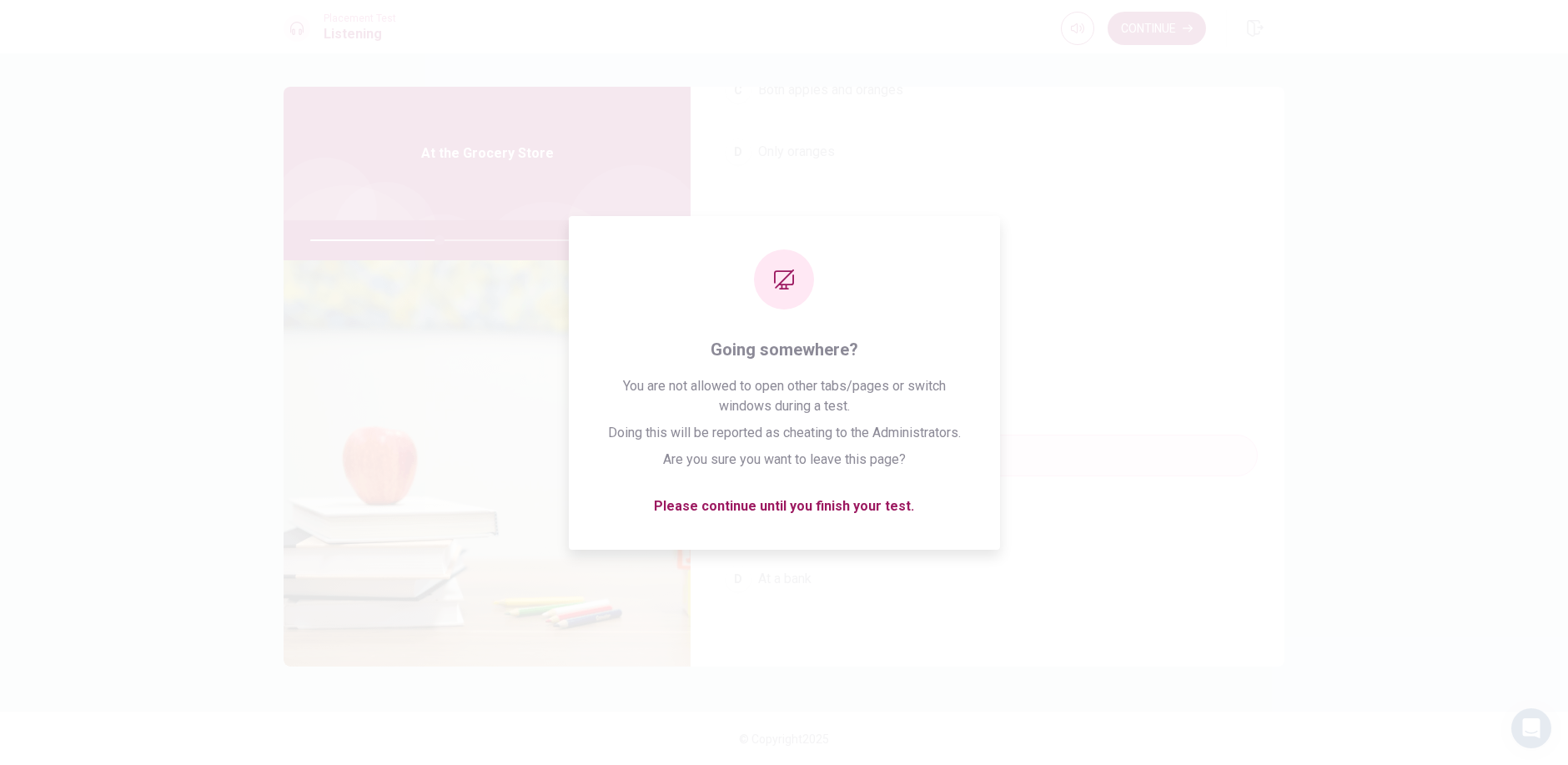
click at [1108, 193] on div "A Only bananas B Only apples C Both apples and oranges D Only oranges" at bounding box center [987, 76] width 540 height 260
click at [1407, 323] on div "Question 6 Where are the oranges located? A In a different aisle B At the entra…" at bounding box center [784, 409] width 1568 height 712
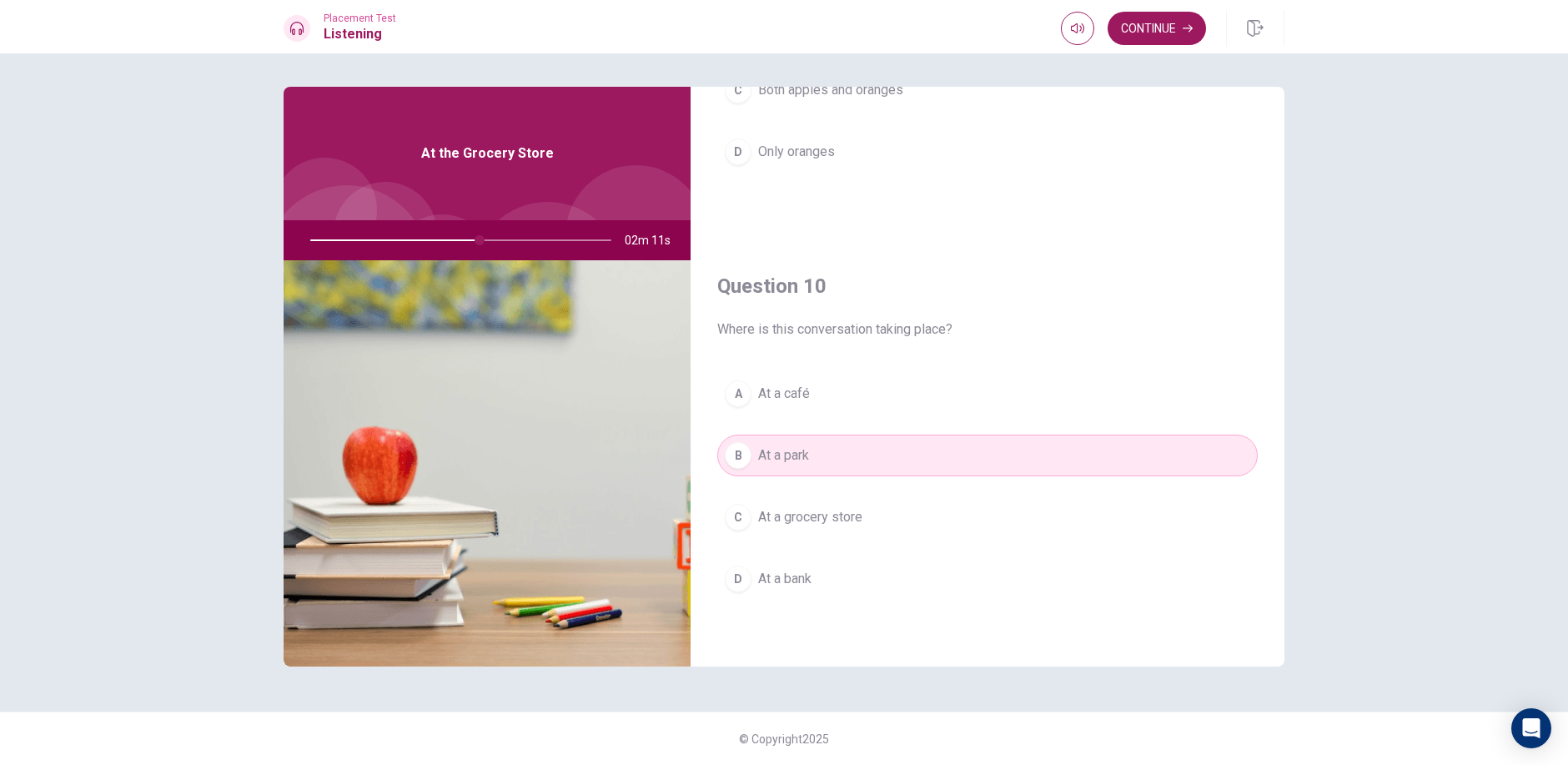
click at [1149, 339] on span "Where is this conversation taking place?" at bounding box center [987, 329] width 540 height 20
click at [786, 453] on span "At a park" at bounding box center [783, 455] width 51 height 20
click at [1143, 34] on button "Continue" at bounding box center [1156, 28] width 99 height 34
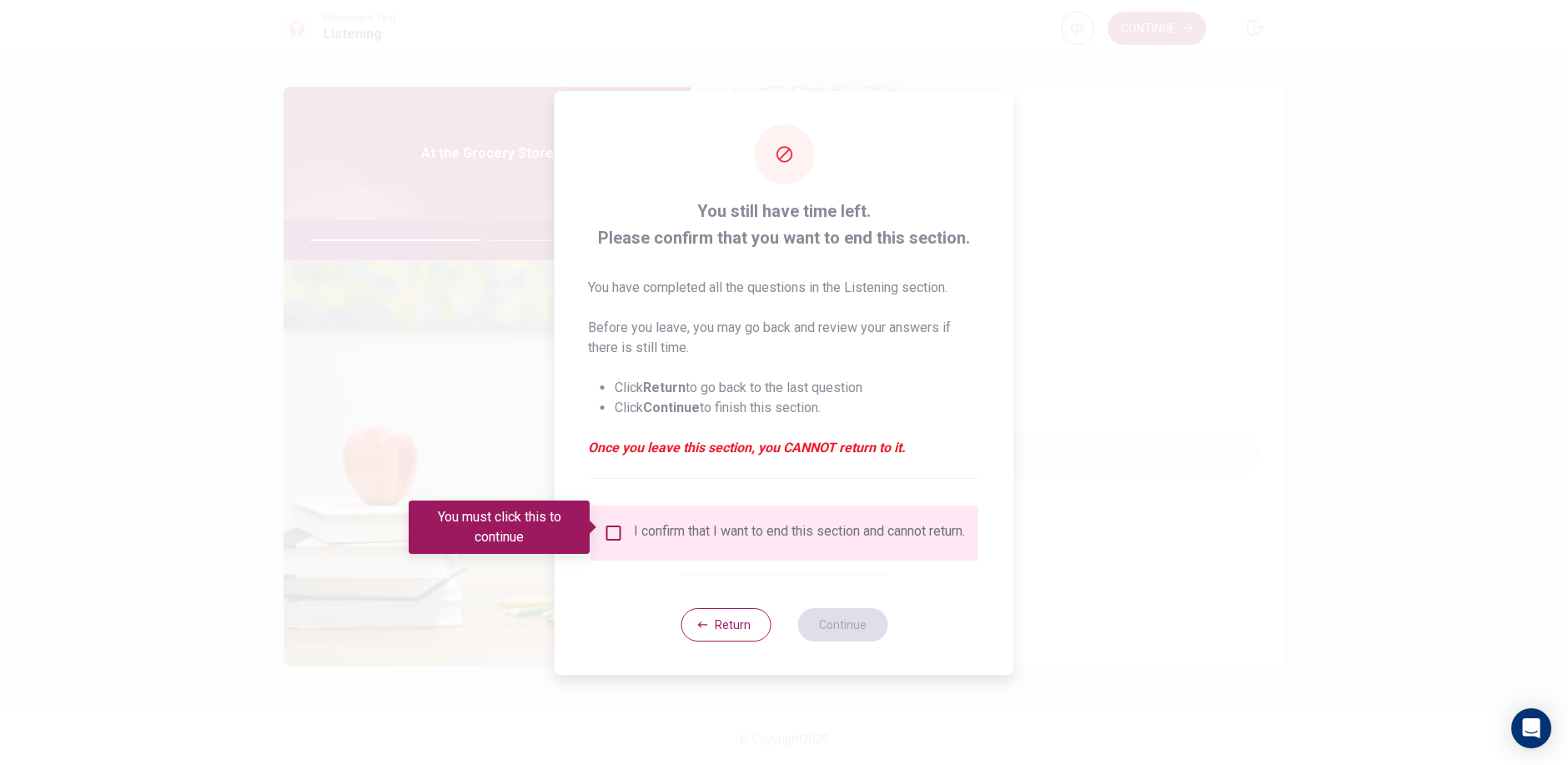
click at [593, 537] on div "You must click this to continue" at bounding box center [505, 527] width 193 height 53
click at [602, 514] on div "I confirm that I want to end this section and cannot return." at bounding box center [784, 533] width 387 height 55
click at [614, 529] on input "You must click this to continue" at bounding box center [614, 532] width 20 height 20
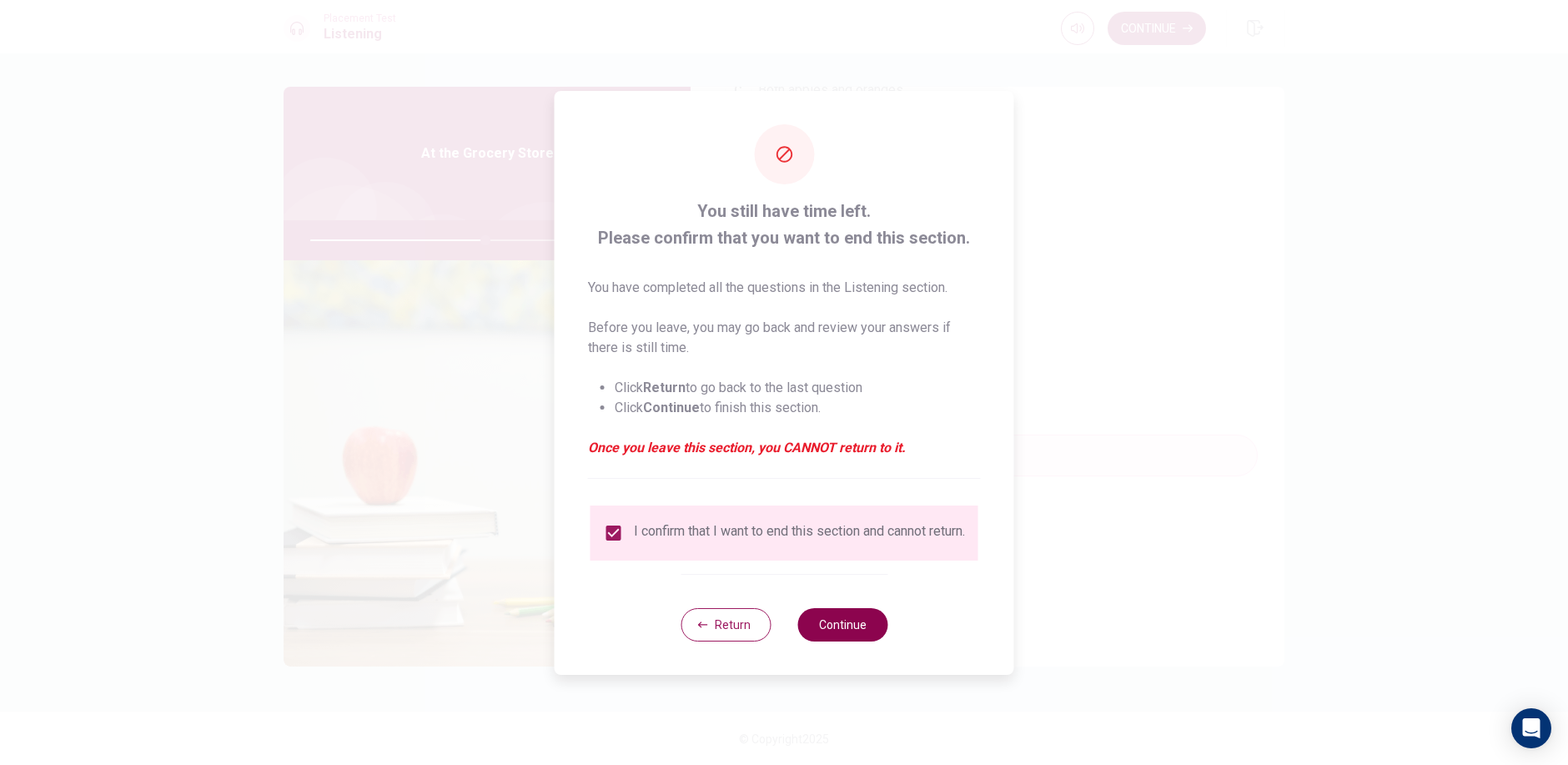
click at [812, 614] on div "Return Continue" at bounding box center [784, 625] width 207 height 101
click at [812, 617] on button "Continue" at bounding box center [841, 625] width 90 height 34
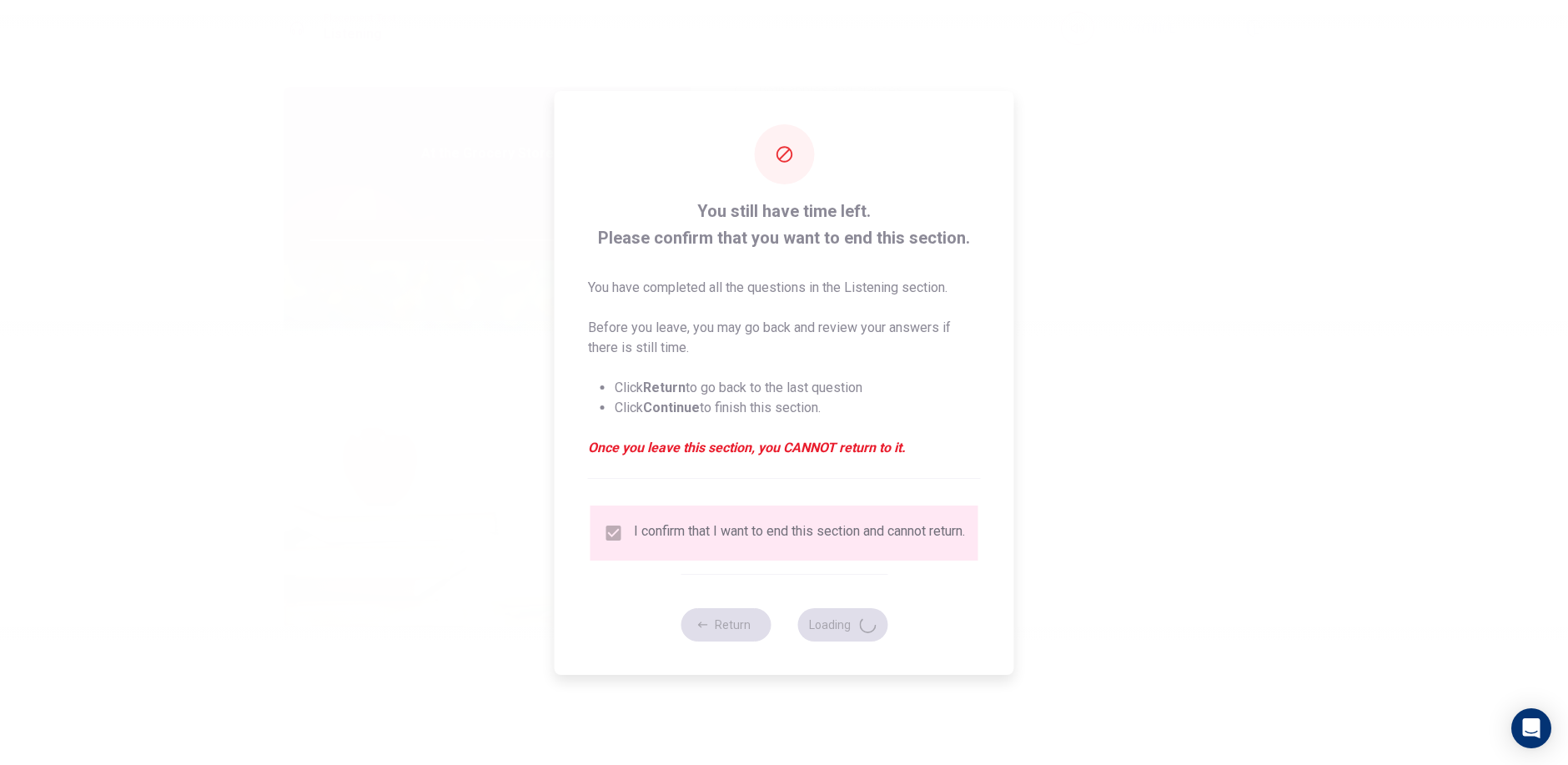
type input "60"
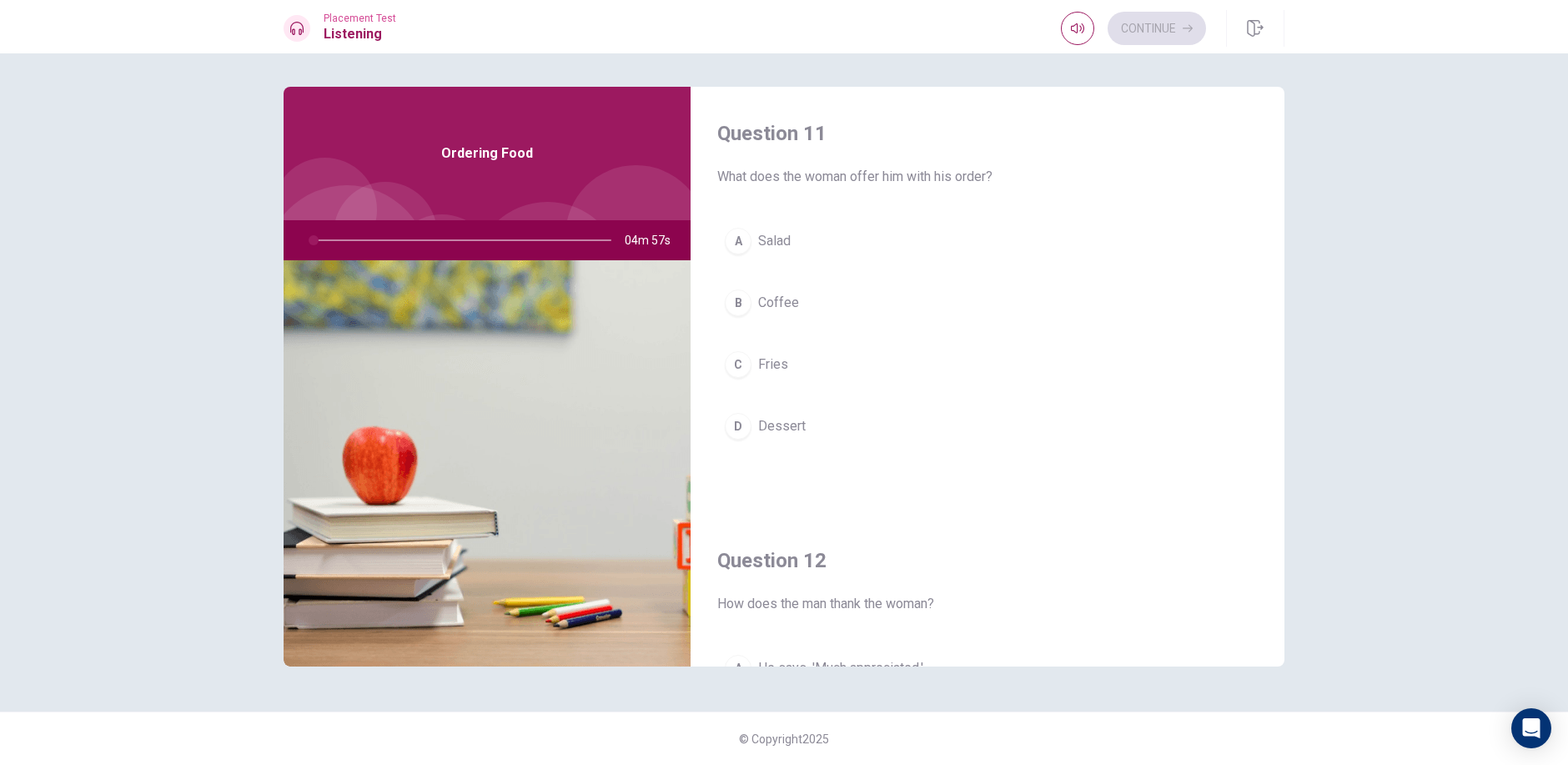
click at [1511, 548] on div "Question 11 What does the woman offer him with his order? A Salad B Coffee C Fr…" at bounding box center [784, 409] width 1568 height 712
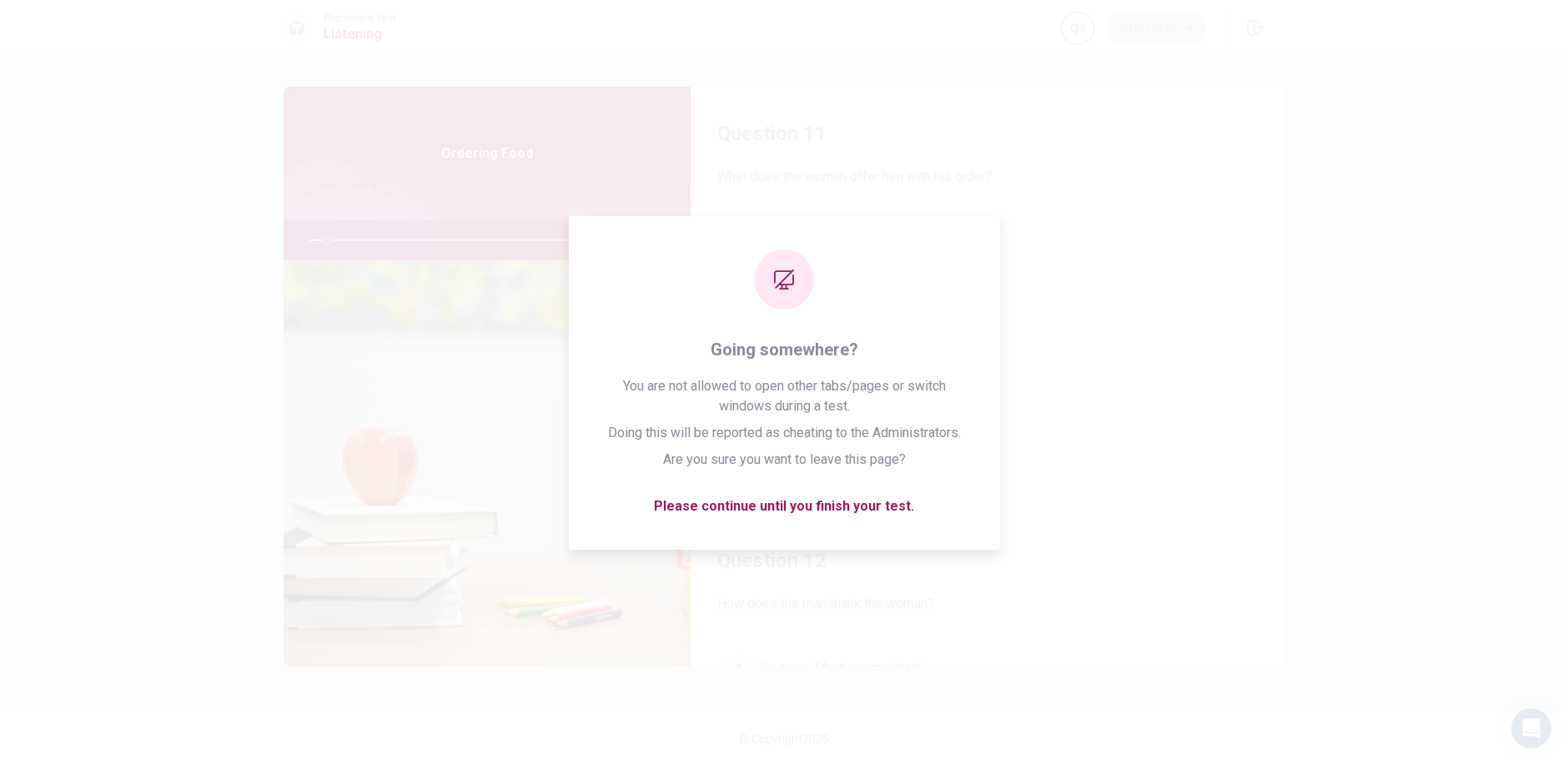
scroll to position [507, 0]
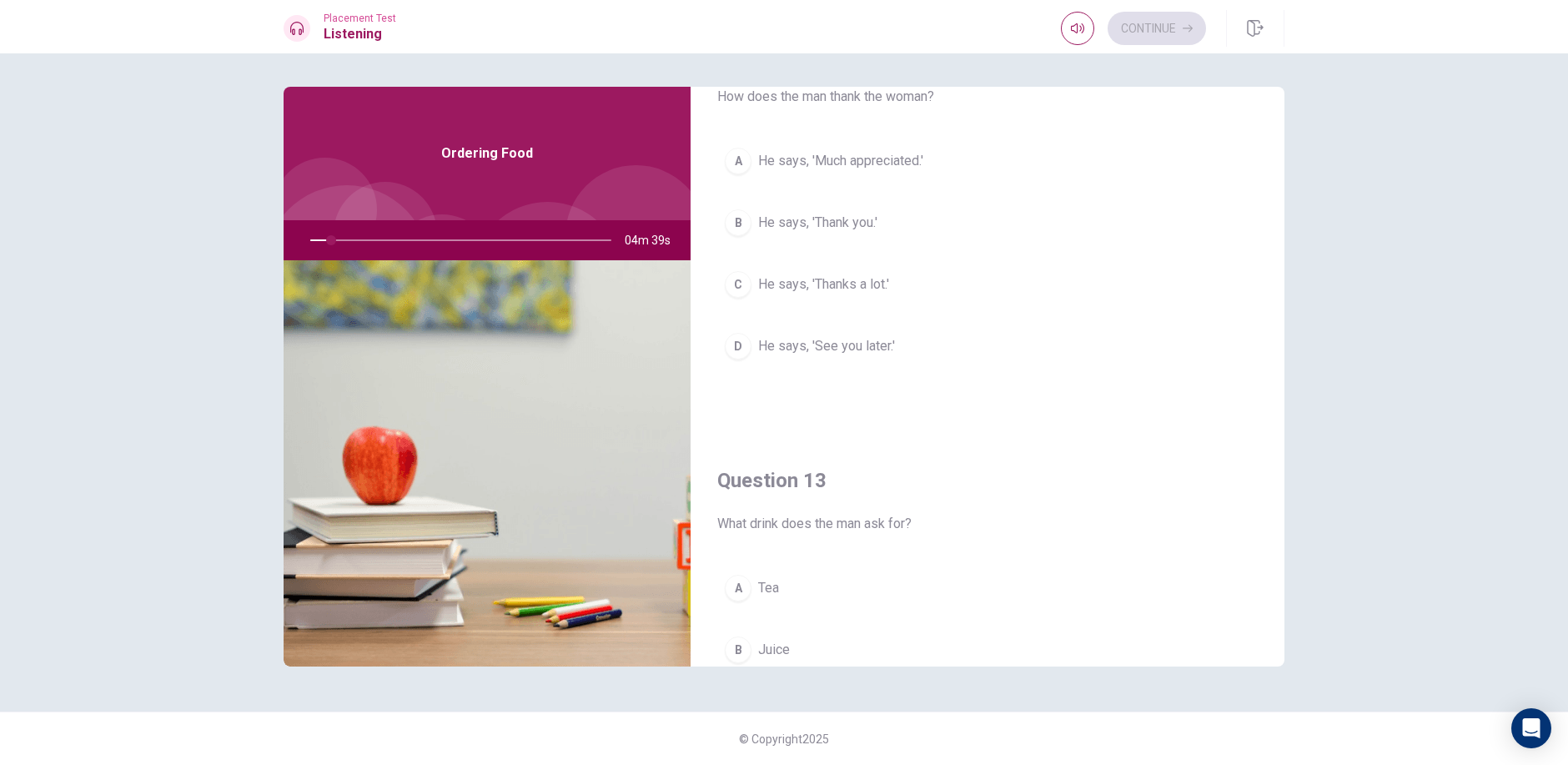
click at [774, 279] on span "He says, 'Thanks a lot.'" at bounding box center [823, 284] width 131 height 20
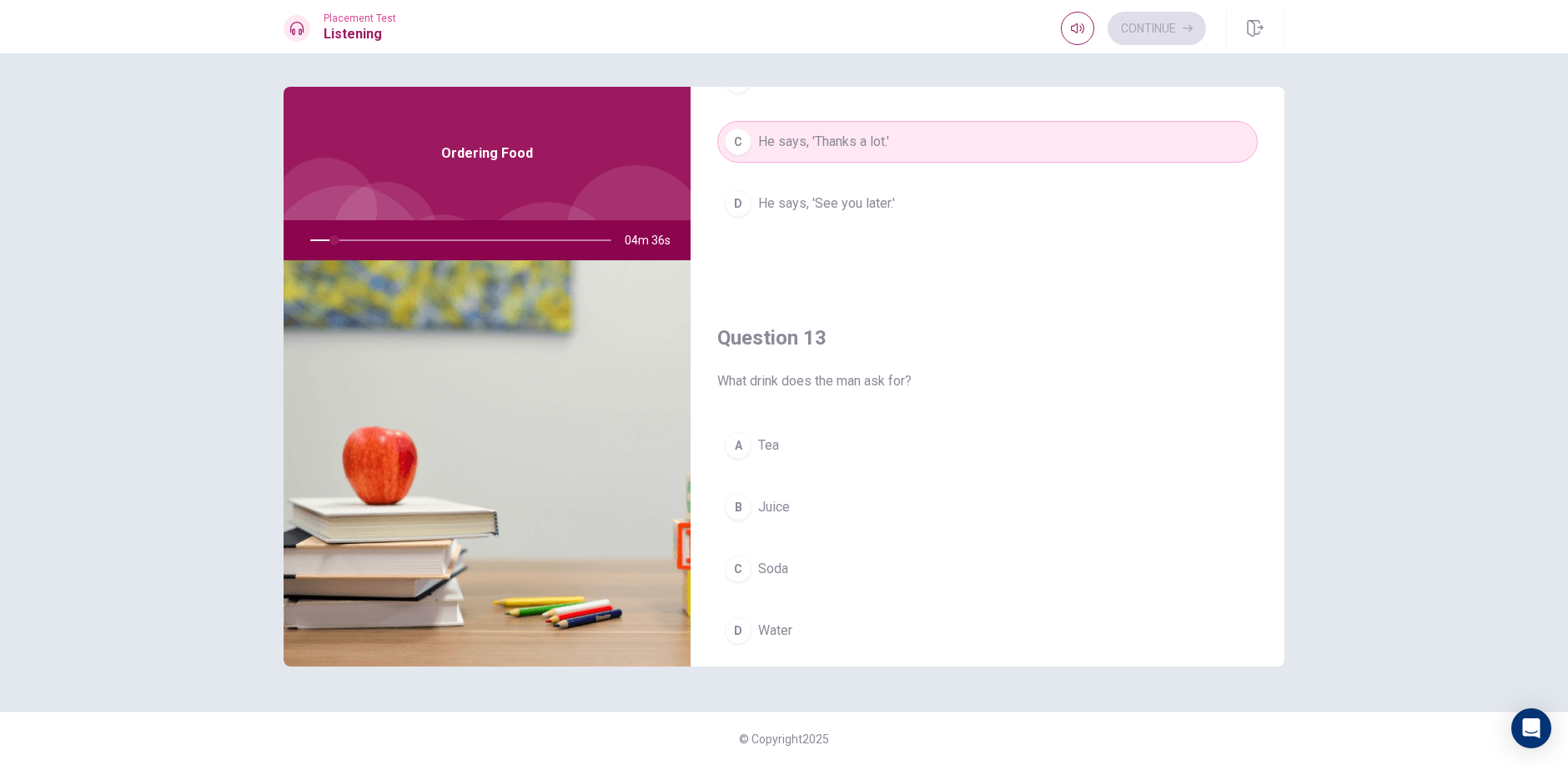
scroll to position [673, 0]
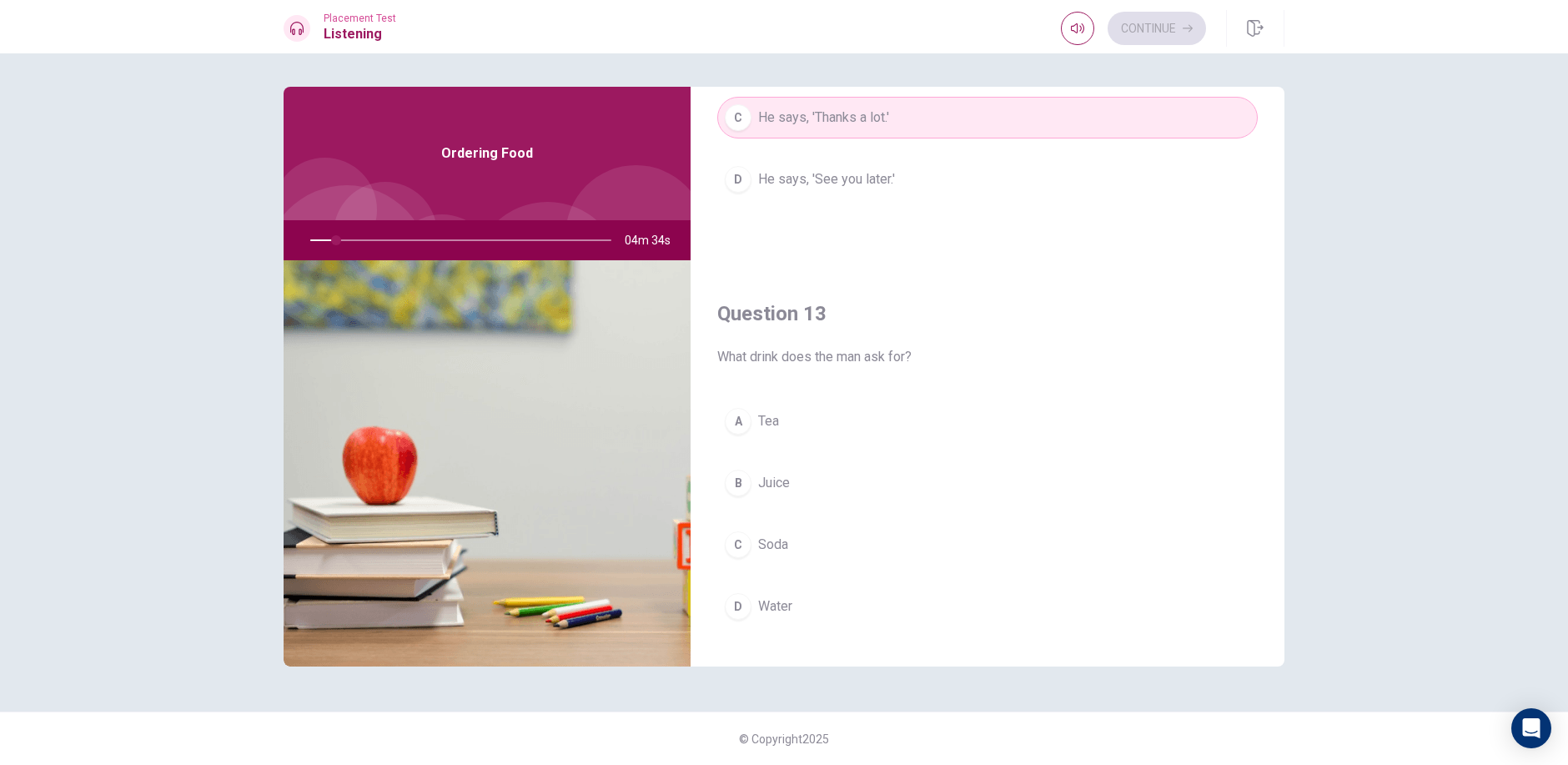
click at [824, 445] on div "A Tea B Juice C Soda D Water" at bounding box center [987, 530] width 540 height 260
click at [766, 474] on span "Juice" at bounding box center [774, 482] width 32 height 20
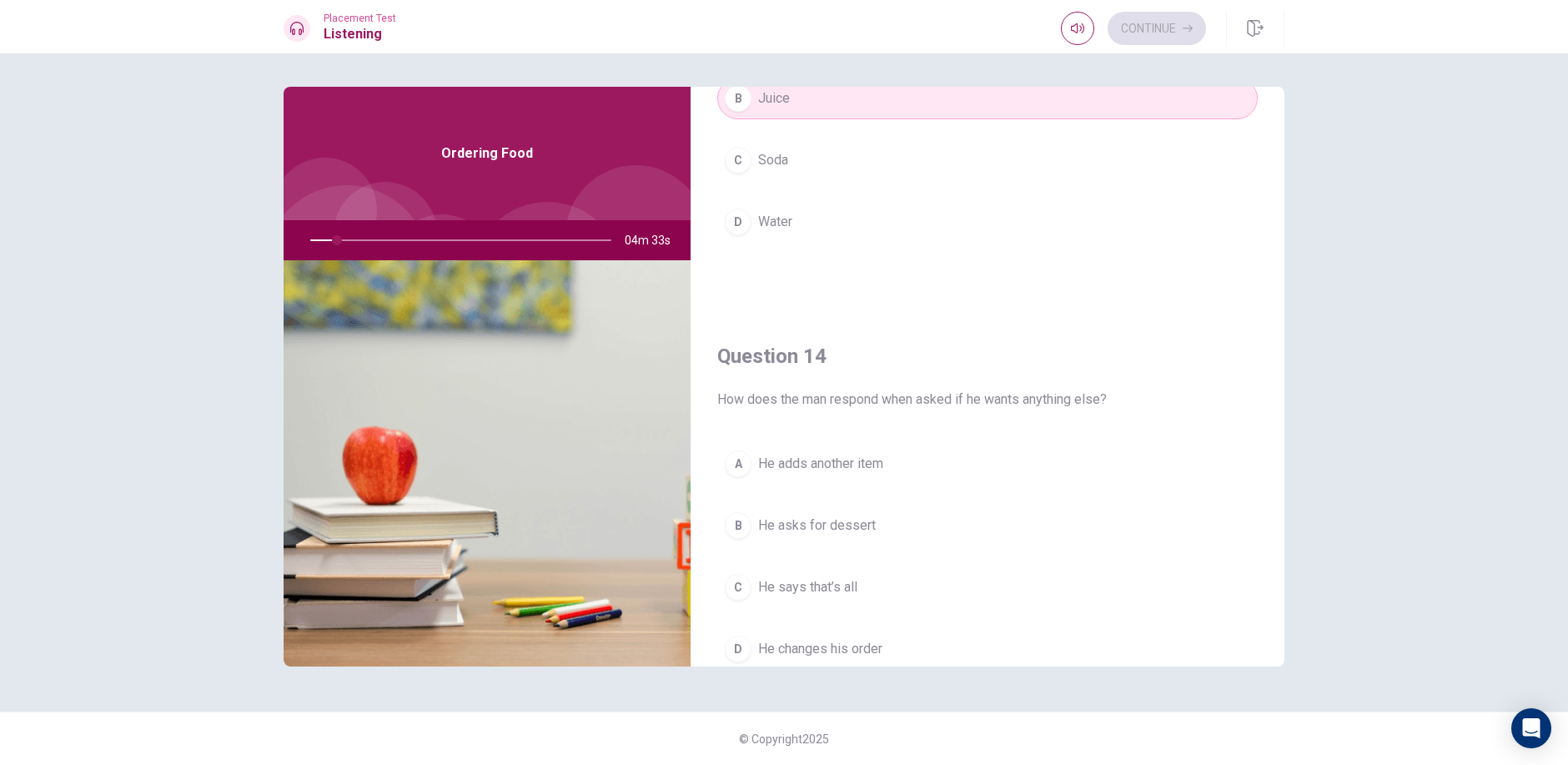
scroll to position [1091, 0]
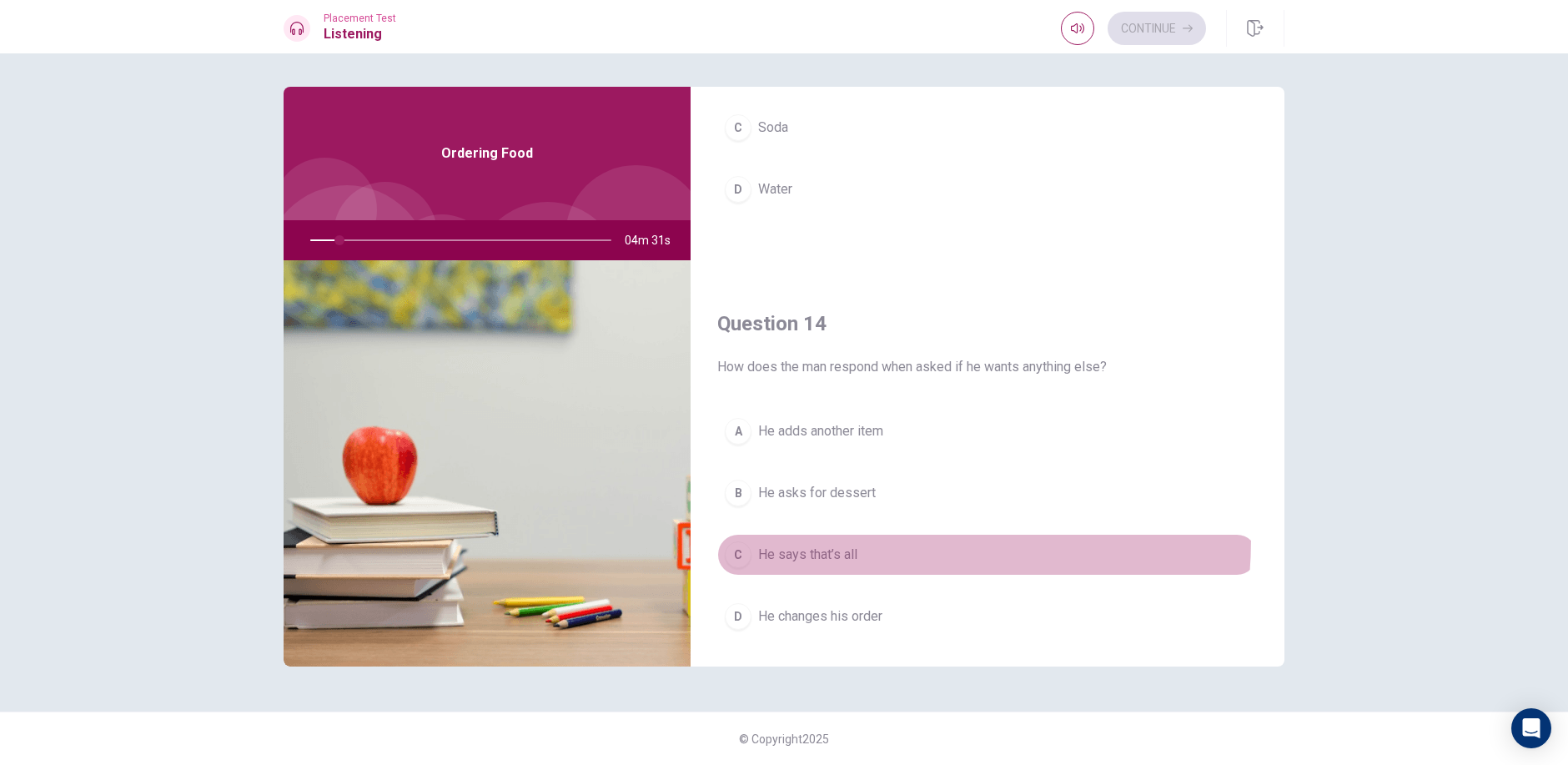
click at [792, 538] on button "C He says that’s all" at bounding box center [987, 554] width 540 height 42
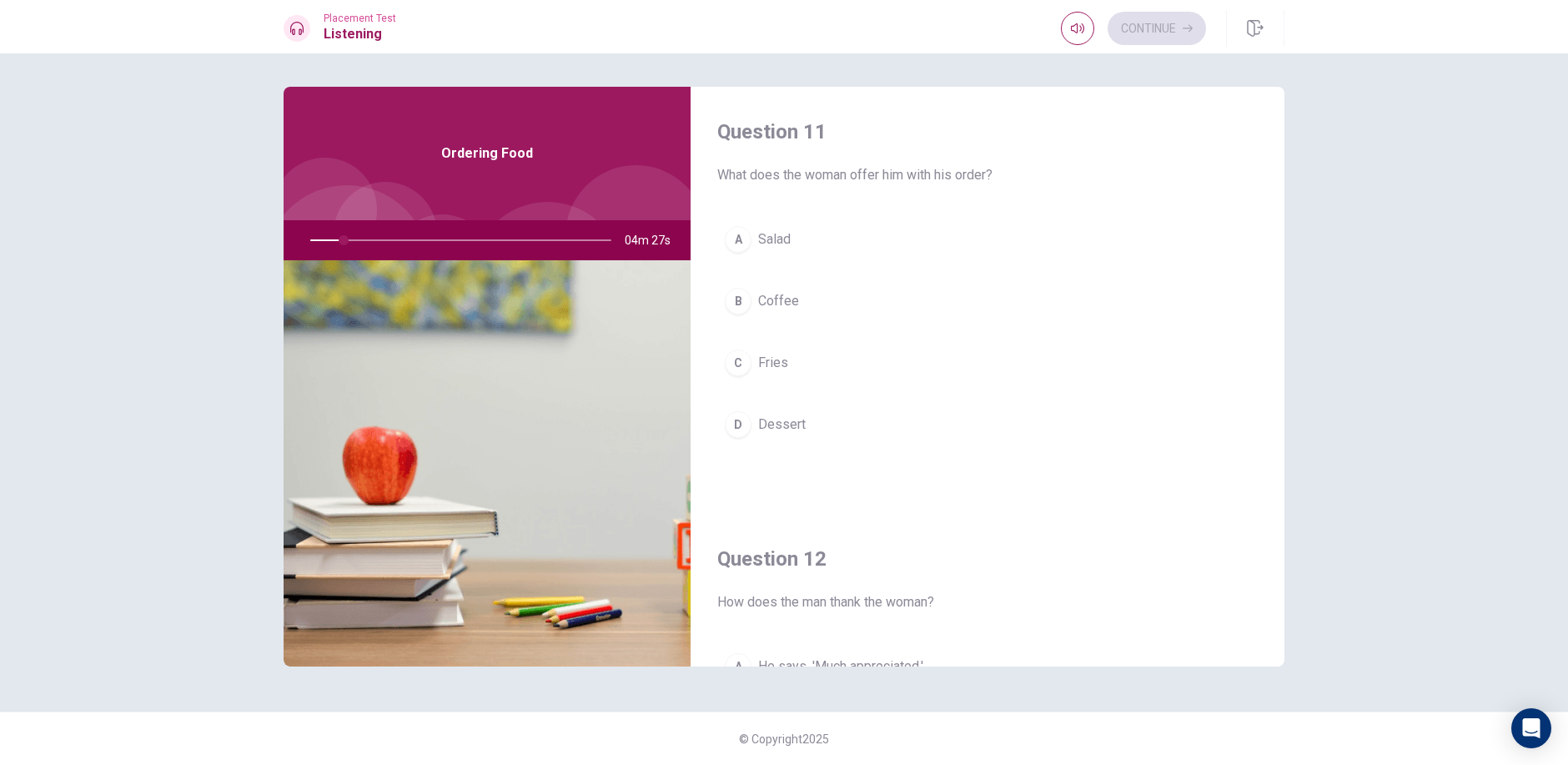
scroll to position [0, 0]
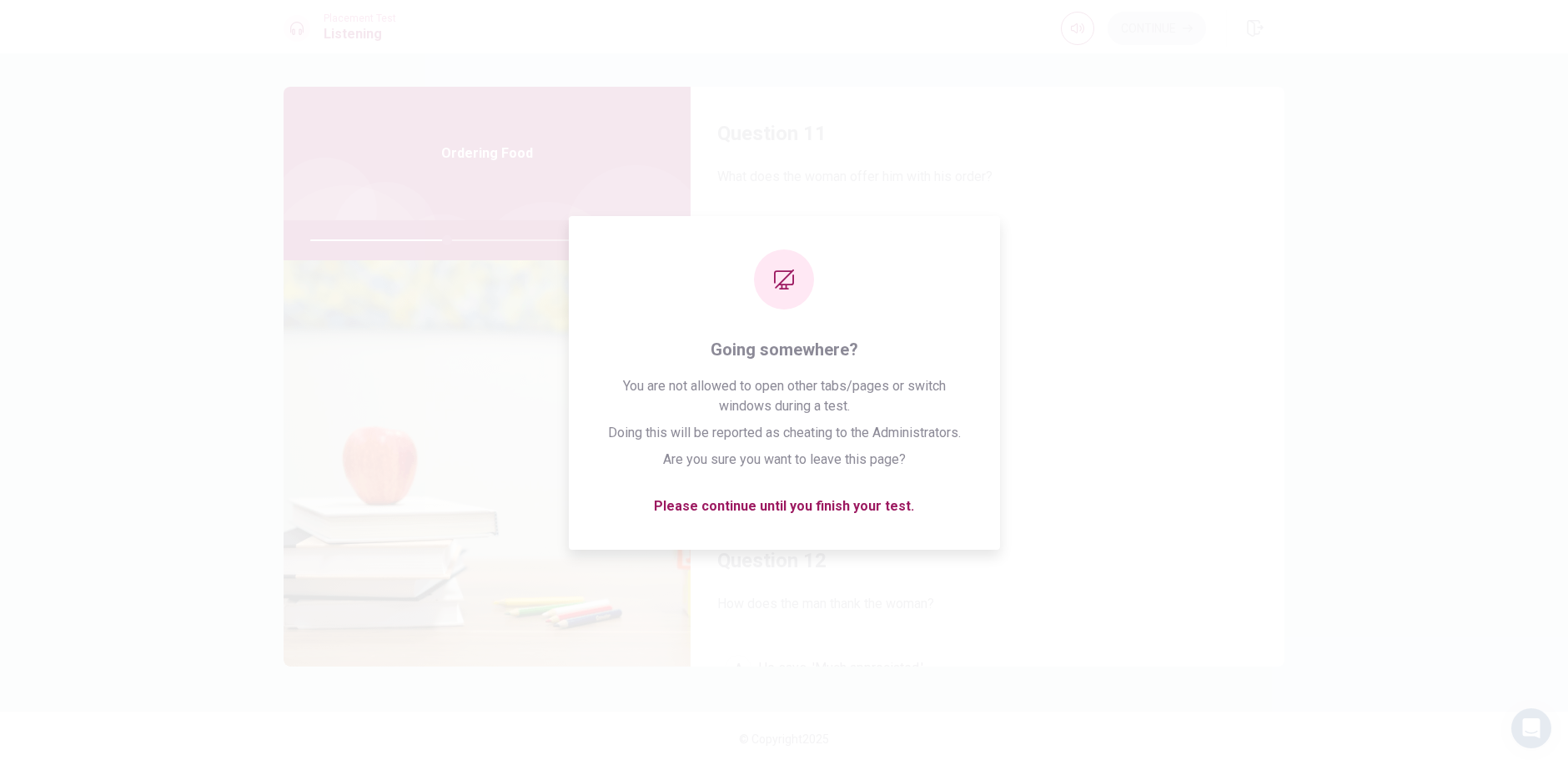
click at [1089, 275] on div "A Salad B Coffee C Fries D Dessert" at bounding box center [987, 350] width 540 height 260
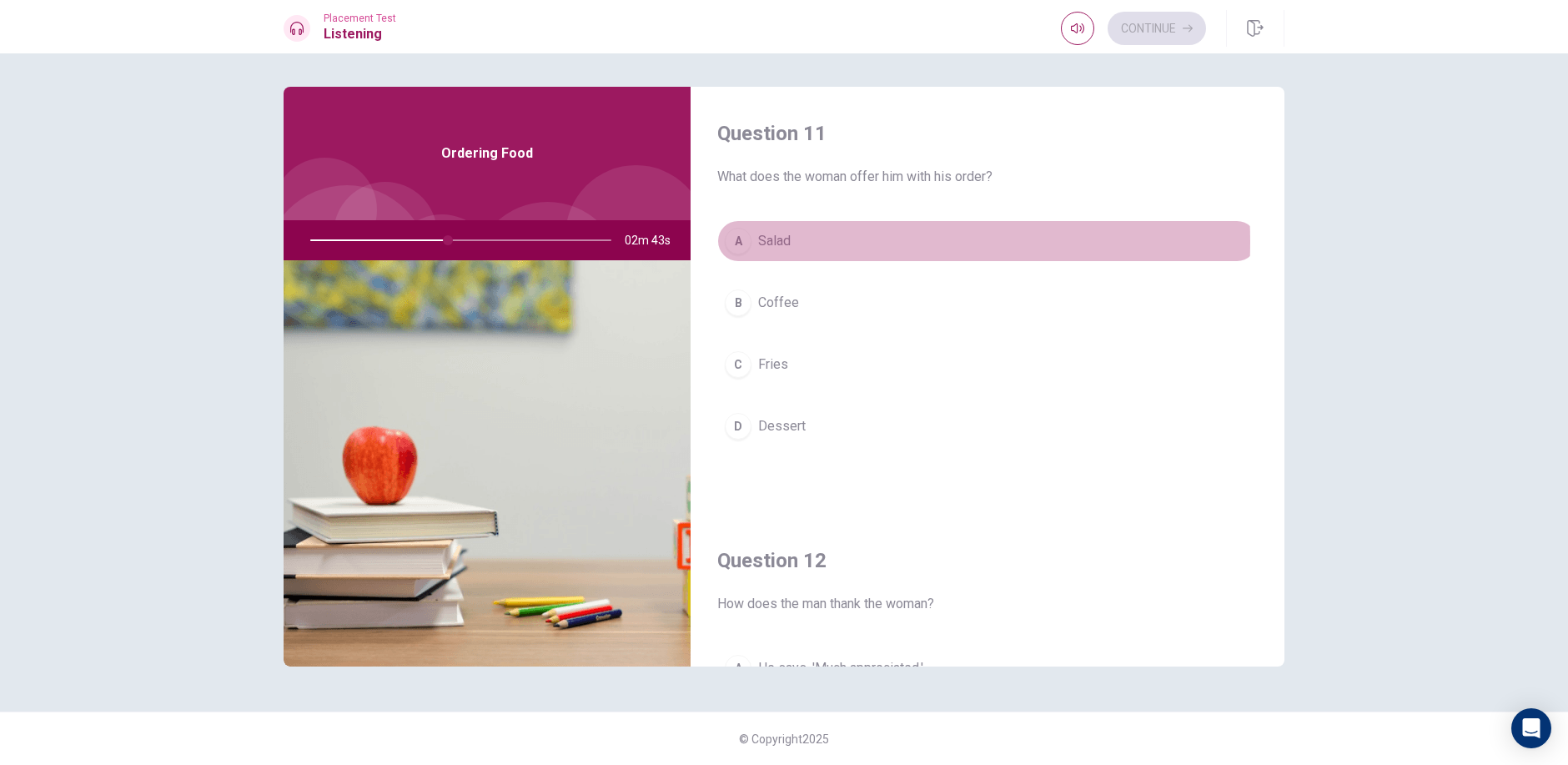
drag, startPoint x: 815, startPoint y: 242, endPoint x: 819, endPoint y: 264, distance: 22.4
click at [819, 264] on div "A Salad B Coffee C Fries D Dessert" at bounding box center [987, 350] width 540 height 260
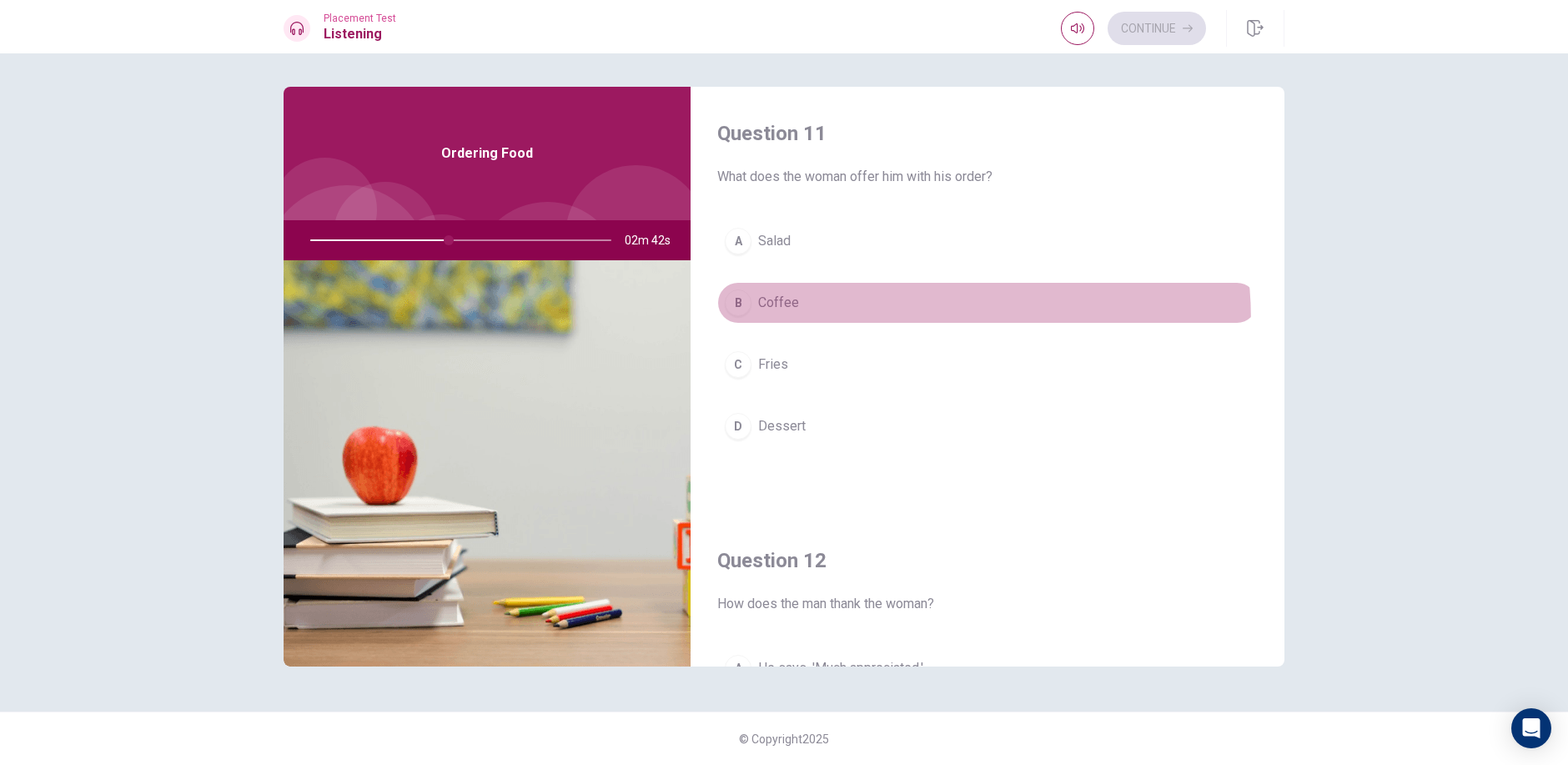
click at [797, 323] on button "B Coffee" at bounding box center [987, 302] width 540 height 42
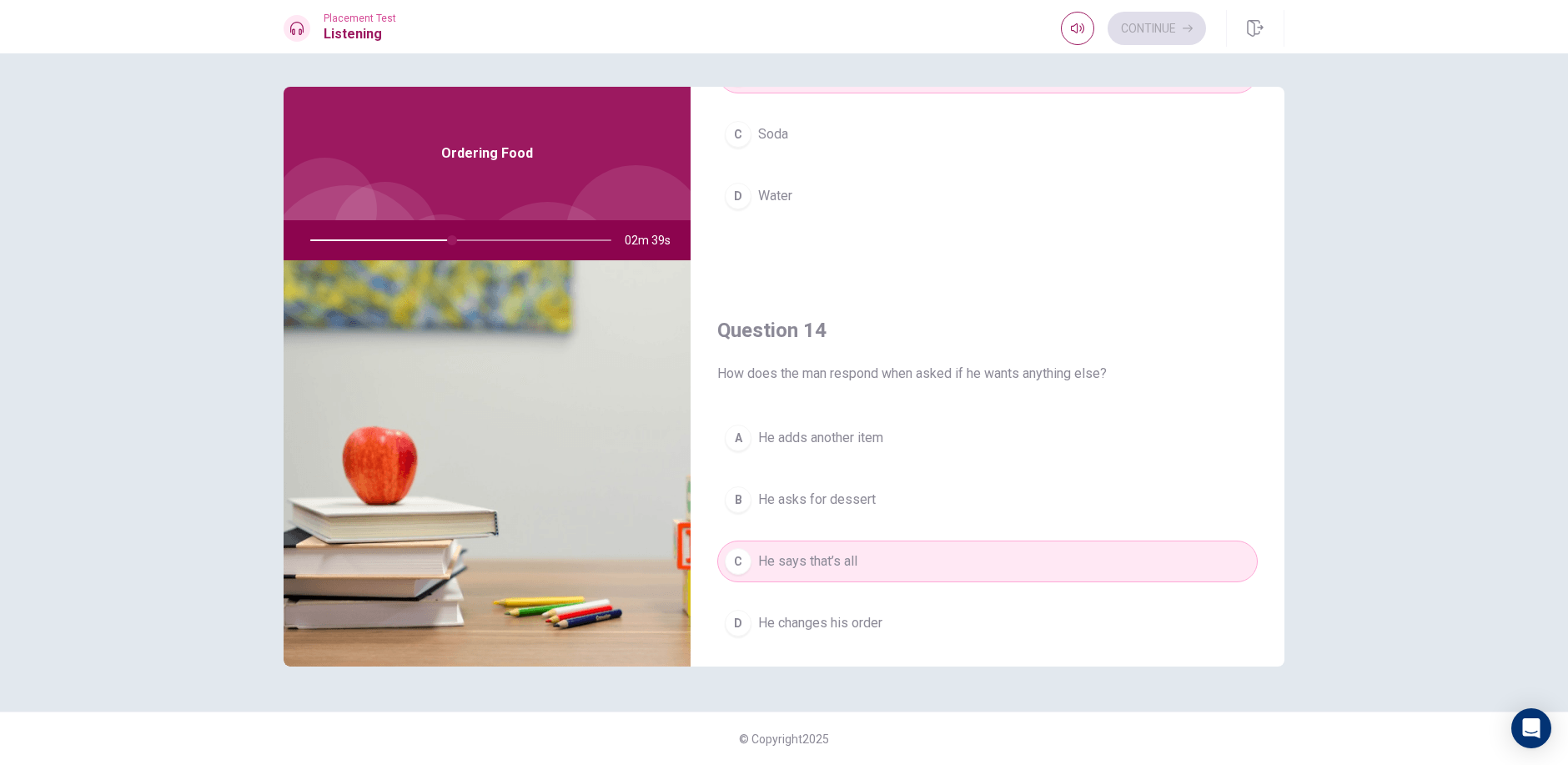
scroll to position [1555, 0]
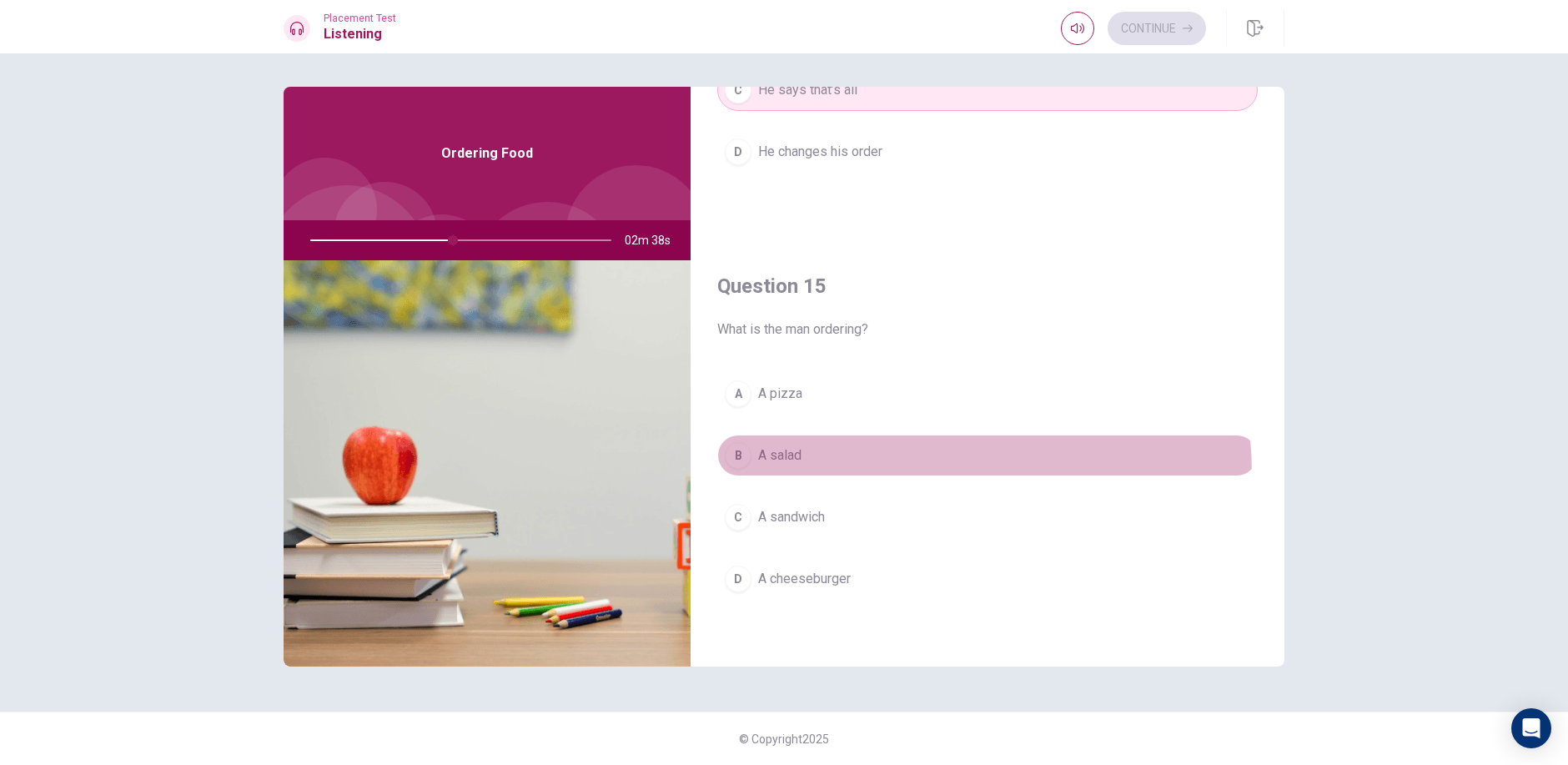
click at [865, 475] on button "B A salad" at bounding box center [987, 455] width 540 height 42
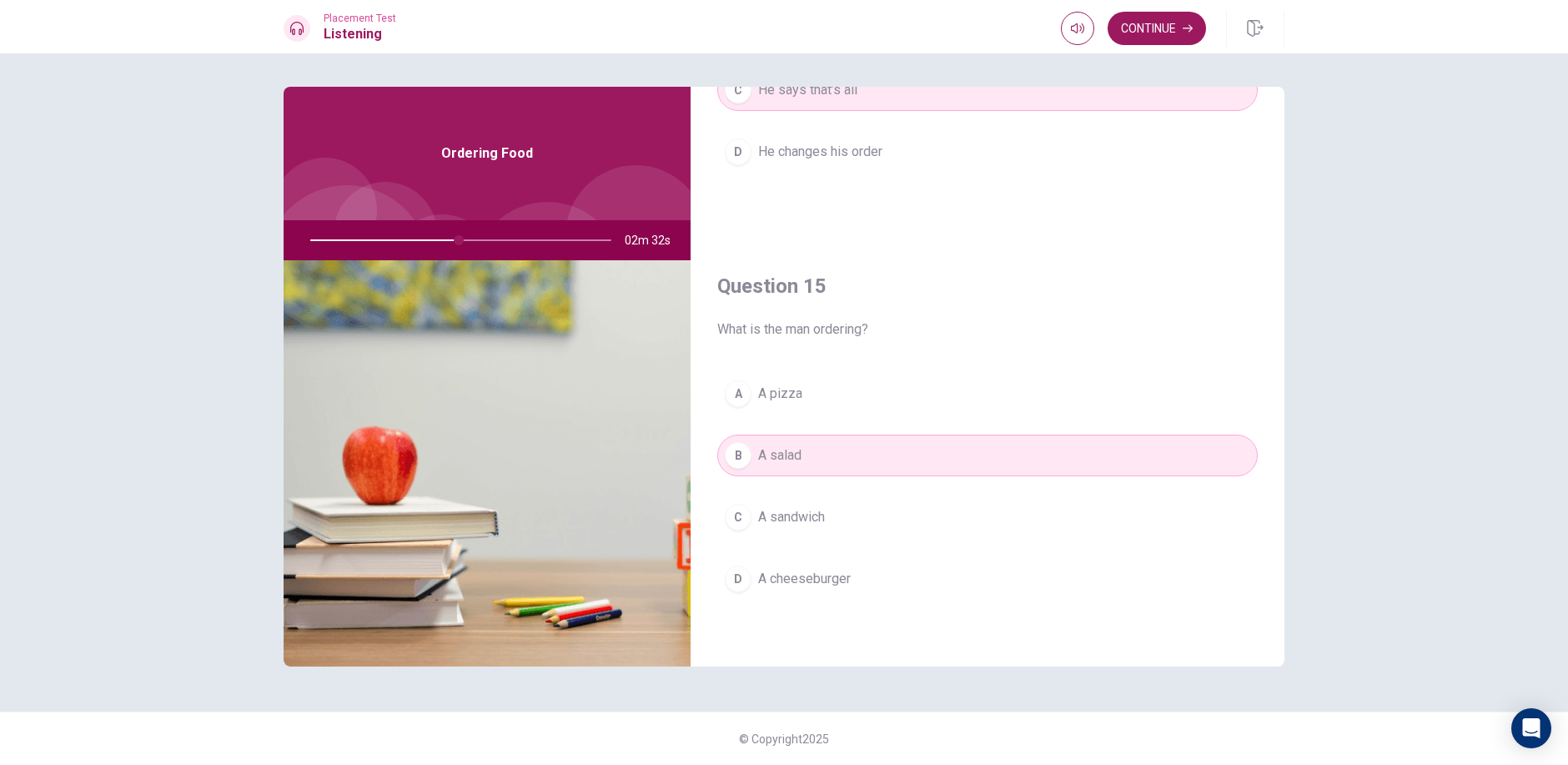
click at [1500, 140] on div "Question 11 What does the woman offer him with his order? A Salad B Coffee C Fr…" at bounding box center [784, 409] width 1568 height 712
click at [1198, 319] on span "What is the man ordering?" at bounding box center [987, 329] width 540 height 20
click at [1187, 20] on button "Continue" at bounding box center [1156, 28] width 99 height 34
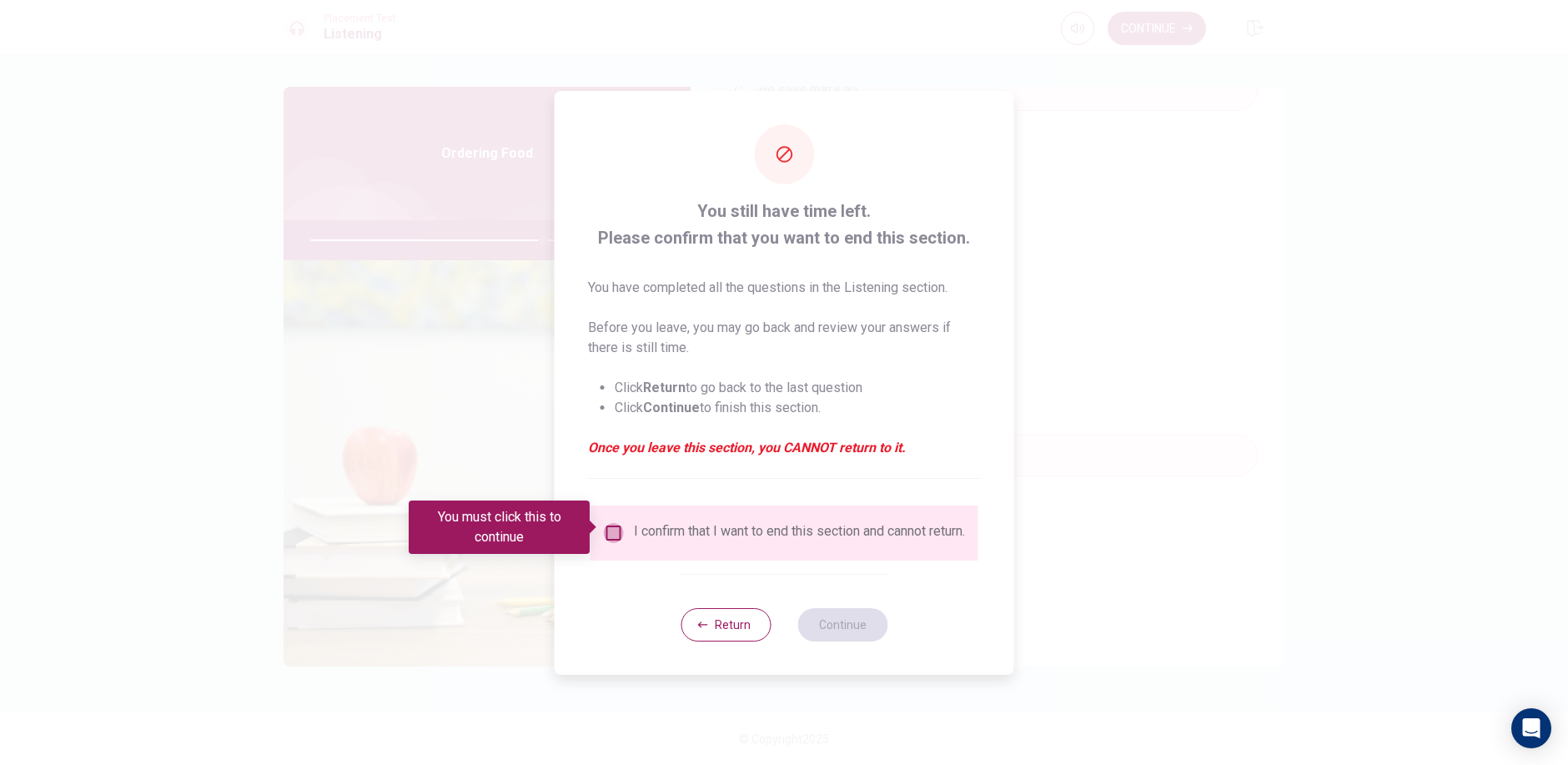
click at [616, 528] on input "You must click this to continue" at bounding box center [614, 532] width 20 height 20
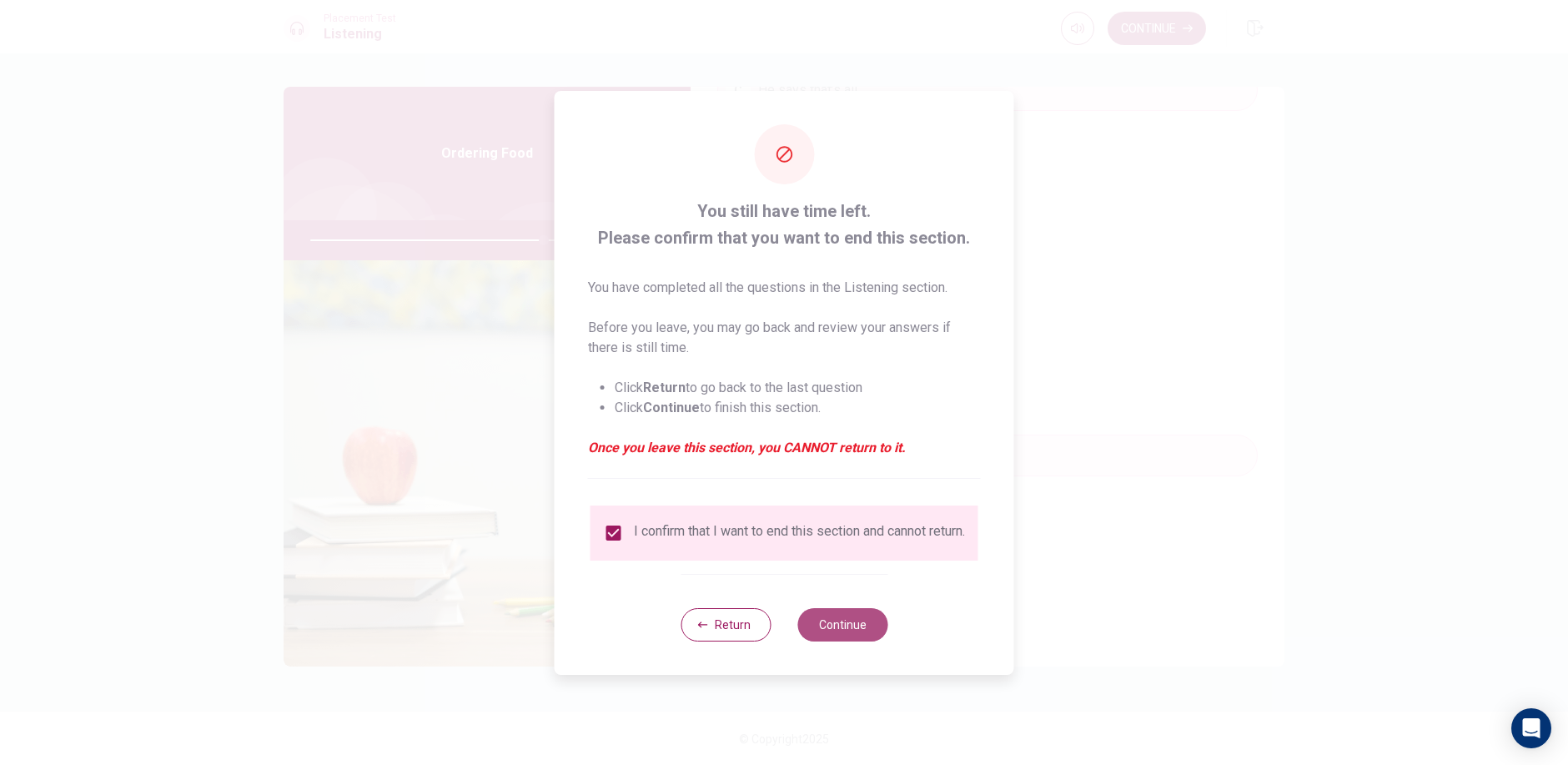
click at [800, 634] on button "Continue" at bounding box center [841, 625] width 90 height 34
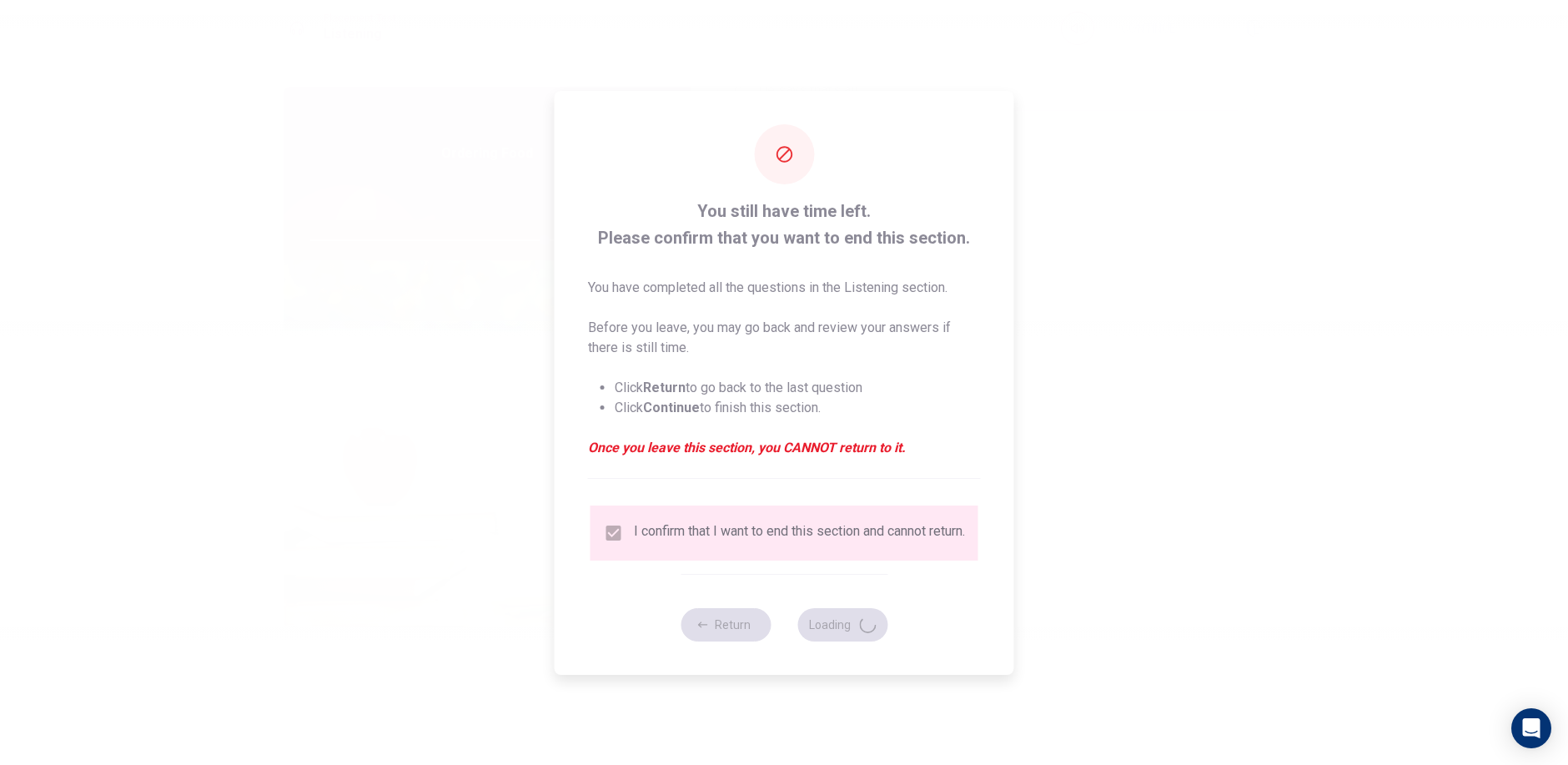
type input "78"
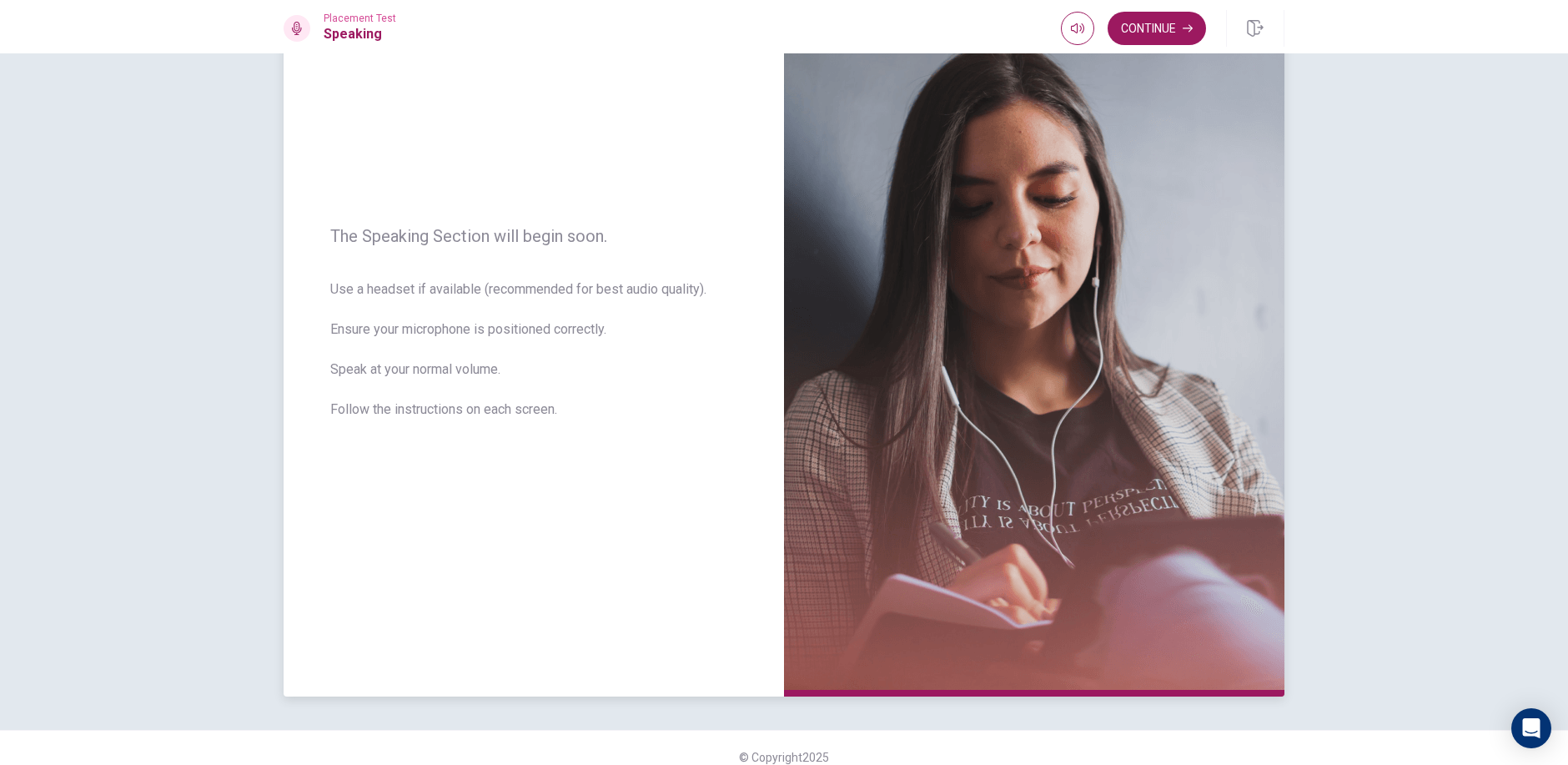
scroll to position [136, 0]
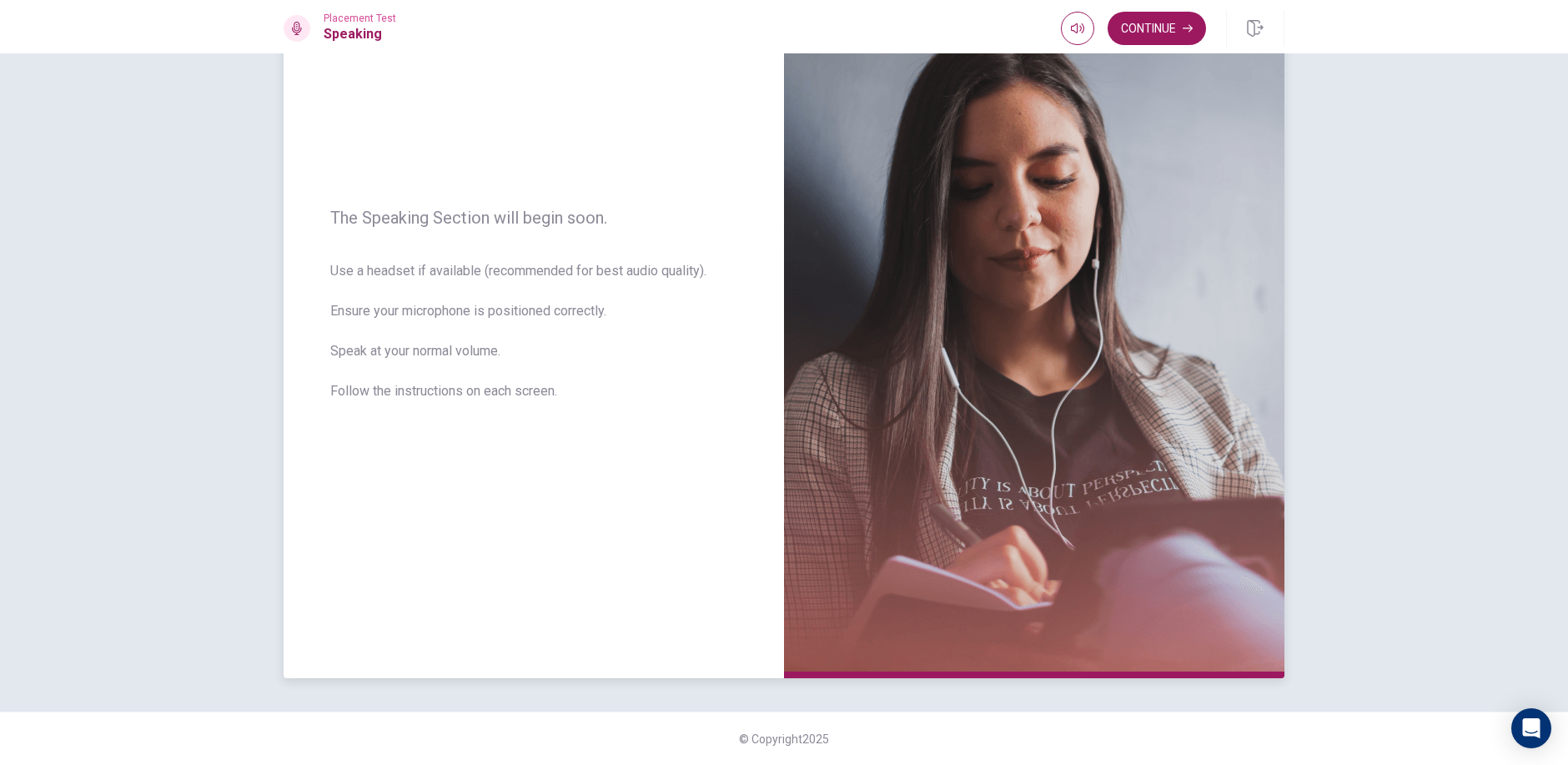
click at [569, 482] on div "The Speaking Section will begin soon. Use a headset if available (recommended f…" at bounding box center [533, 315] width 500 height 727
click at [973, 547] on img at bounding box center [1033, 315] width 500 height 727
click at [970, 568] on img at bounding box center [1033, 315] width 500 height 727
click at [525, 261] on div "The Speaking Section will begin soon. Use a headset if available (recommended f…" at bounding box center [533, 315] width 500 height 727
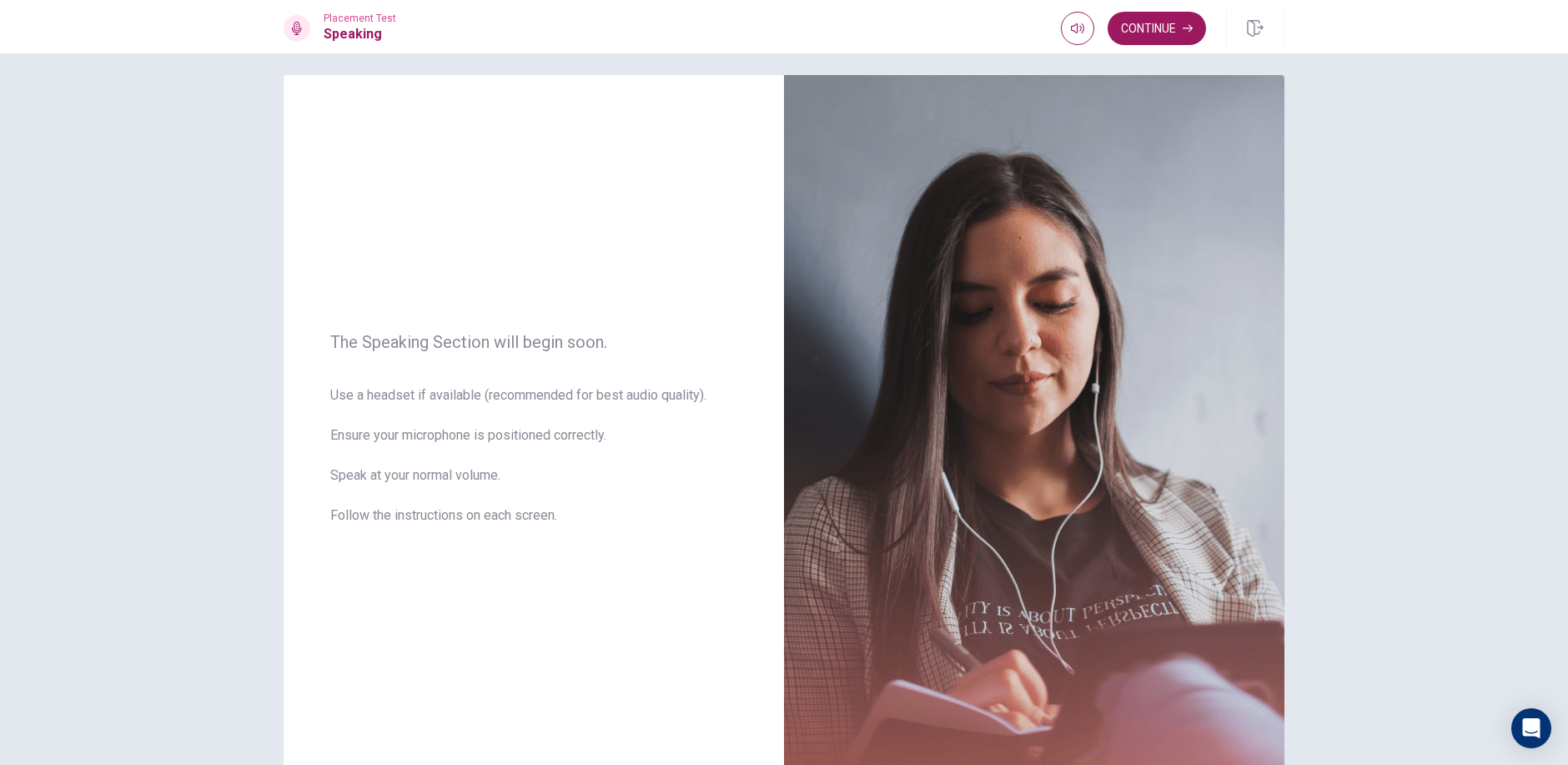
scroll to position [0, 0]
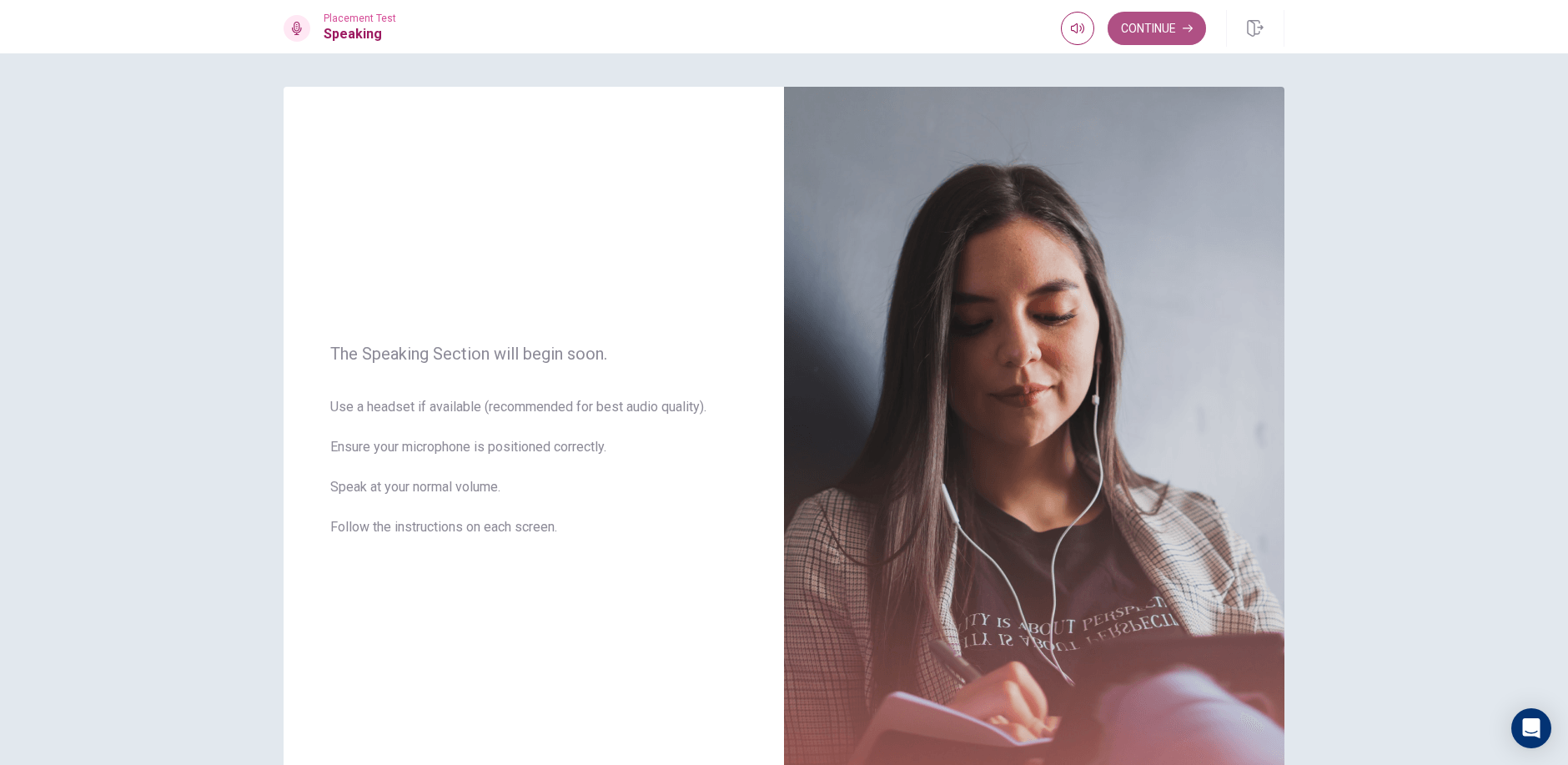
click at [1169, 30] on button "Continue" at bounding box center [1156, 28] width 99 height 34
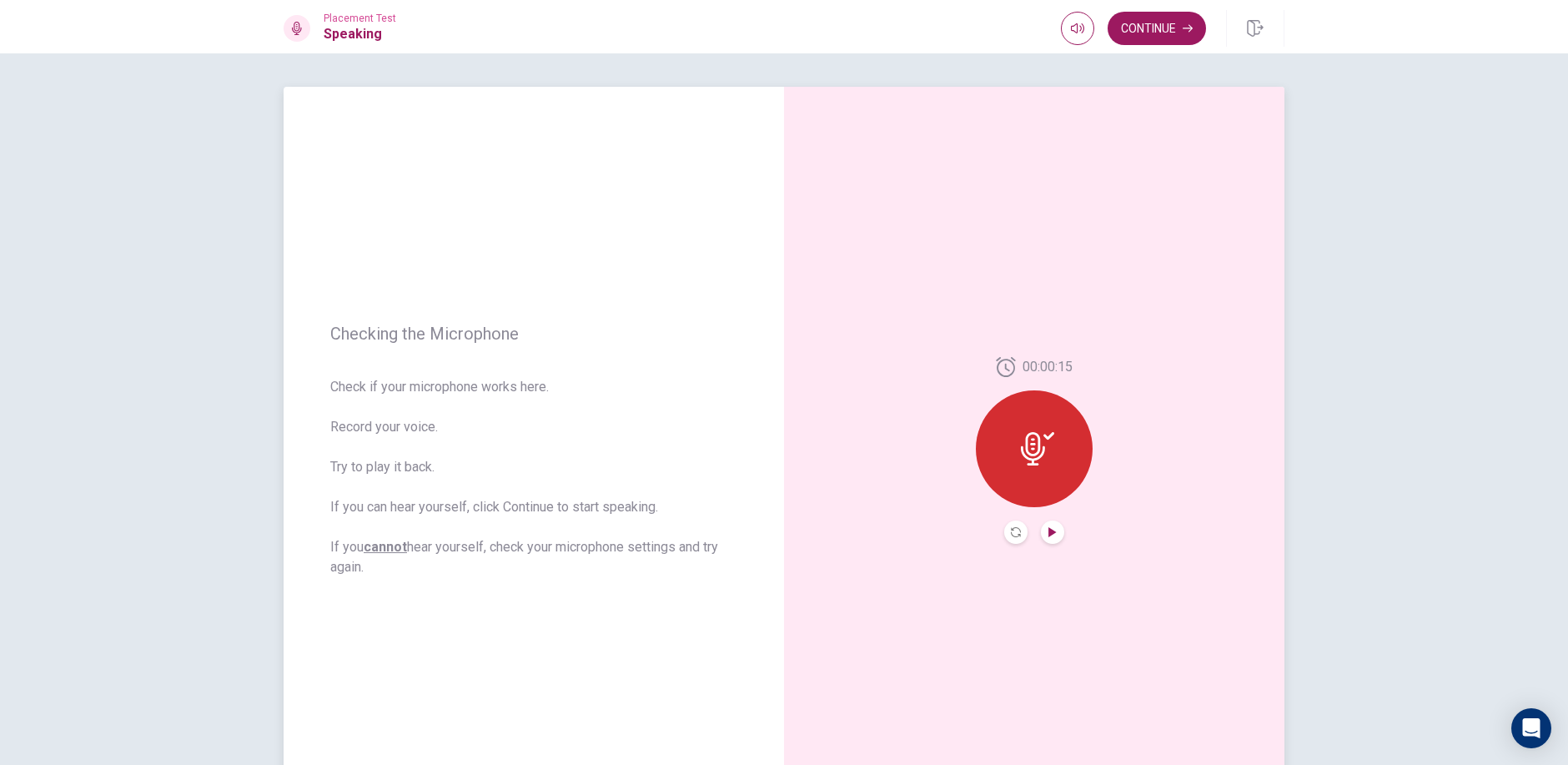
click at [1048, 530] on icon "Play Audio" at bounding box center [1052, 531] width 7 height 10
drag, startPoint x: 1007, startPoint y: 537, endPoint x: 1006, endPoint y: 546, distance: 9.1
click at [1006, 546] on div "00:00:15" at bounding box center [1033, 450] width 500 height 727
click at [1048, 536] on icon "Pause Audio" at bounding box center [1052, 531] width 10 height 10
click at [1037, 468] on div at bounding box center [1033, 448] width 116 height 116
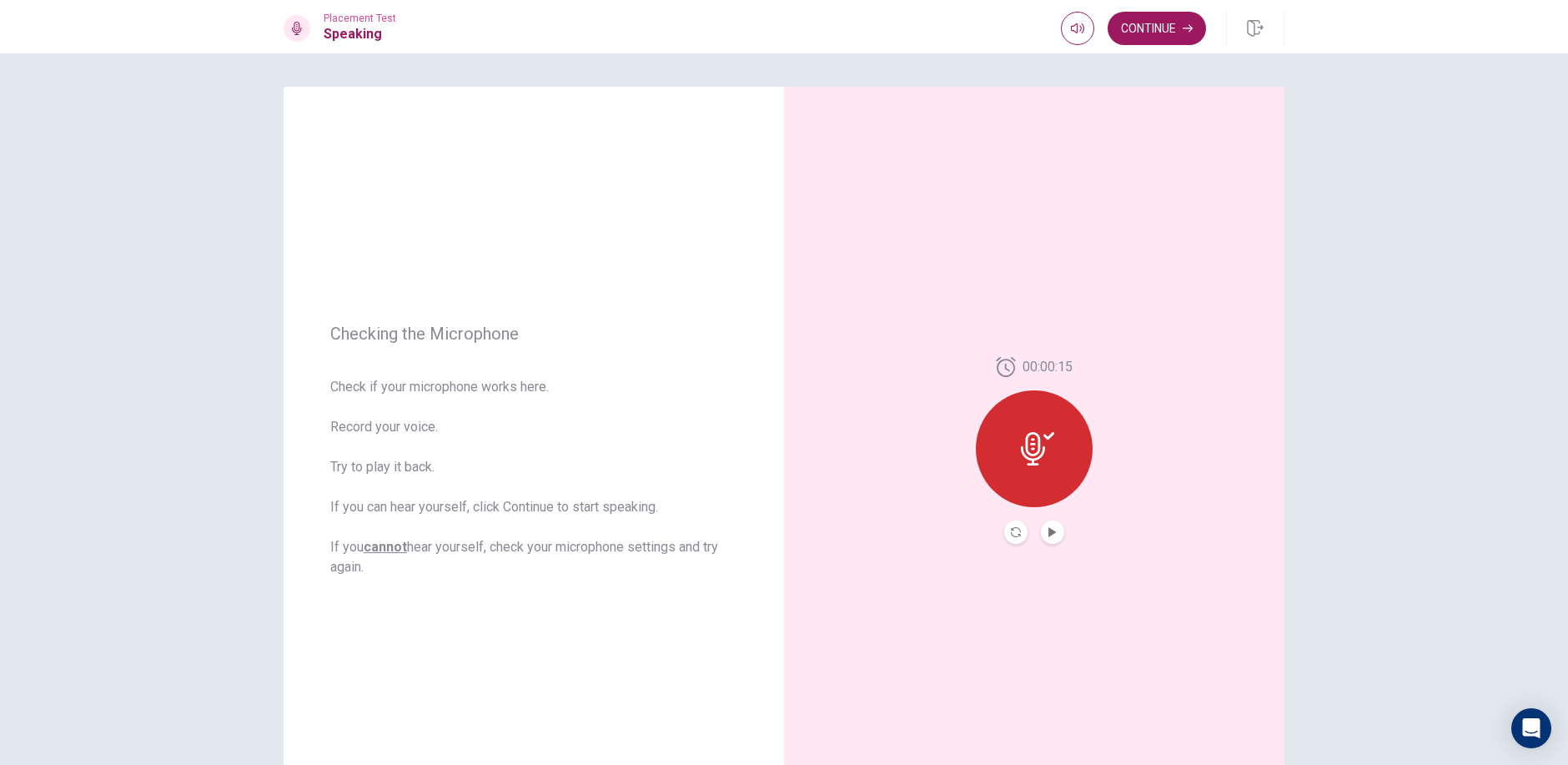
click at [1037, 442] on icon at bounding box center [1038, 449] width 34 height 34
click at [1011, 527] on icon "Record Again" at bounding box center [1015, 531] width 10 height 10
click at [1029, 478] on span "Stop Recording" at bounding box center [1034, 481] width 62 height 27
click at [1063, 438] on div at bounding box center [1033, 448] width 116 height 116
click at [1023, 536] on div at bounding box center [1034, 532] width 60 height 23
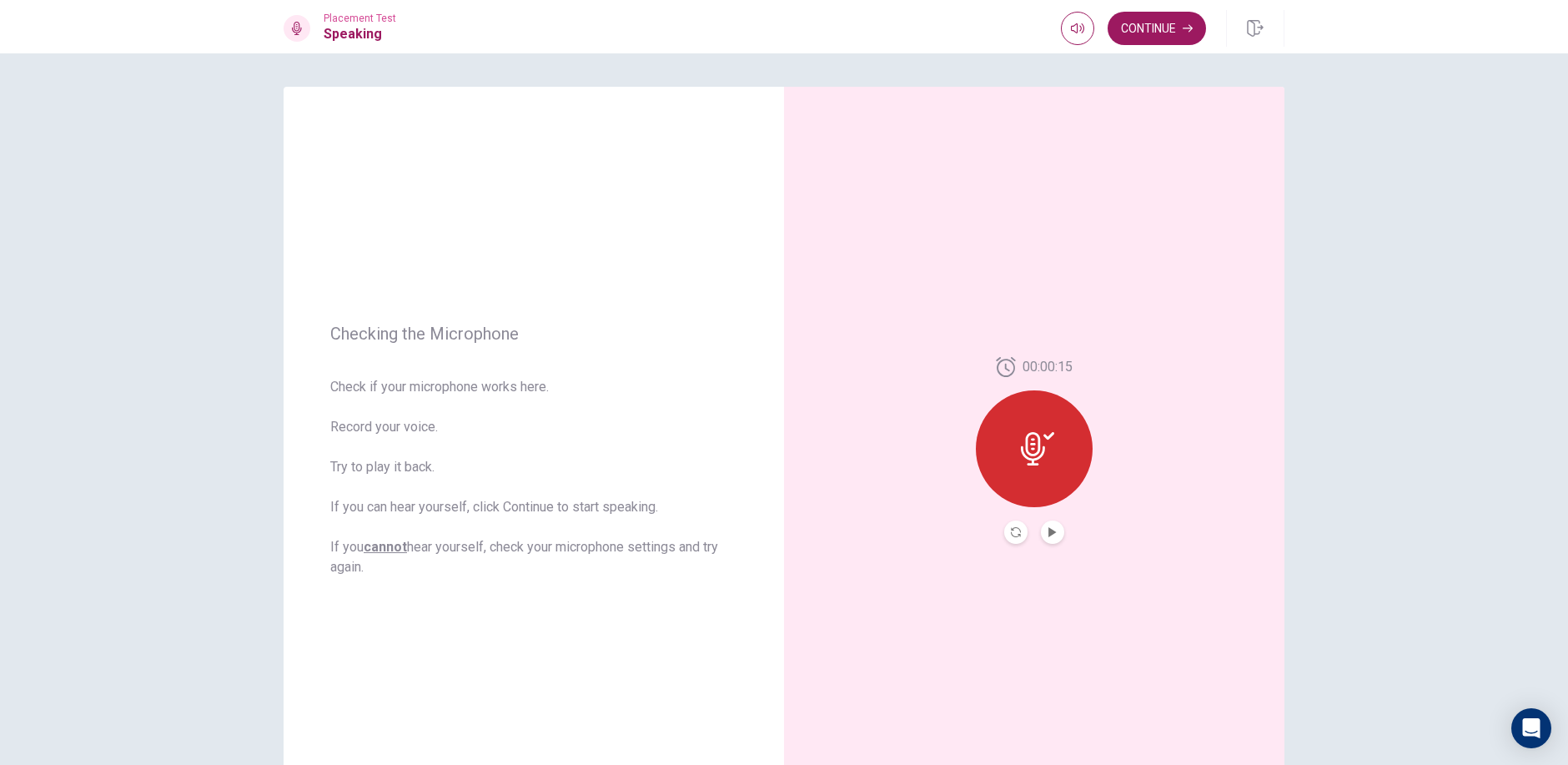
click at [1018, 536] on button "Record Again" at bounding box center [1015, 532] width 23 height 23
click at [1018, 536] on div "00:00:15 Stop Recording" at bounding box center [1033, 450] width 500 height 727
click at [1013, 500] on div "Stop Recording" at bounding box center [1033, 459] width 116 height 116
click at [1015, 533] on icon "Record Again" at bounding box center [1015, 531] width 10 height 10
click at [1034, 532] on div at bounding box center [1034, 532] width 60 height 23
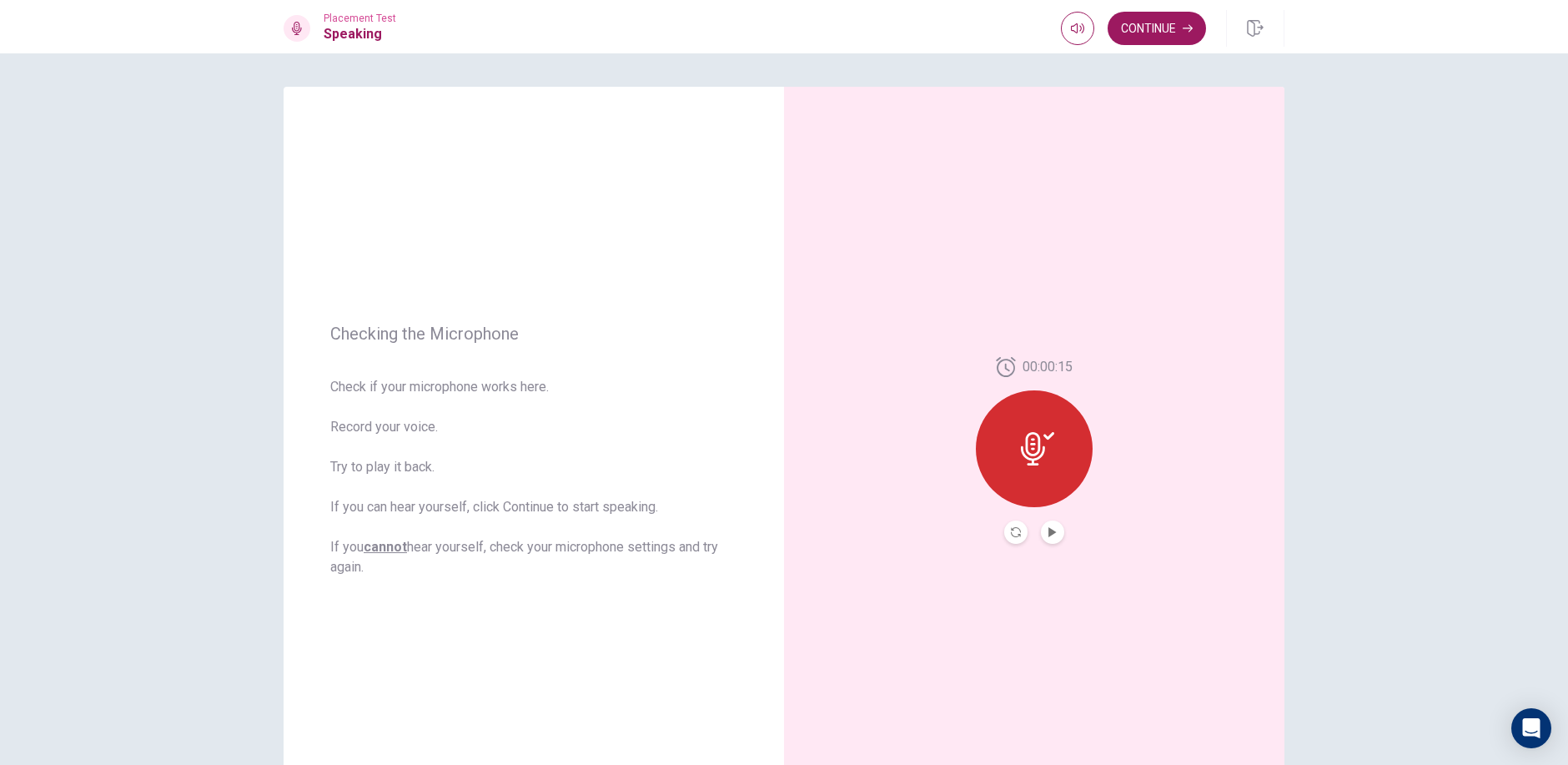
click at [1040, 532] on button "Play Audio" at bounding box center [1052, 532] width 23 height 23
click at [1189, 30] on icon "button" at bounding box center [1187, 28] width 10 height 10
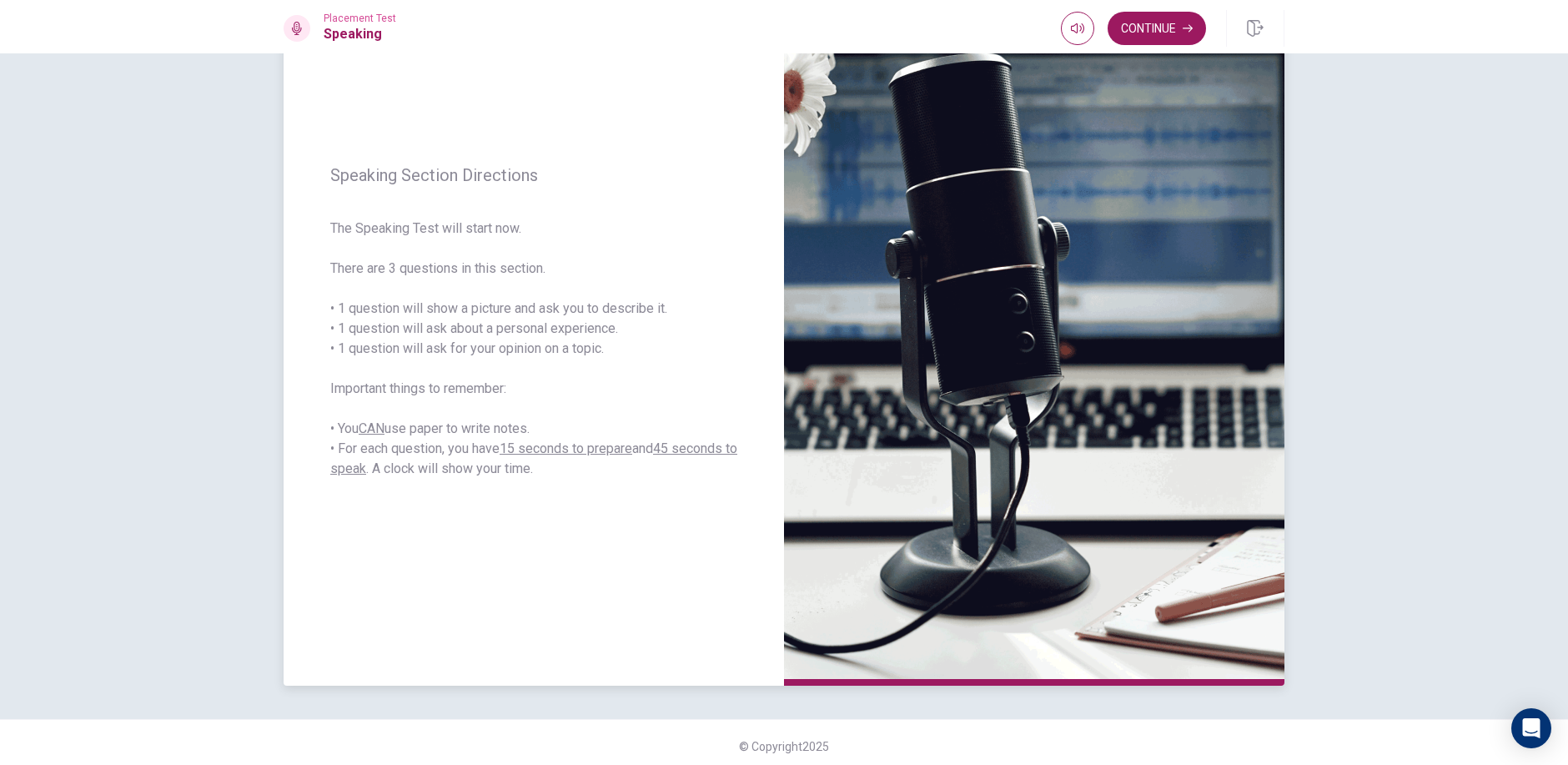
scroll to position [136, 0]
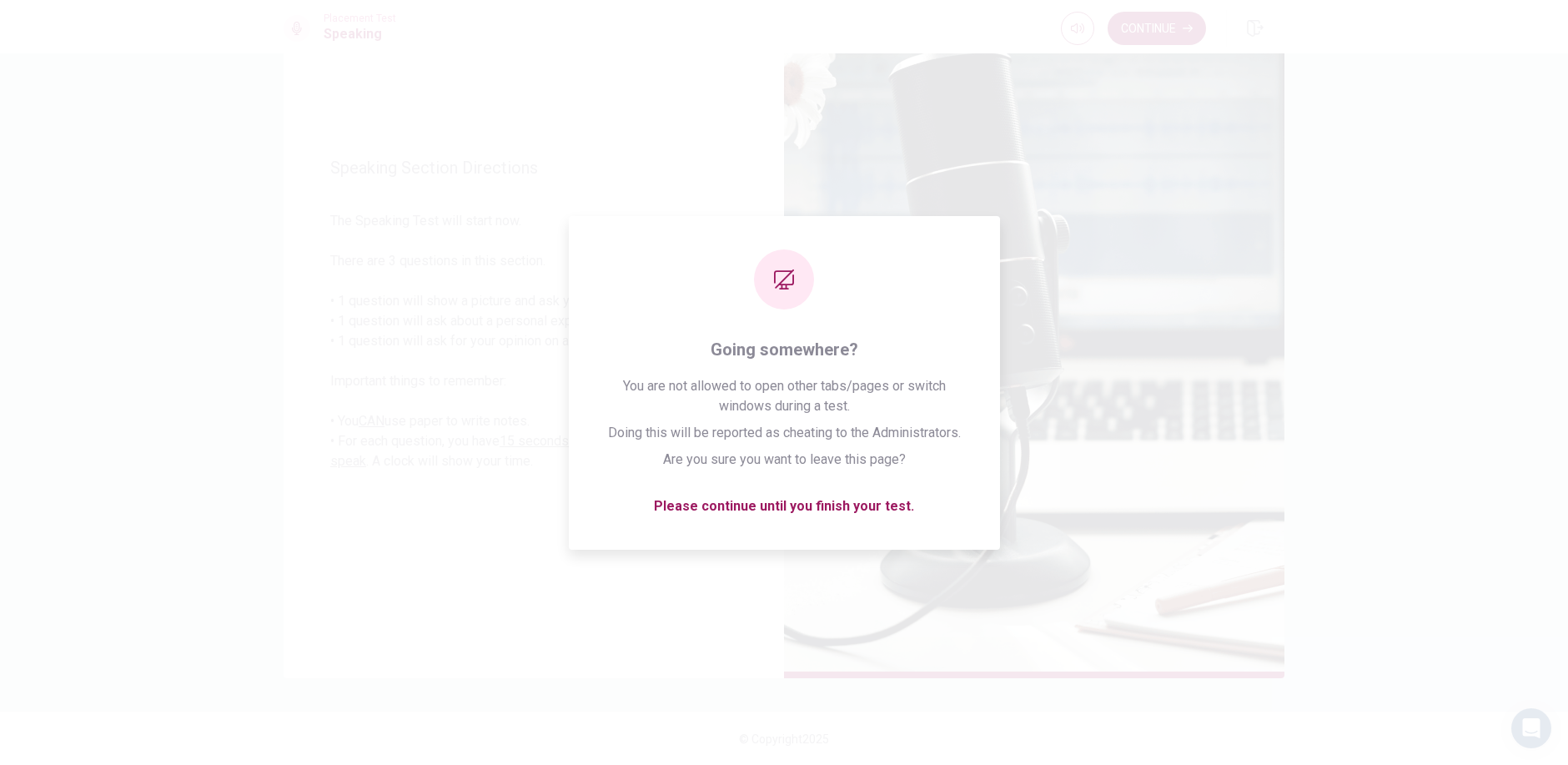
drag, startPoint x: 1133, startPoint y: 61, endPoint x: 1131, endPoint y: 13, distance: 48.0
click at [1133, 60] on img at bounding box center [1033, 315] width 500 height 727
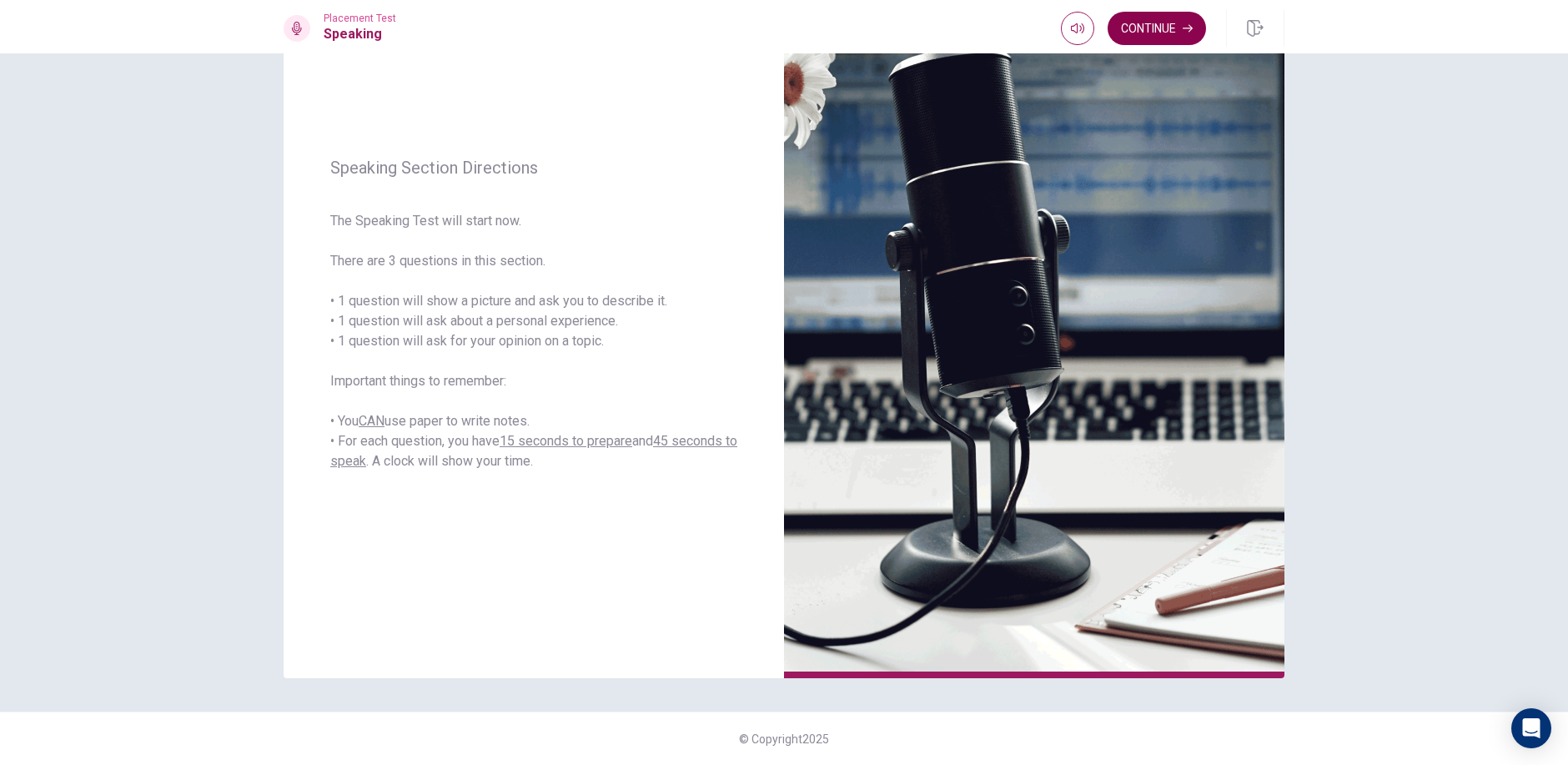
click at [1131, 12] on button "Continue" at bounding box center [1156, 28] width 99 height 34
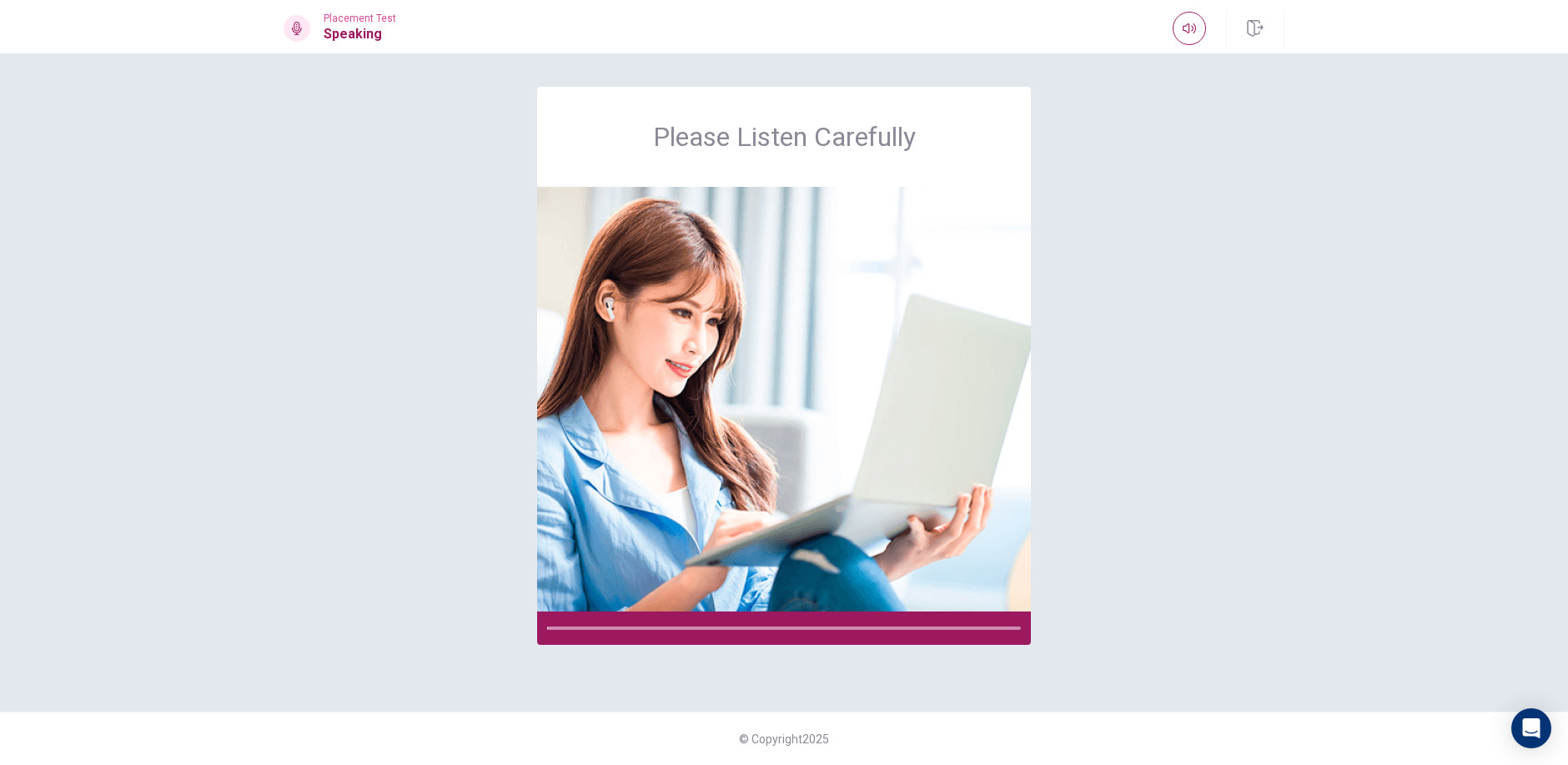
scroll to position [0, 0]
drag, startPoint x: 856, startPoint y: 478, endPoint x: 889, endPoint y: 498, distance: 38.6
click at [859, 479] on img at bounding box center [784, 399] width 494 height 425
click at [889, 498] on img at bounding box center [784, 399] width 494 height 425
drag, startPoint x: 829, startPoint y: 632, endPoint x: 894, endPoint y: 629, distance: 65.1
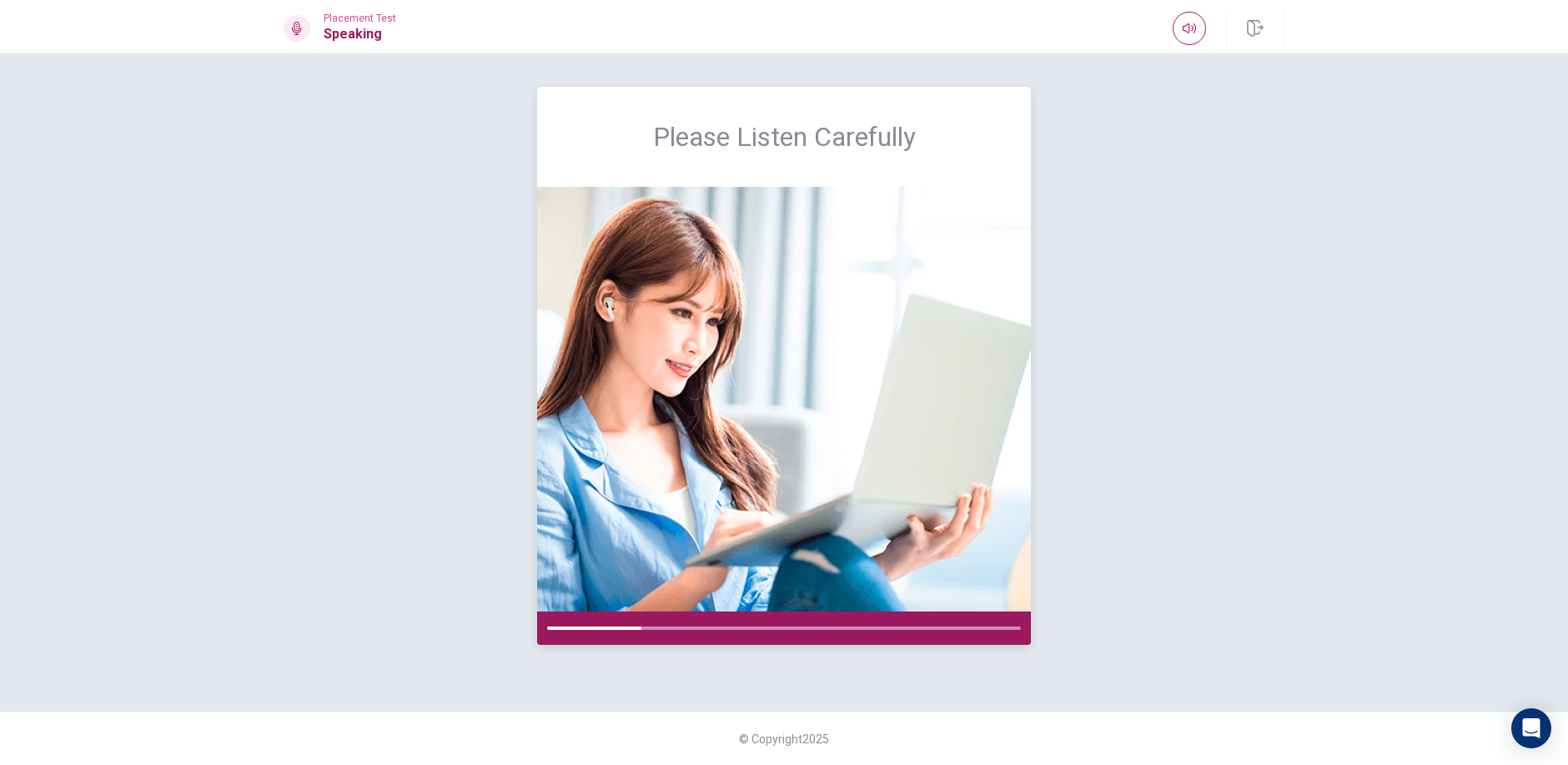
click at [890, 632] on div at bounding box center [784, 628] width 494 height 34
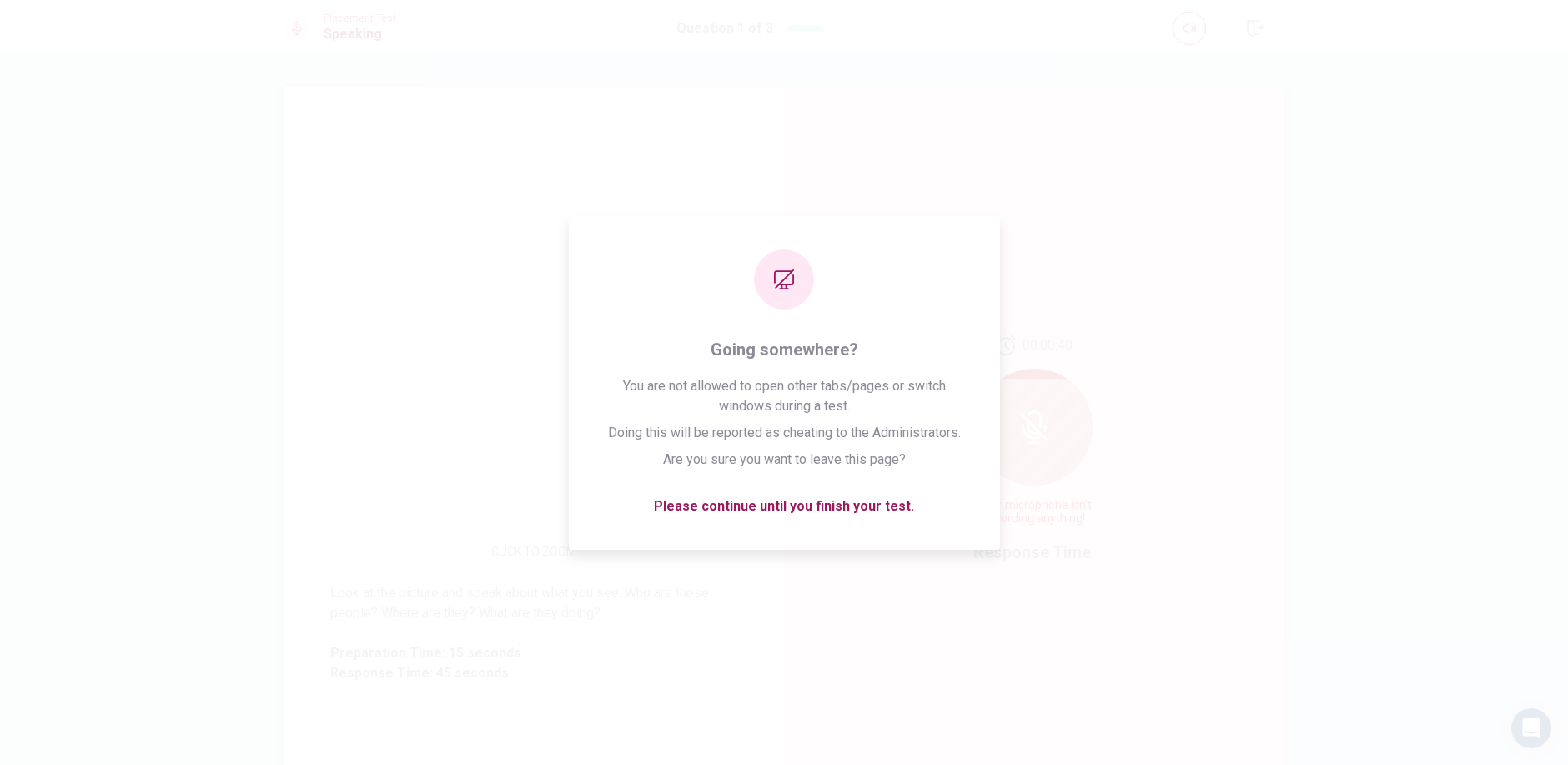
click at [1224, 363] on div "00:00:40 Your microphone isn't recording anything! Response Time" at bounding box center [1033, 450] width 500 height 727
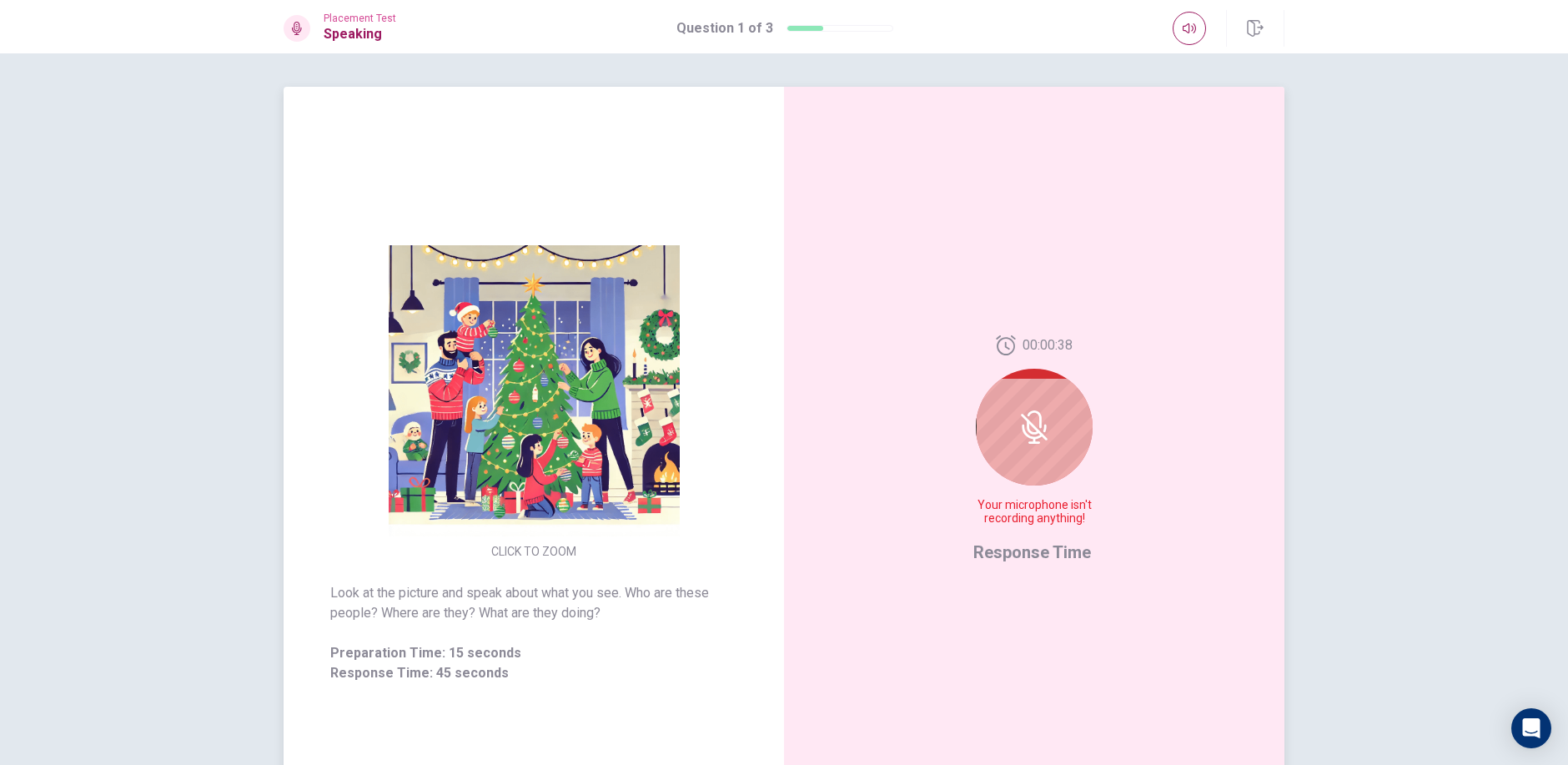
click at [1039, 468] on div at bounding box center [1033, 426] width 116 height 116
click at [1046, 437] on icon at bounding box center [1034, 427] width 34 height 34
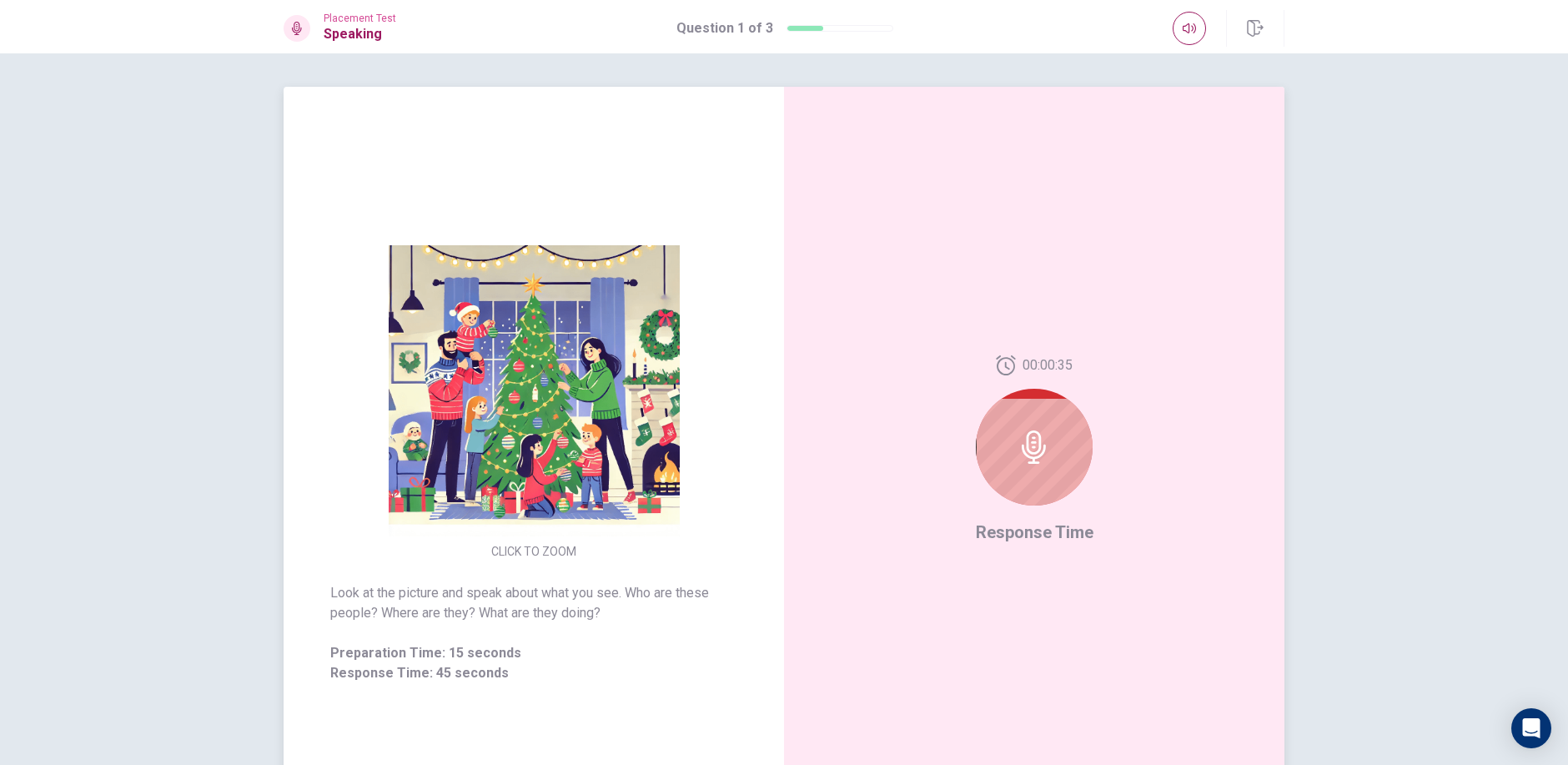
click at [1063, 455] on div at bounding box center [1033, 446] width 116 height 116
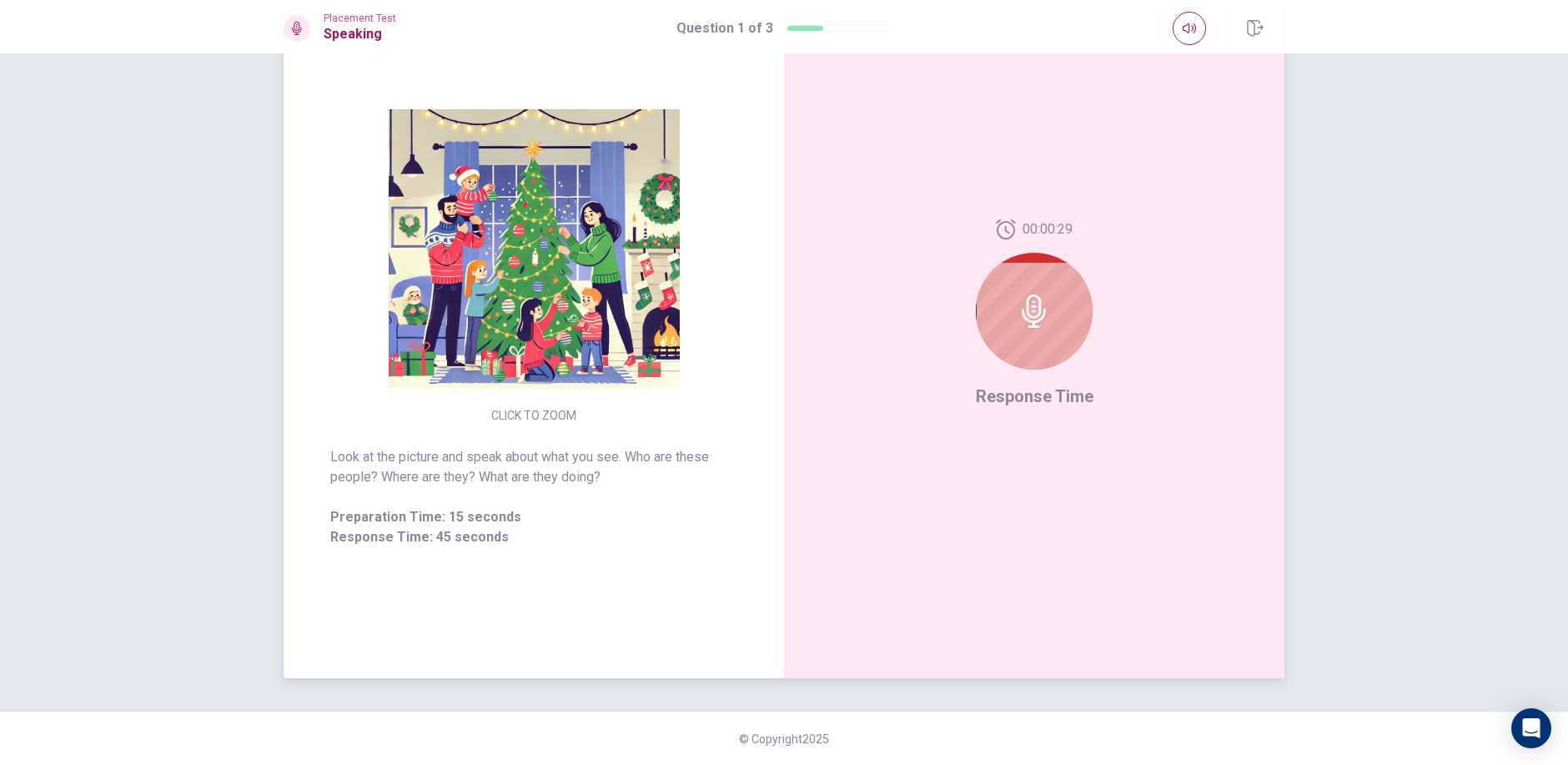
scroll to position [52, 0]
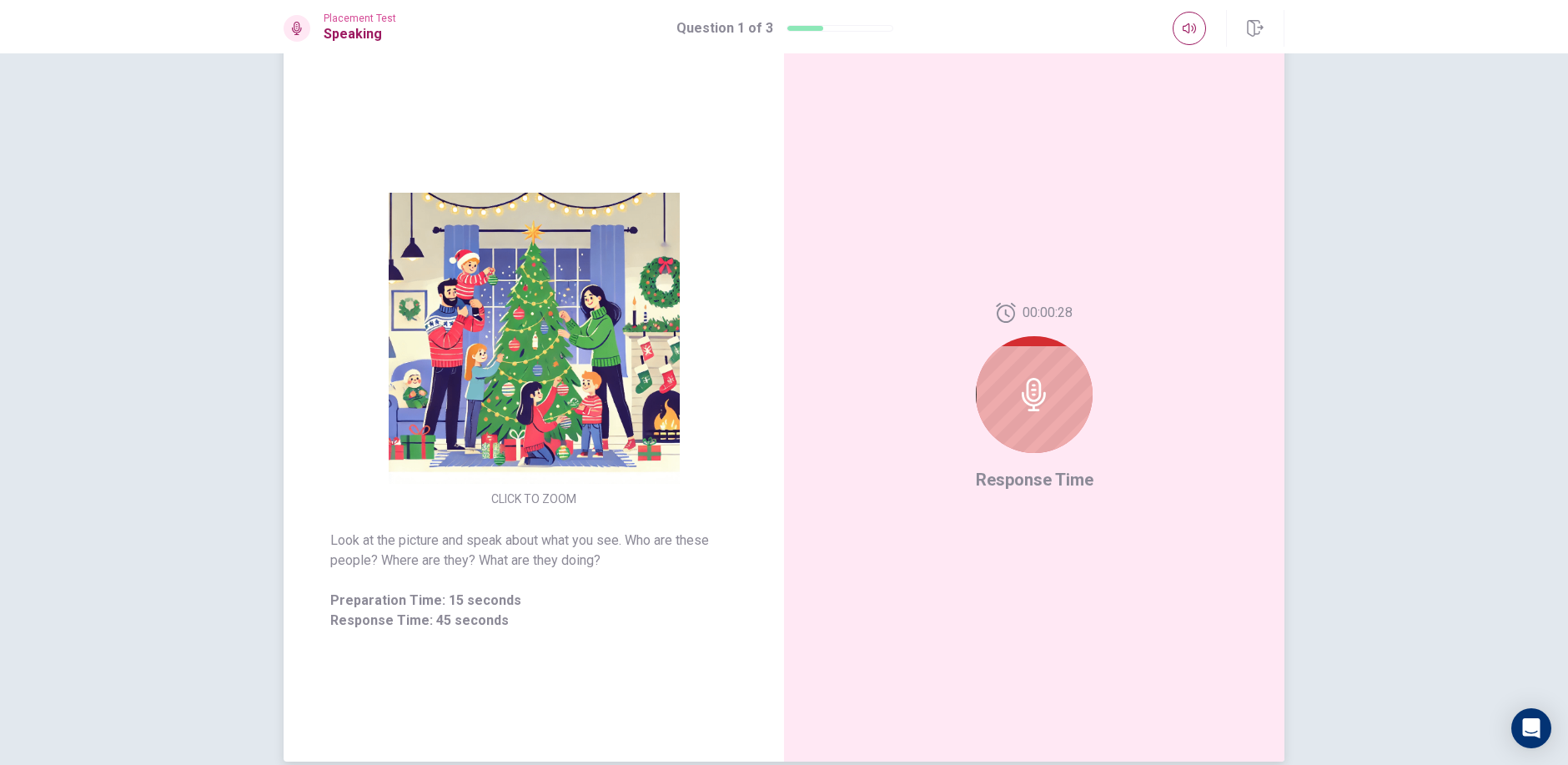
click at [1052, 442] on div at bounding box center [1033, 394] width 116 height 116
click at [1047, 495] on div "00:00:28 Response Time" at bounding box center [1033, 397] width 500 height 727
drag, startPoint x: 1047, startPoint y: 495, endPoint x: 1024, endPoint y: 392, distance: 105.5
click at [1047, 480] on div "00:00:27 Response Time" at bounding box center [1033, 397] width 500 height 727
click at [1024, 392] on icon at bounding box center [1033, 394] width 24 height 34
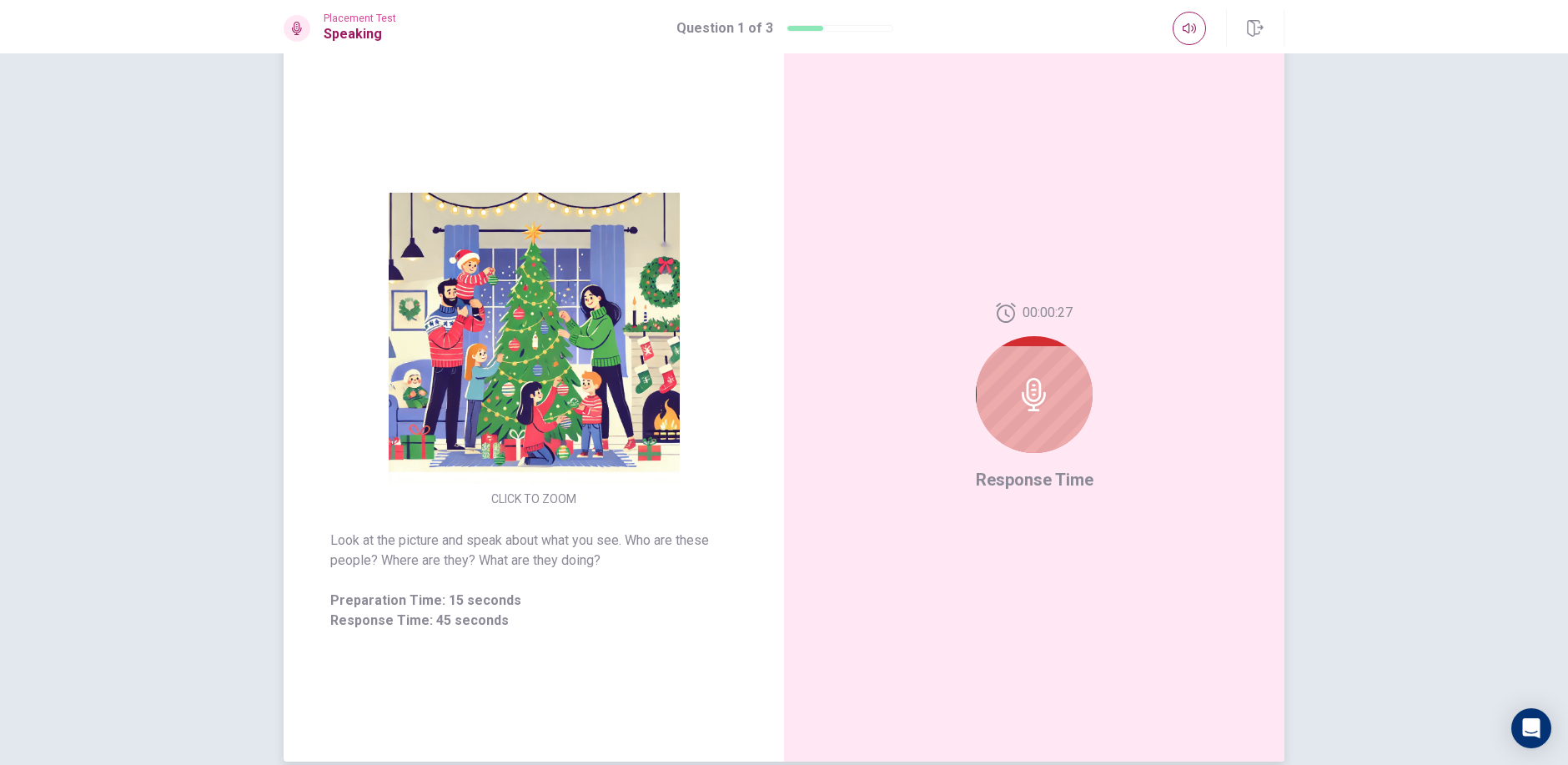
click at [1024, 392] on icon at bounding box center [1033, 394] width 24 height 34
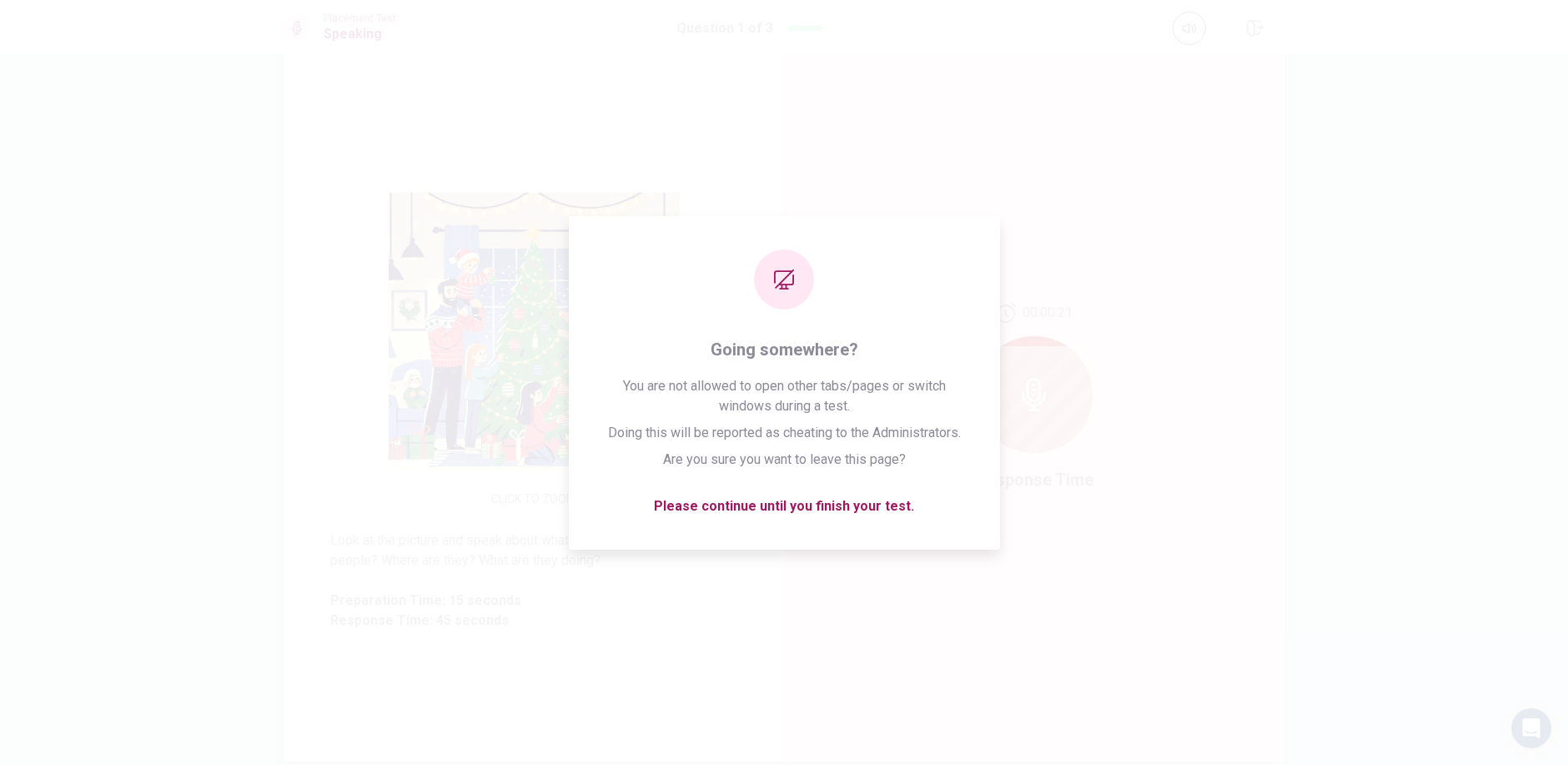
click at [316, 758] on div "CLICK TO ZOOM Look at the picture and speak about what you see. Who are these p…" at bounding box center [533, 397] width 500 height 727
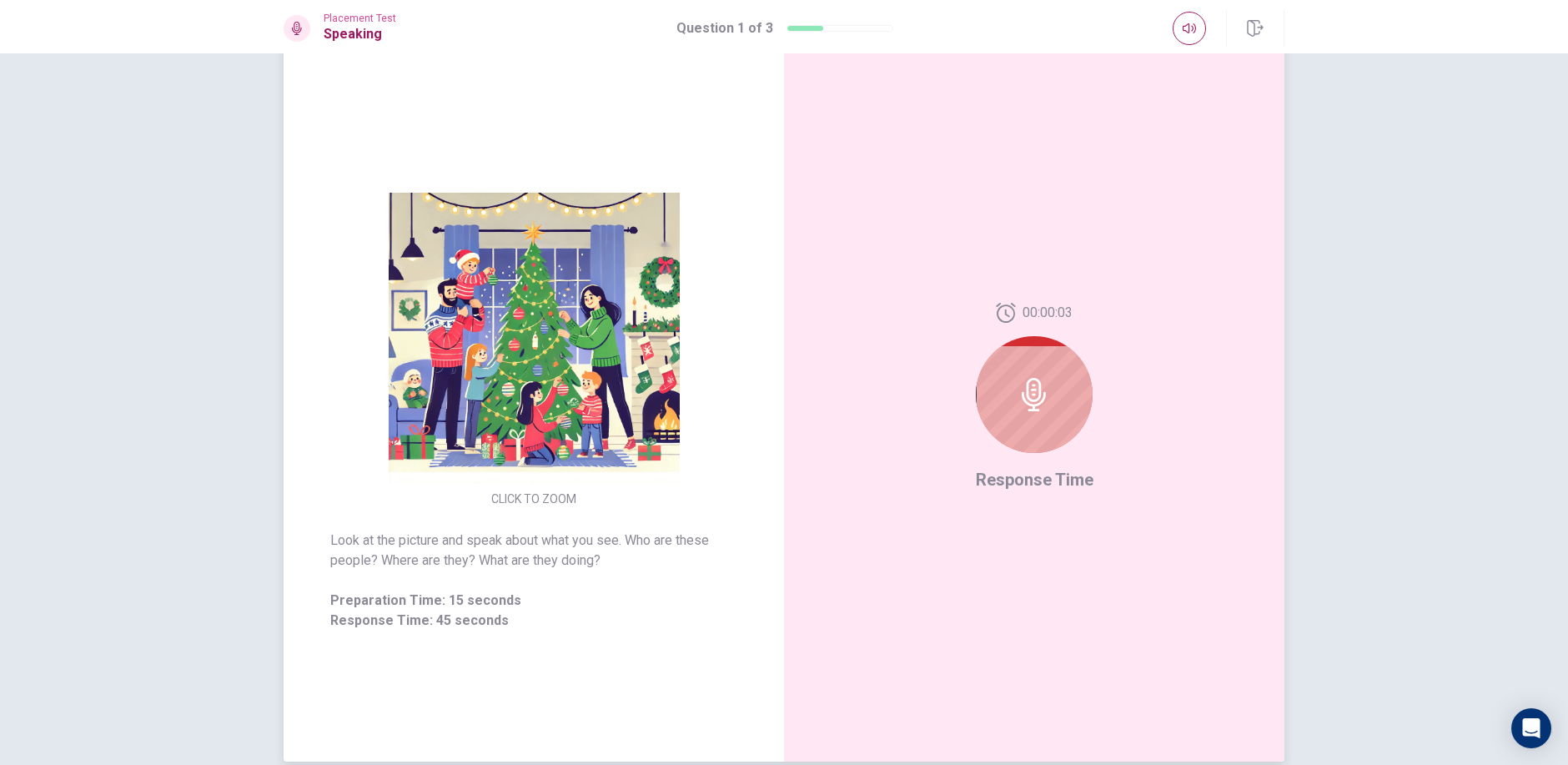
click at [1153, 274] on div "00:00:03 Response Time" at bounding box center [1033, 397] width 500 height 727
click at [1047, 347] on div at bounding box center [1033, 394] width 116 height 116
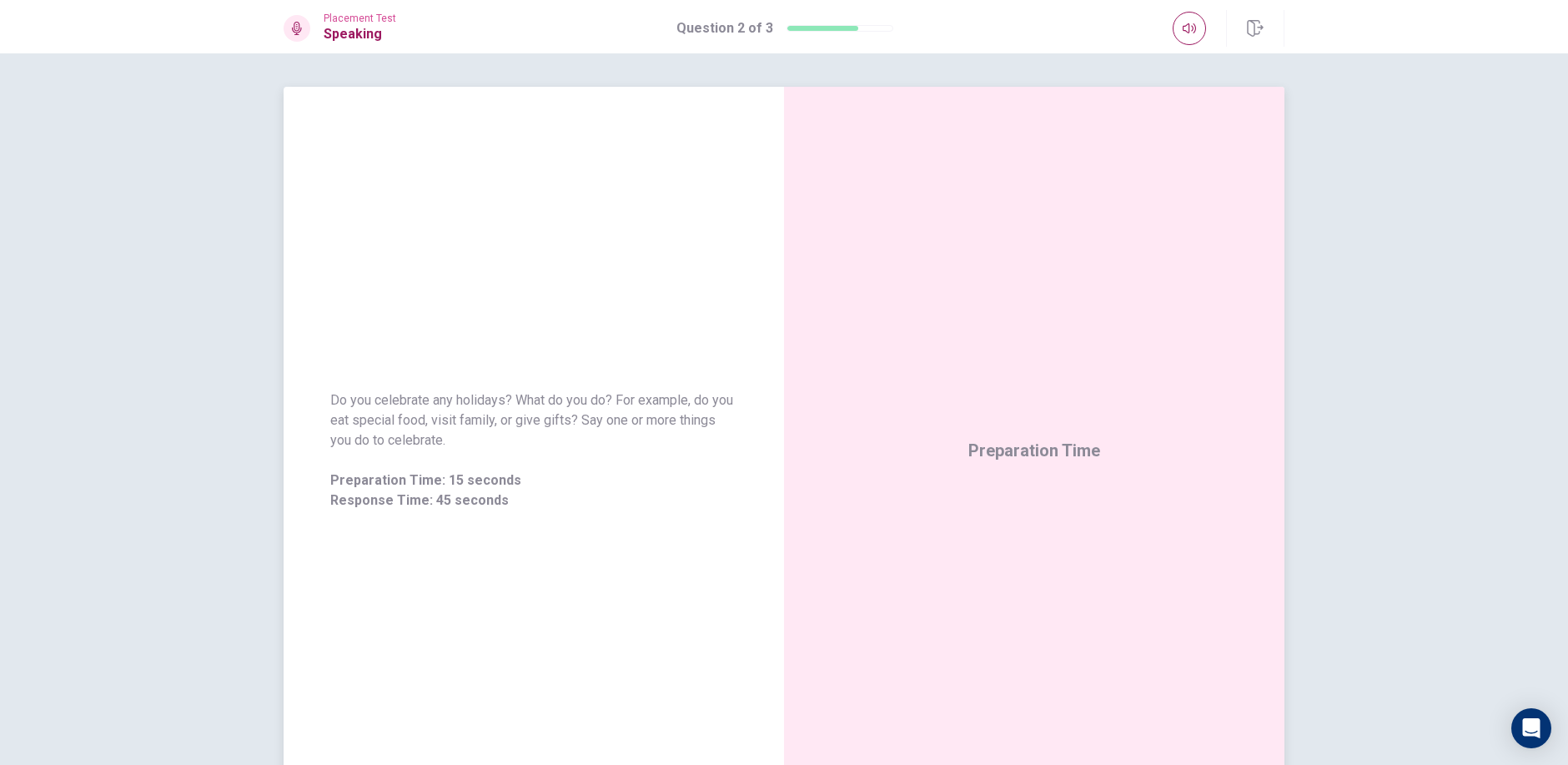
click at [1225, 191] on div "Preparation Time" at bounding box center [1033, 450] width 500 height 727
click at [1023, 415] on div "Preparation Time 00:00:15" at bounding box center [1033, 450] width 500 height 727
click at [1090, 450] on div "Preparation Time 00:00:13" at bounding box center [1034, 450] width 131 height 67
click at [1090, 450] on div "Preparation Time 00:00:12" at bounding box center [1034, 450] width 131 height 67
click at [758, 414] on div "Do you celebrate any holidays? What do you do? For example, do you eat special …" at bounding box center [533, 450] width 500 height 160
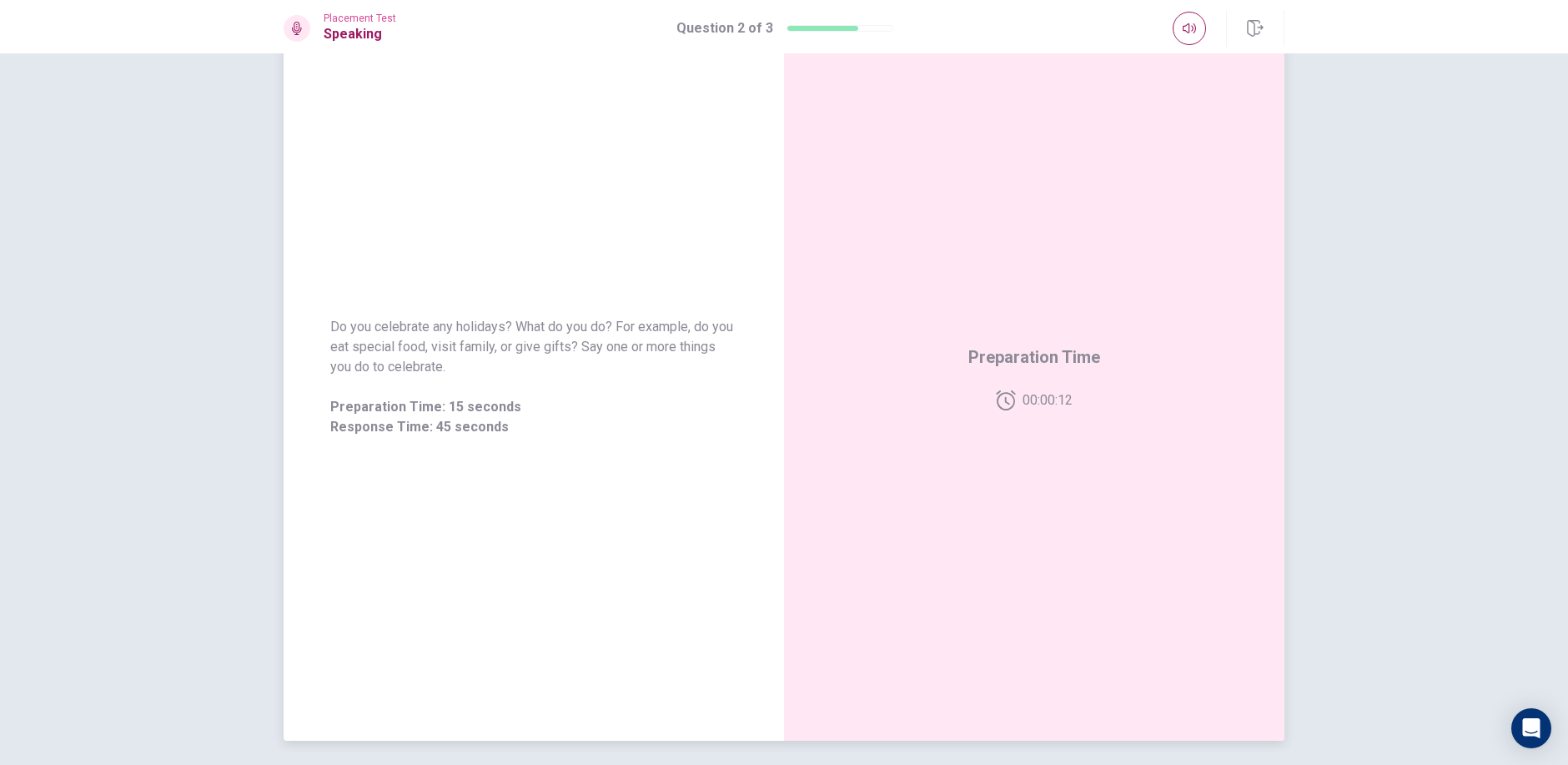
scroll to position [136, 0]
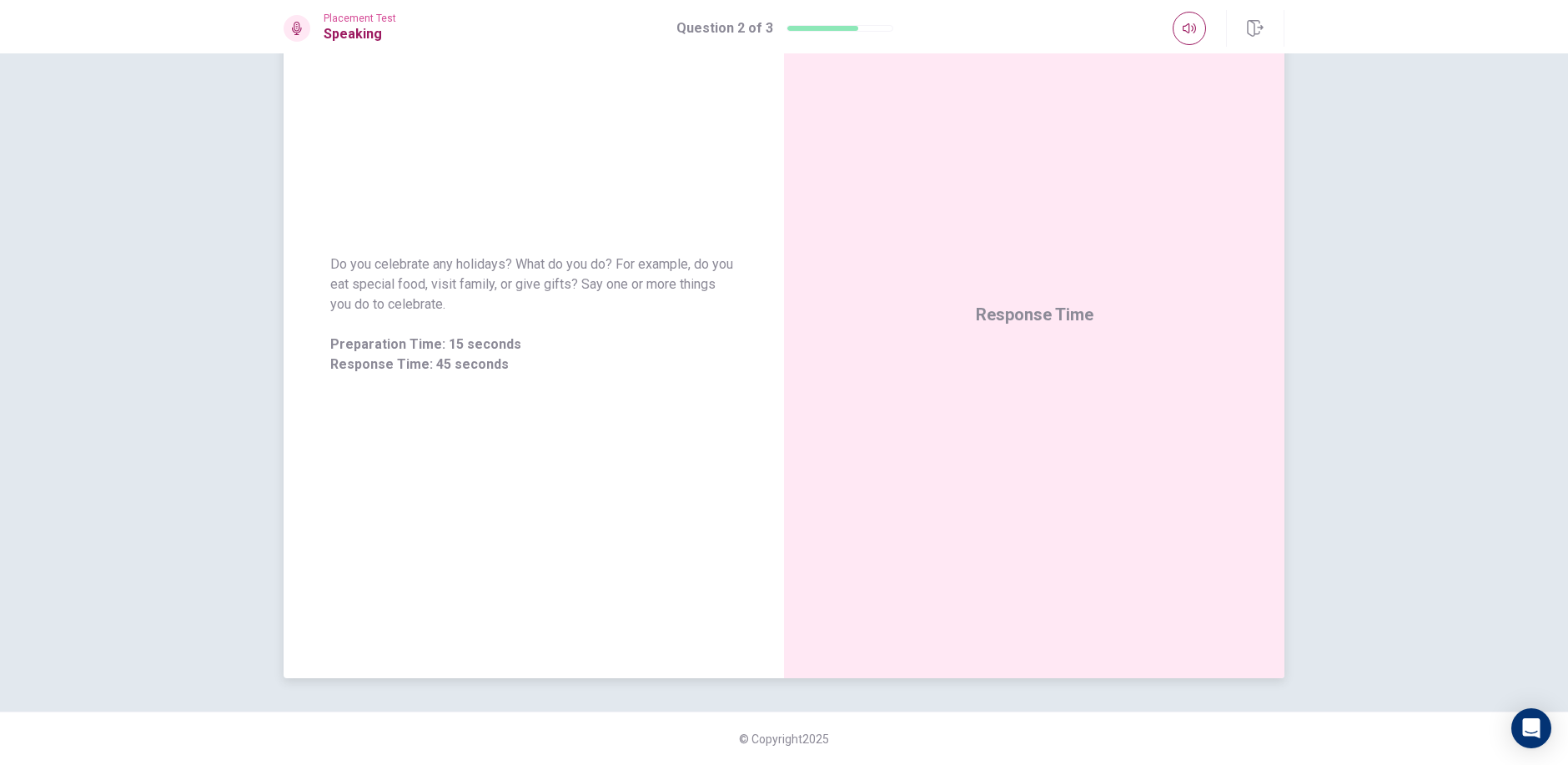
click at [1113, 370] on div "Response Time" at bounding box center [1033, 315] width 500 height 727
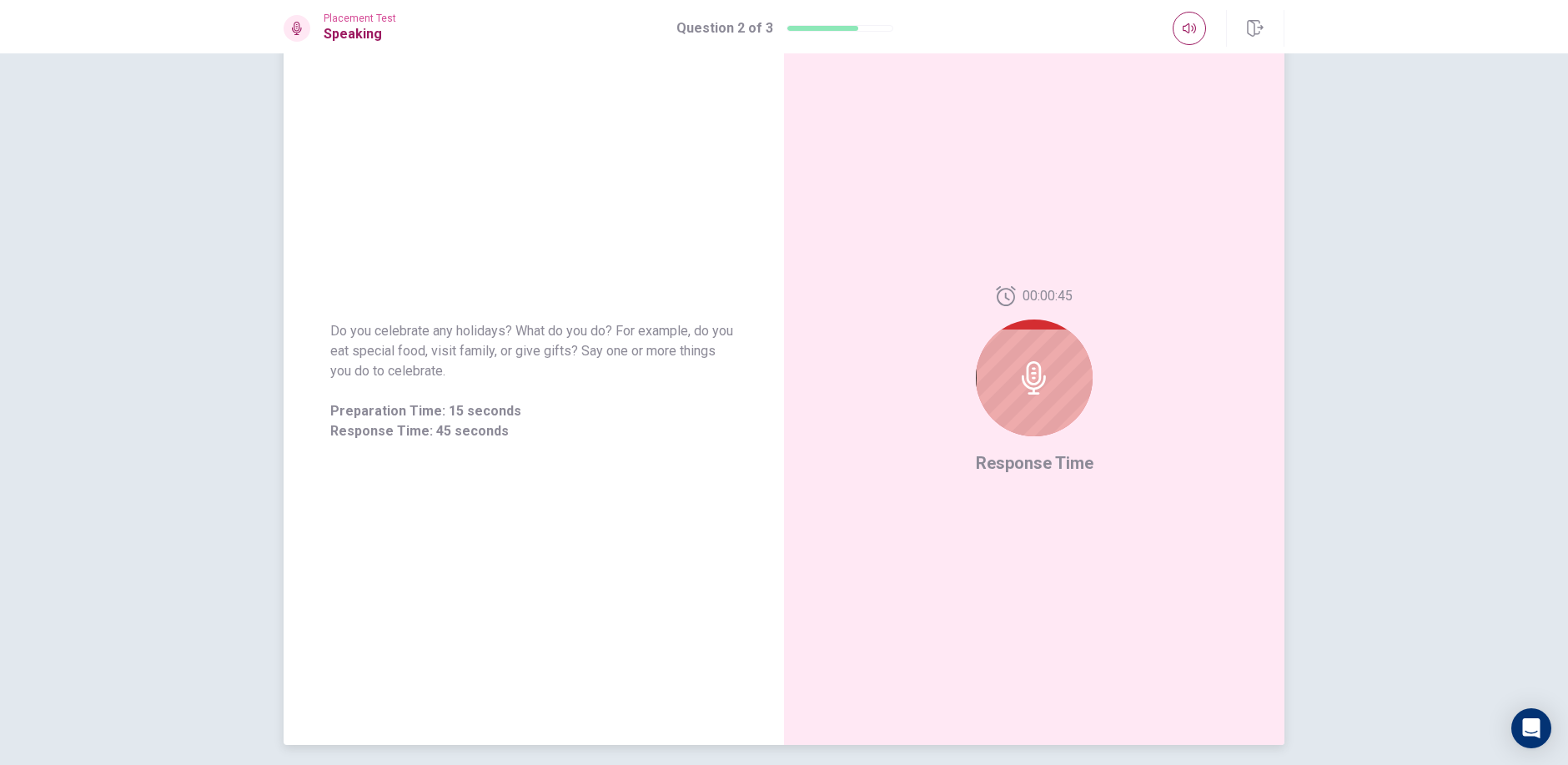
scroll to position [0, 0]
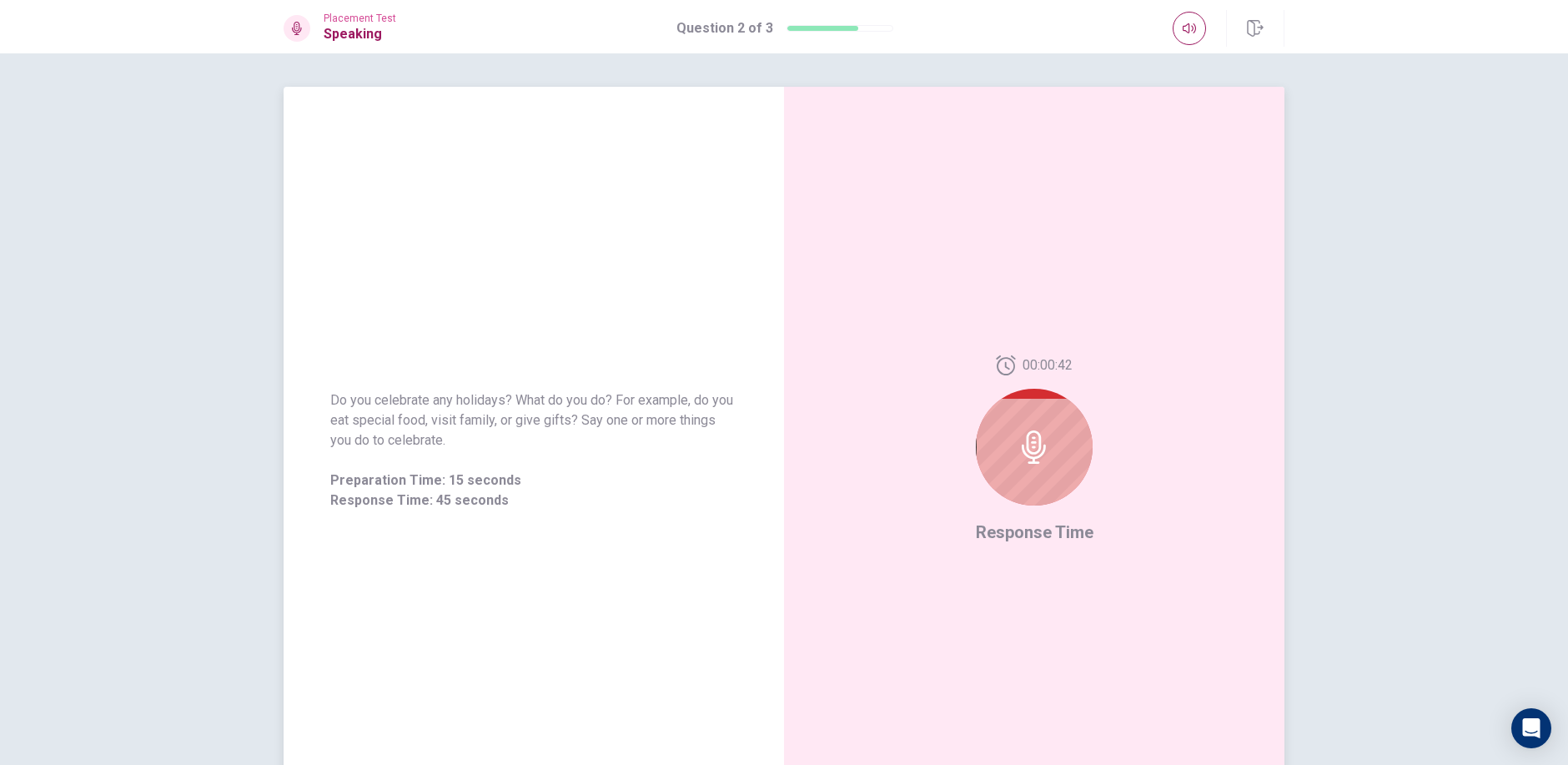
click at [1123, 442] on div "00:00:42 Response Time" at bounding box center [1033, 450] width 500 height 727
click at [1025, 469] on div at bounding box center [1033, 446] width 116 height 116
drag, startPoint x: 1118, startPoint y: 510, endPoint x: 1210, endPoint y: 482, distance: 96.2
click at [1167, 497] on div "00:00:24 Response Time" at bounding box center [1033, 450] width 500 height 727
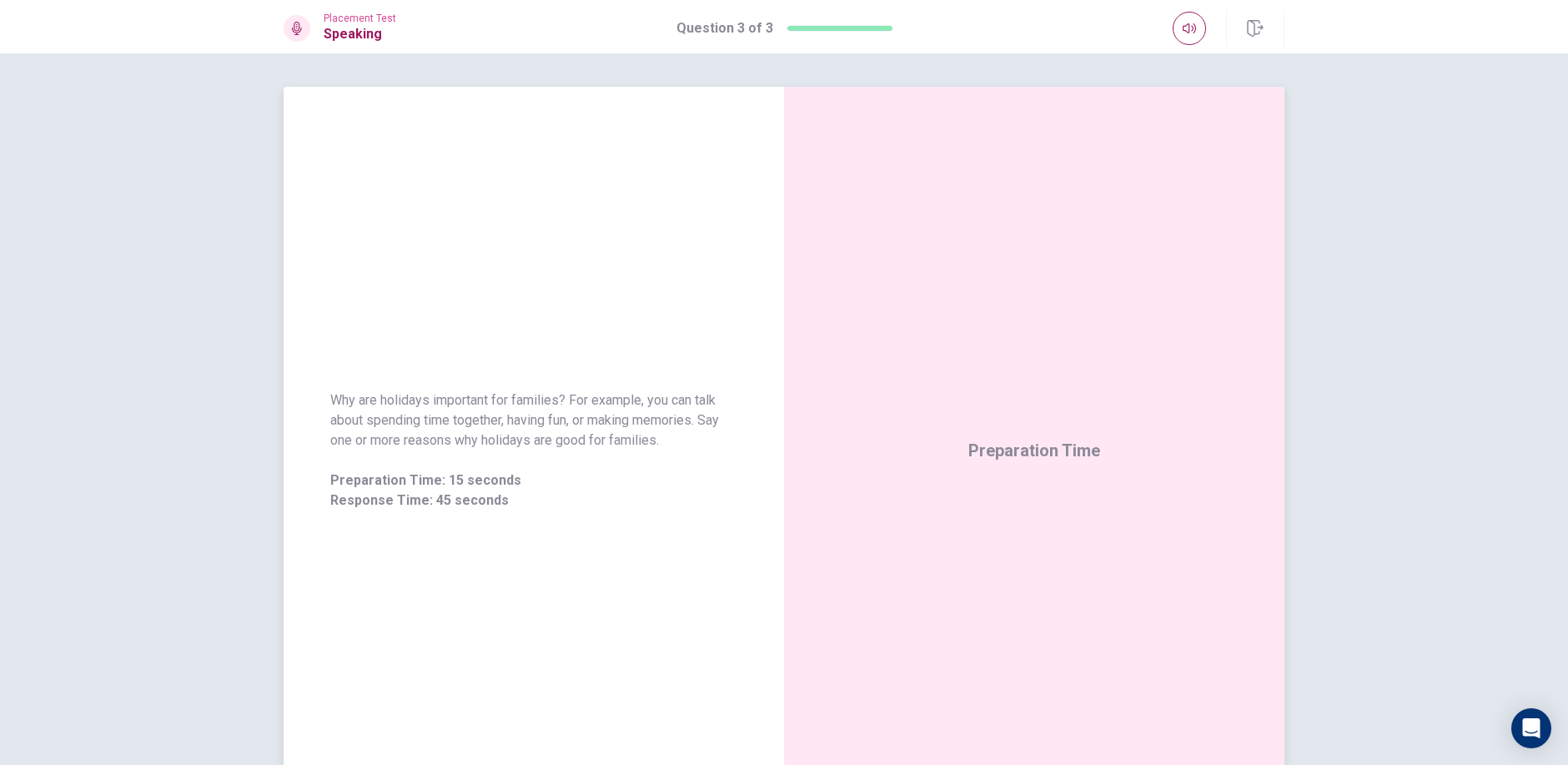
drag, startPoint x: 1062, startPoint y: 440, endPoint x: 1060, endPoint y: 450, distance: 10.2
click at [1060, 450] on div "Preparation Time" at bounding box center [1034, 450] width 131 height 27
click at [1060, 450] on span "Preparation Time" at bounding box center [1034, 450] width 131 height 20
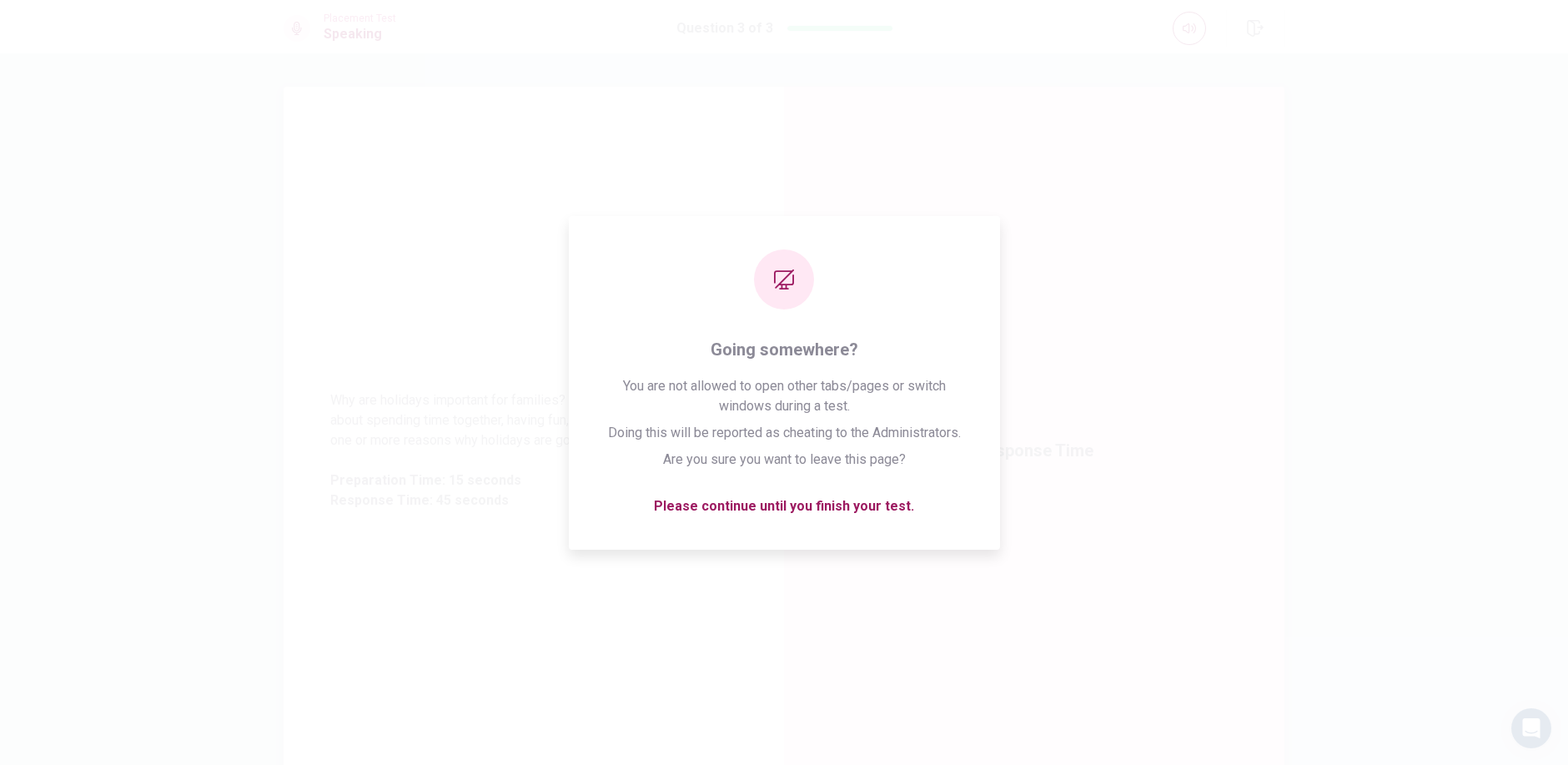
click at [1417, 171] on div "Why are holidays important for families? For example, you can talk about spendi…" at bounding box center [784, 409] width 1568 height 712
click at [338, 761] on div "Why are holidays important for families? For example, you can talk about spendi…" at bounding box center [533, 450] width 500 height 727
drag, startPoint x: 1283, startPoint y: 355, endPoint x: 1292, endPoint y: 366, distance: 14.2
click at [1289, 354] on div "Writing Section Directions Write about your opinion on a topic. Important thing…" at bounding box center [784, 382] width 1054 height 591
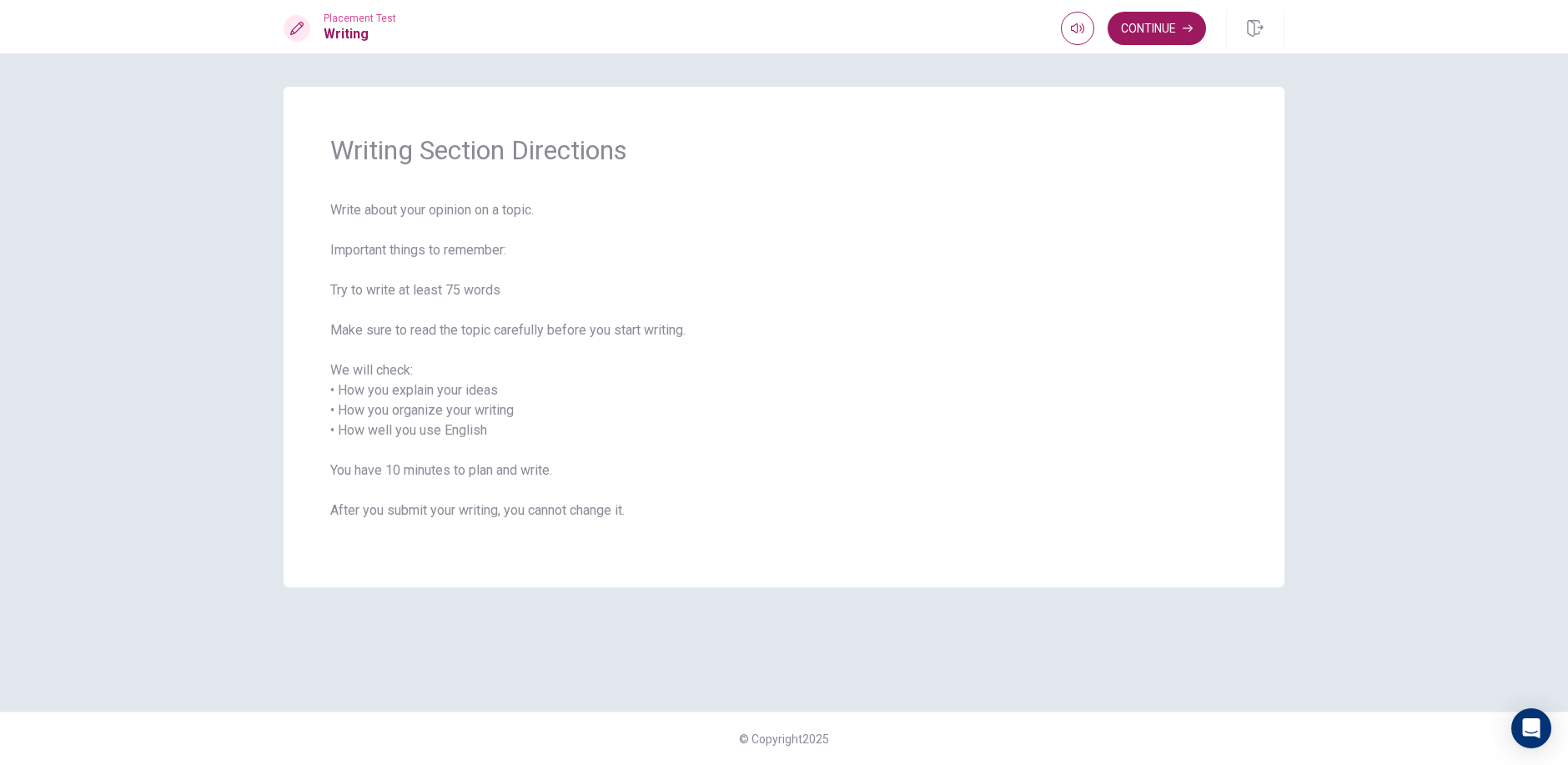
drag, startPoint x: 281, startPoint y: 760, endPoint x: 287, endPoint y: 772, distance: 13.4
click at [287, 765] on html "This site uses cookies, as explained in our Privacy Policy . If you agree to th…" at bounding box center [784, 382] width 1568 height 765
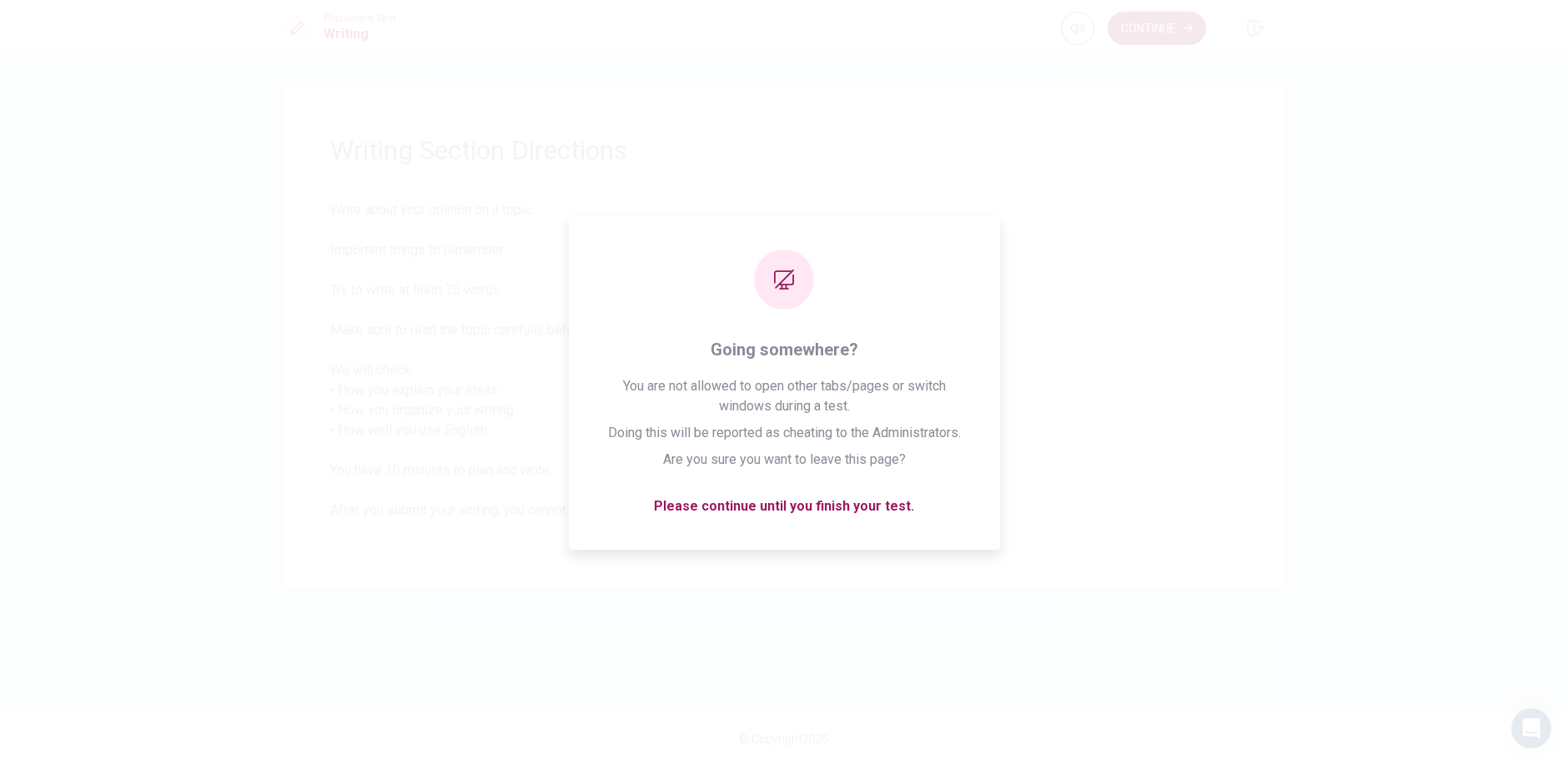
click at [1152, 407] on span "Write about your opinion on a topic. Important things to remember: Try to write…" at bounding box center [784, 370] width 907 height 340
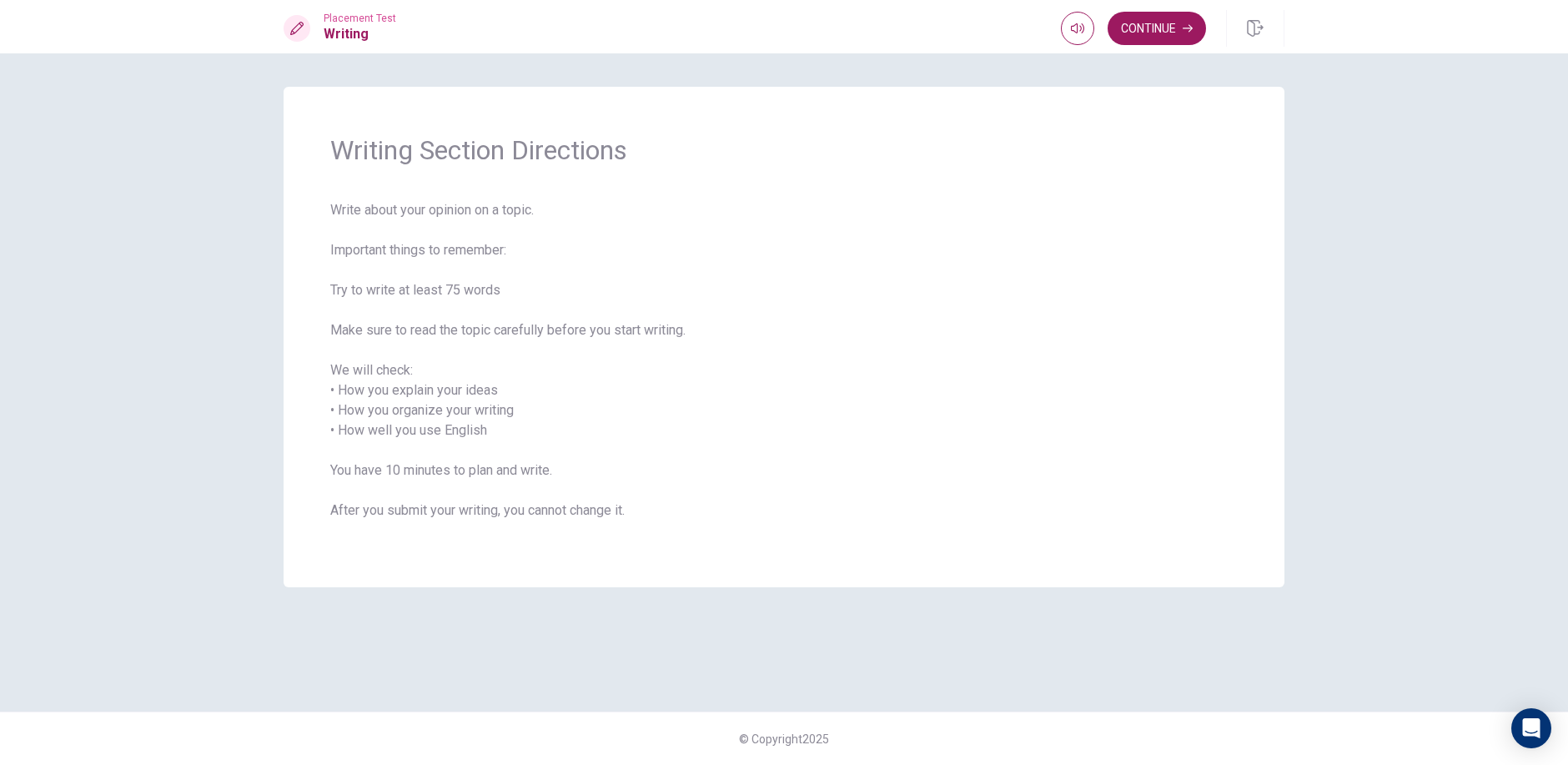
click at [1220, 422] on span "Write about your opinion on a topic. Important things to remember: Try to write…" at bounding box center [784, 370] width 907 height 340
click at [1143, 28] on button "Continue" at bounding box center [1156, 28] width 99 height 34
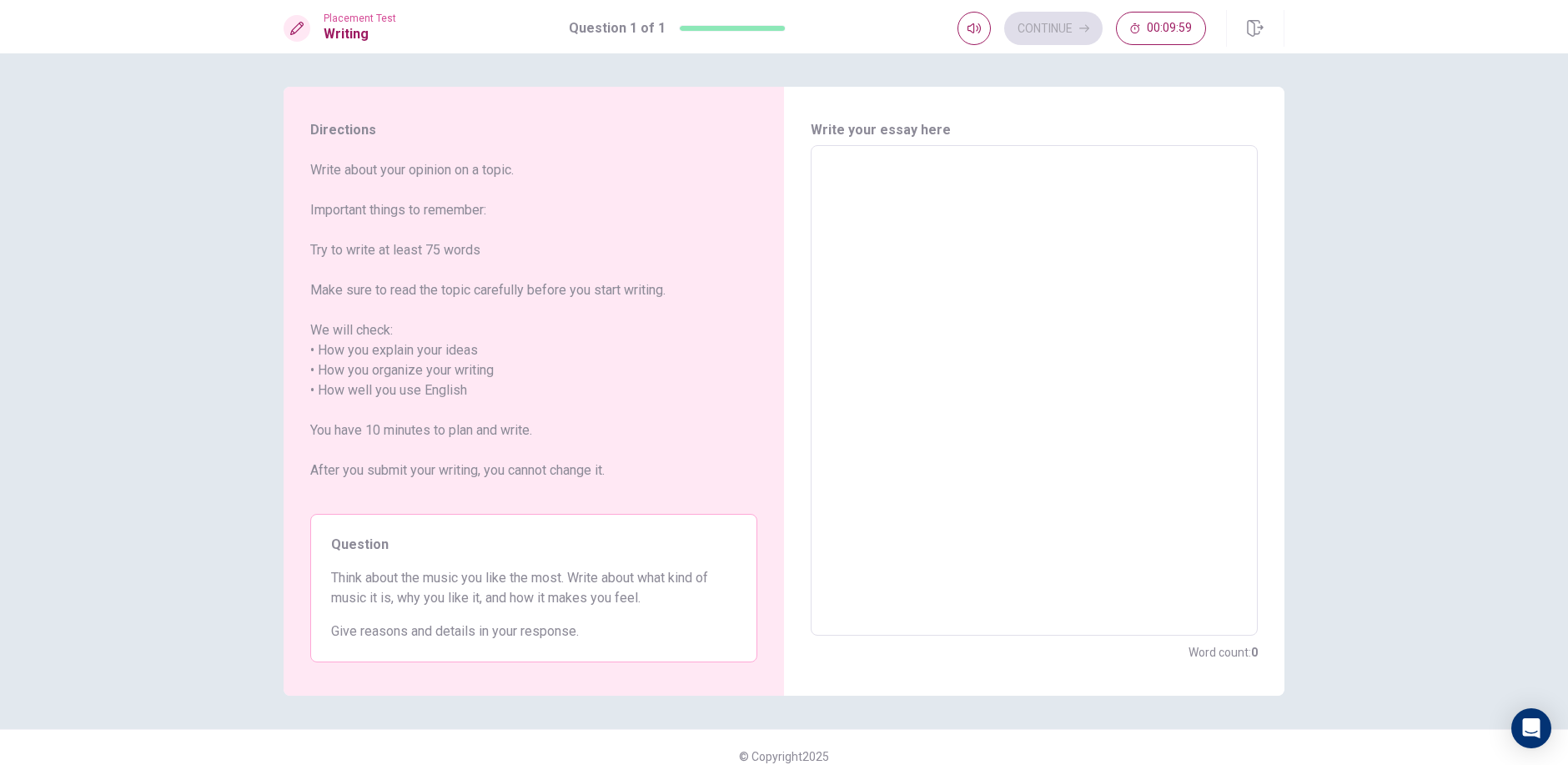
drag, startPoint x: 917, startPoint y: 269, endPoint x: 871, endPoint y: 366, distance: 107.4
click at [871, 366] on textarea at bounding box center [1033, 390] width 424 height 463
drag, startPoint x: 307, startPoint y: 169, endPoint x: 517, endPoint y: 254, distance: 226.6
click at [517, 254] on span "Write about your opinion on a topic. Important things to remember: Try to write…" at bounding box center [533, 330] width 447 height 340
drag, startPoint x: 366, startPoint y: 259, endPoint x: 383, endPoint y: 266, distance: 18.4
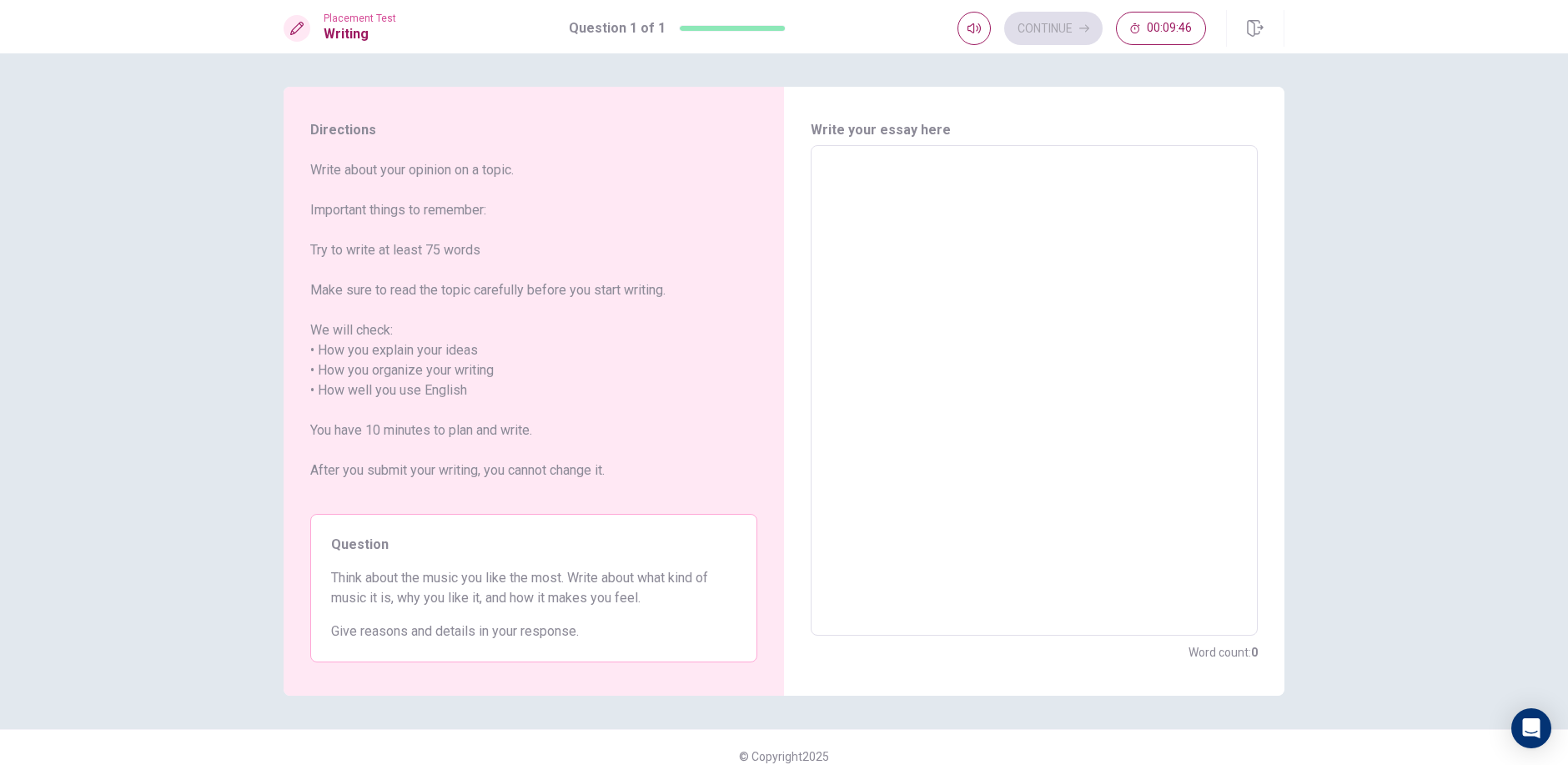
click at [301, 179] on div "Directions Write about your opinion on a topic. Important things to remember: T…" at bounding box center [533, 391] width 500 height 609
click at [302, 179] on div "Directions Write about your opinion on a topic. Important things to remember: T…" at bounding box center [533, 391] width 500 height 609
click at [785, 422] on div "Write your essay here x ​ Word count : 0" at bounding box center [1033, 391] width 500 height 609
click at [856, 353] on textarea at bounding box center [1033, 390] width 424 height 463
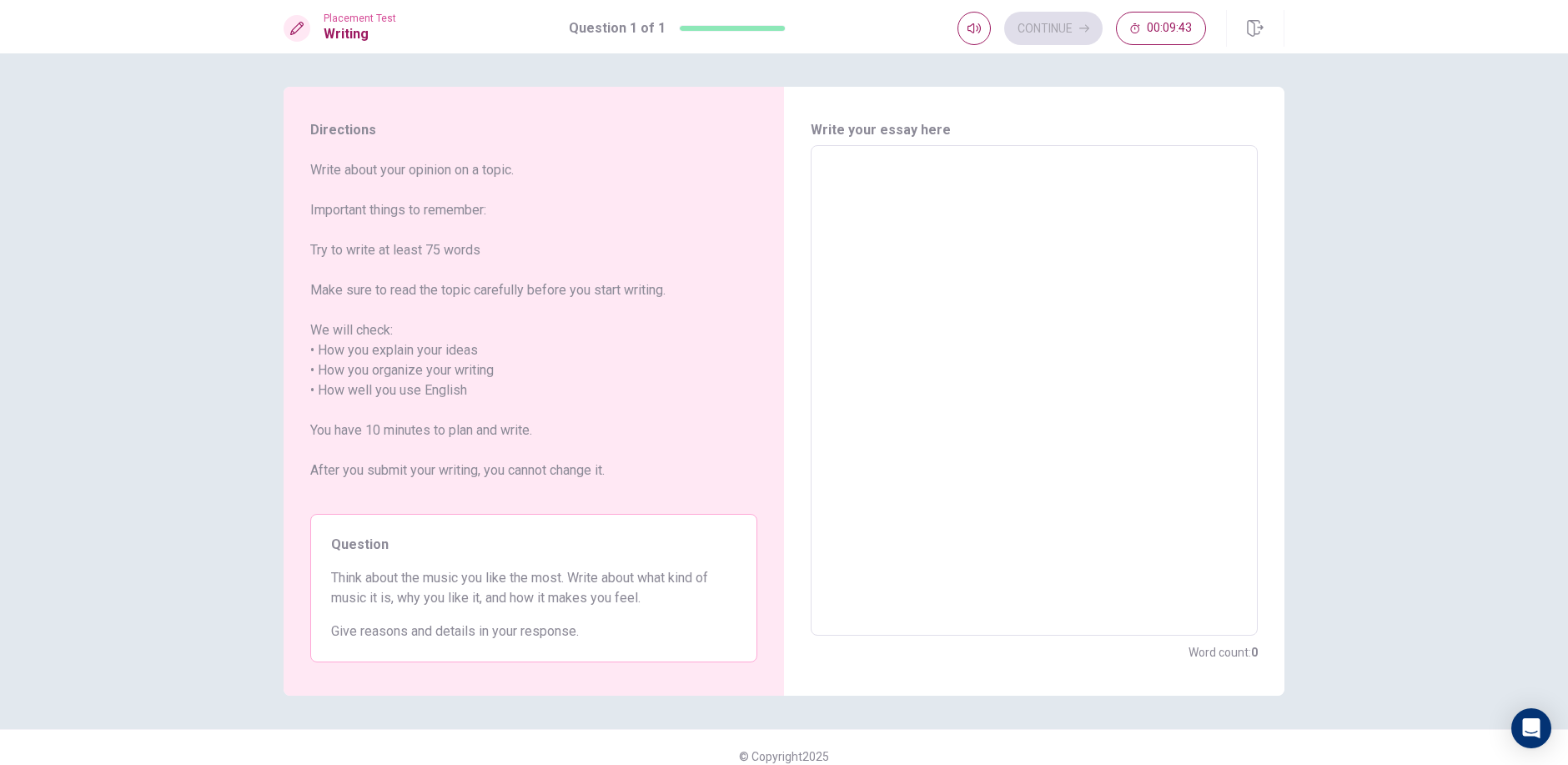
type textarea "1"
type textarea "x"
type textarea "11"
type textarea "x"
type textarea "111"
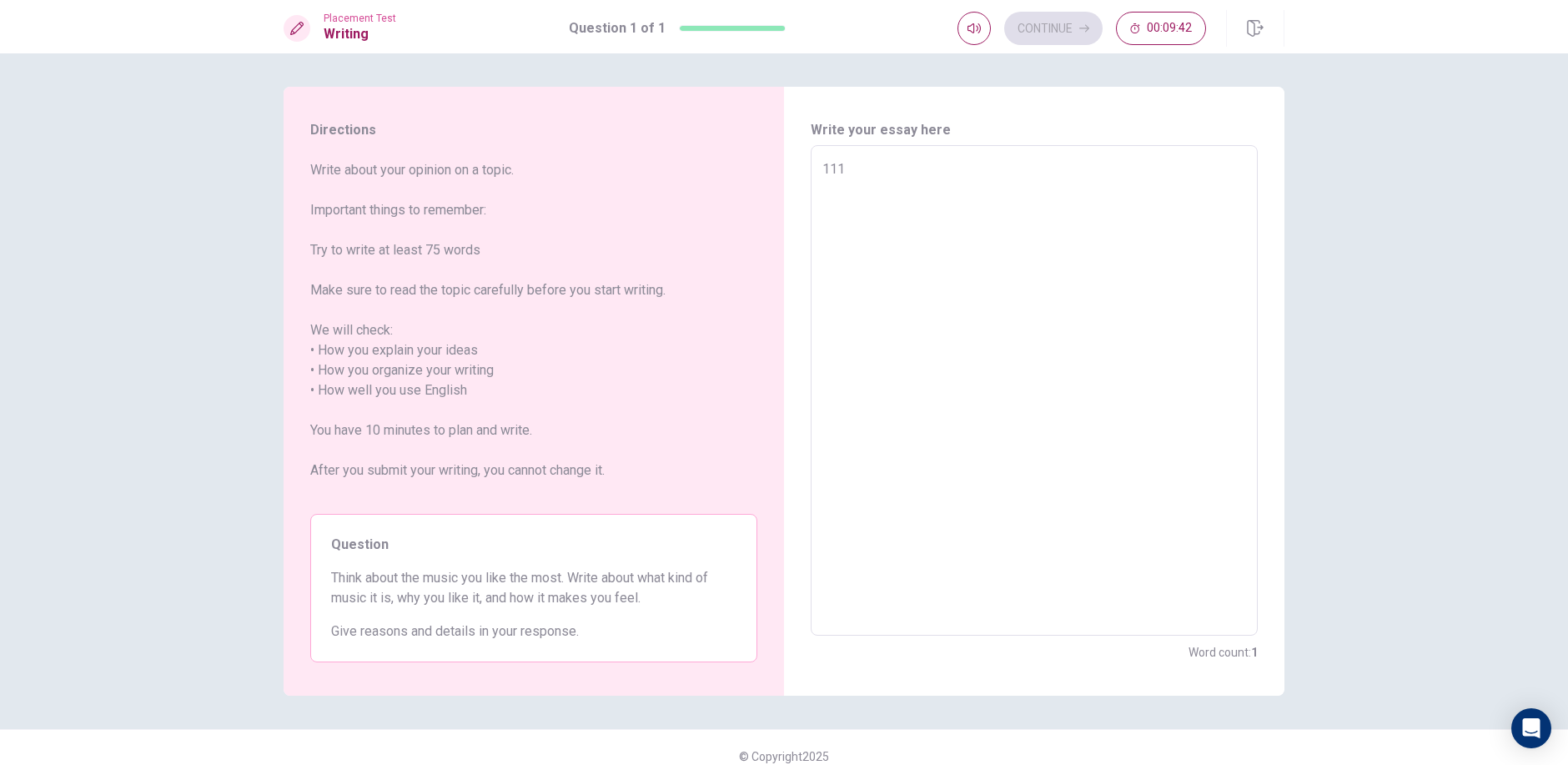
type textarea "x"
type textarea "11"
type textarea "x"
type textarea "1"
type textarea "x"
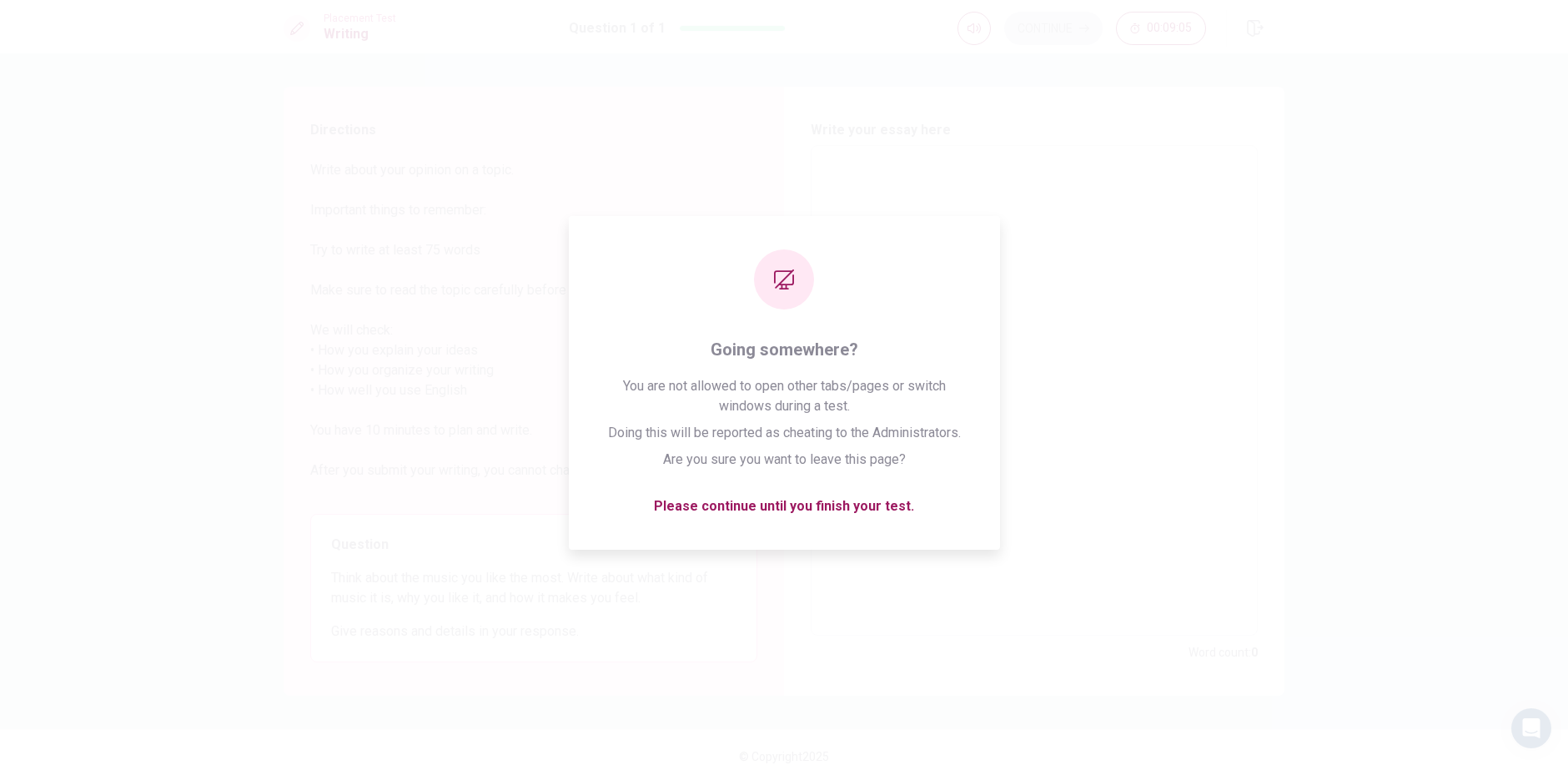
click at [1252, 211] on div "x ​" at bounding box center [1033, 390] width 447 height 490
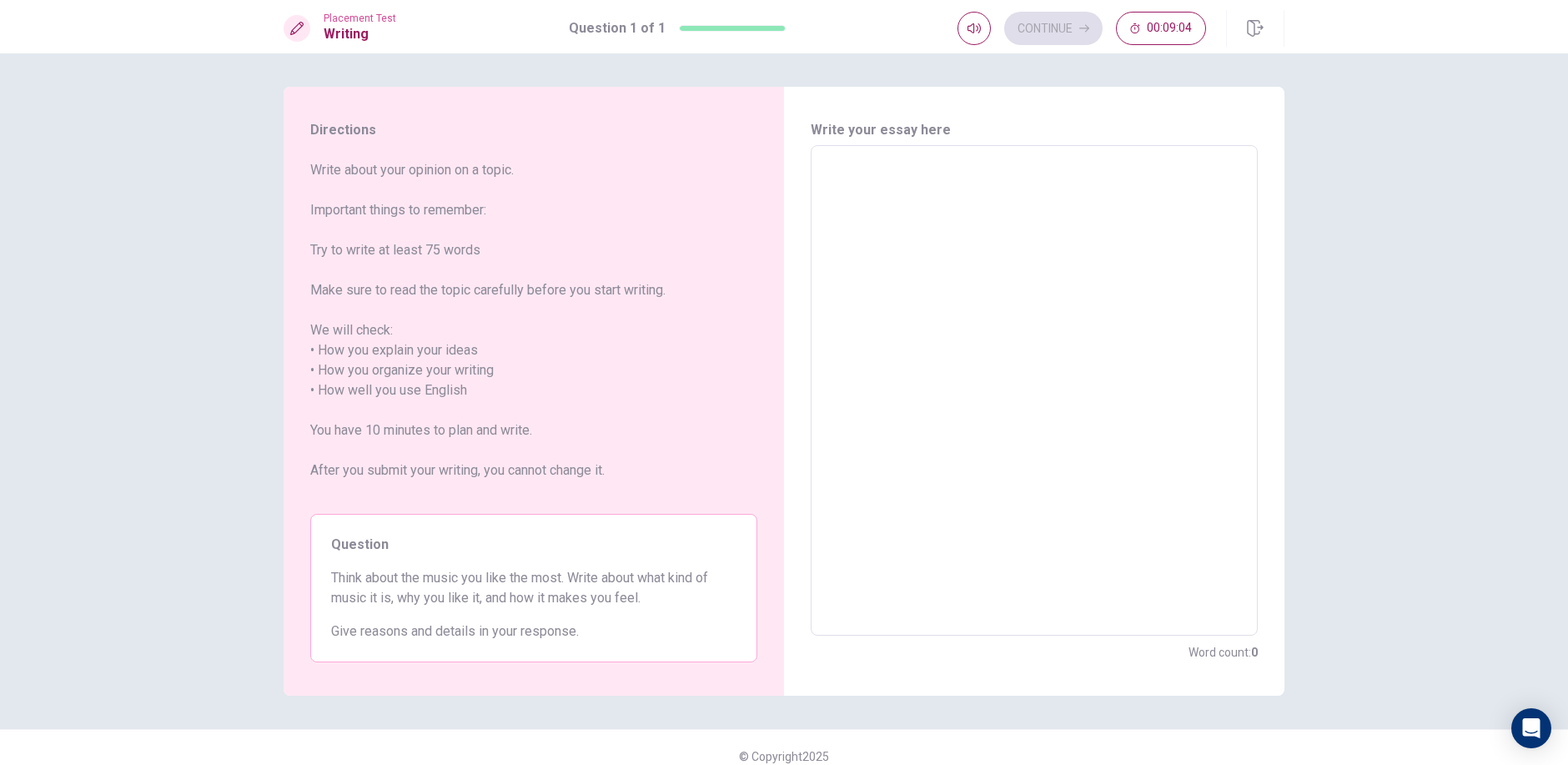
click at [948, 308] on textarea at bounding box center [1033, 390] width 424 height 463
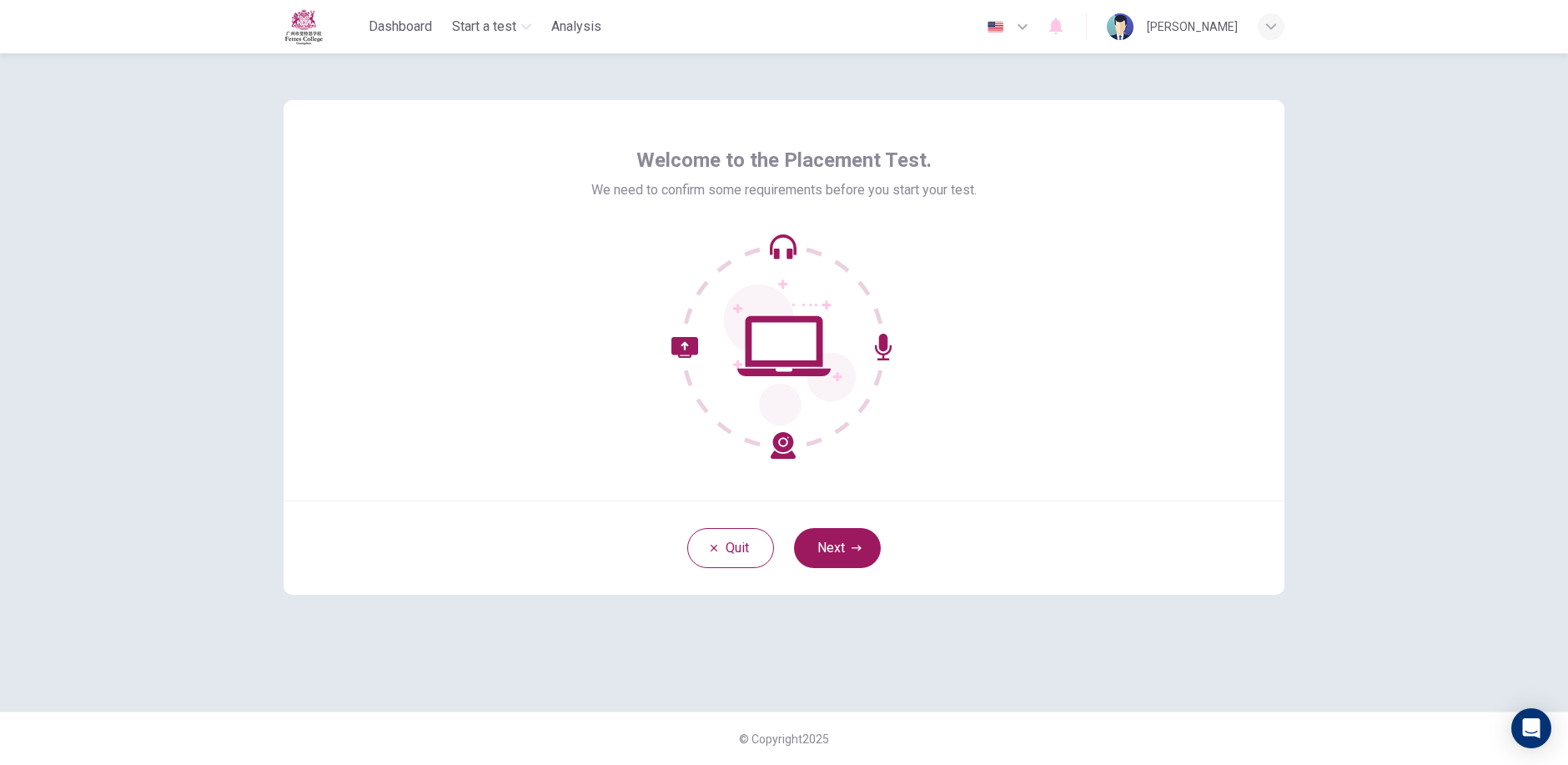
click at [848, 547] on button "Next" at bounding box center [838, 547] width 87 height 40
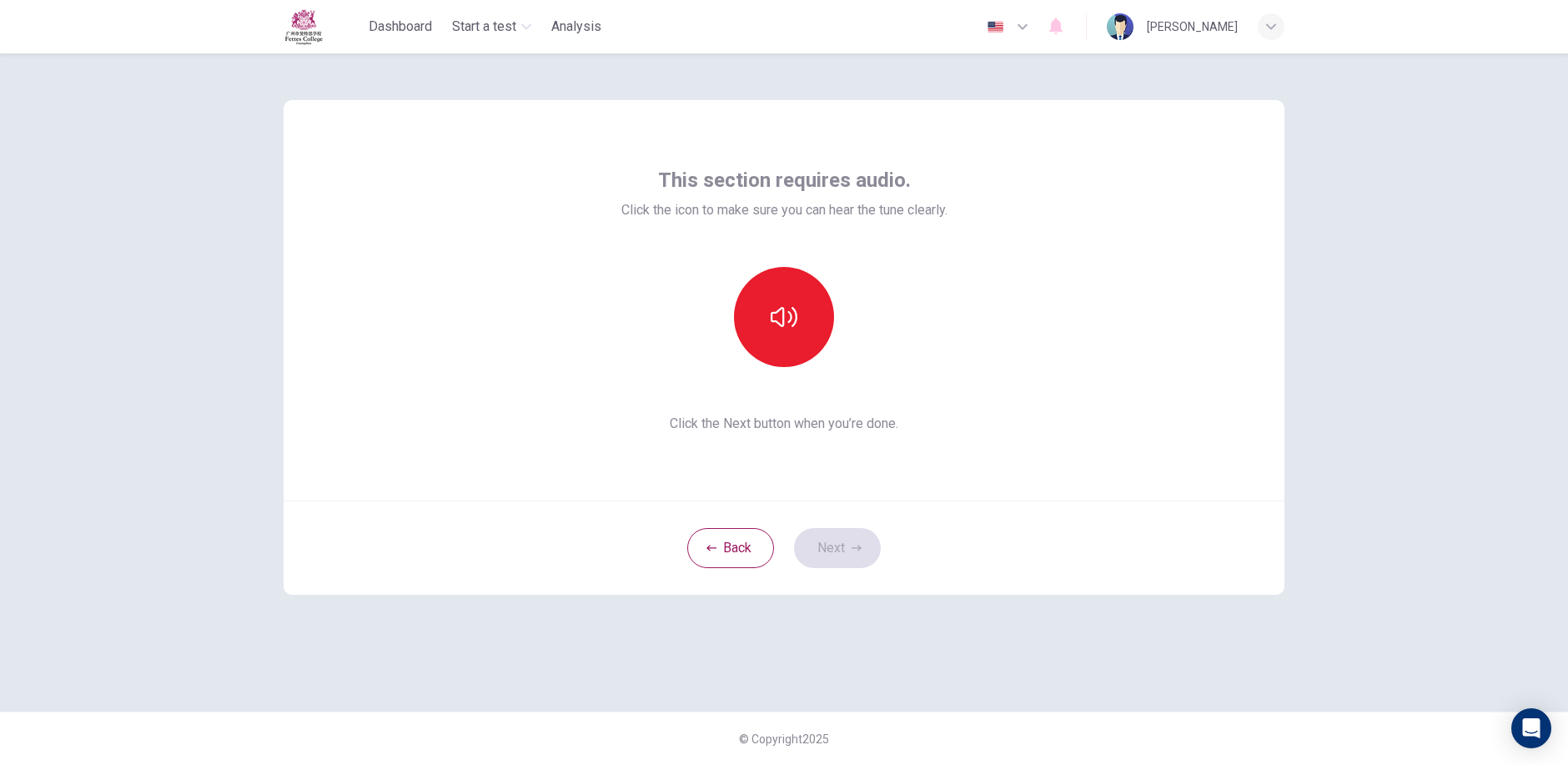
click at [781, 369] on div "This section requires audio. Click the icon to make sure you can hear the tune …" at bounding box center [784, 300] width 326 height 267
click at [777, 347] on button "button" at bounding box center [784, 316] width 100 height 100
click at [810, 554] on button "Next" at bounding box center [838, 547] width 87 height 40
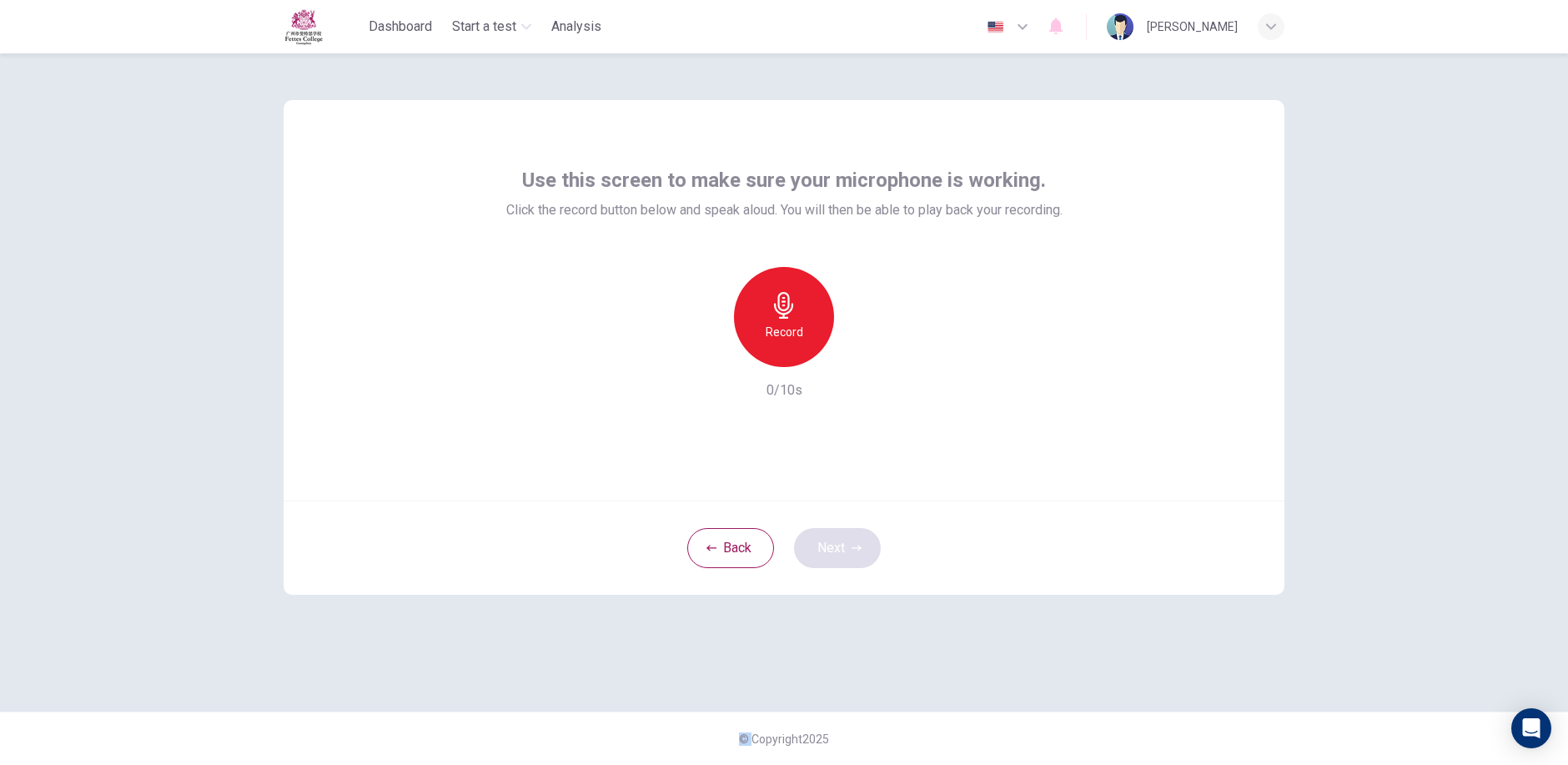
click at [810, 554] on div "Back Next" at bounding box center [784, 547] width 1000 height 94
drag, startPoint x: 810, startPoint y: 554, endPoint x: 761, endPoint y: 277, distance: 281.3
click at [761, 275] on div "Record" at bounding box center [784, 316] width 100 height 100
click at [792, 339] on h6 "Stop" at bounding box center [784, 331] width 25 height 20
click at [819, 540] on button "Next" at bounding box center [838, 547] width 87 height 40
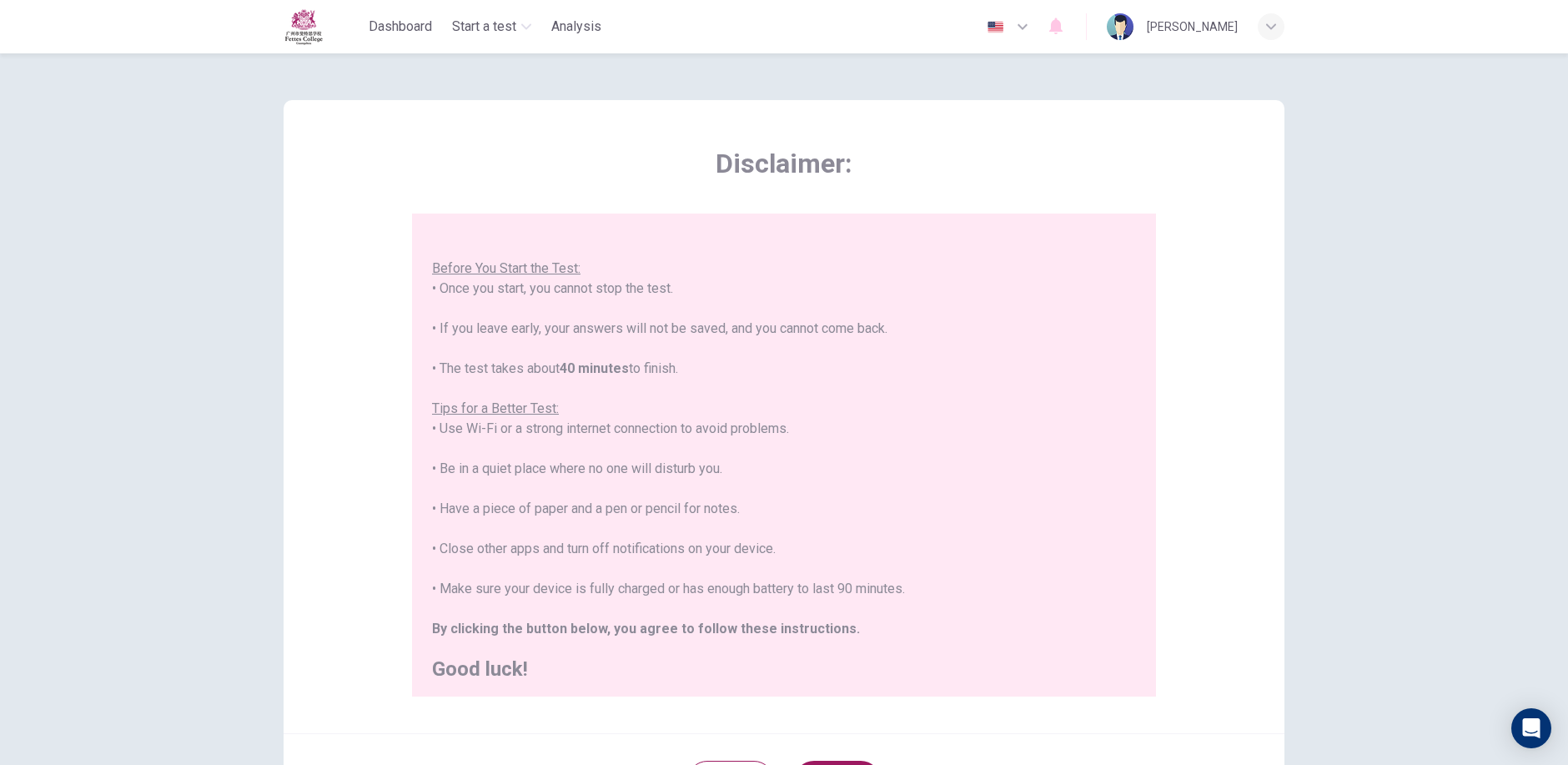
scroll to position [20, 0]
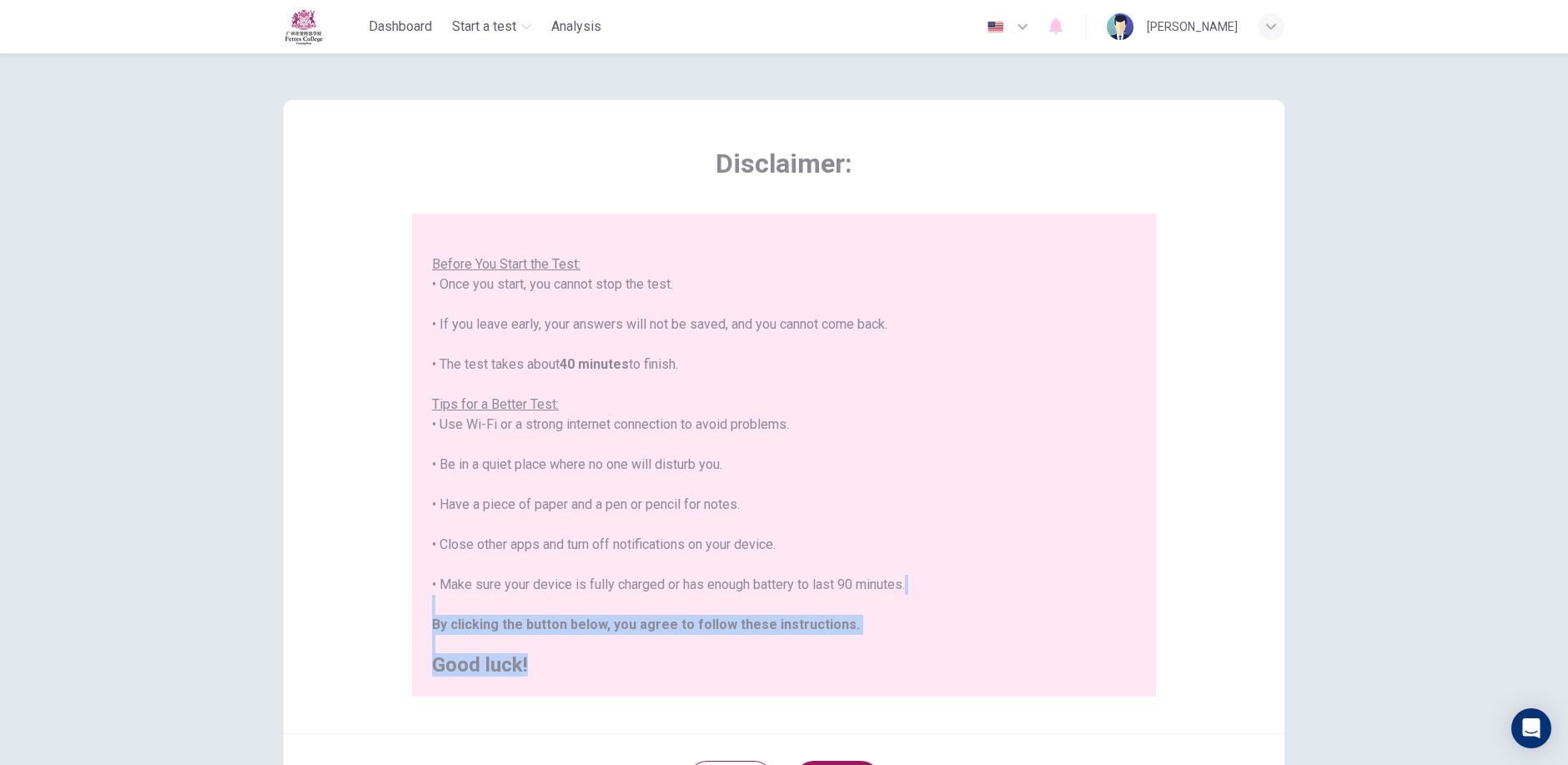
drag, startPoint x: 827, startPoint y: 730, endPoint x: 835, endPoint y: 597, distance: 133.2
click at [835, 597] on div "Disclaimer: You are about to start a Placement Test . Before You Start the Test…" at bounding box center [784, 417] width 1000 height 633
click at [1032, 28] on icon "button" at bounding box center [1022, 27] width 20 height 20
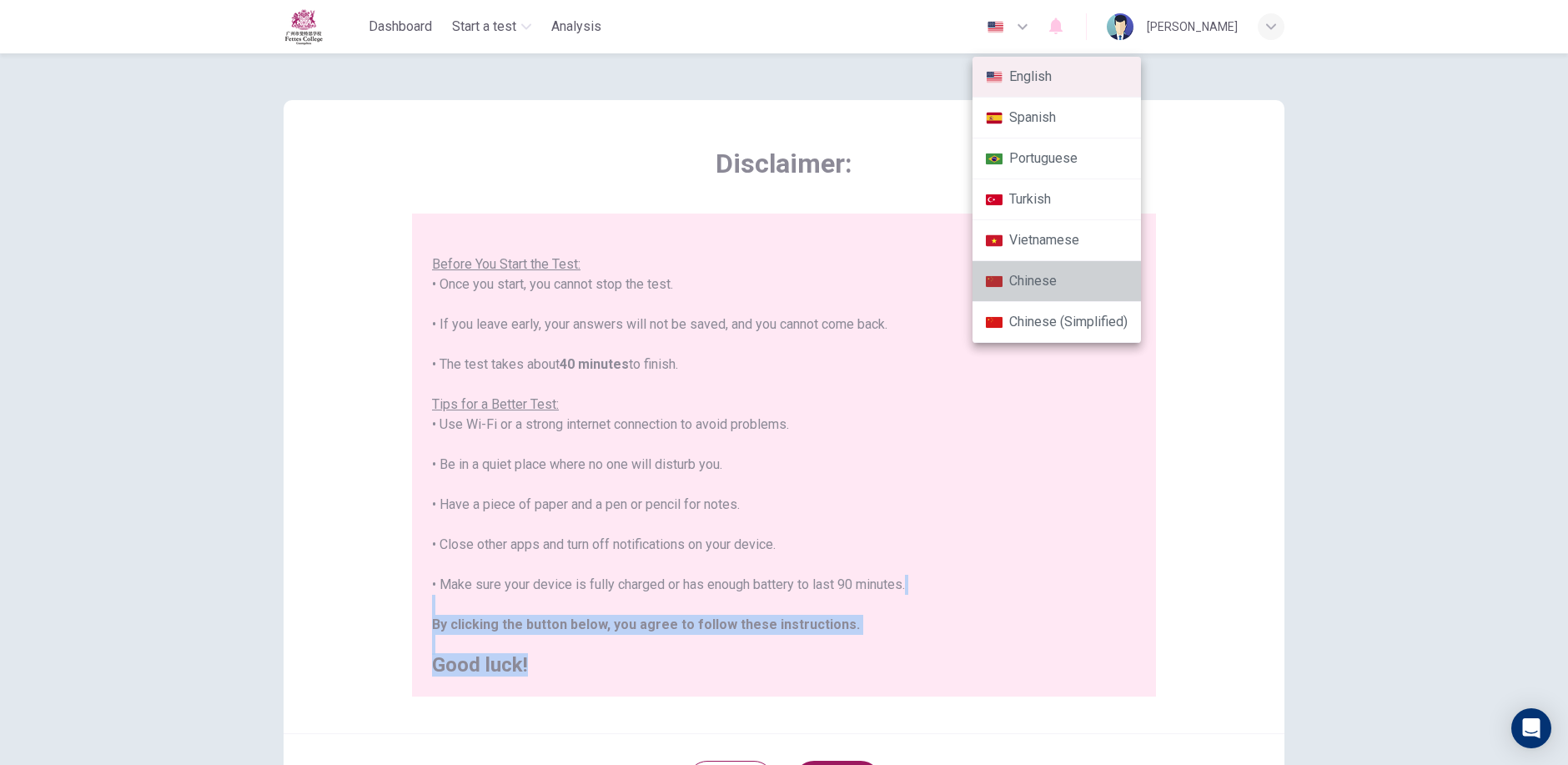
click at [1007, 274] on li "Chinese" at bounding box center [1056, 282] width 169 height 41
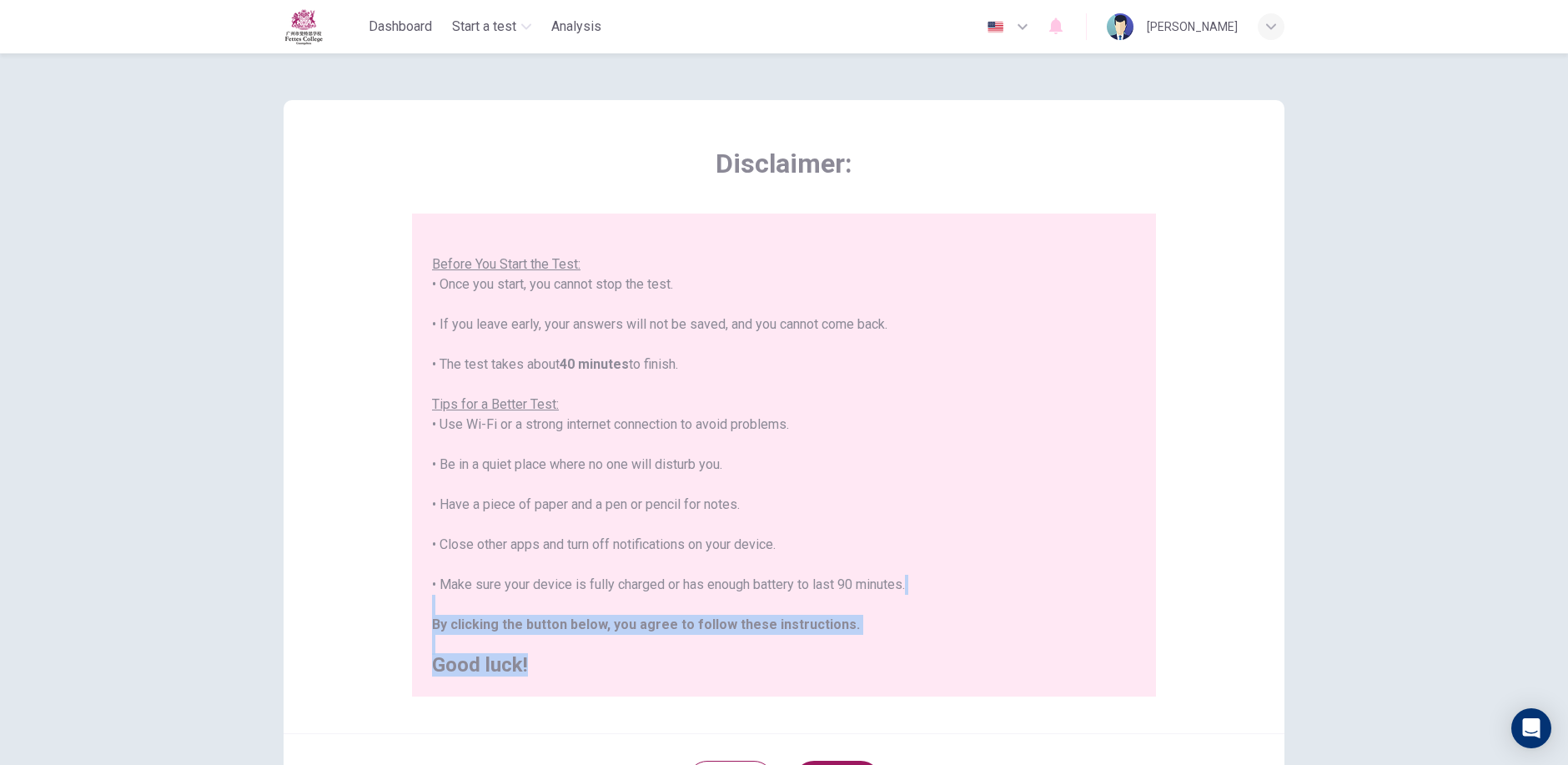
type input "zh"
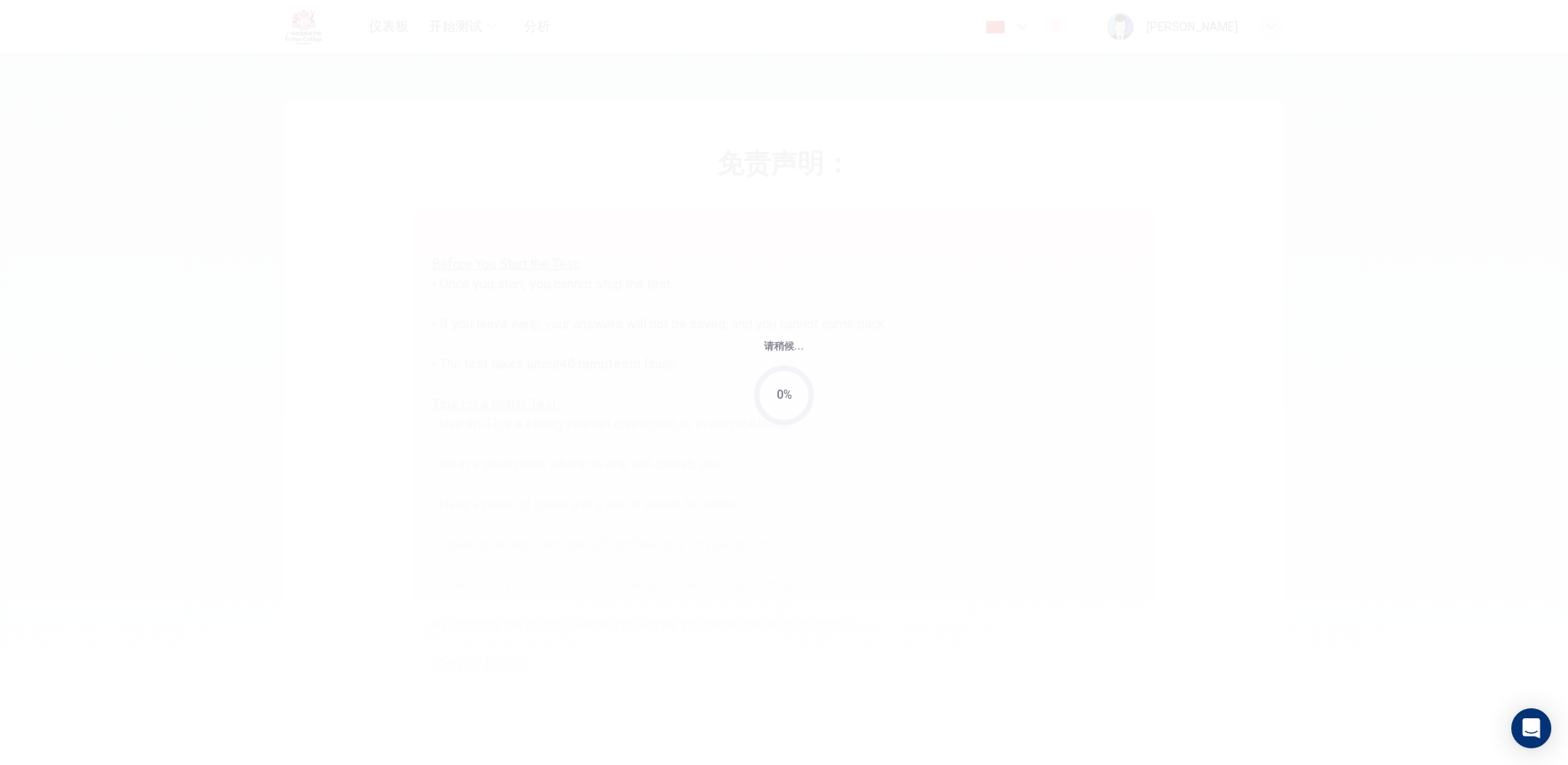
click at [1071, 36] on div "请稍候... 0%" at bounding box center [784, 382] width 1568 height 765
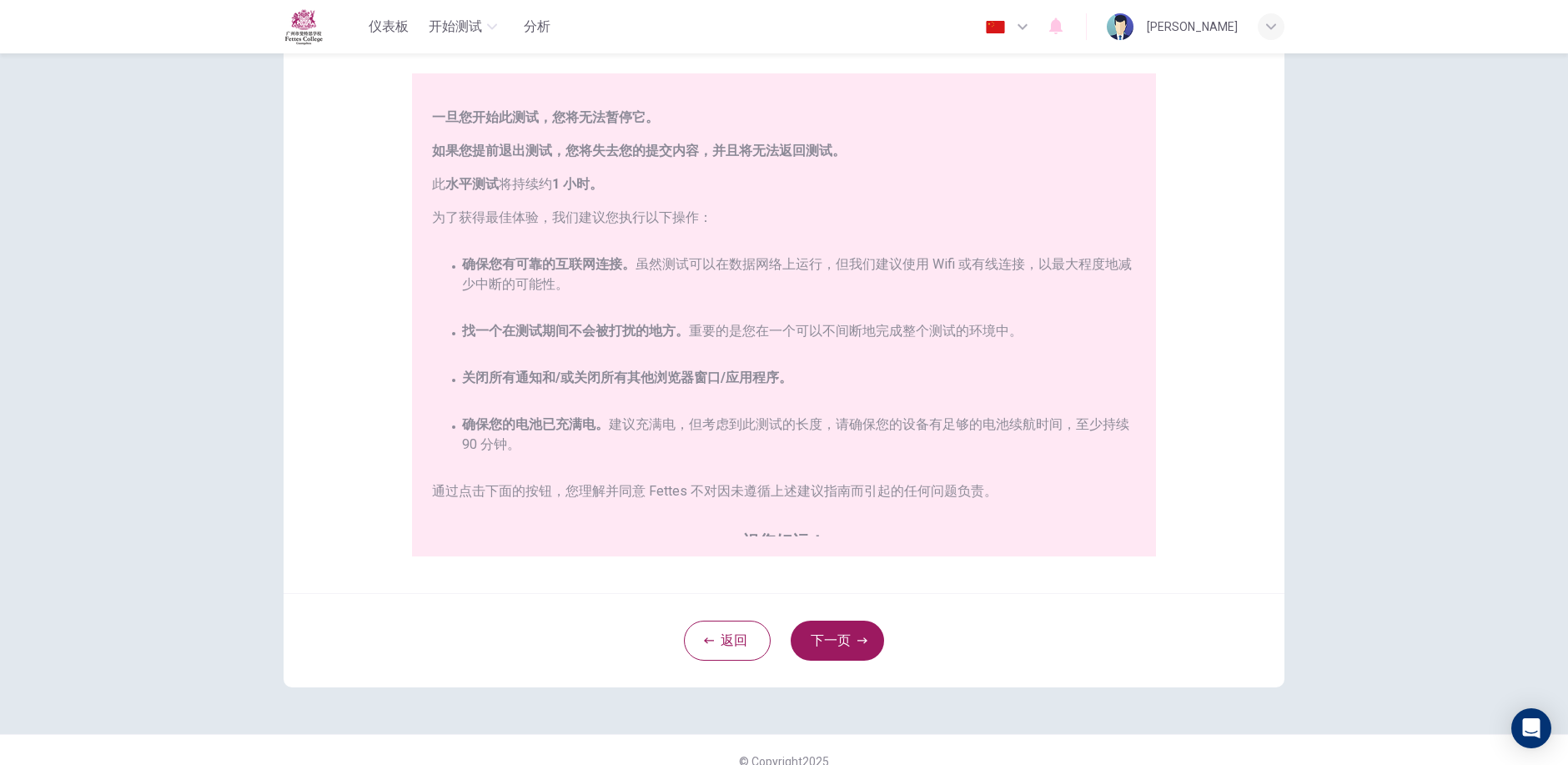
scroll to position [163, 0]
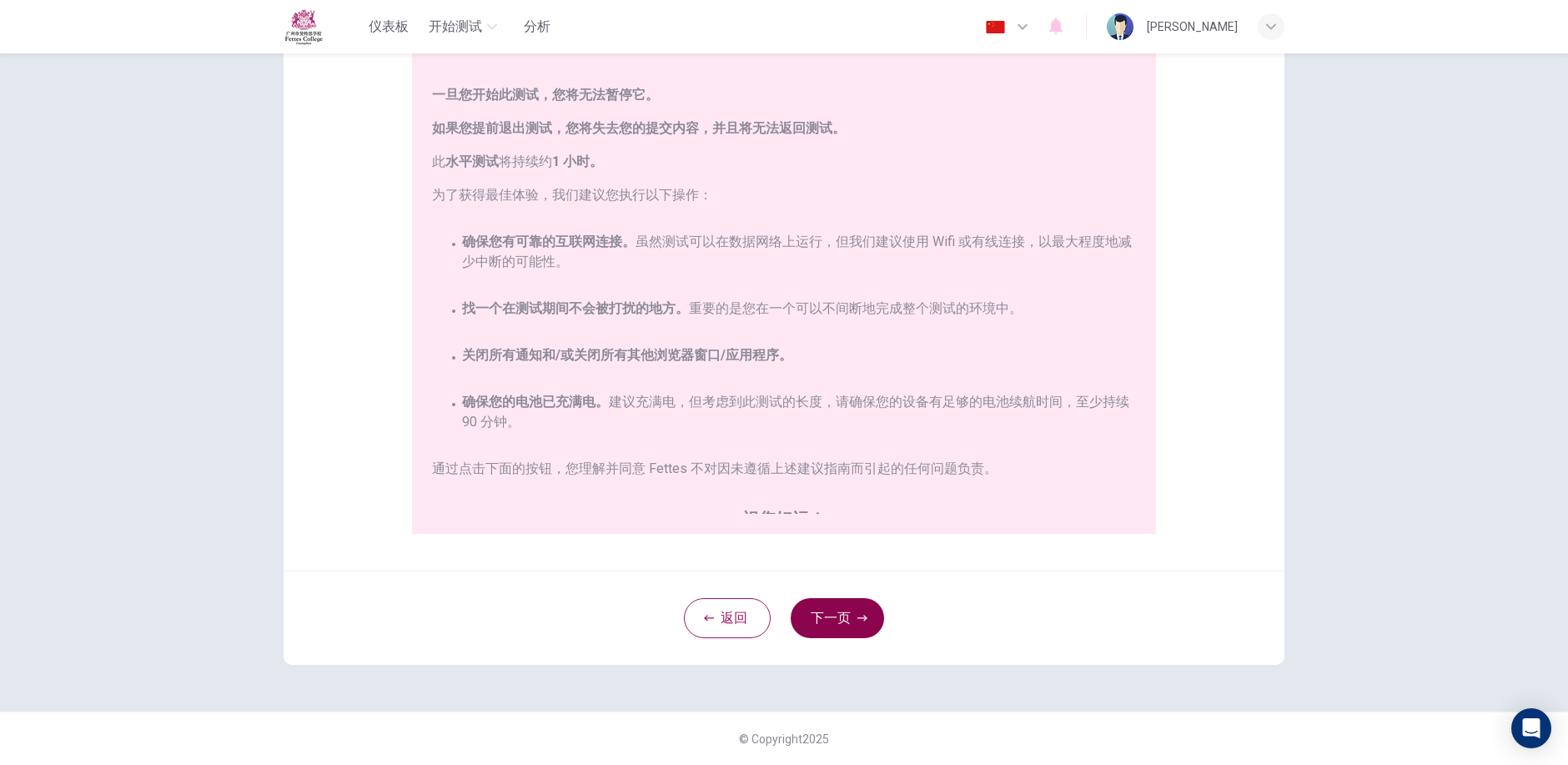
click at [816, 618] on button "下一页" at bounding box center [837, 618] width 93 height 40
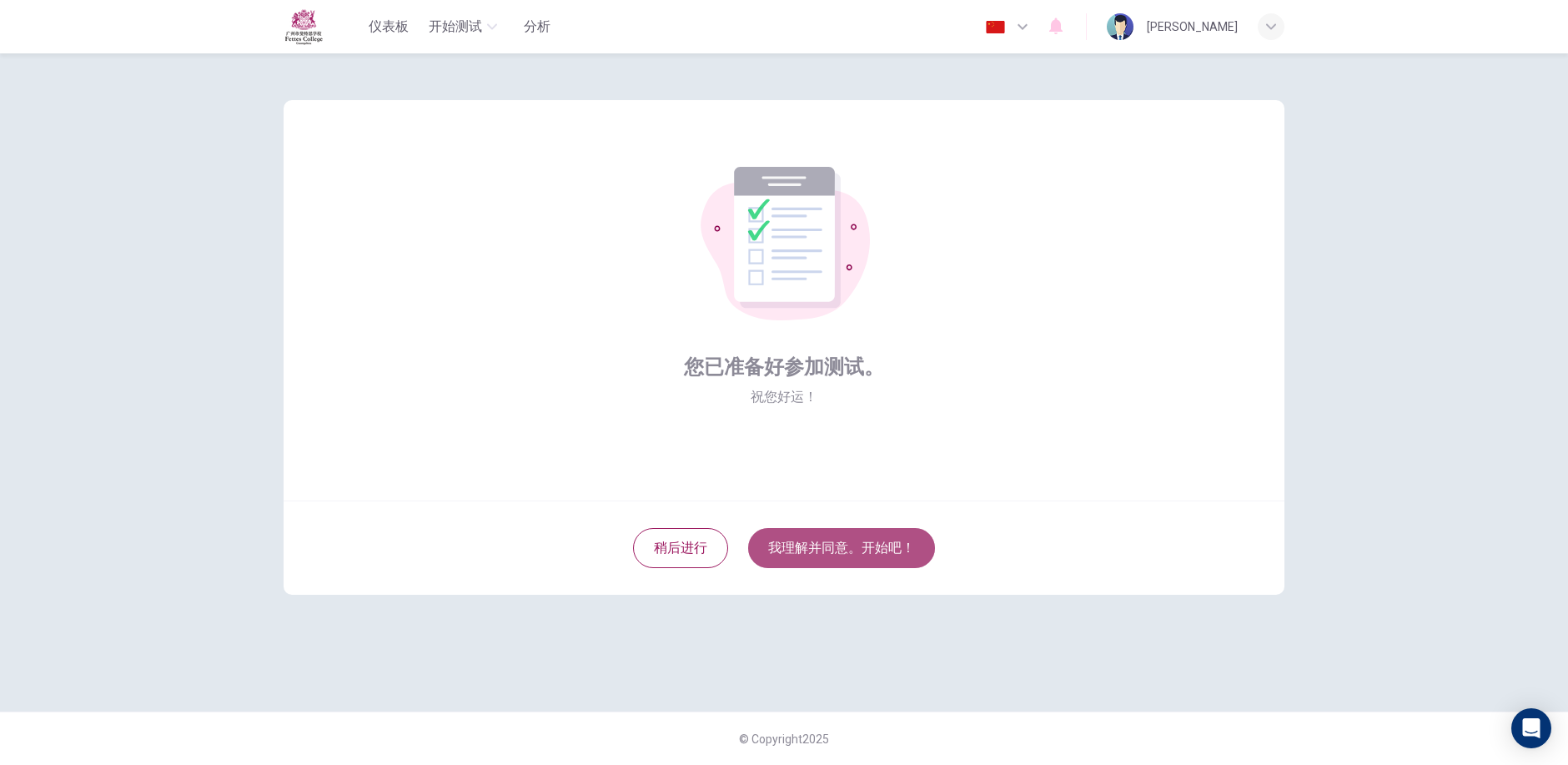
click at [826, 554] on button "我理解并同意。开始吧！" at bounding box center [841, 547] width 187 height 40
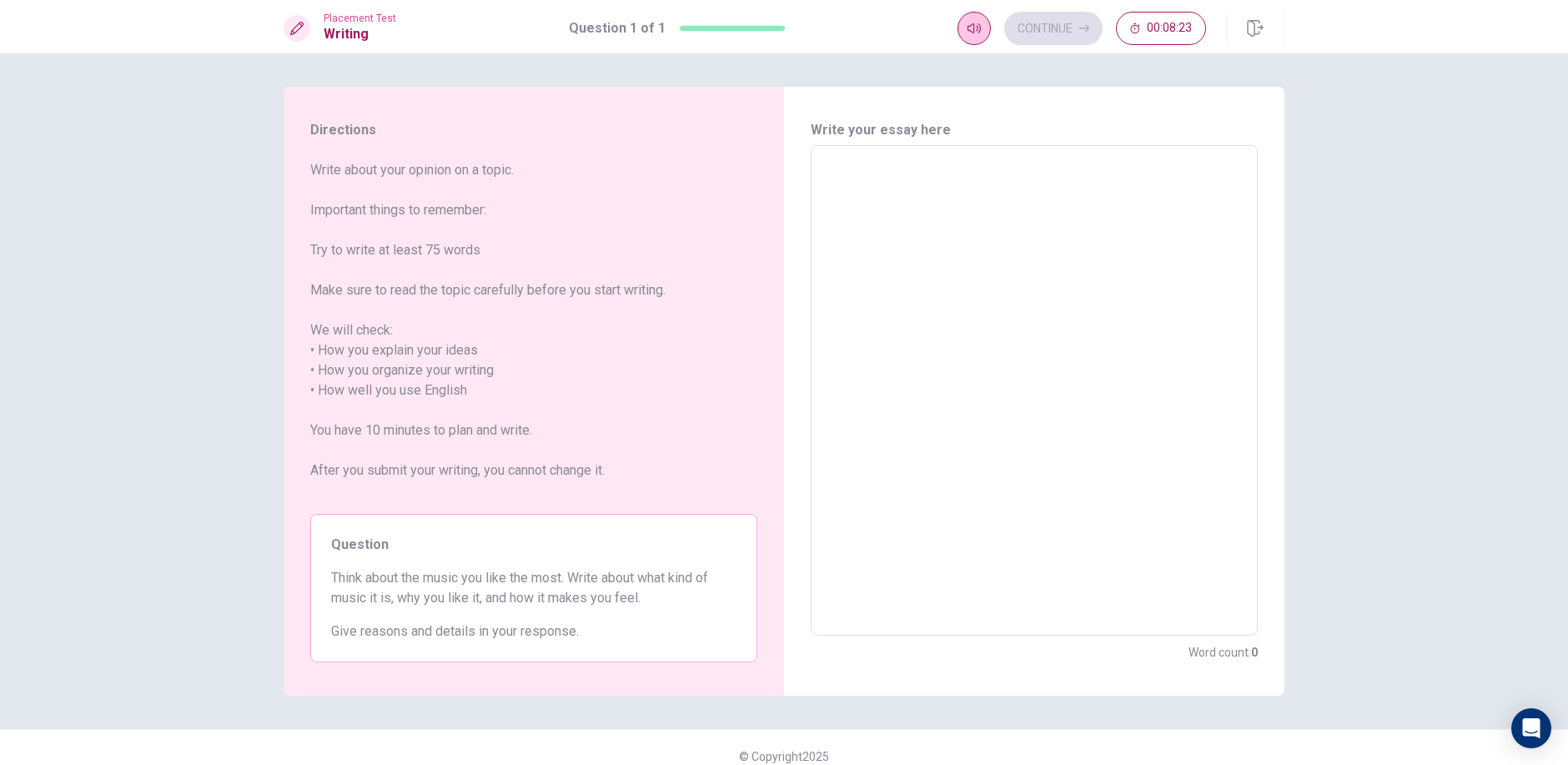
click at [979, 38] on button "button" at bounding box center [974, 28] width 34 height 34
click at [981, 54] on span at bounding box center [972, 60] width 61 height 23
type input "1"
drag, startPoint x: 984, startPoint y: 54, endPoint x: 1047, endPoint y: 70, distance: 65.0
click at [1047, 70] on body "This site uses cookies, as explained in our Privacy Policy . If you agree to th…" at bounding box center [784, 382] width 1568 height 765
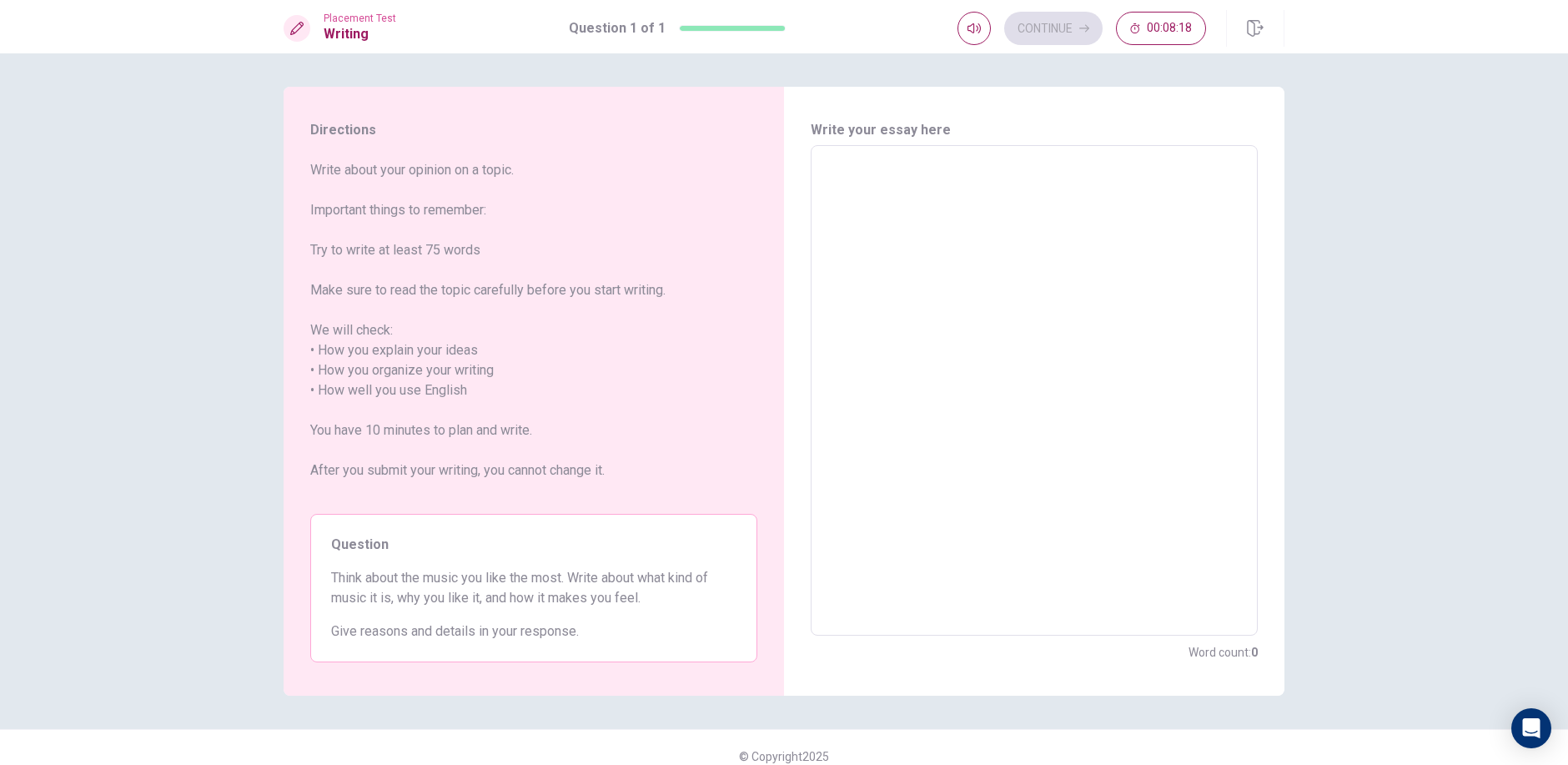
click at [1259, 402] on div "Write your essay here x ​ Word count : 0" at bounding box center [1033, 391] width 500 height 609
click at [1111, 339] on textarea at bounding box center [1033, 390] width 424 height 463
click at [335, 765] on html "This site uses cookies, as explained in our Privacy Policy . If you agree to th…" at bounding box center [784, 382] width 1568 height 765
click at [1222, 251] on textarea at bounding box center [1033, 390] width 424 height 463
click at [998, 313] on textarea at bounding box center [1033, 390] width 424 height 463
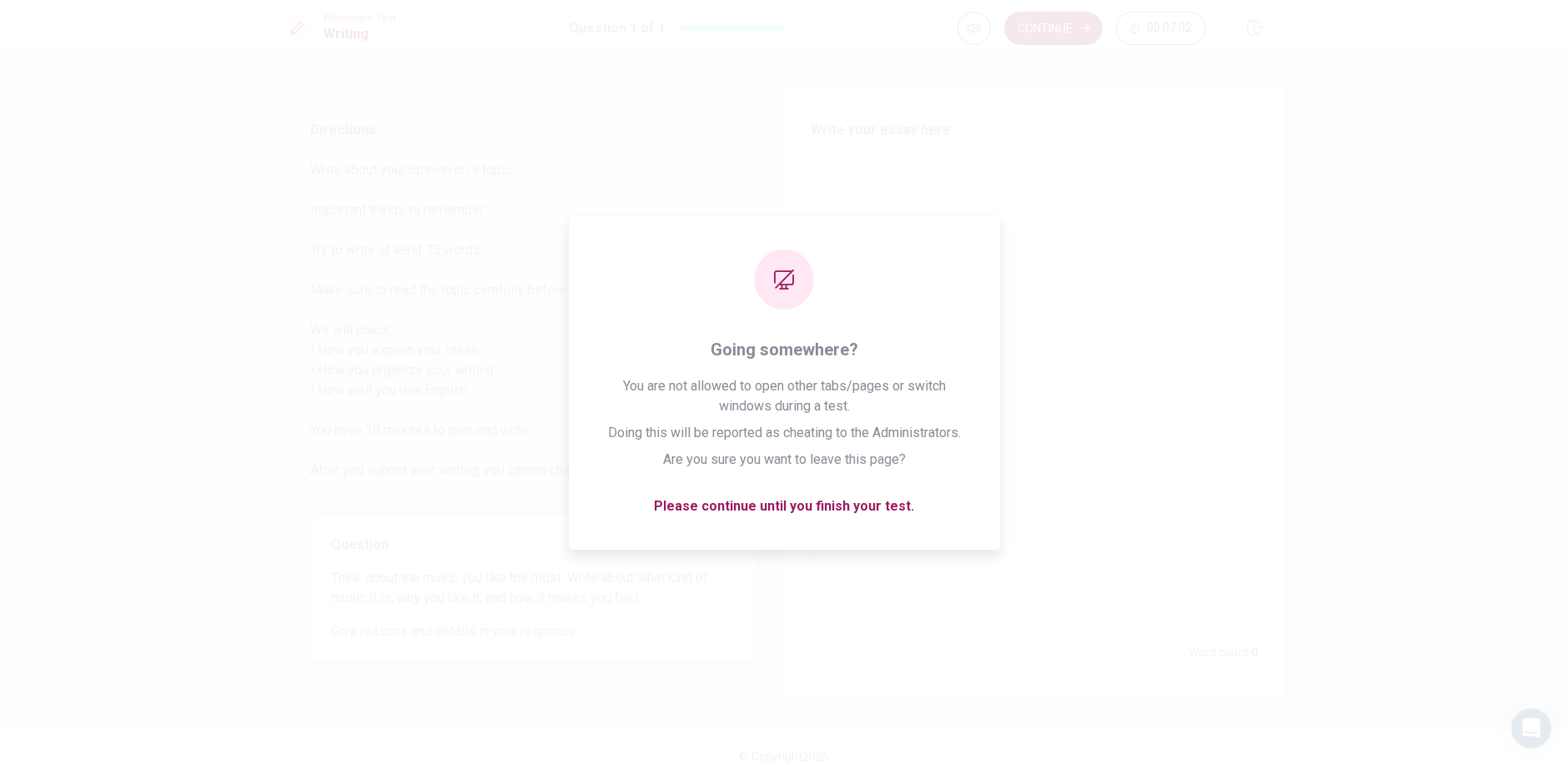
type textarea "x"
click at [642, 224] on span "Write about your opinion on a topic. Important things to remember: Try to write…" at bounding box center [533, 330] width 447 height 340
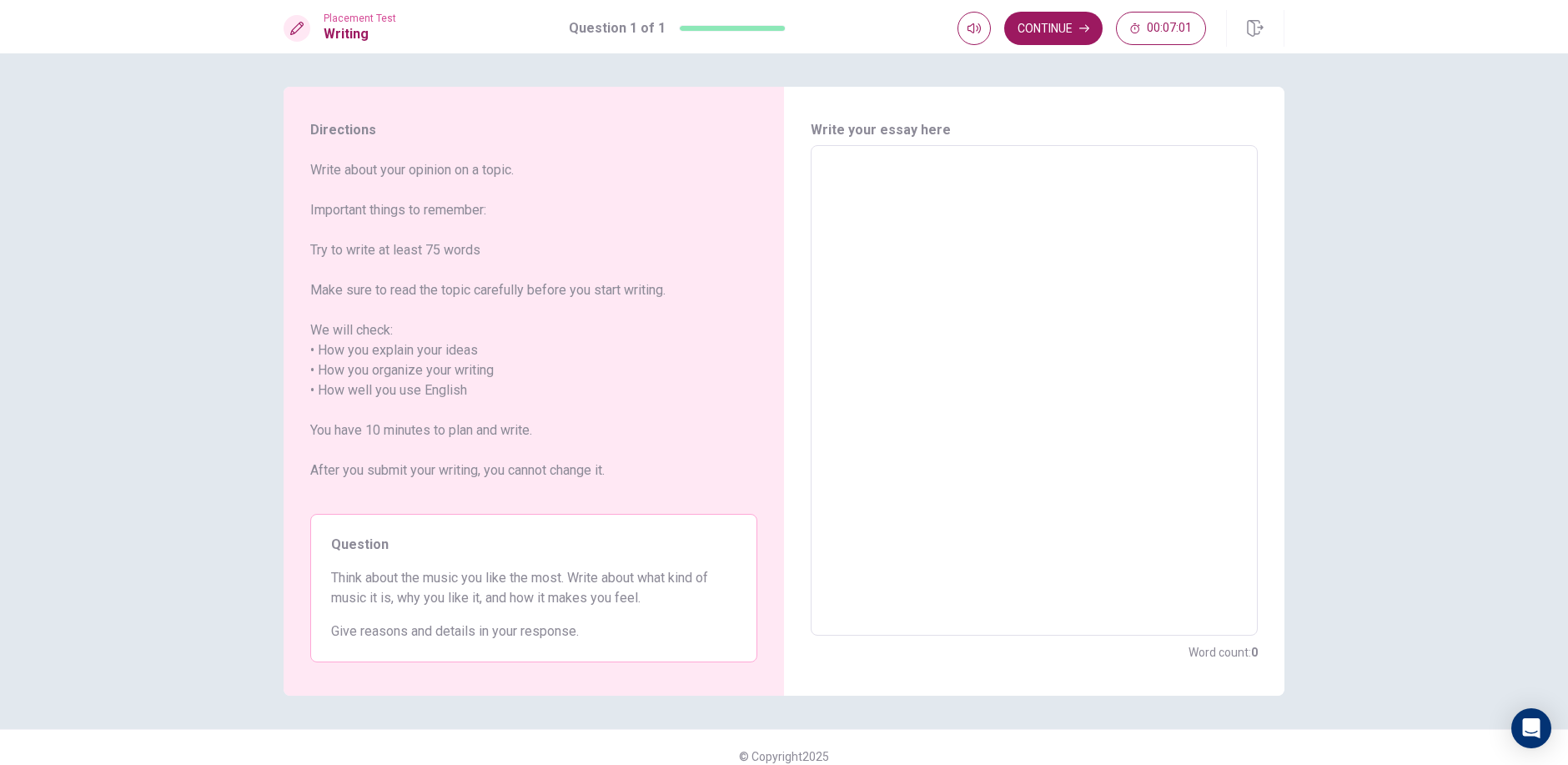
drag, startPoint x: 638, startPoint y: 224, endPoint x: 662, endPoint y: 263, distance: 45.8
click at [638, 232] on span "Write about your opinion on a topic. Important things to remember: Try to write…" at bounding box center [533, 330] width 447 height 340
click at [825, 211] on textarea at bounding box center [1033, 390] width 424 height 463
drag, startPoint x: 855, startPoint y: 76, endPoint x: 858, endPoint y: 87, distance: 11.4
click at [858, 87] on div "Directions Write about your opinion on a topic. Important things to remember: T…" at bounding box center [784, 409] width 1568 height 712
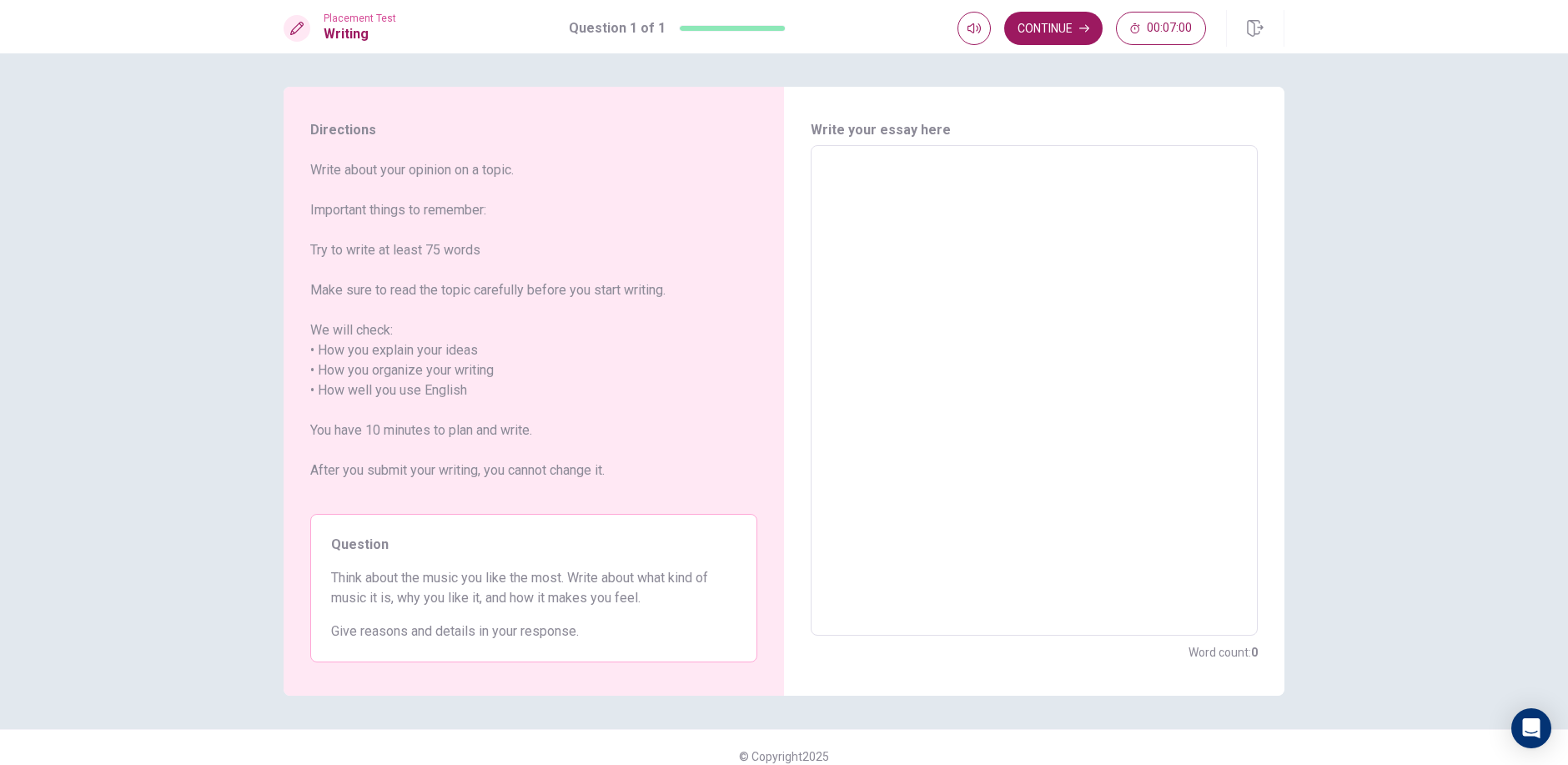
type textarea "x"
drag, startPoint x: 850, startPoint y: 209, endPoint x: 849, endPoint y: 230, distance: 21.0
click at [849, 230] on textarea at bounding box center [1033, 390] width 424 height 463
type textarea "hg"
type textarea "x"
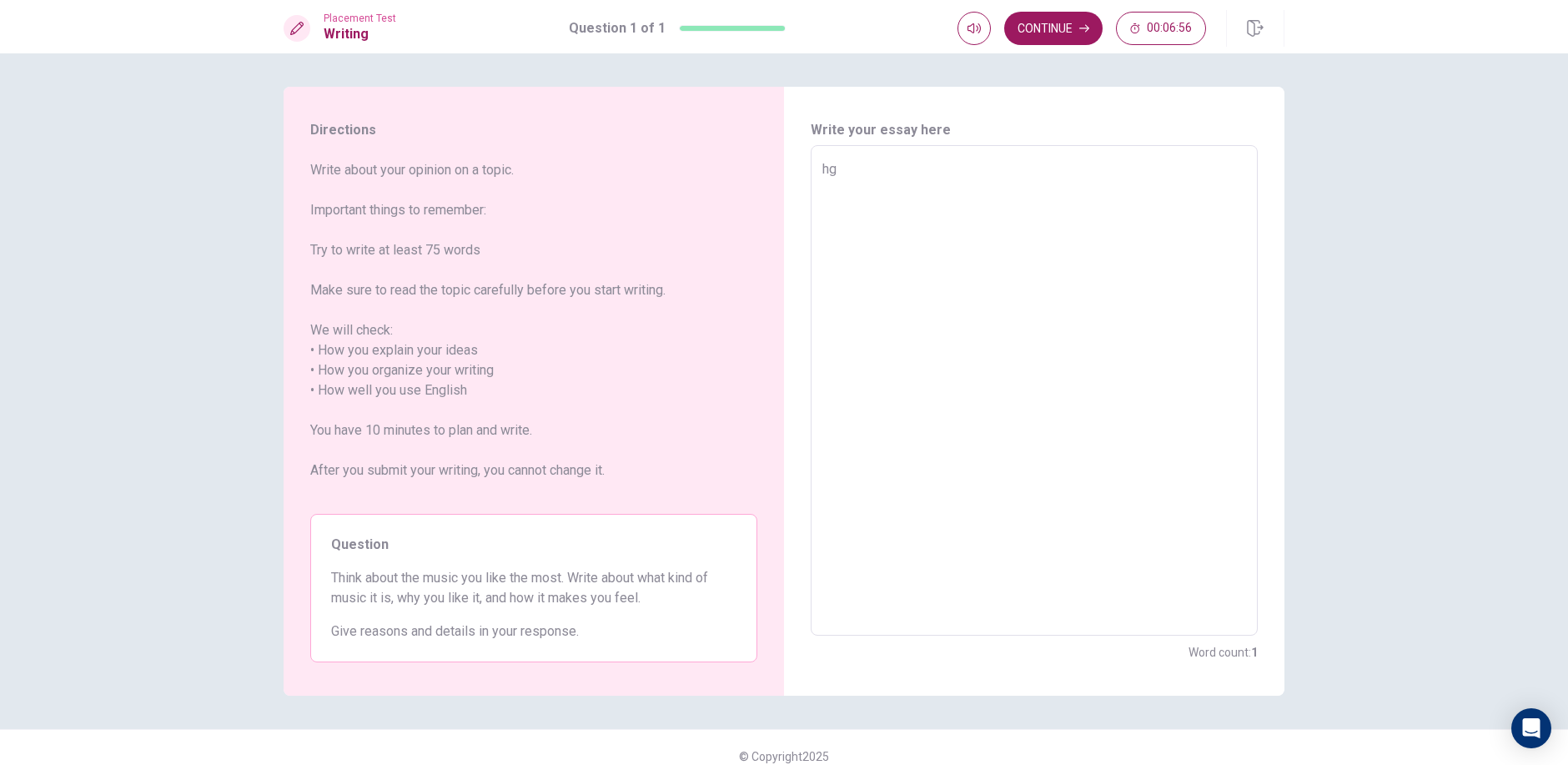
type textarea "h"
type textarea "x"
type textarea "k"
type textarea "x"
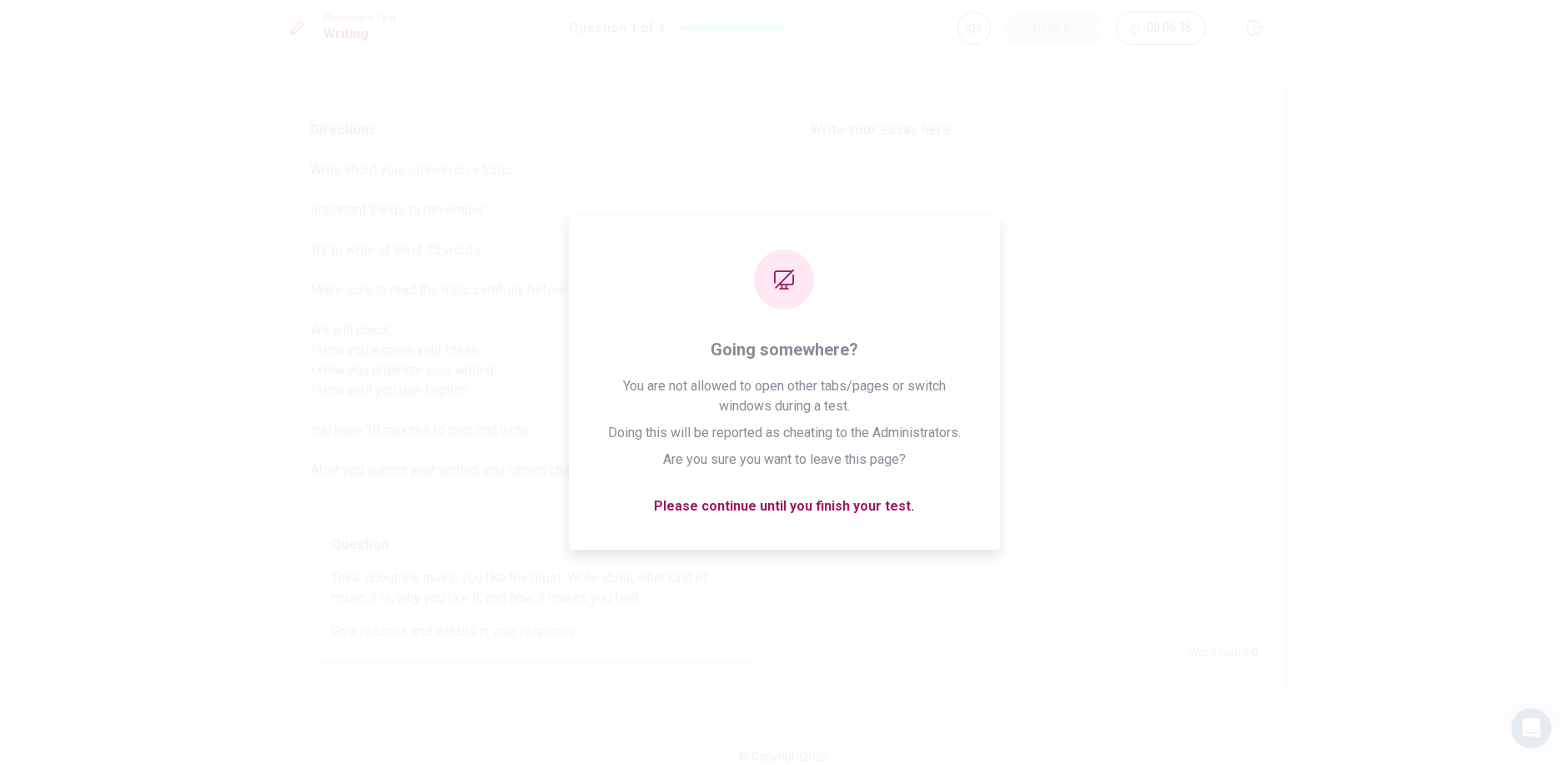
drag, startPoint x: 518, startPoint y: 569, endPoint x: 513, endPoint y: 598, distance: 29.4
click at [518, 581] on span "Think about the music you like the most. Write about what kind of music it is, …" at bounding box center [534, 587] width 405 height 40
drag, startPoint x: 1309, startPoint y: 160, endPoint x: 1293, endPoint y: 159, distance: 16.0
click at [1309, 160] on div "Directions Write about your opinion on a topic. Important things to remember: T…" at bounding box center [784, 409] width 1568 height 712
click at [369, 463] on span "Write about your opinion on a topic. Important things to remember: Try to write…" at bounding box center [533, 330] width 447 height 340
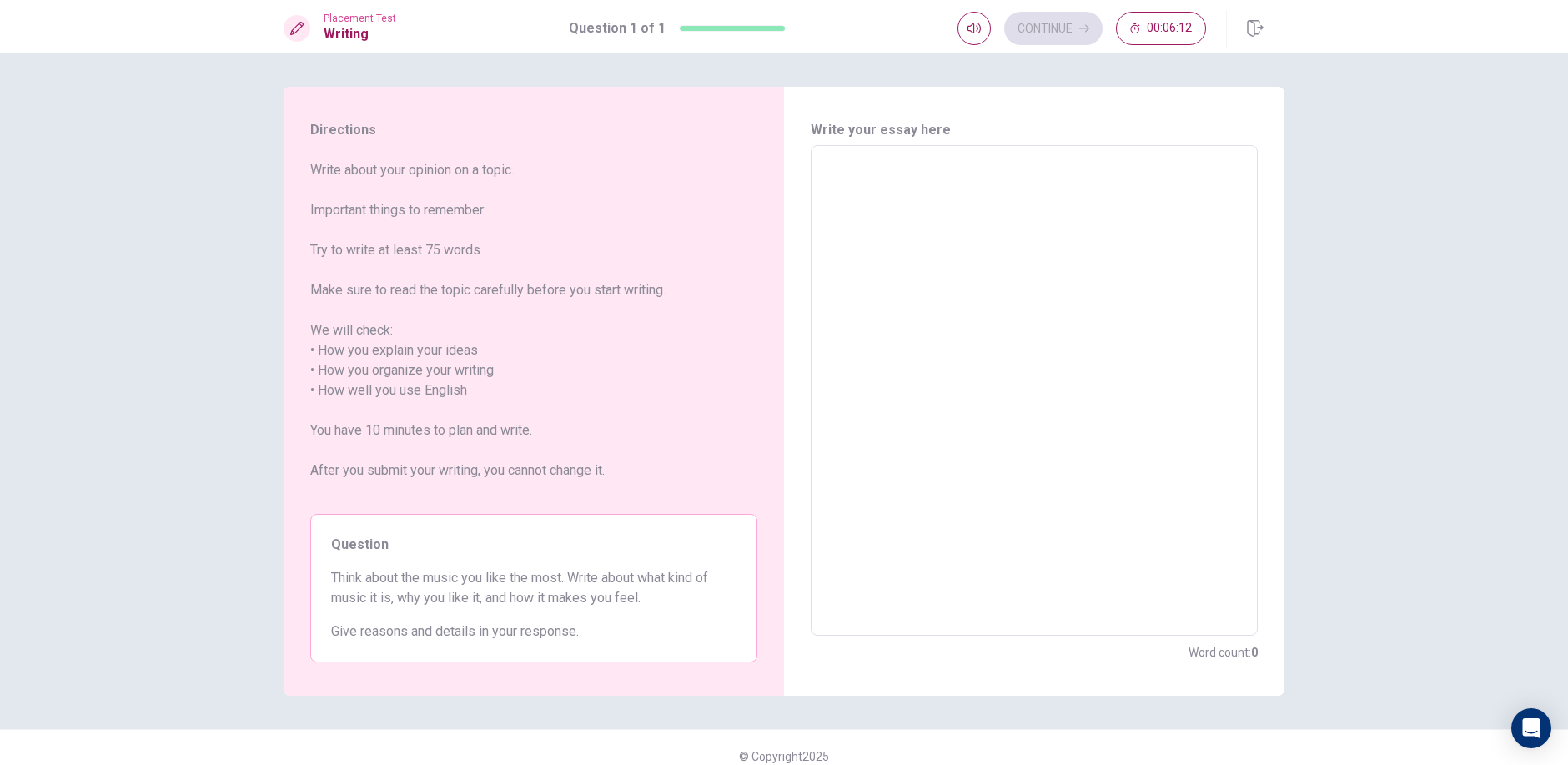
click at [1106, 419] on textarea at bounding box center [1033, 390] width 424 height 463
drag, startPoint x: 330, startPoint y: 573, endPoint x: 421, endPoint y: 614, distance: 99.8
click at [419, 614] on div "Question Think about the music you like the most. Write about what kind of musi…" at bounding box center [533, 587] width 447 height 148
click at [786, 372] on div "Write your essay here x ​ Word count : 0" at bounding box center [1033, 391] width 500 height 609
drag, startPoint x: 1012, startPoint y: 310, endPoint x: 990, endPoint y: 310, distance: 22.0
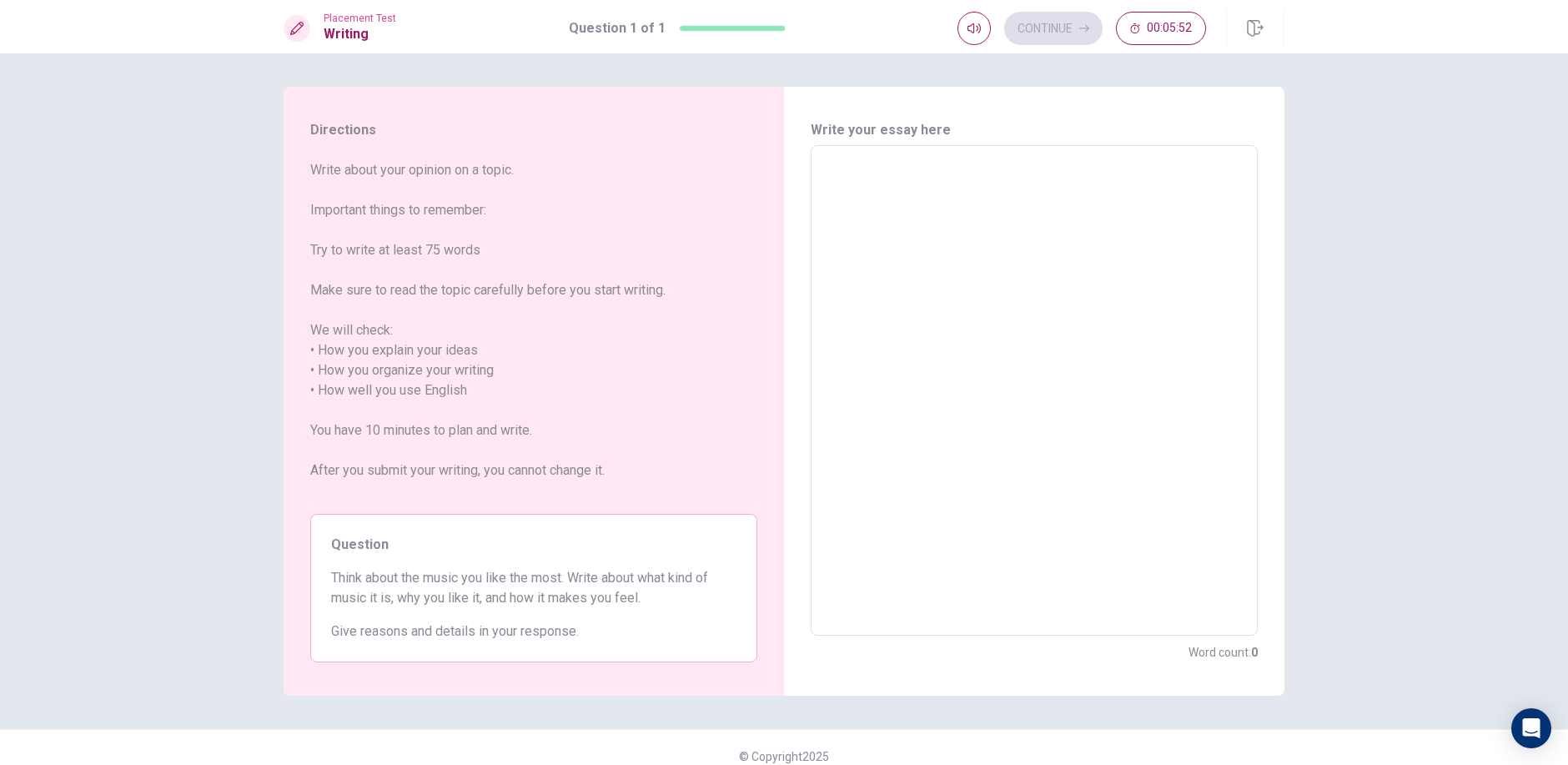
click at [1010, 310] on textarea at bounding box center [1033, 390] width 424 height 463
click at [1008, 204] on textarea at bounding box center [1033, 390] width 424 height 463
type textarea "x"
click at [1033, 15] on button "Continue" at bounding box center [1053, 28] width 99 height 34
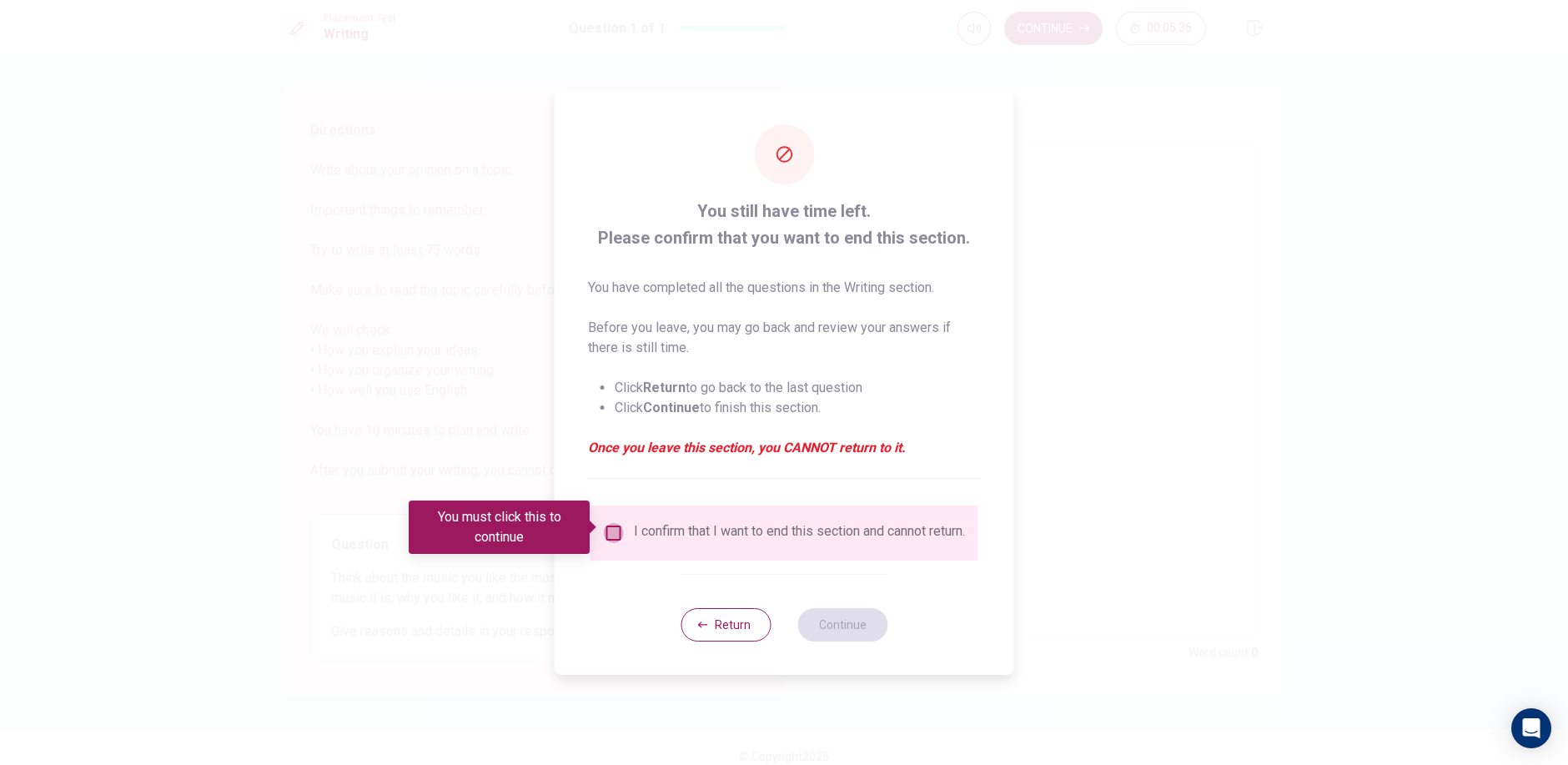
click at [604, 522] on input "You must click this to continue" at bounding box center [614, 532] width 20 height 20
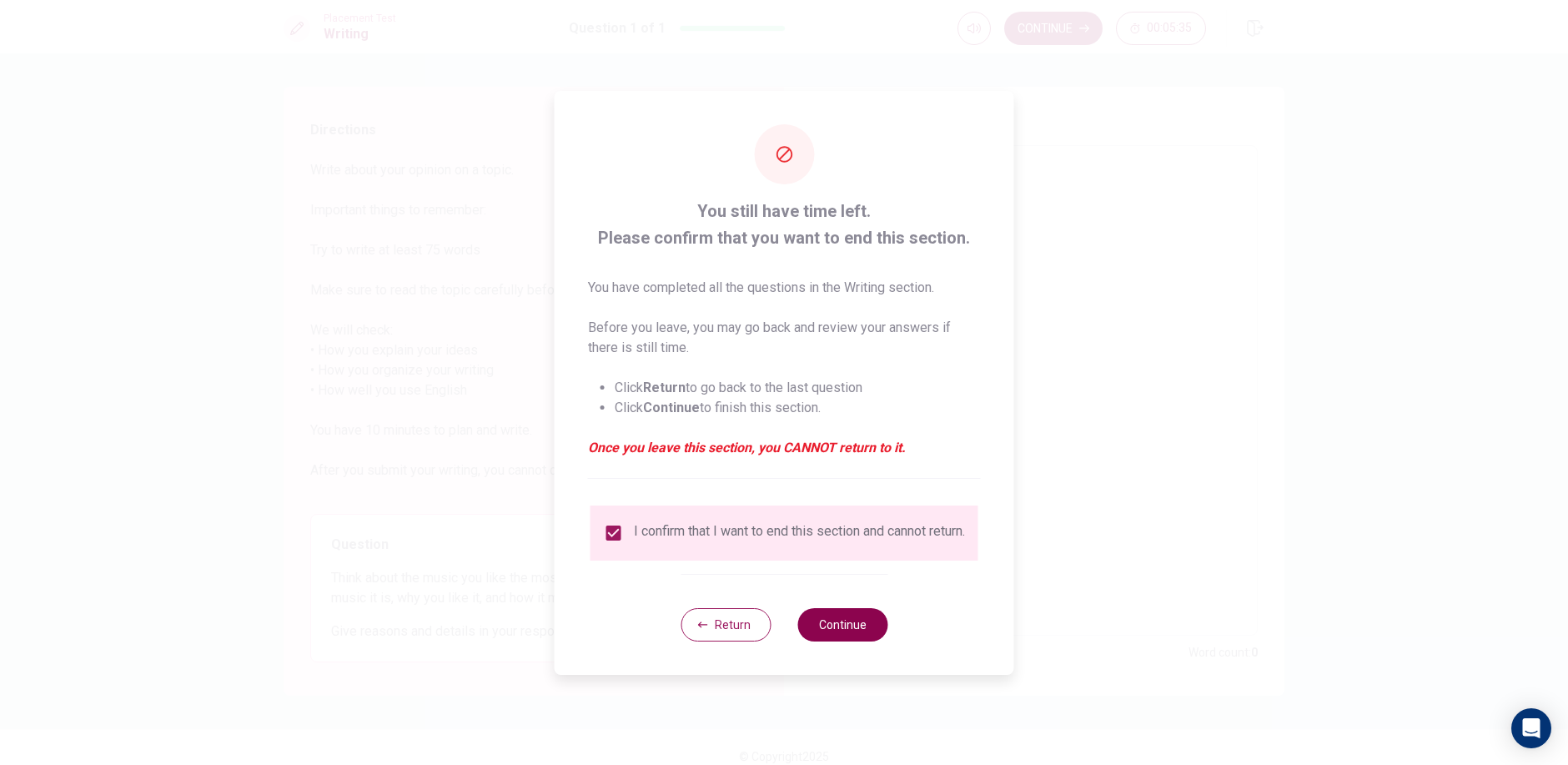
click at [812, 635] on button "Continue" at bounding box center [841, 625] width 90 height 34
type textarea "x"
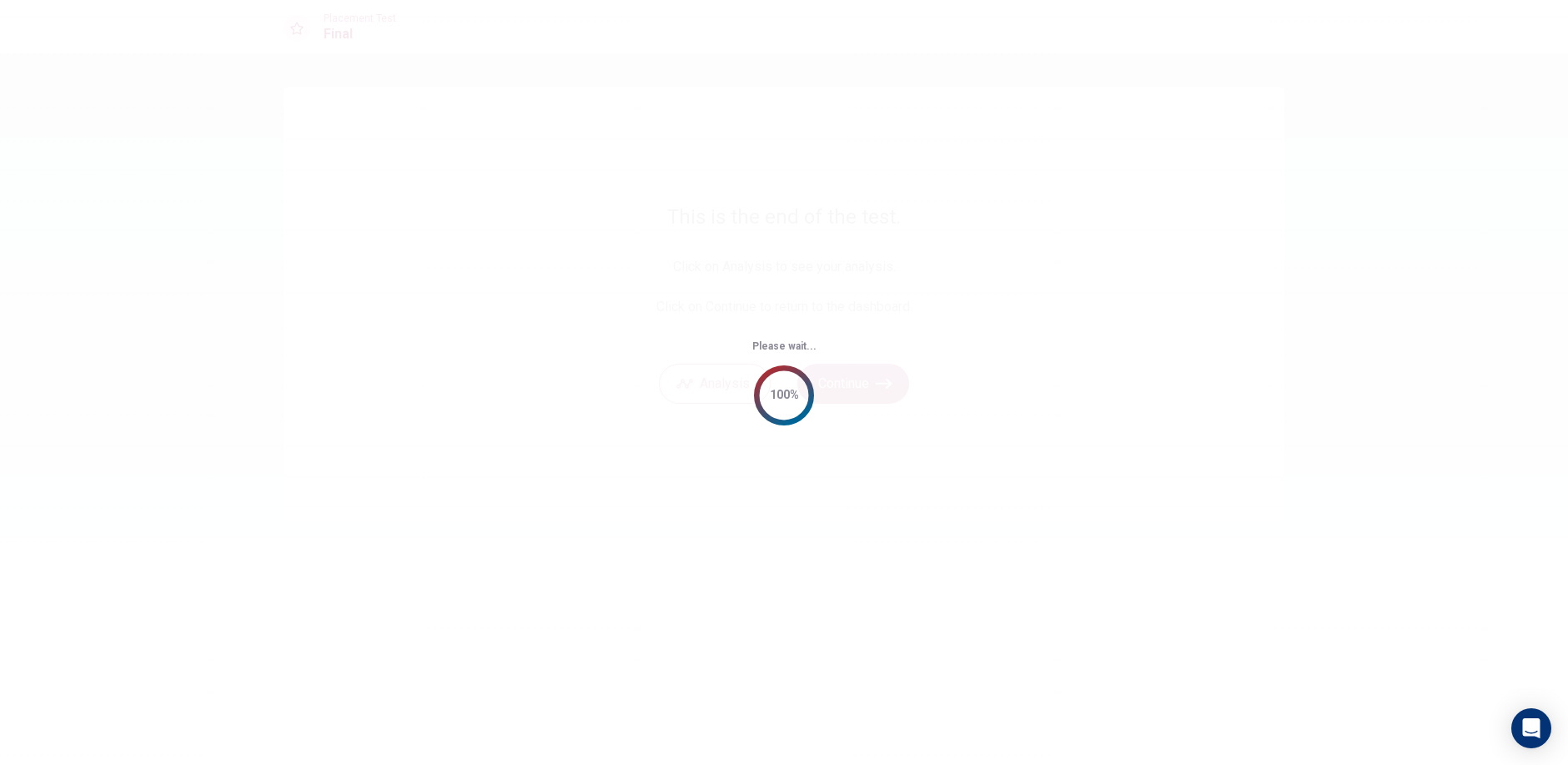
click at [281, 763] on div "Please wait... 100%" at bounding box center [784, 382] width 1568 height 765
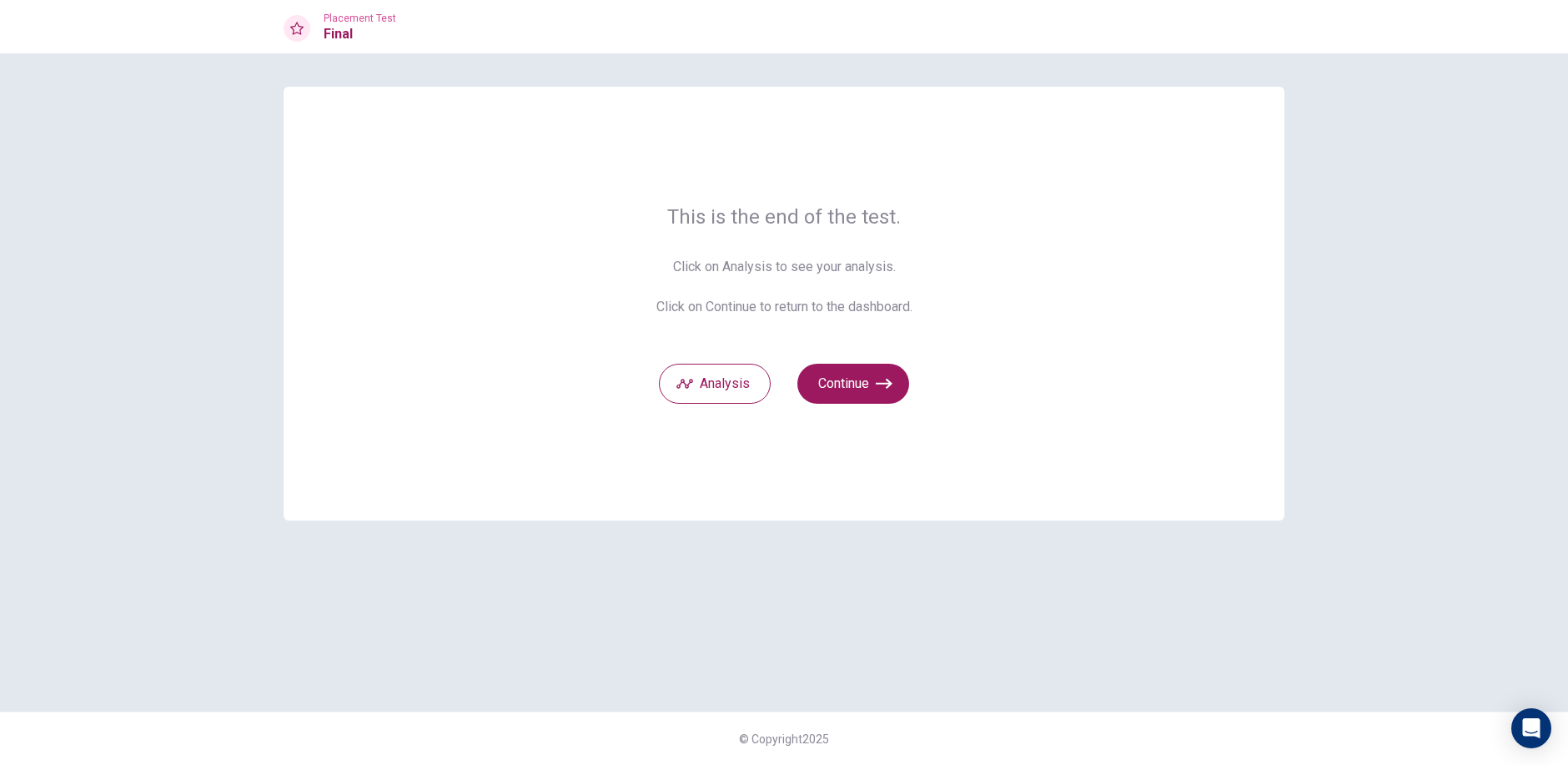
click at [1354, 383] on div "This is the end of the test. Click on Analysis to see your analysis. Click on C…" at bounding box center [784, 409] width 1568 height 712
click at [806, 383] on button "Continue" at bounding box center [853, 383] width 112 height 40
